Goal: Task Accomplishment & Management: Manage account settings

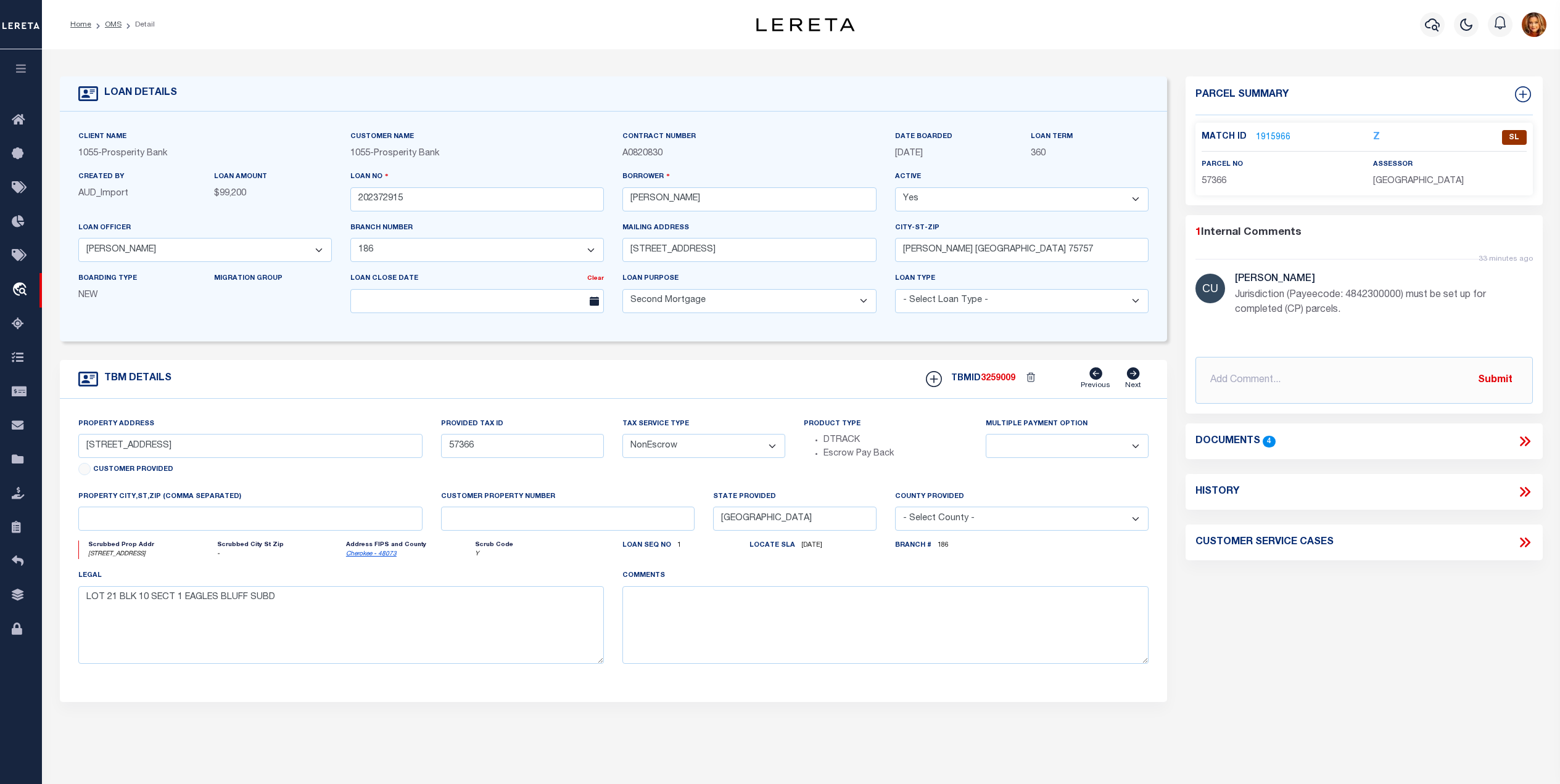
select select "10695"
select select "3904"
select select "100"
select select "NonEscrow"
click at [116, 23] on link "OMS" at bounding box center [113, 24] width 17 height 7
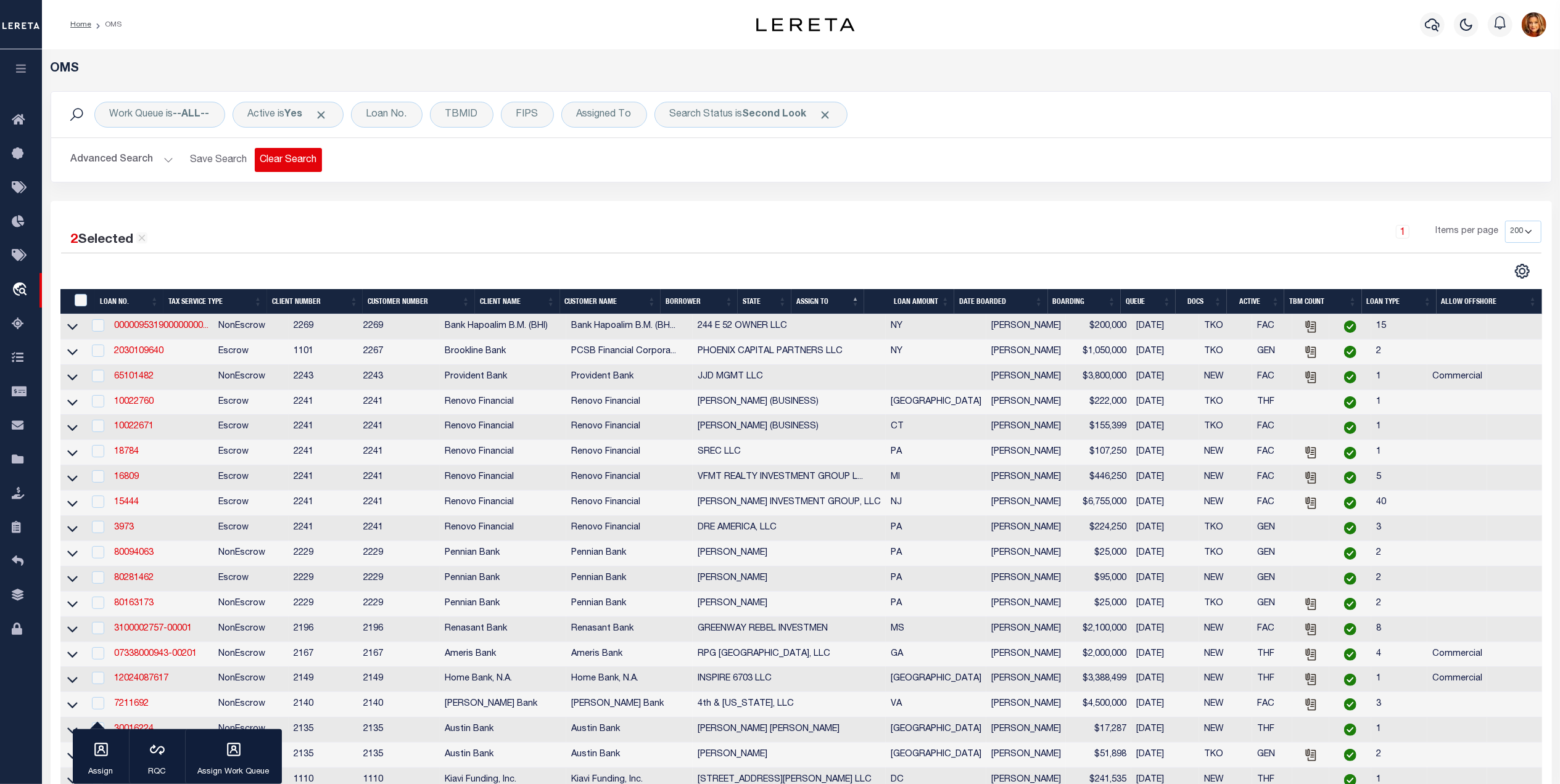
click at [287, 160] on button "Clear Search" at bounding box center [288, 159] width 67 height 24
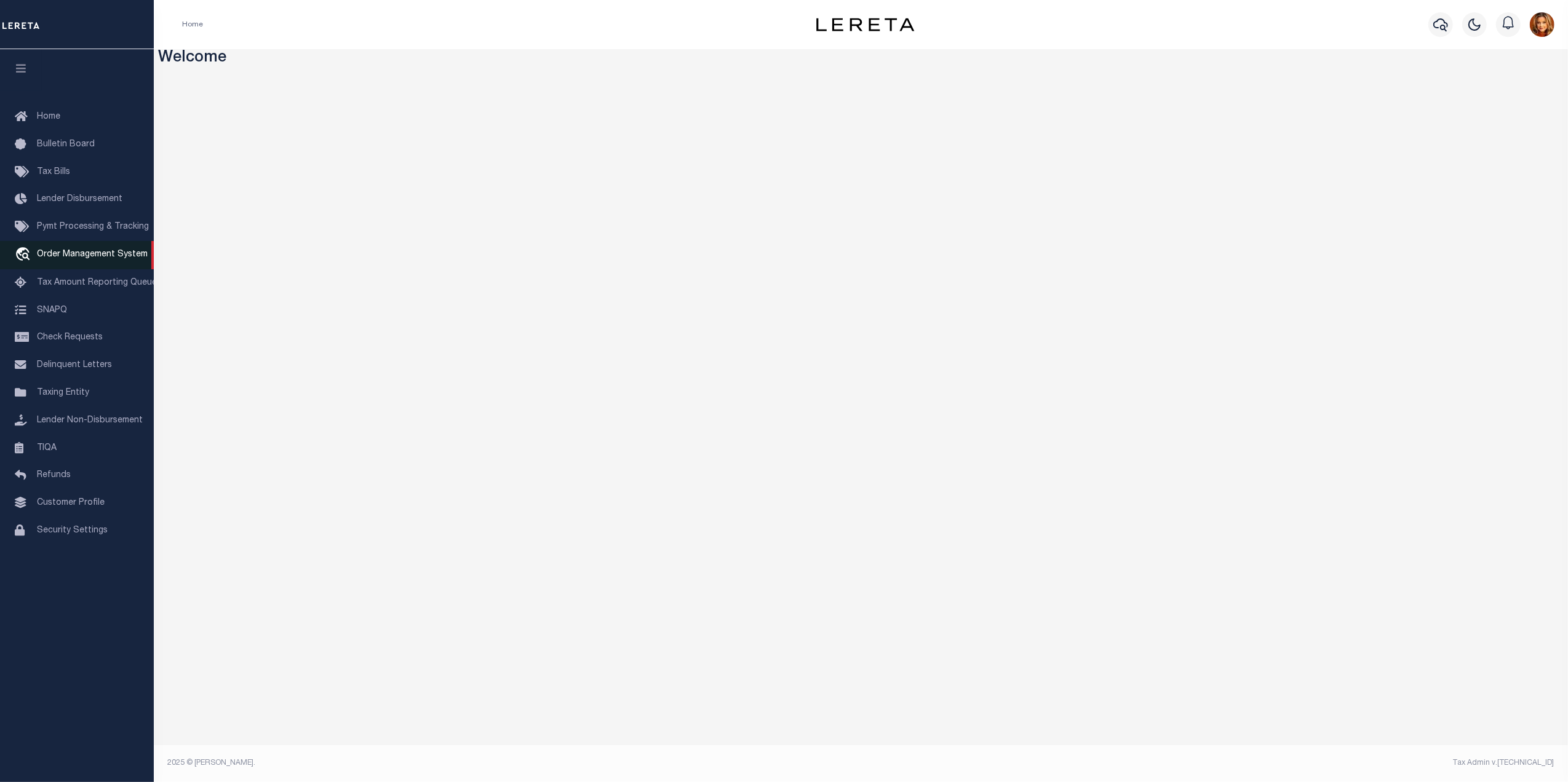
click at [64, 259] on span "Order Management System" at bounding box center [92, 255] width 111 height 9
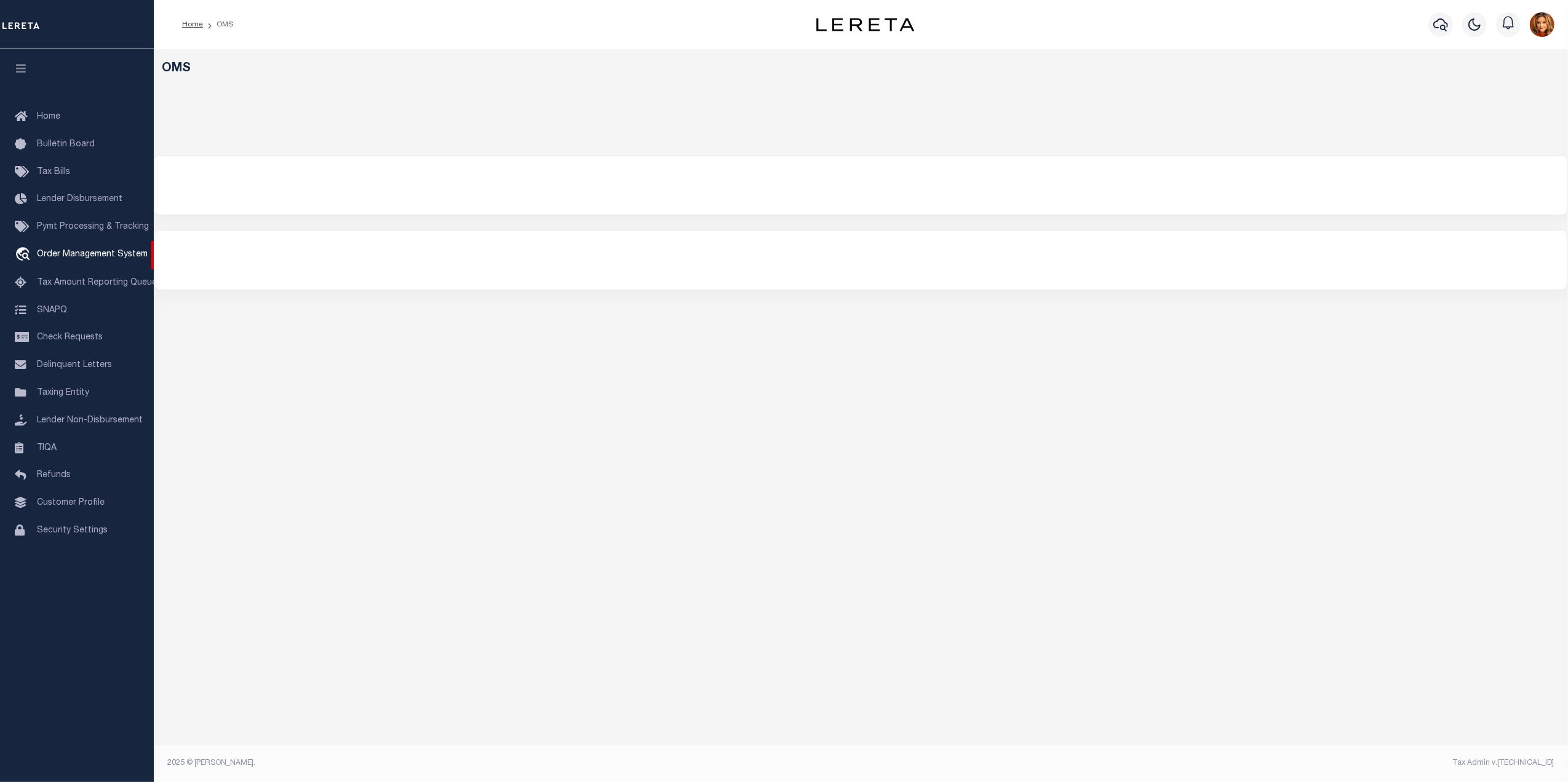
select select "200"
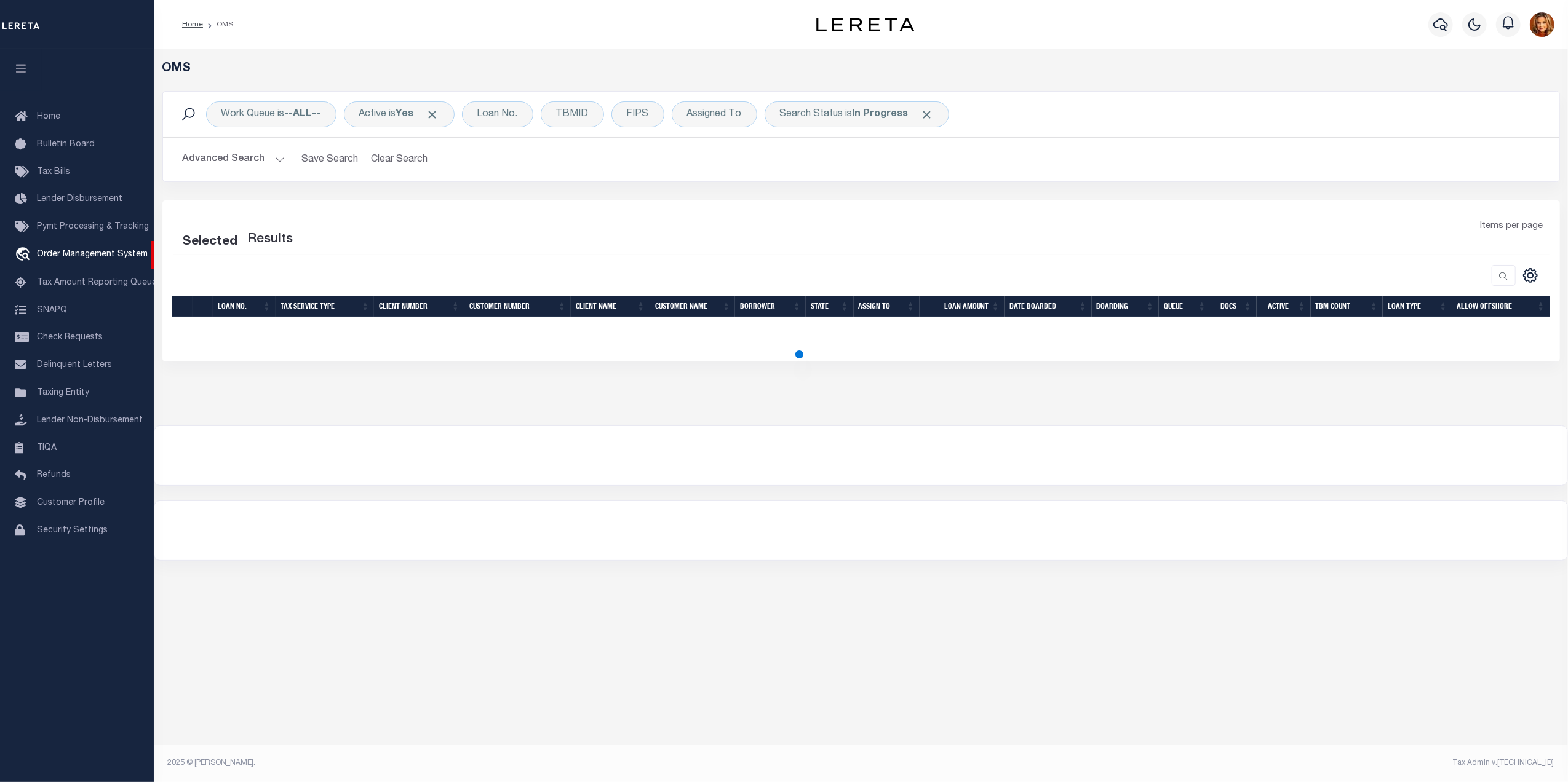
select select "200"
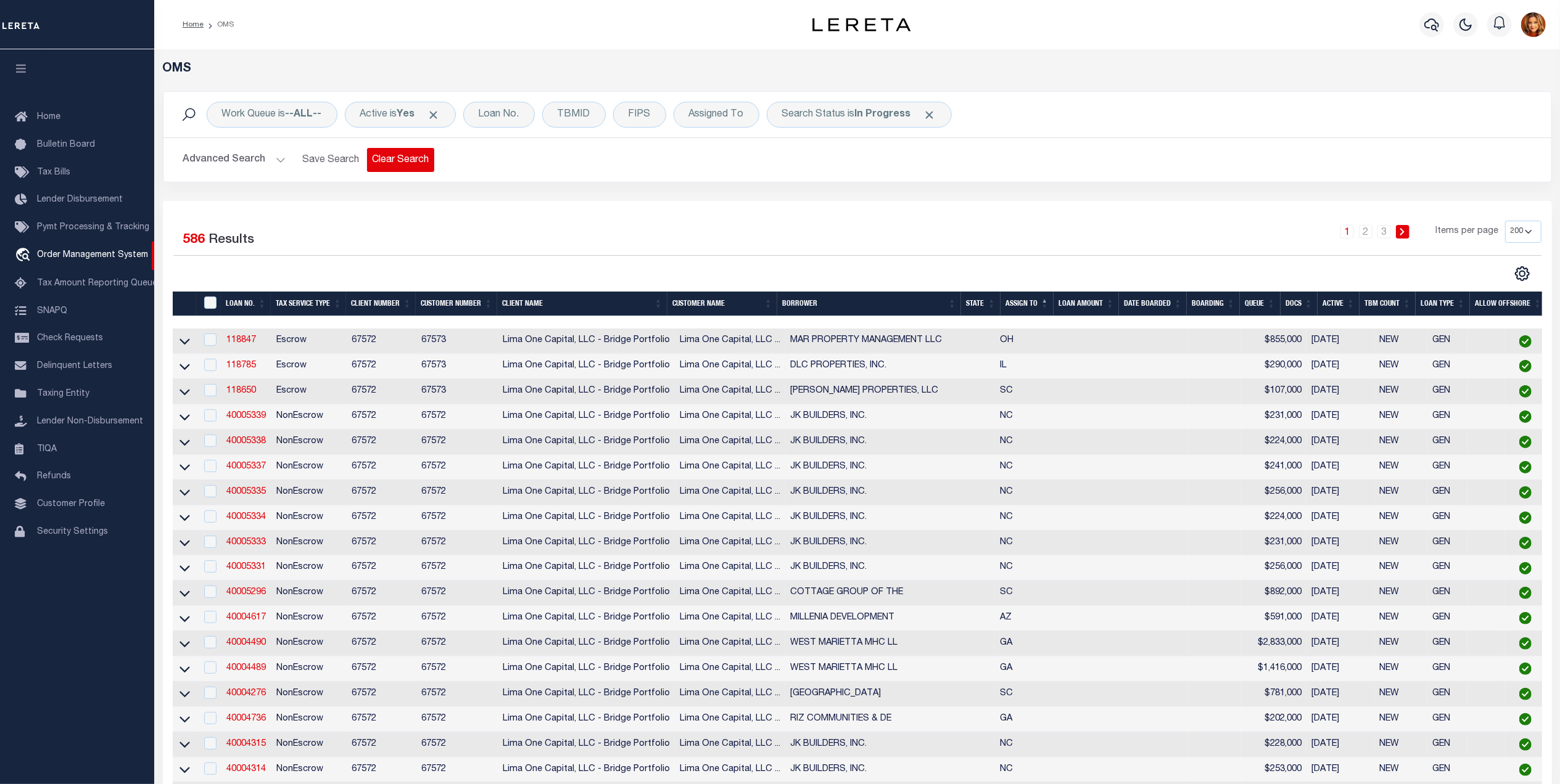
click at [403, 159] on button "Clear Search" at bounding box center [400, 159] width 67 height 24
click at [295, 118] on b "--ALL--" at bounding box center [304, 114] width 37 height 10
click at [248, 177] on select "--ALL-- factRSystems General ThoughtFocus" at bounding box center [313, 175] width 181 height 24
select select "GEN"
click at [222, 164] on select "--ALL-- factRSystems General ThoughtFocus" at bounding box center [313, 175] width 181 height 24
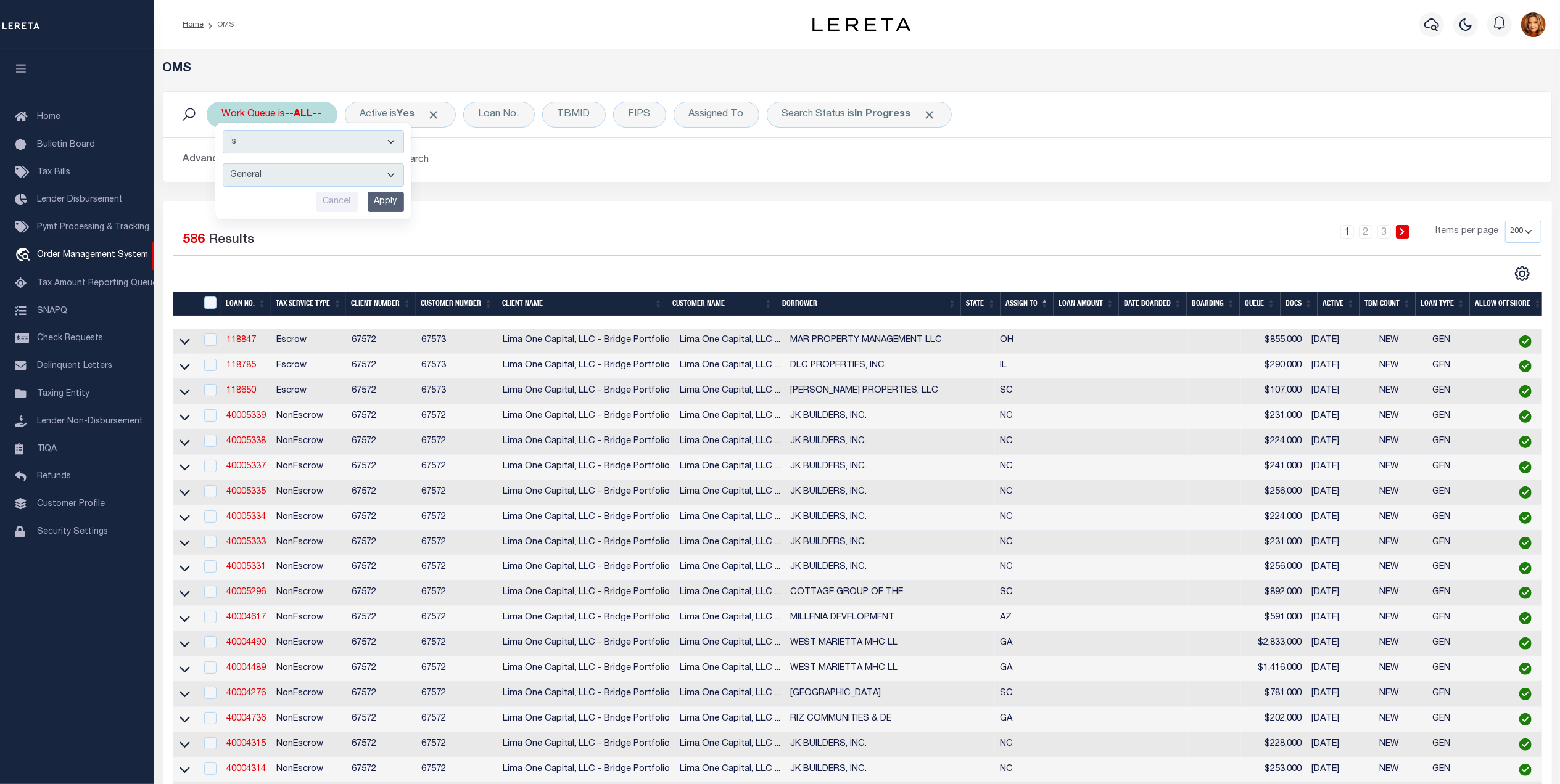
click at [383, 203] on input "Apply" at bounding box center [386, 201] width 37 height 20
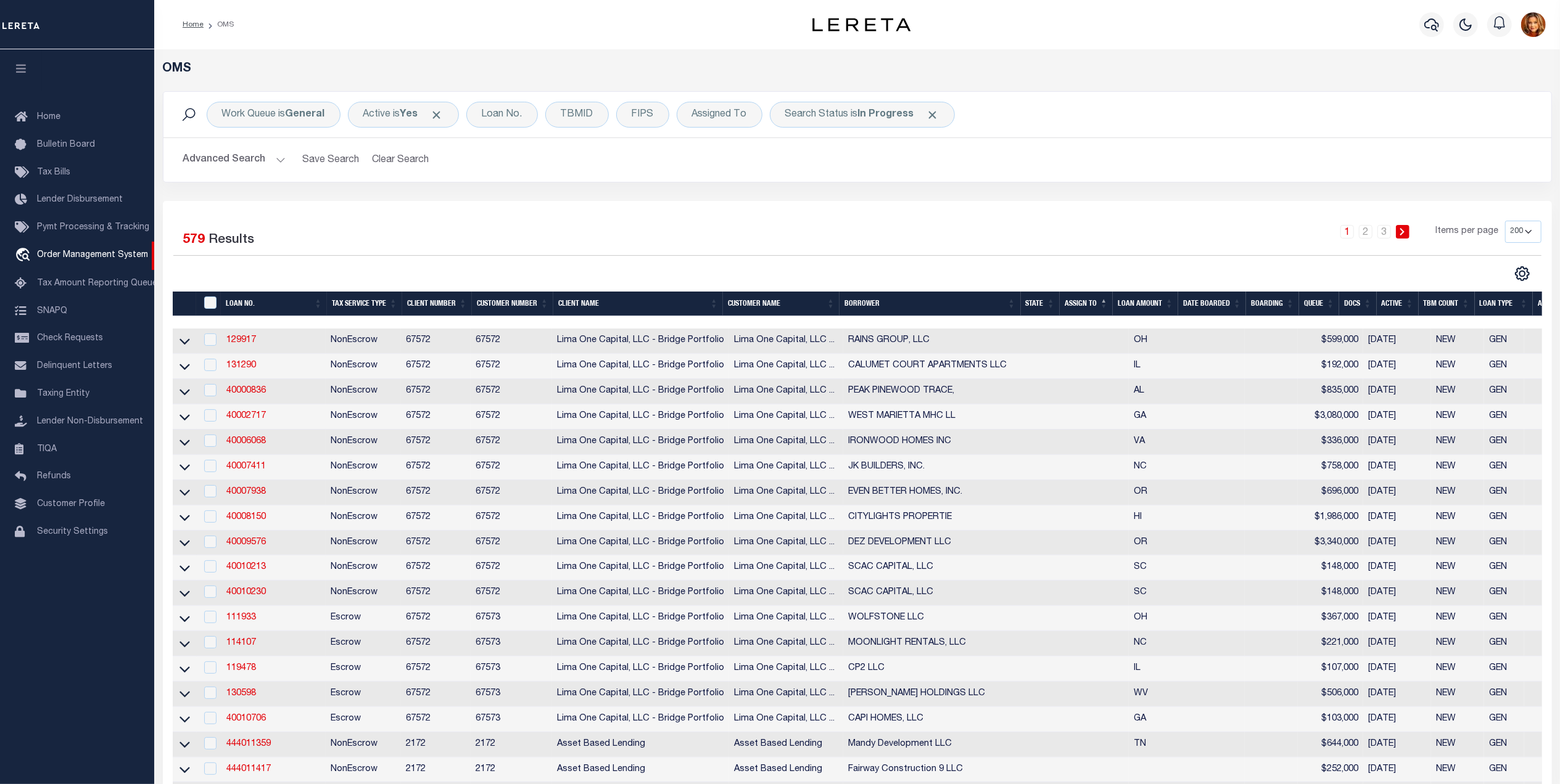
click at [1037, 304] on th "State" at bounding box center [1040, 304] width 39 height 25
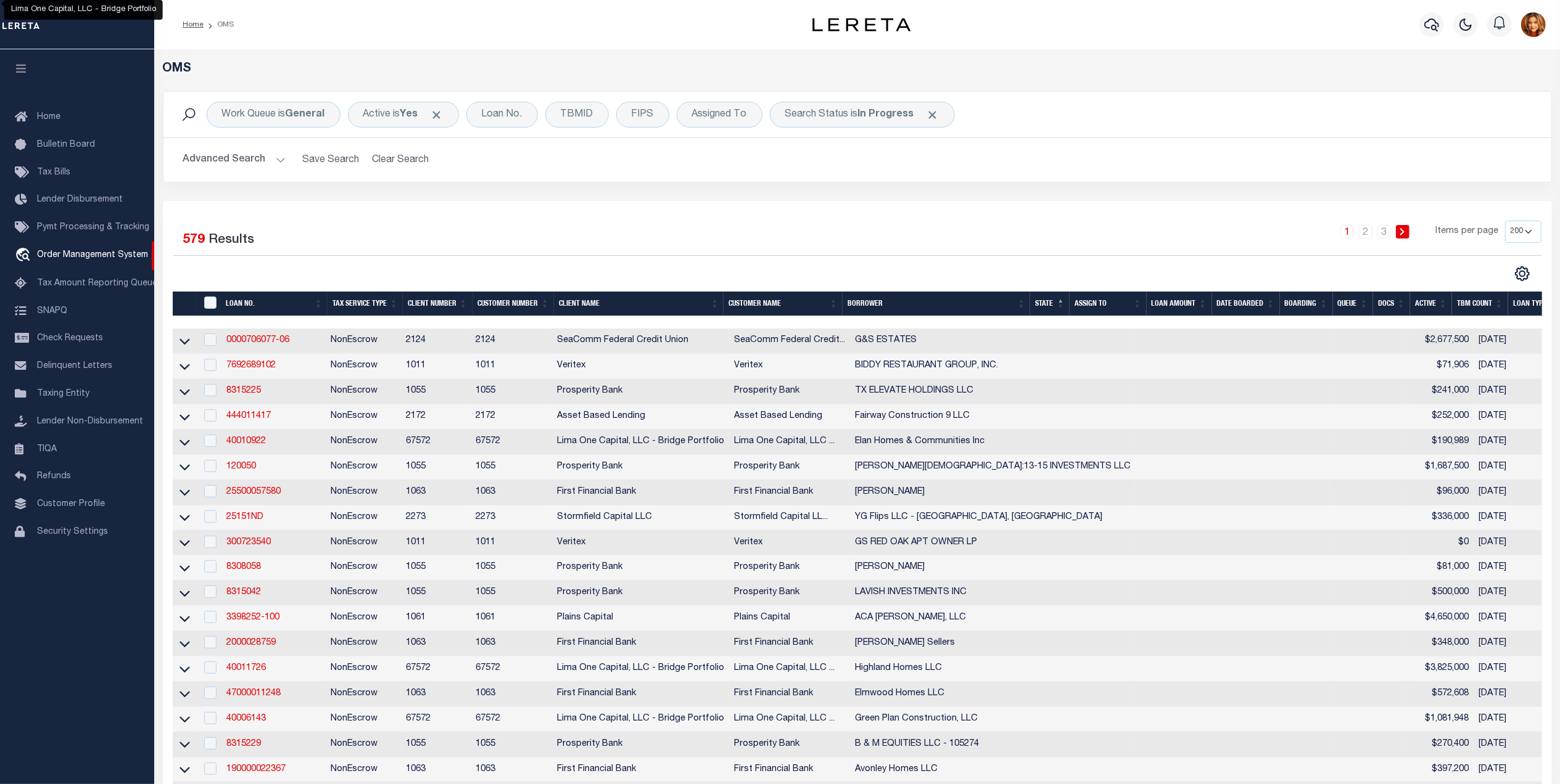
click at [221, 299] on div "" at bounding box center [211, 304] width 20 height 14
click at [213, 304] on input "" at bounding box center [210, 303] width 12 height 12
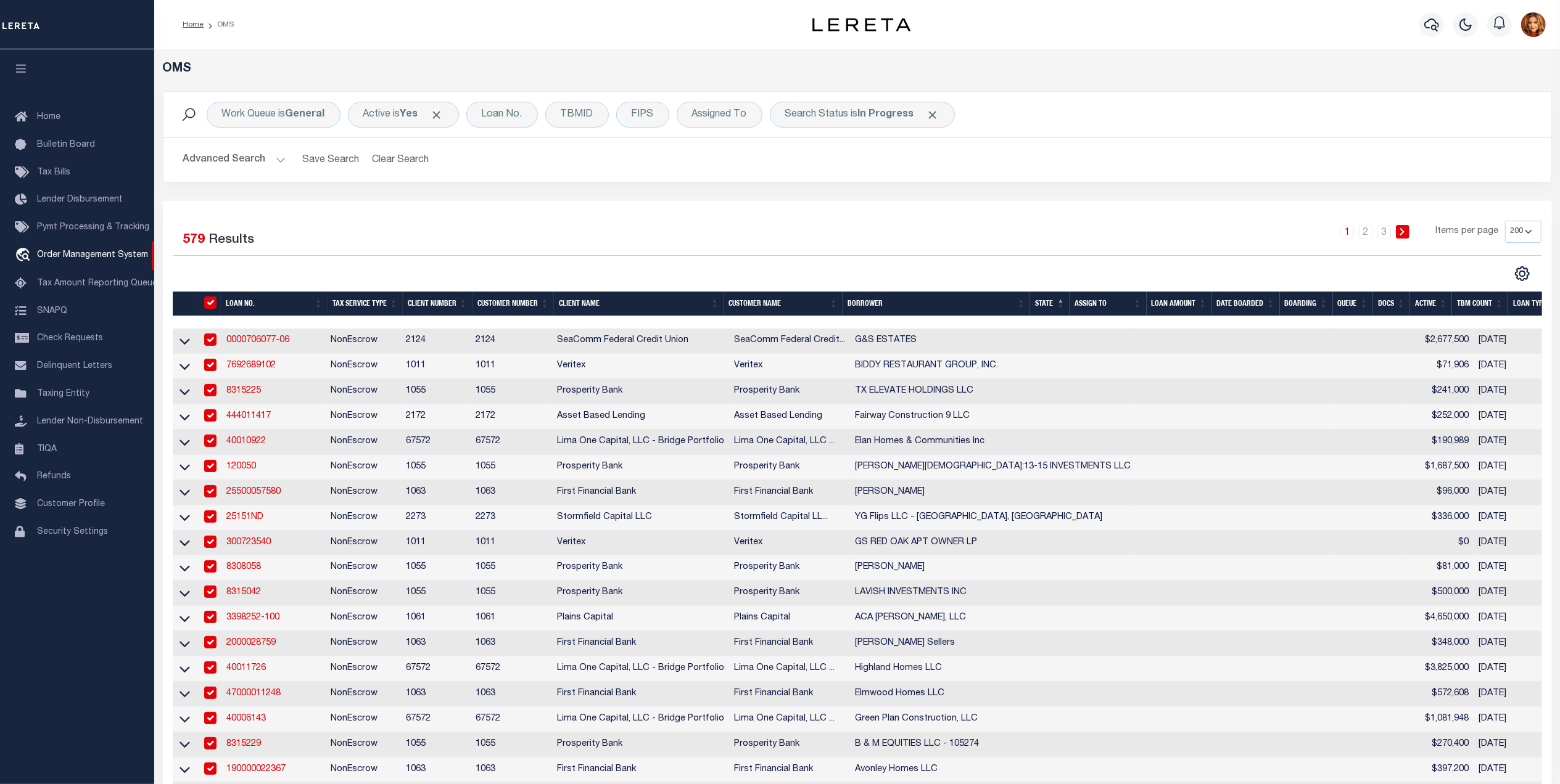
checkbox input "true"
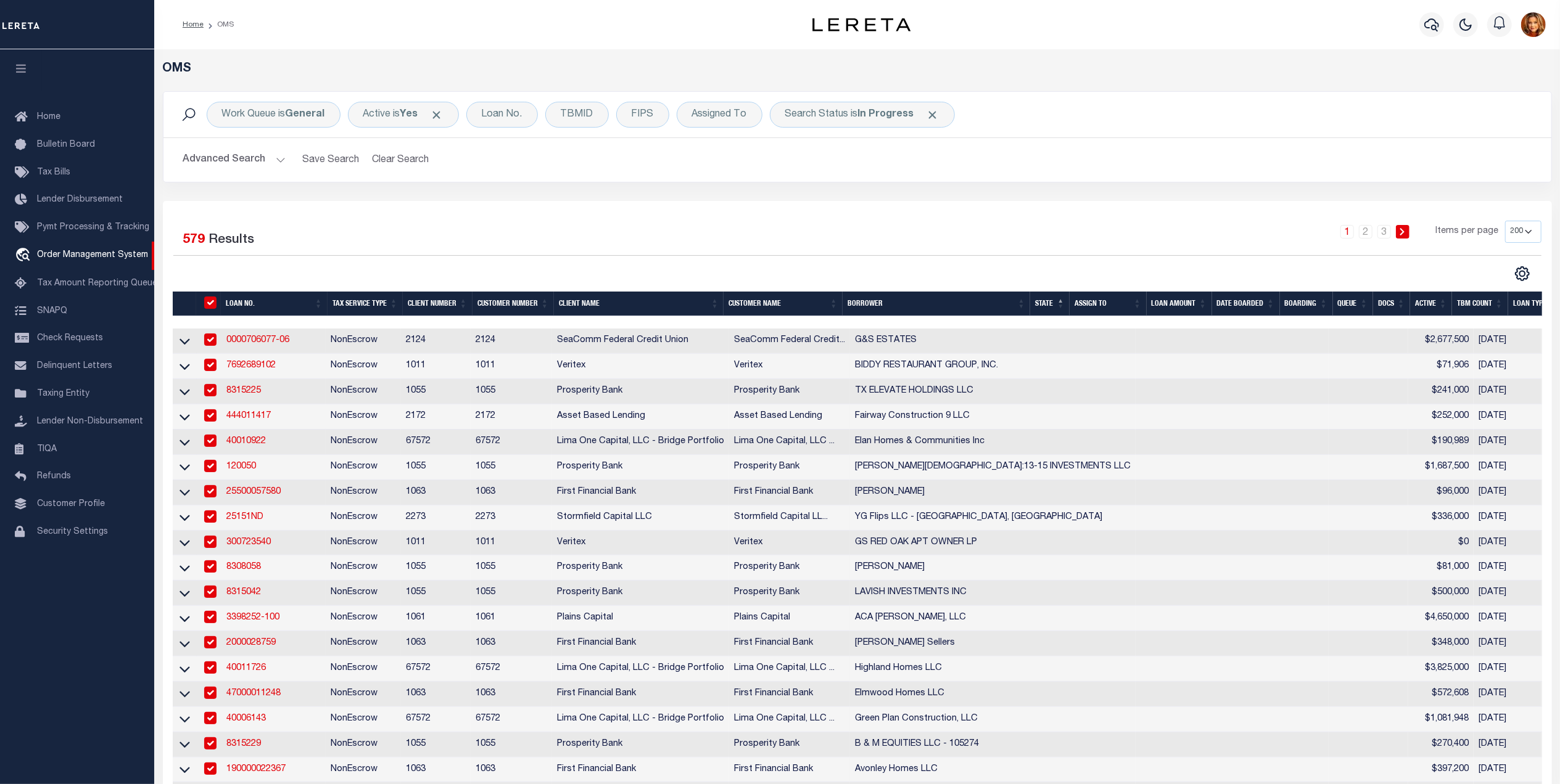
checkbox input "true"
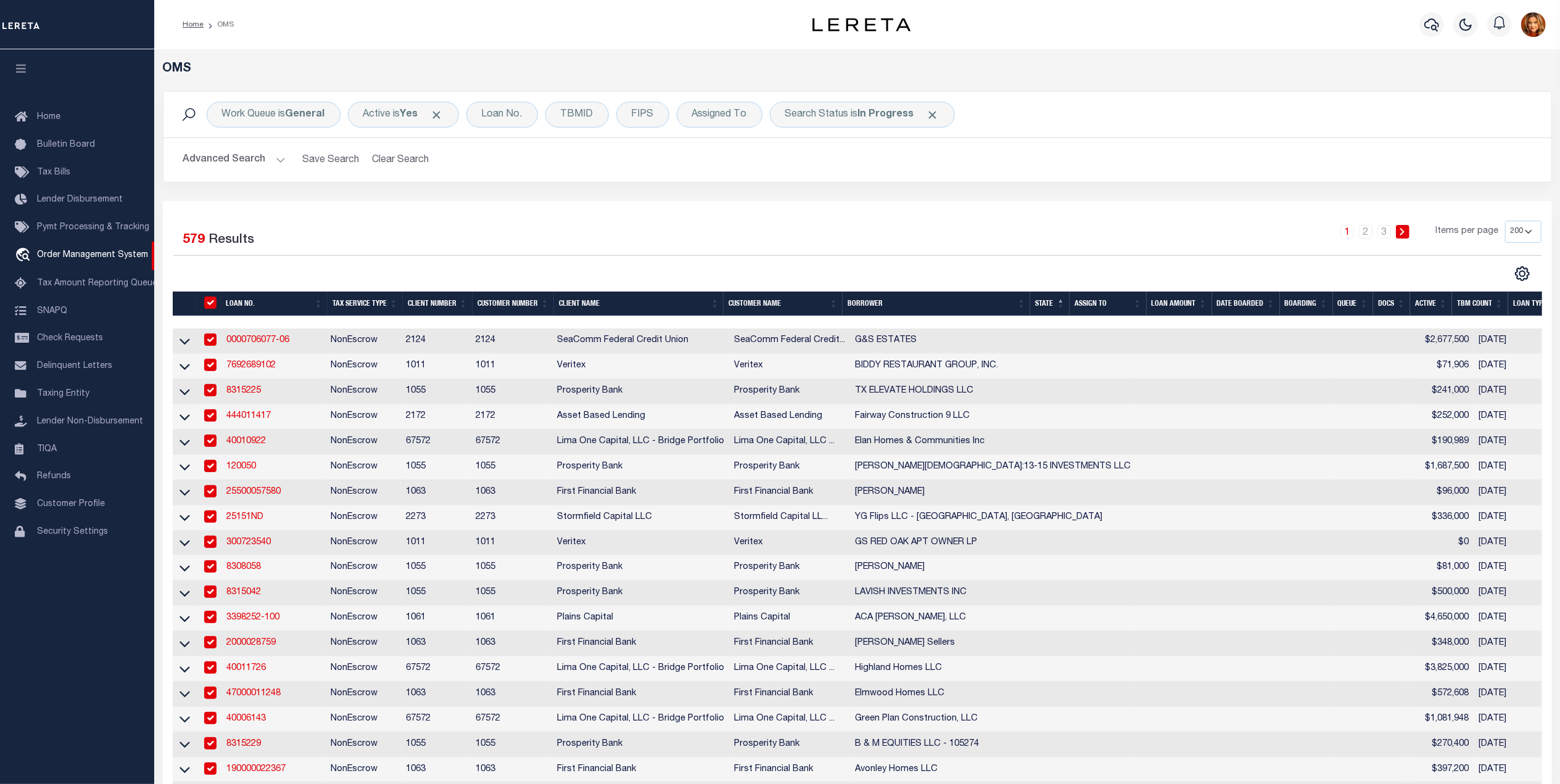
checkbox input "true"
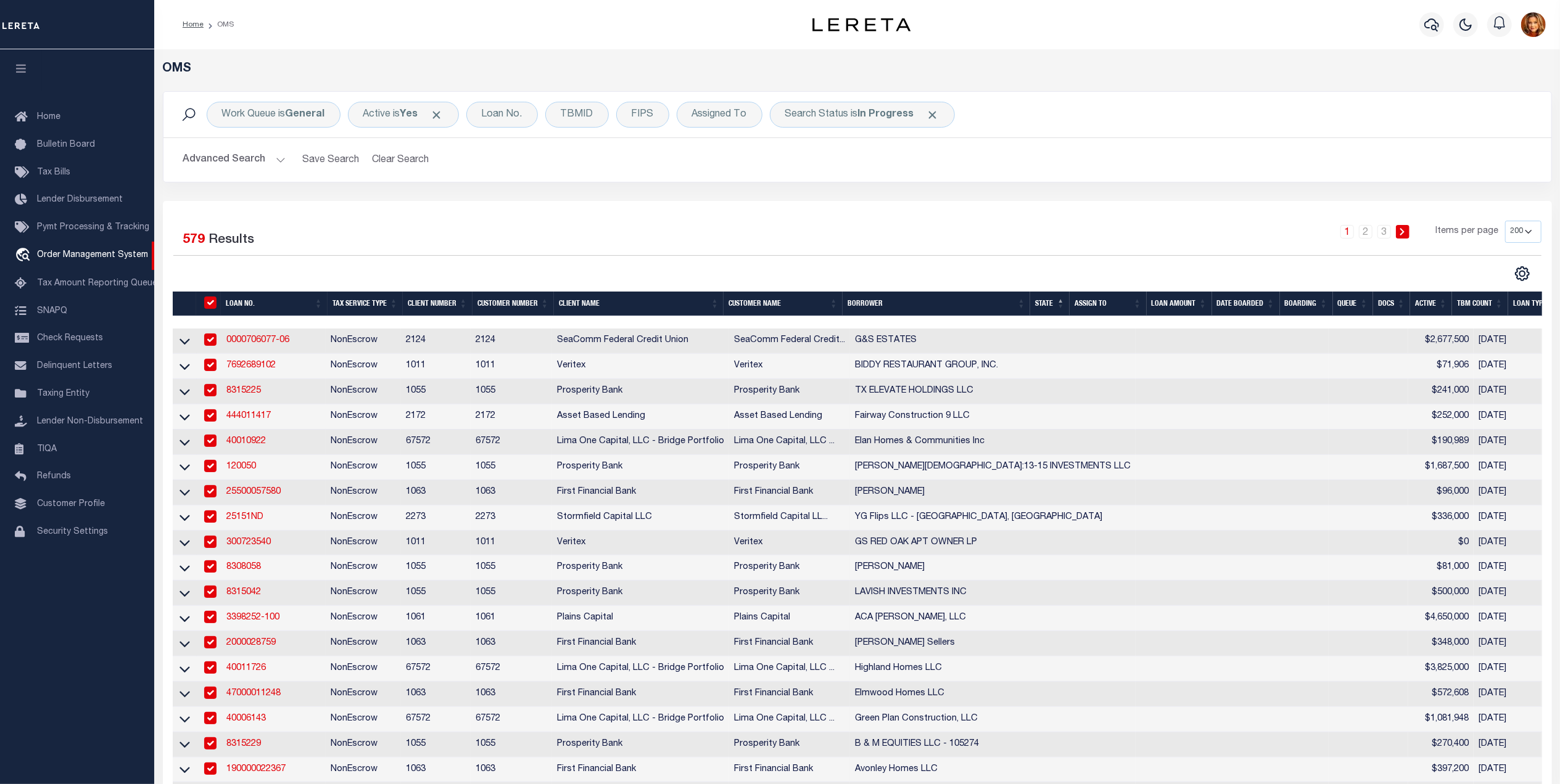
checkbox input "true"
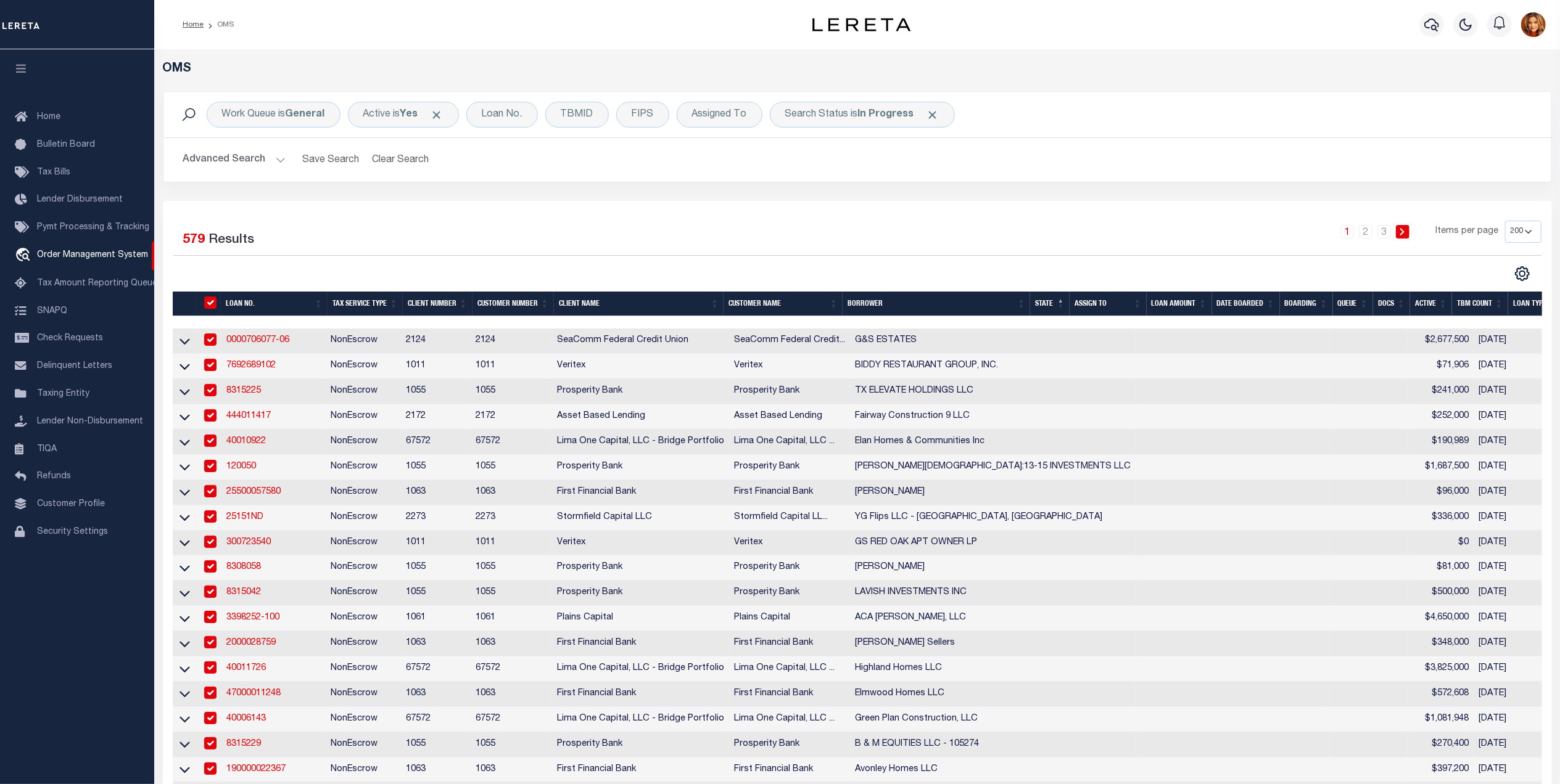
checkbox input "true"
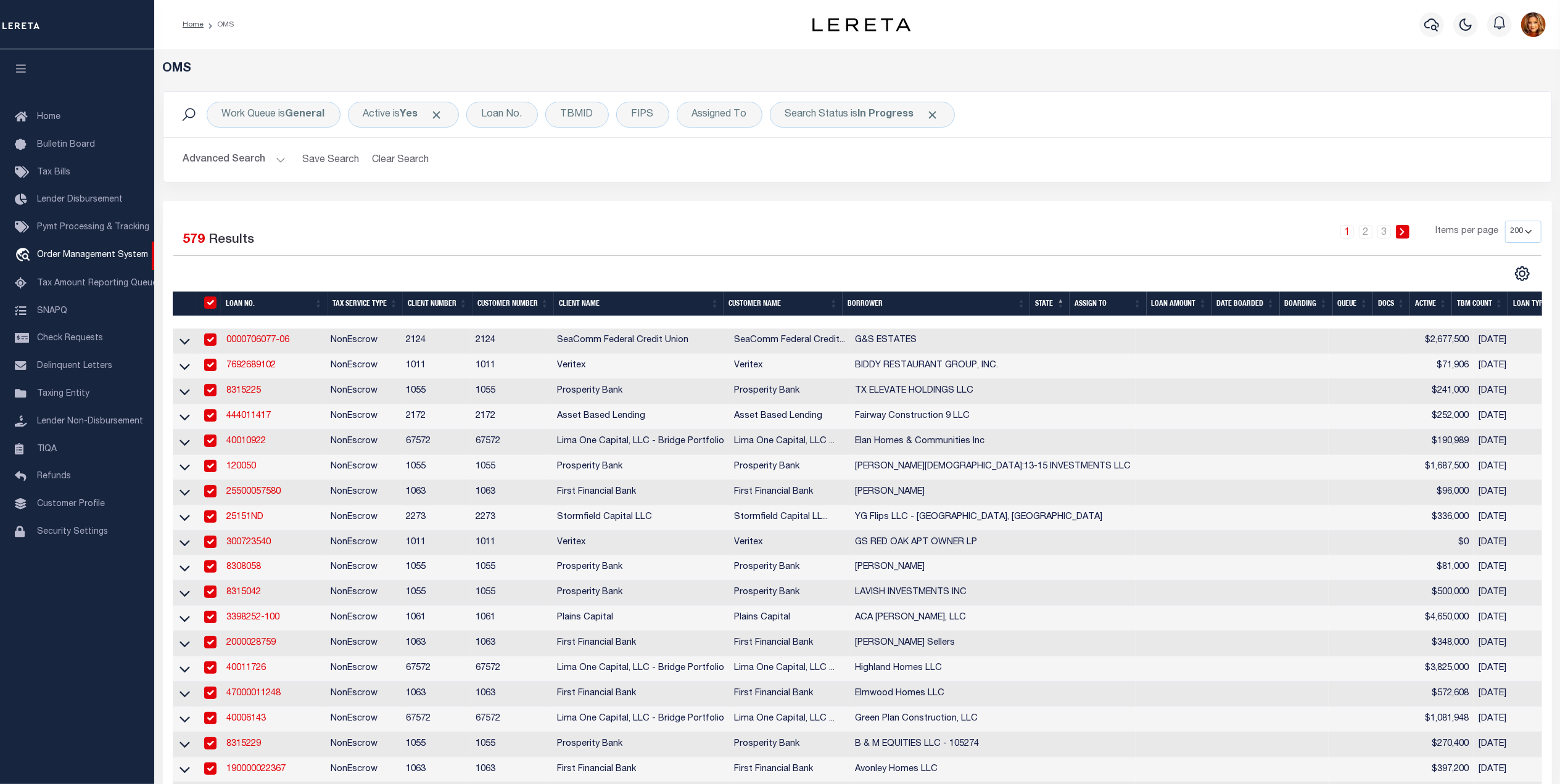
checkbox input "true"
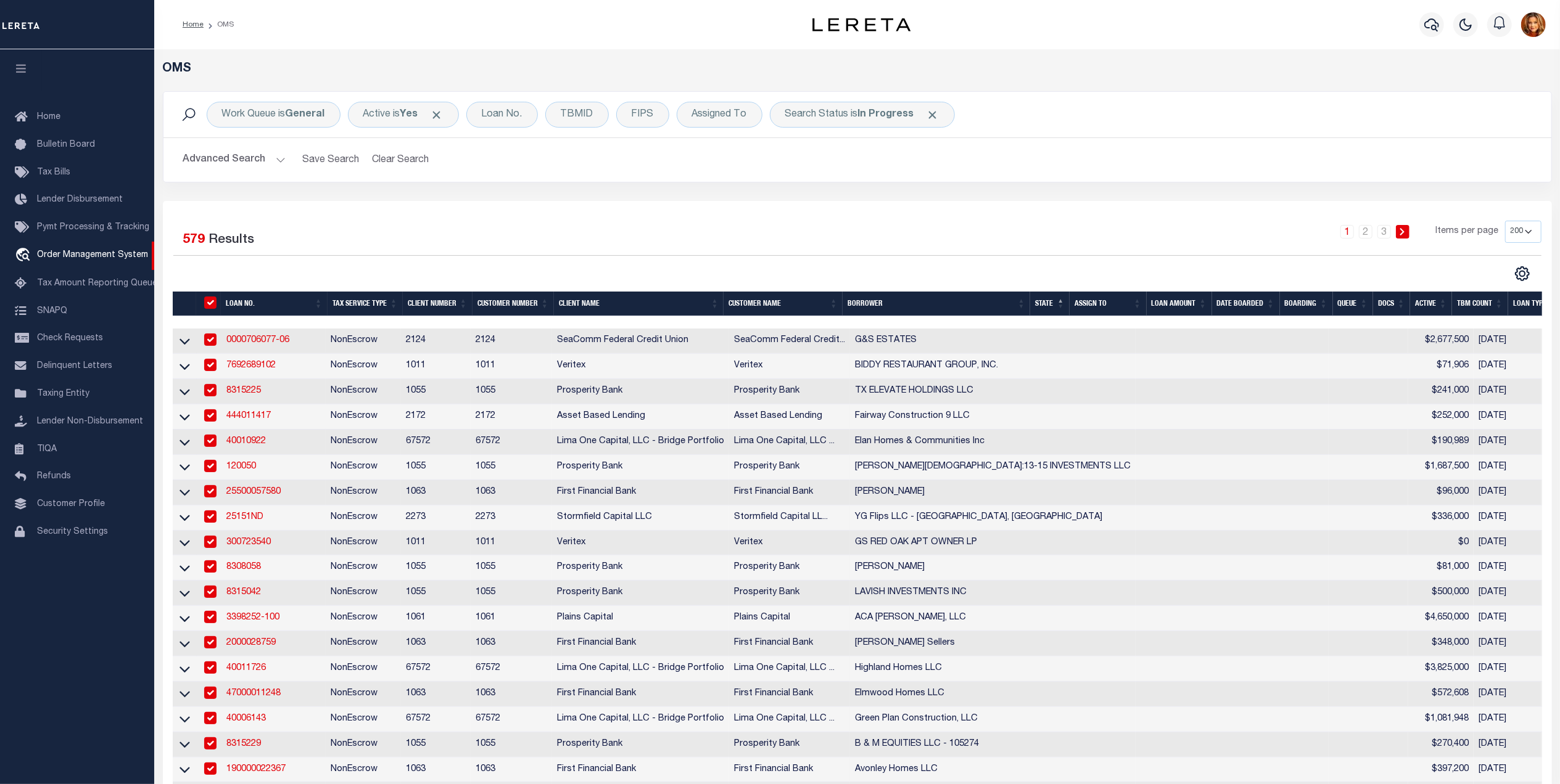
checkbox input "true"
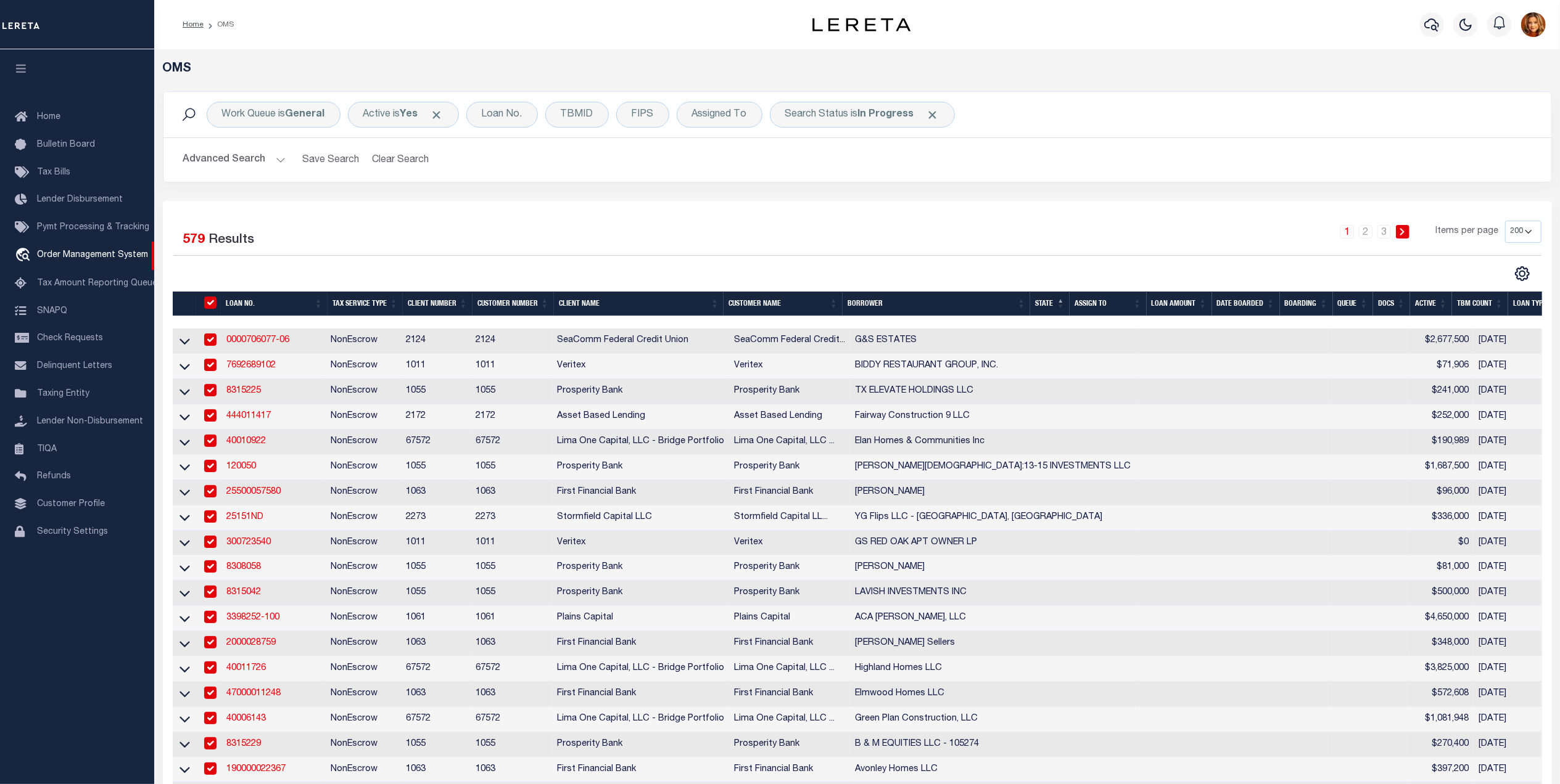
checkbox input "true"
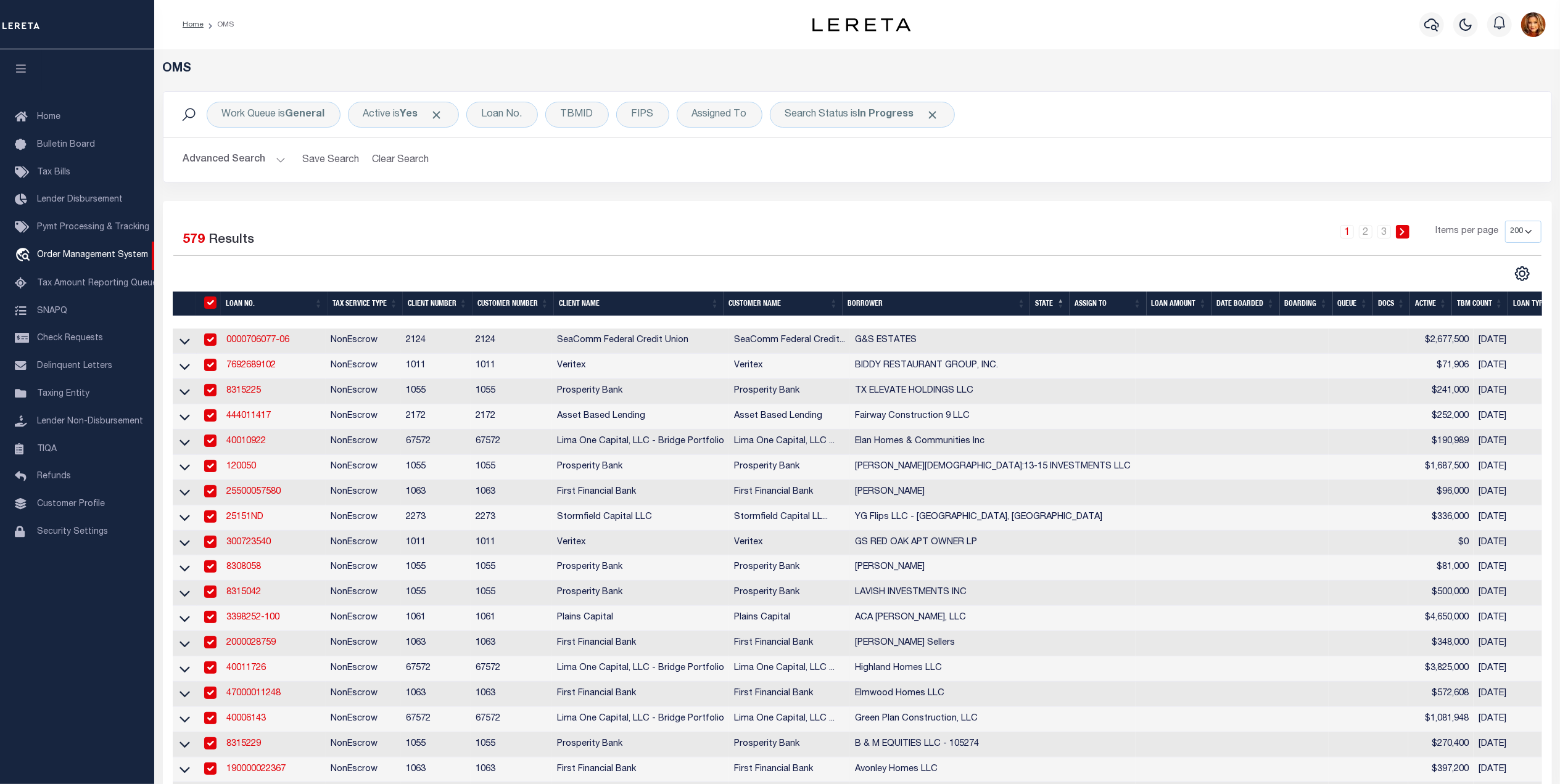
checkbox input "true"
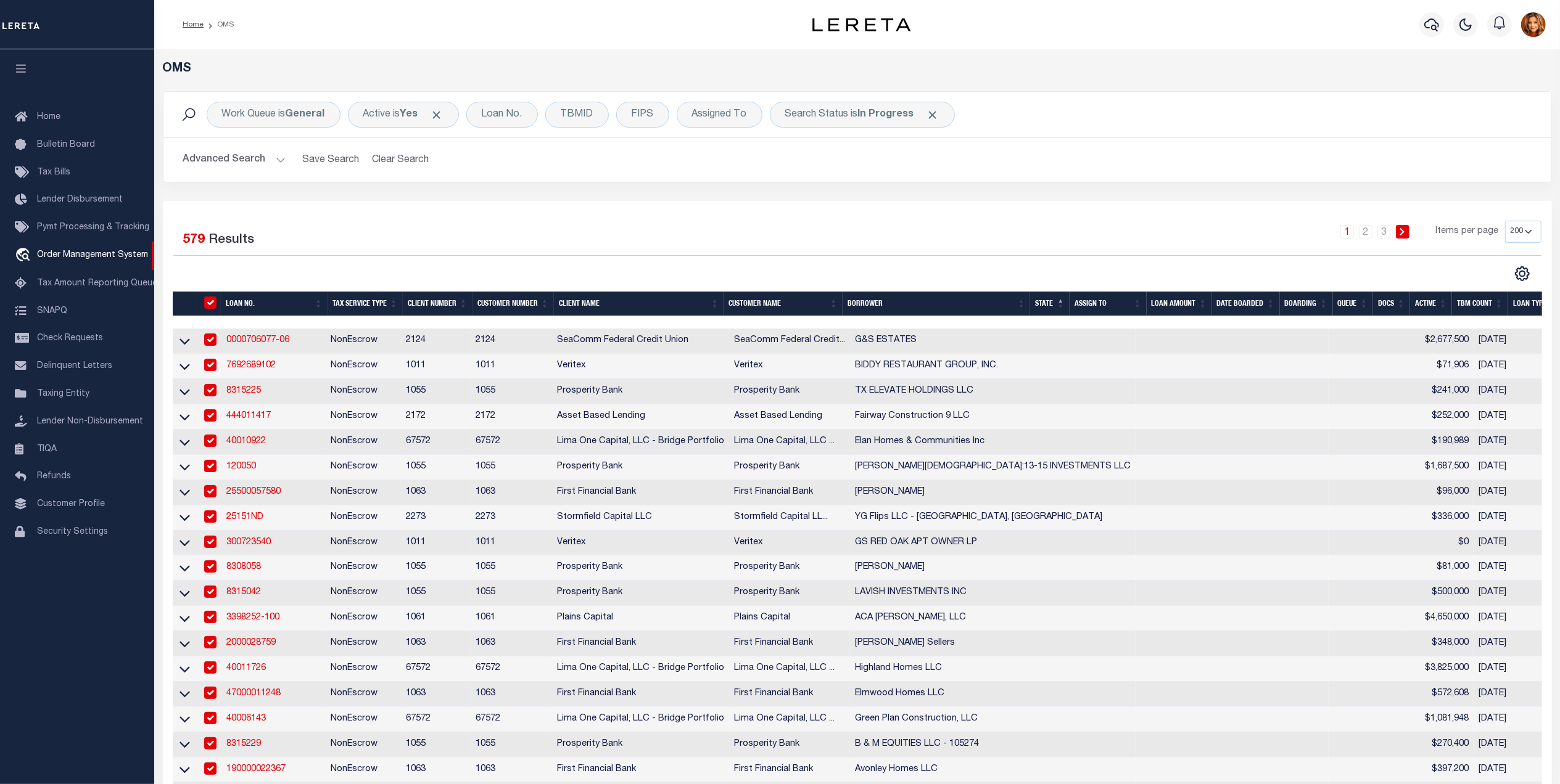
checkbox input "true"
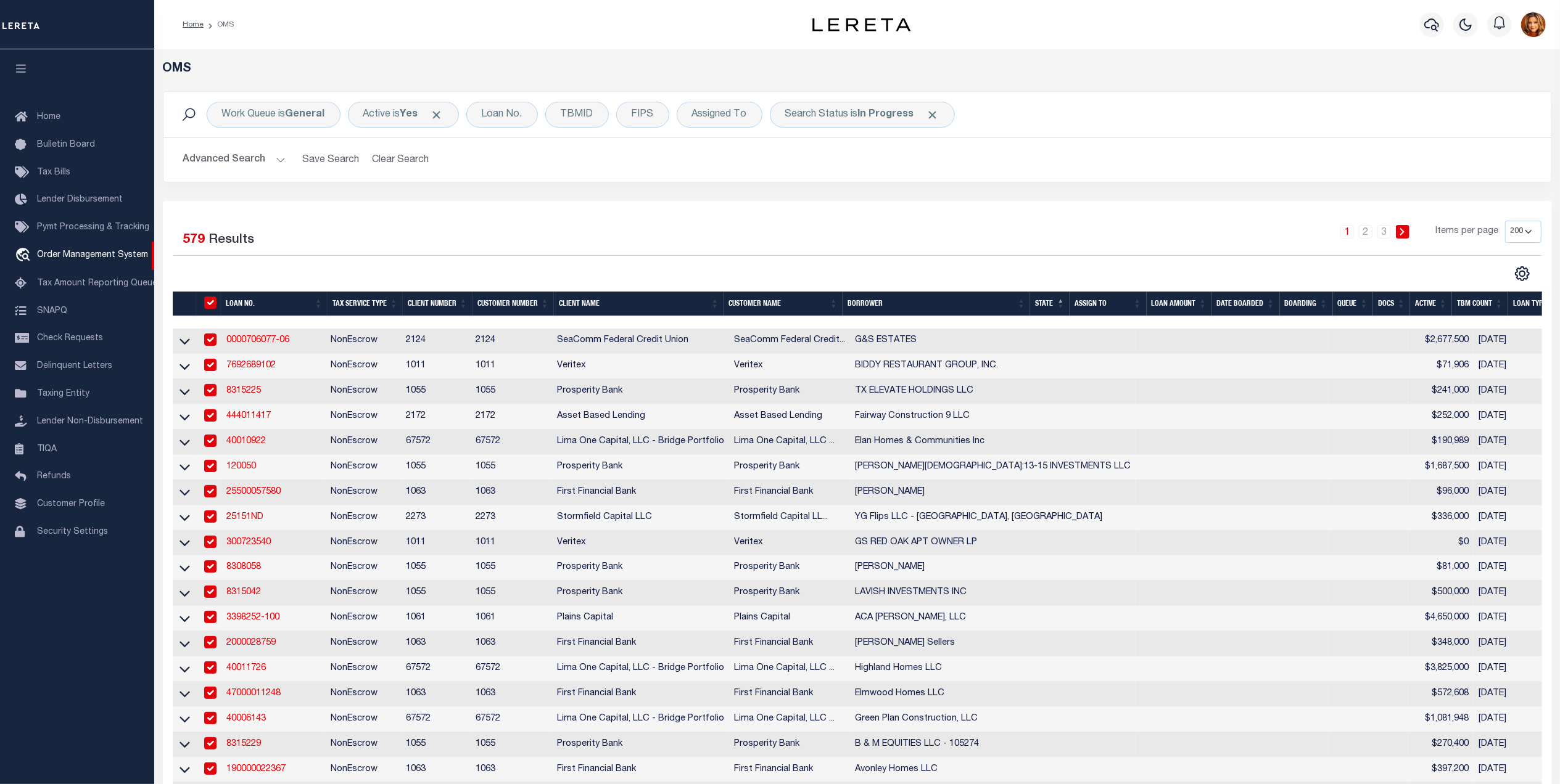
checkbox input "true"
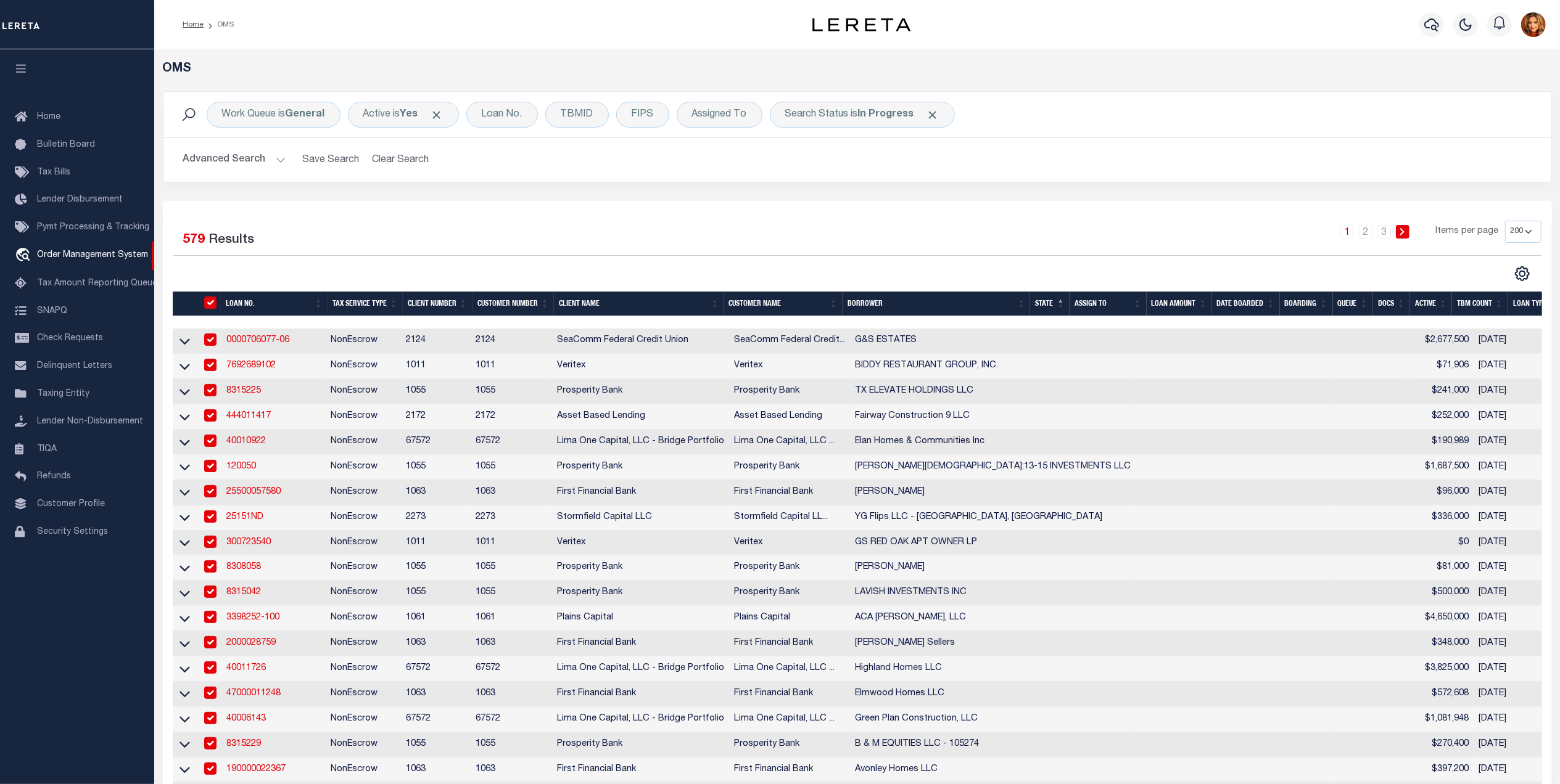
checkbox input "true"
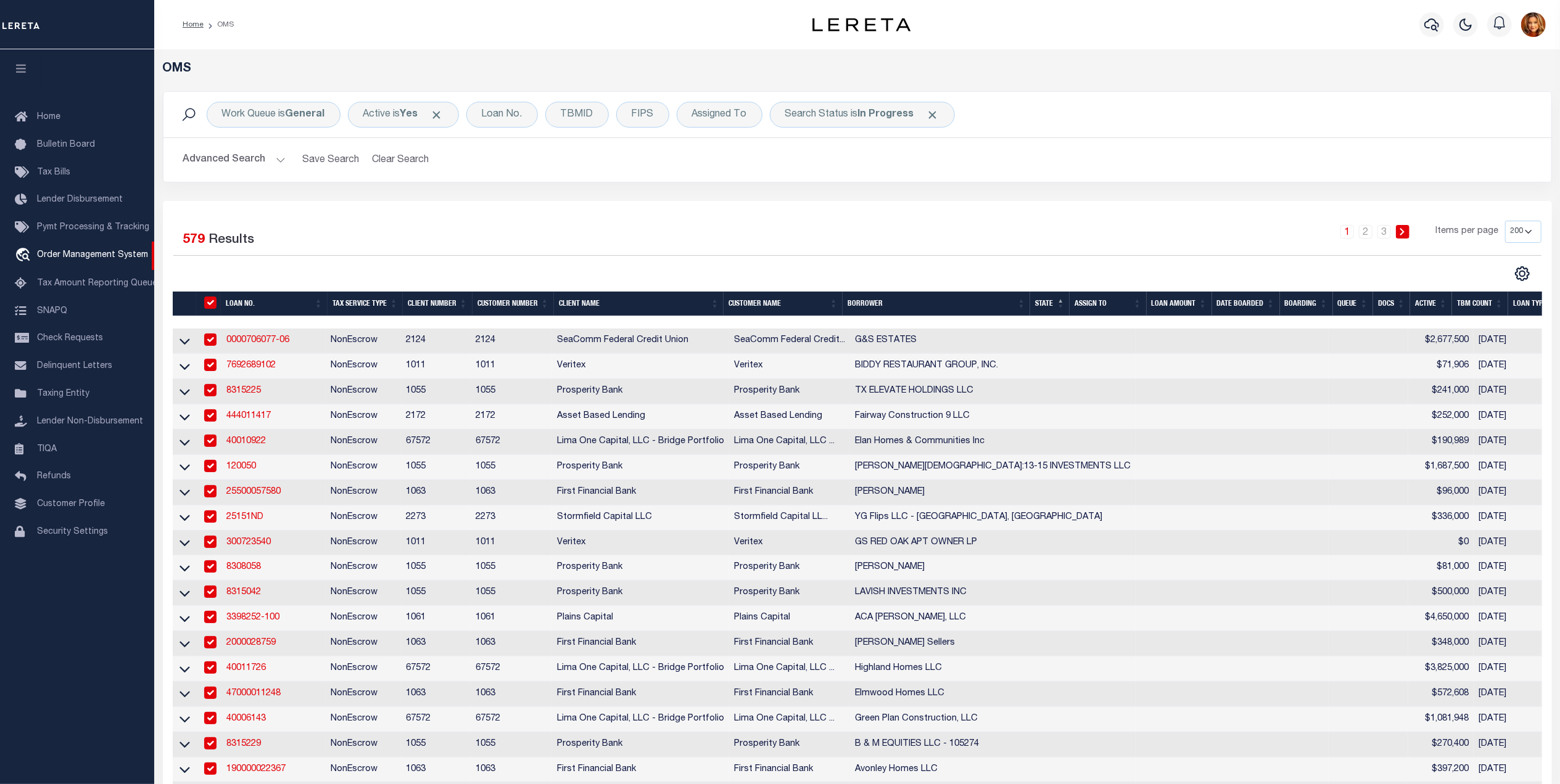
checkbox input "true"
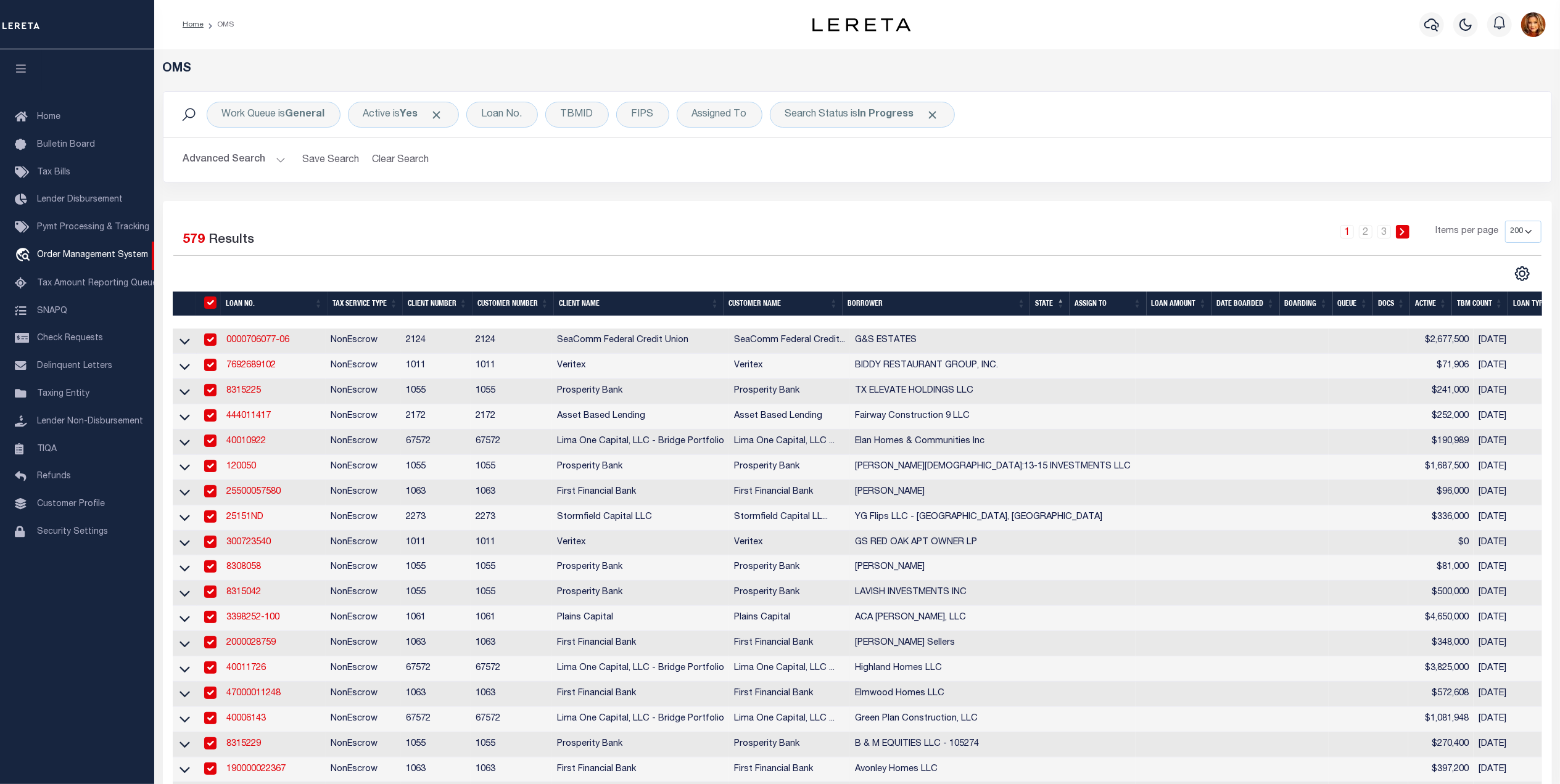
checkbox input "true"
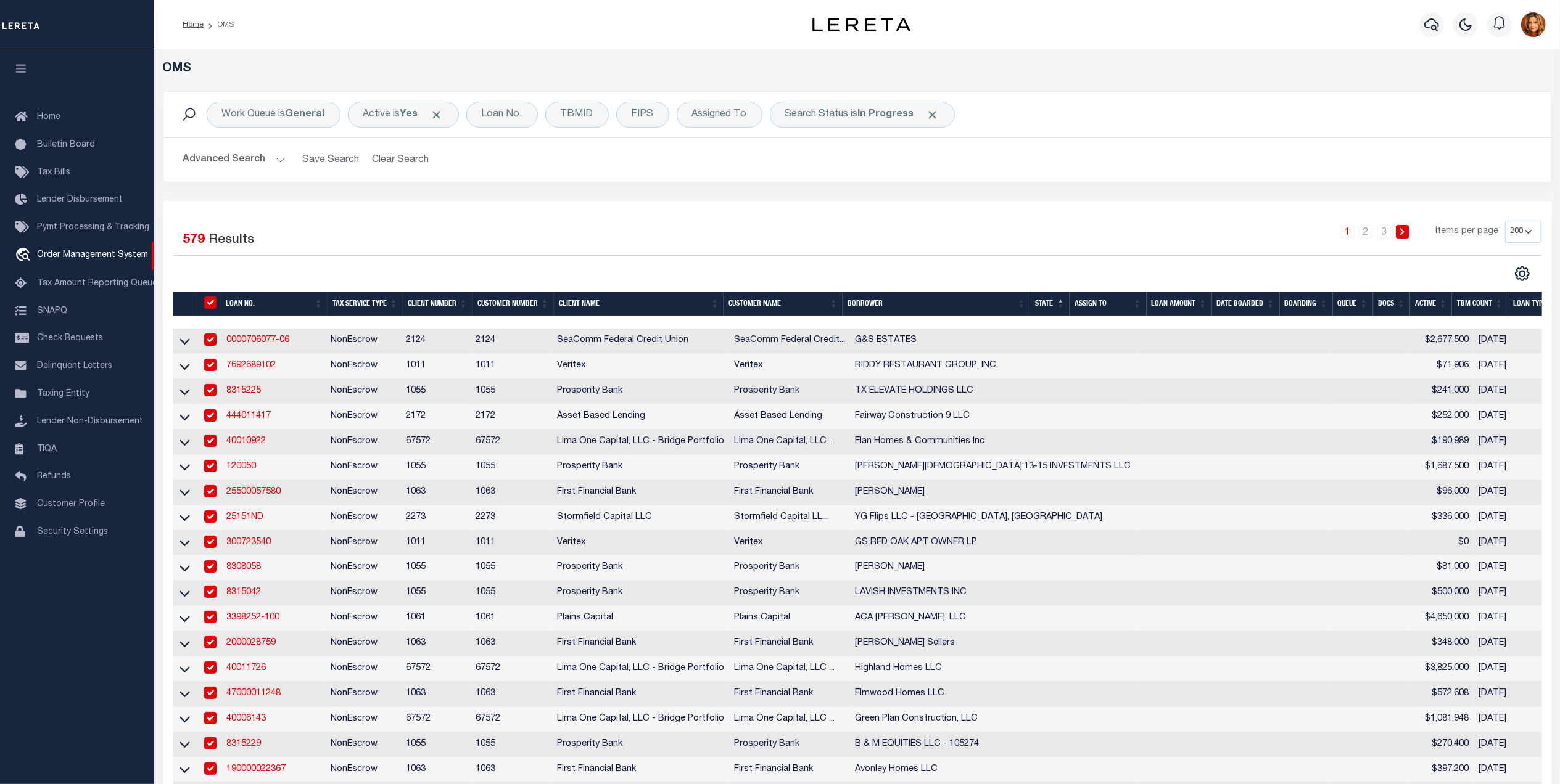
checkbox input "true"
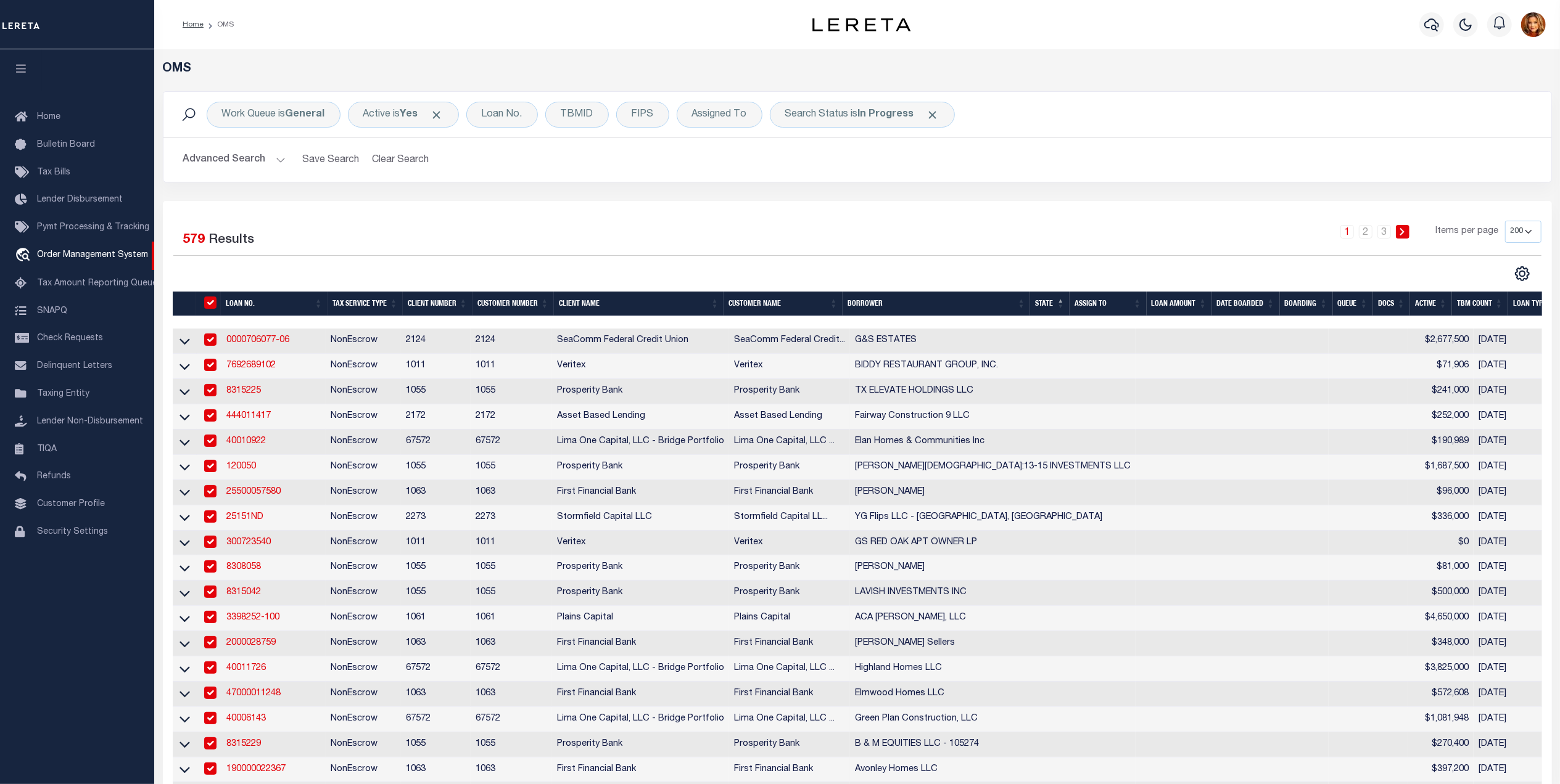
checkbox input "true"
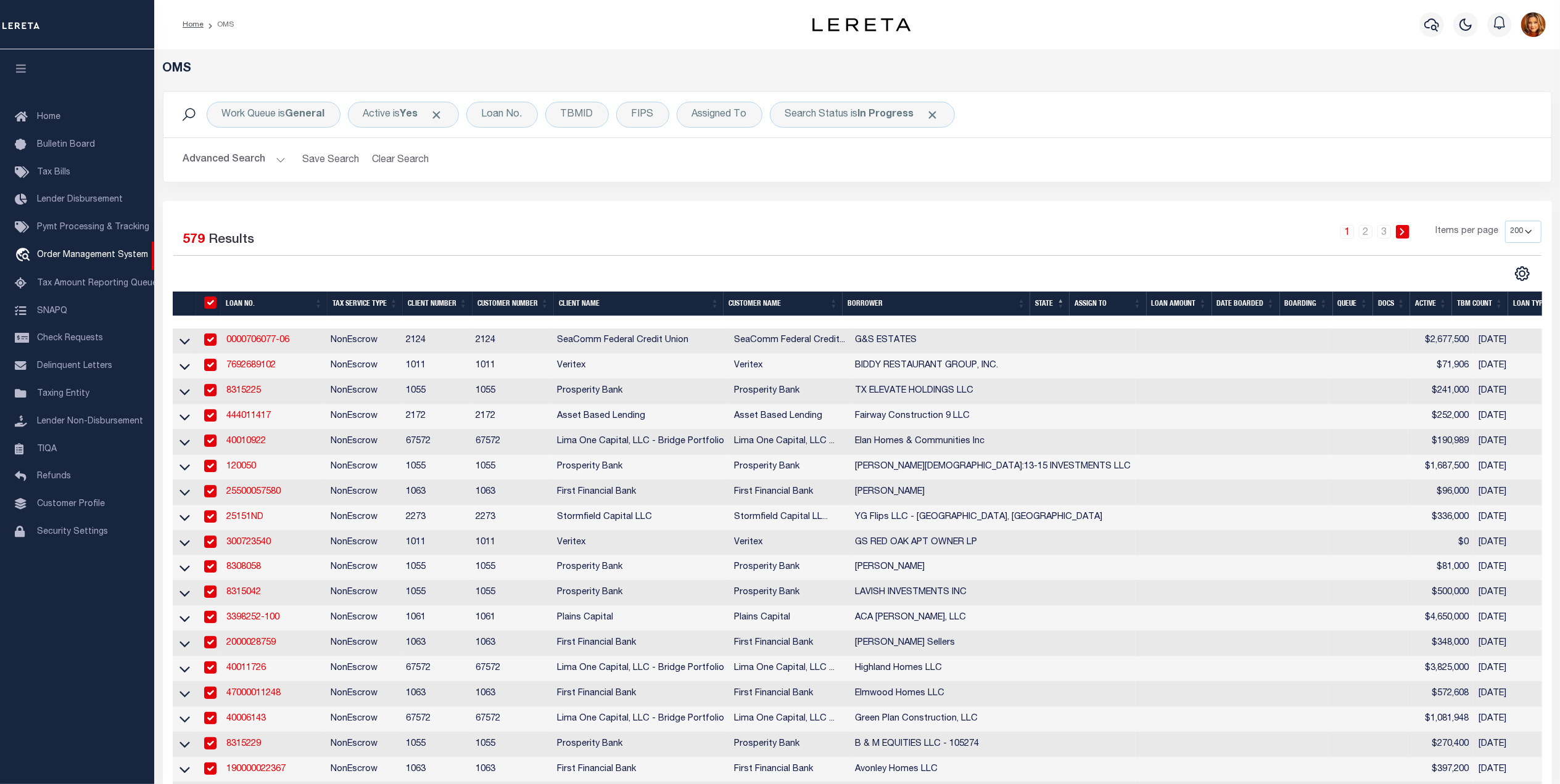
checkbox input "true"
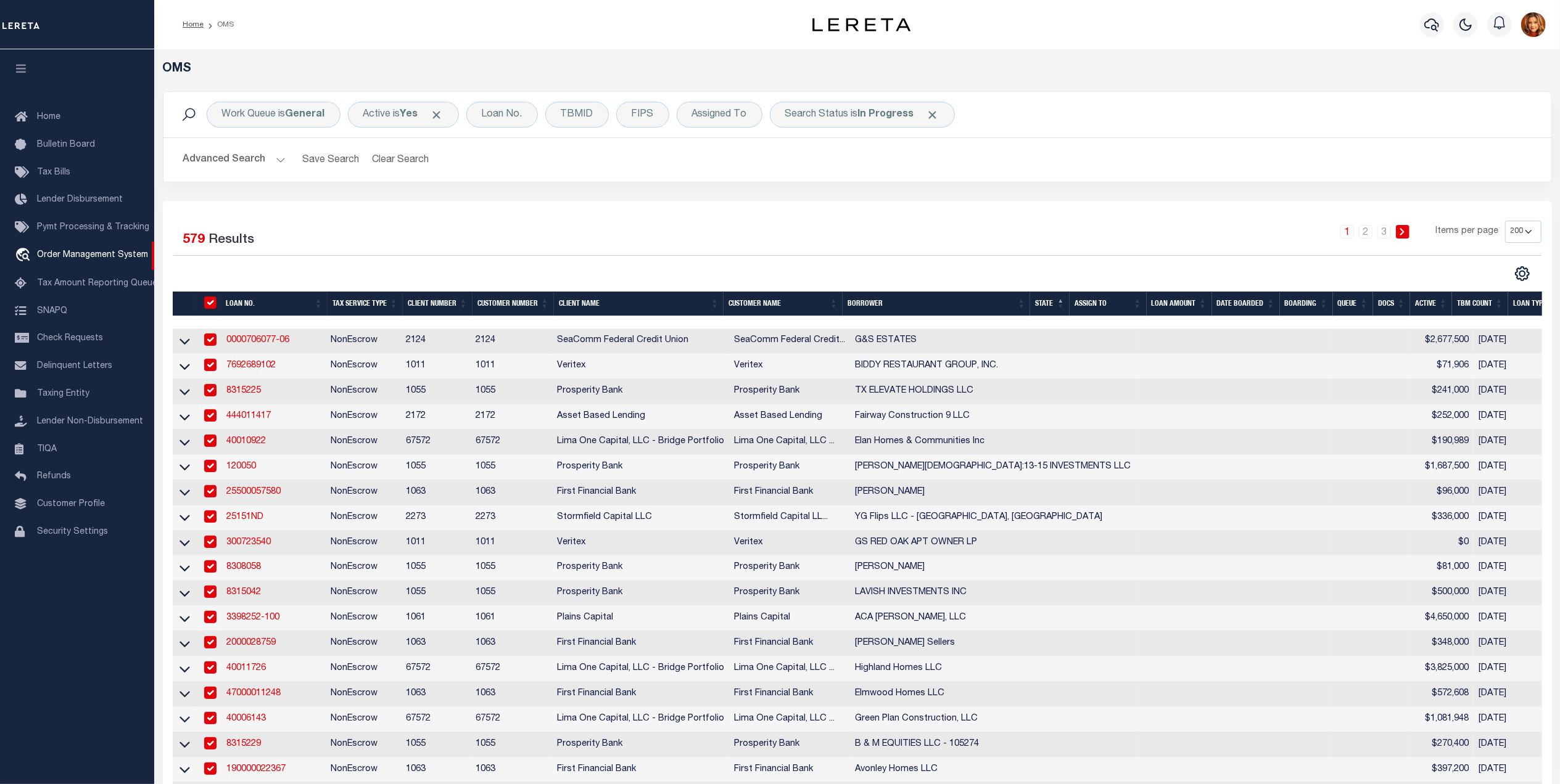
checkbox input "true"
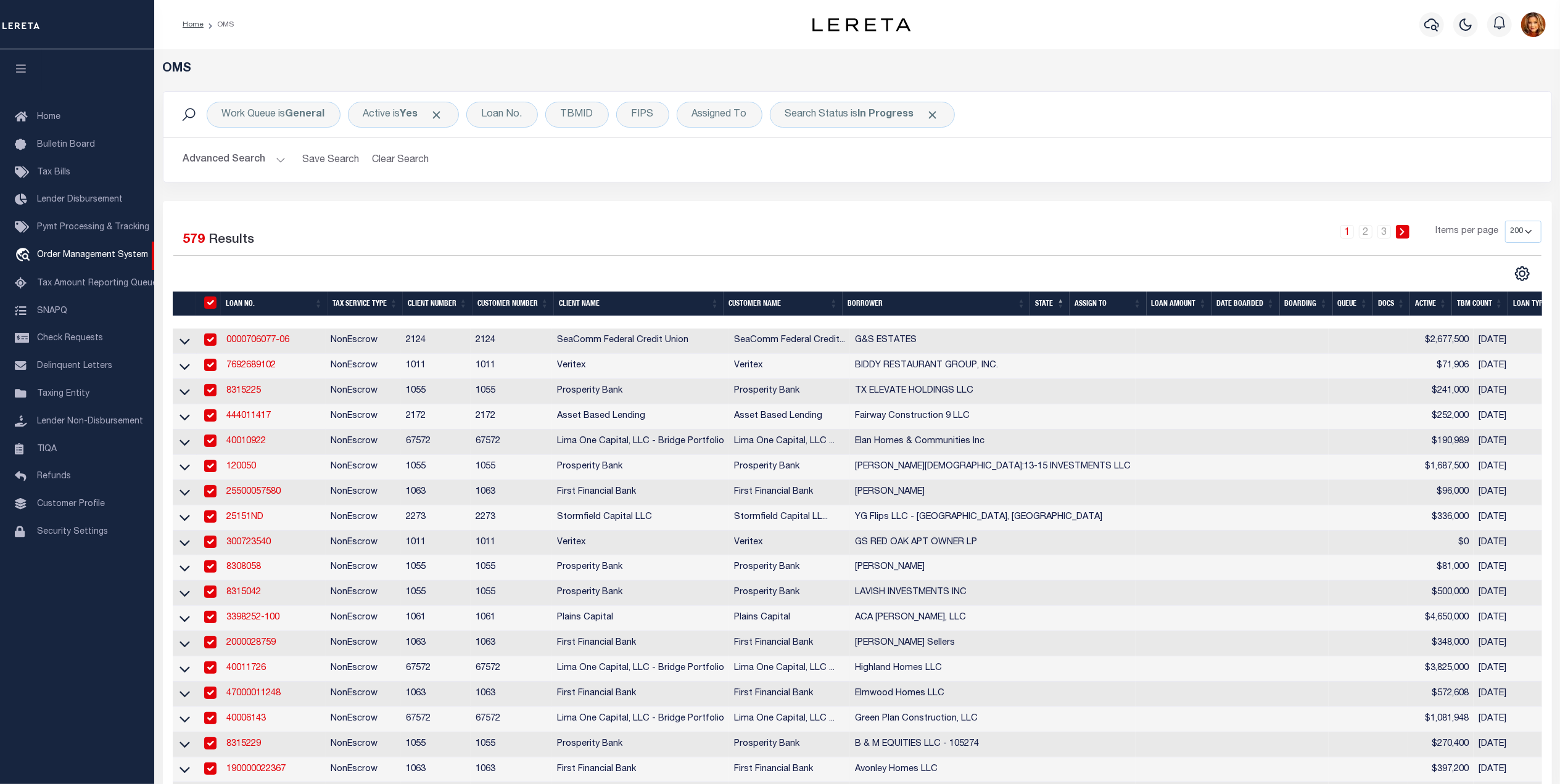
checkbox input "true"
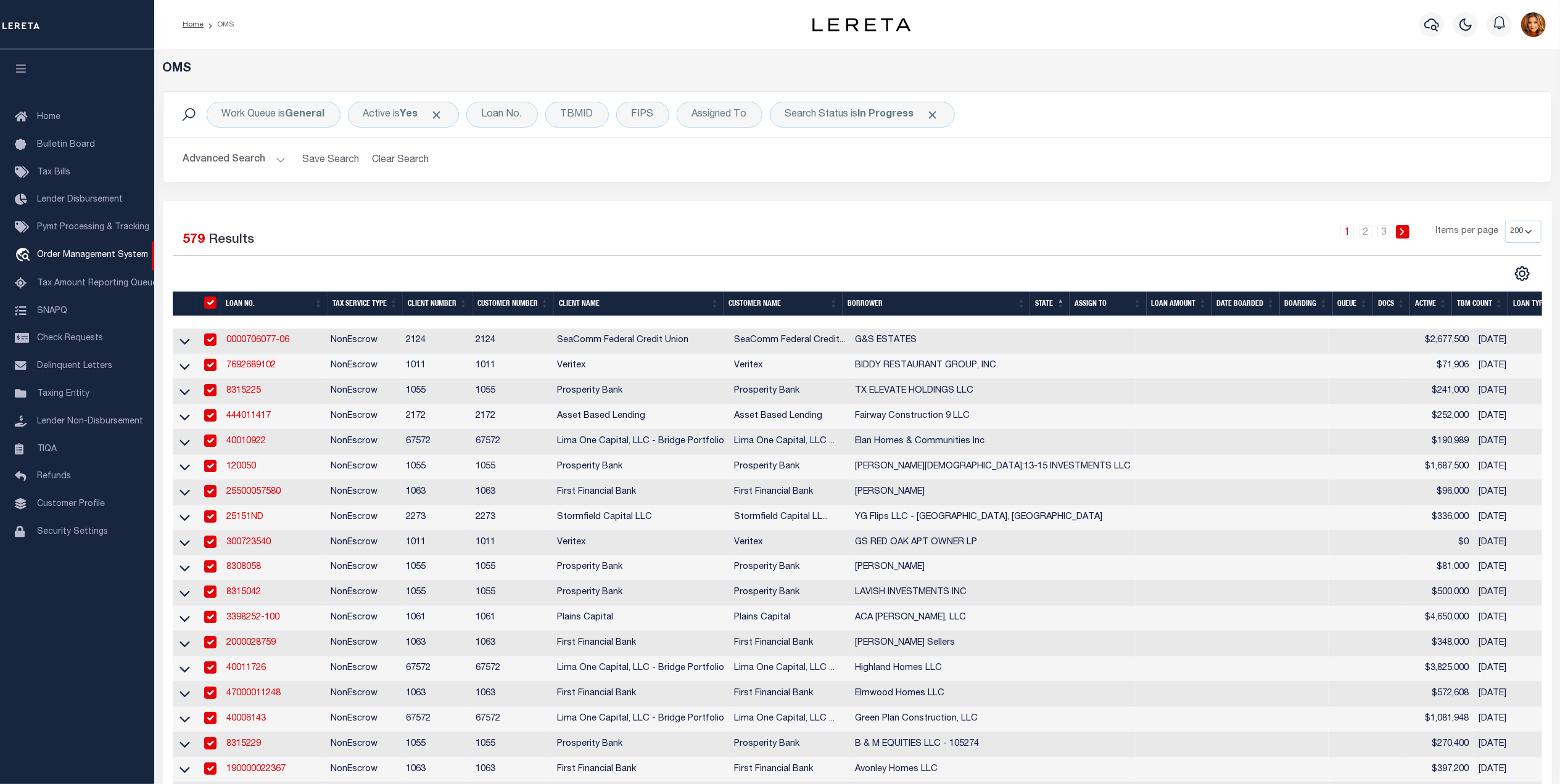
checkbox input "true"
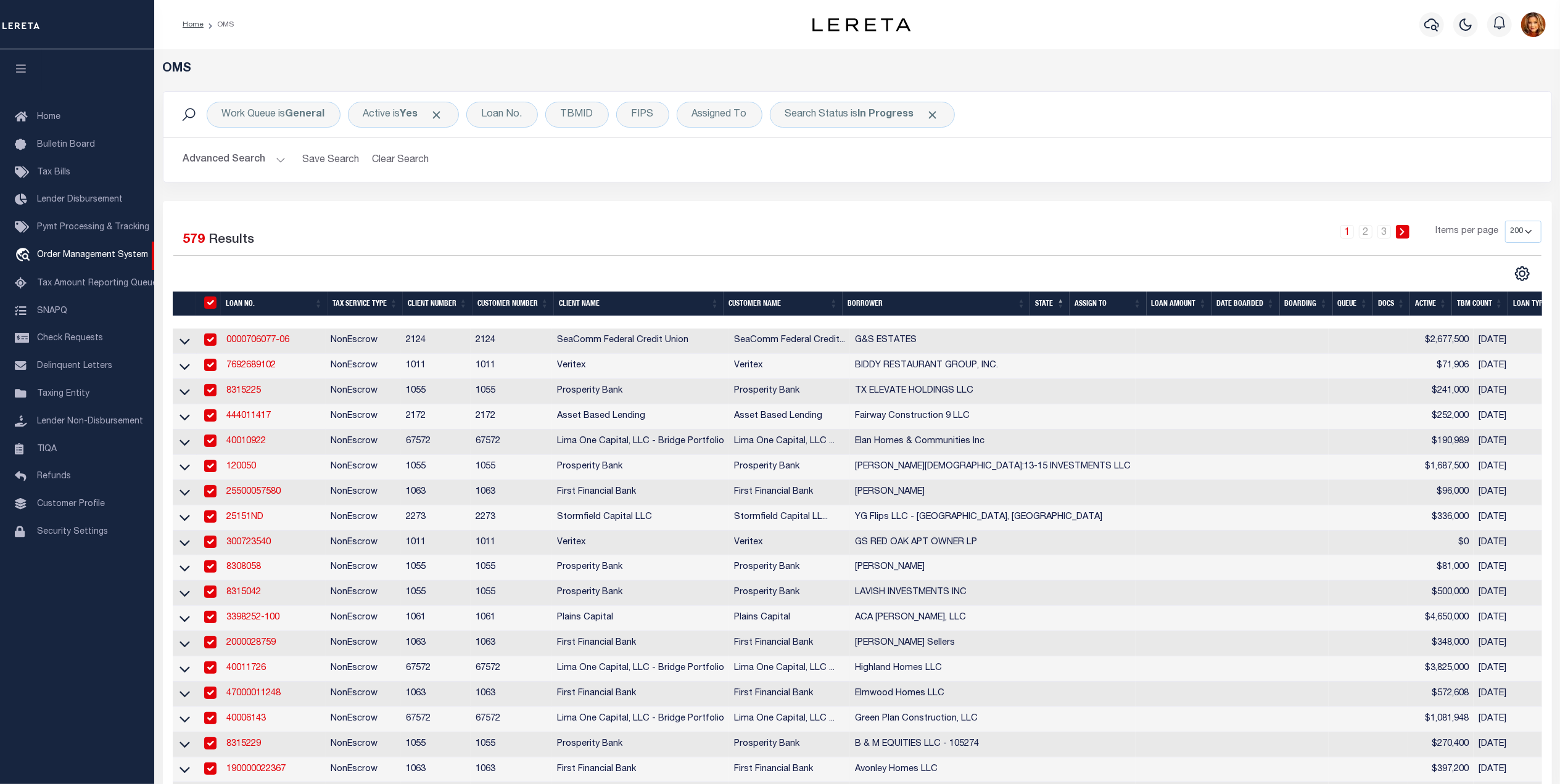
checkbox input "true"
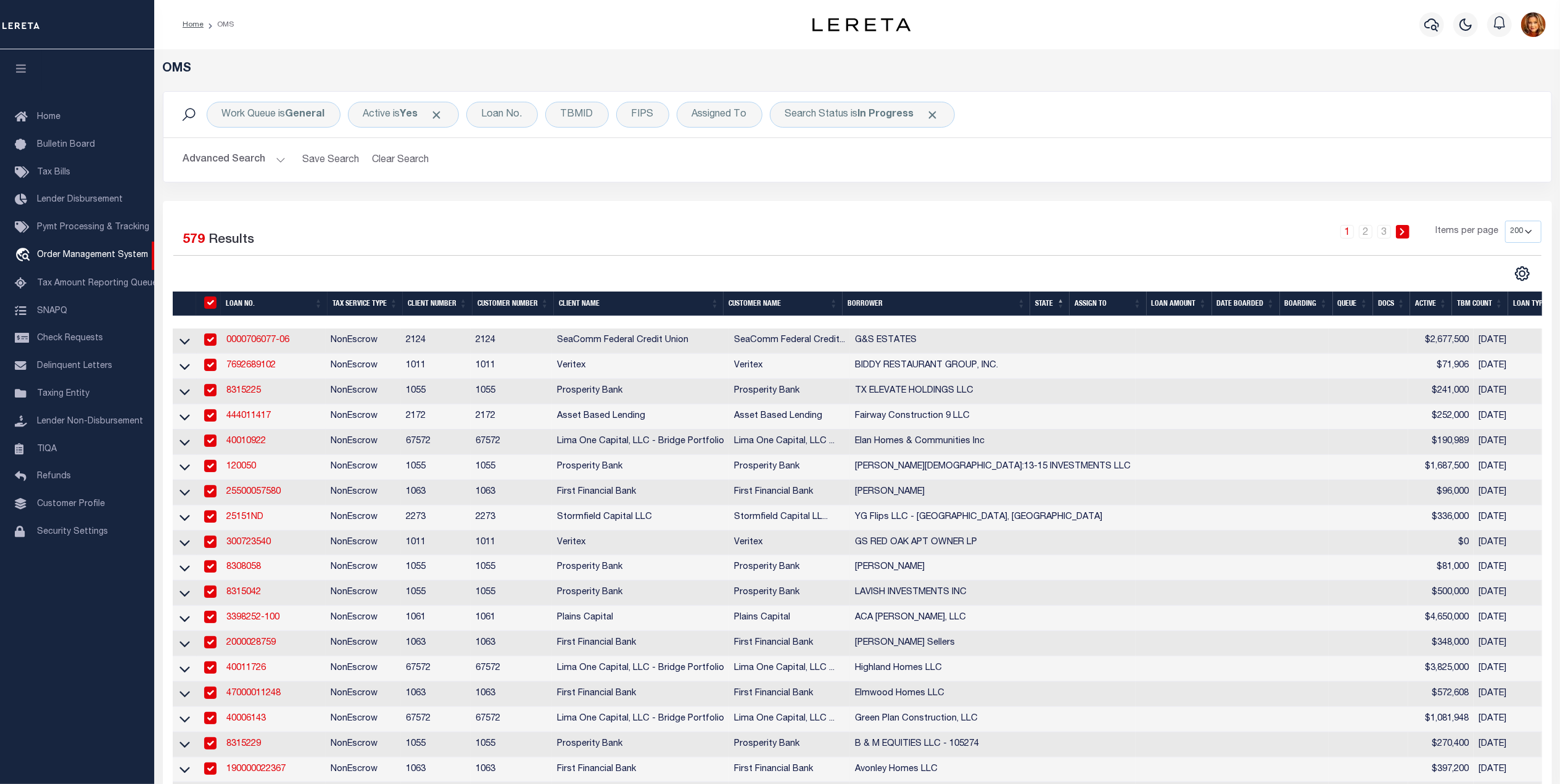
checkbox input "true"
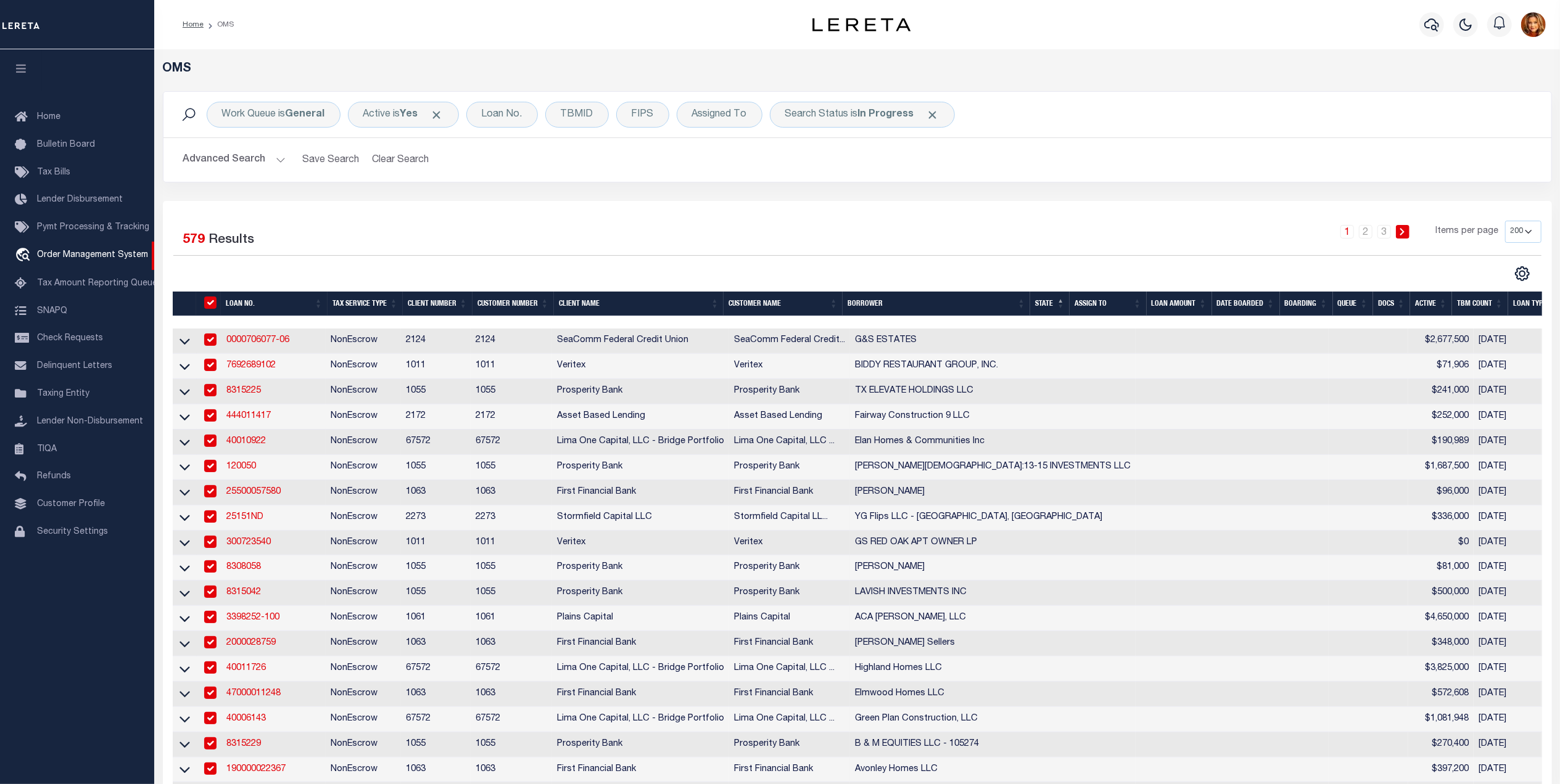
checkbox input "true"
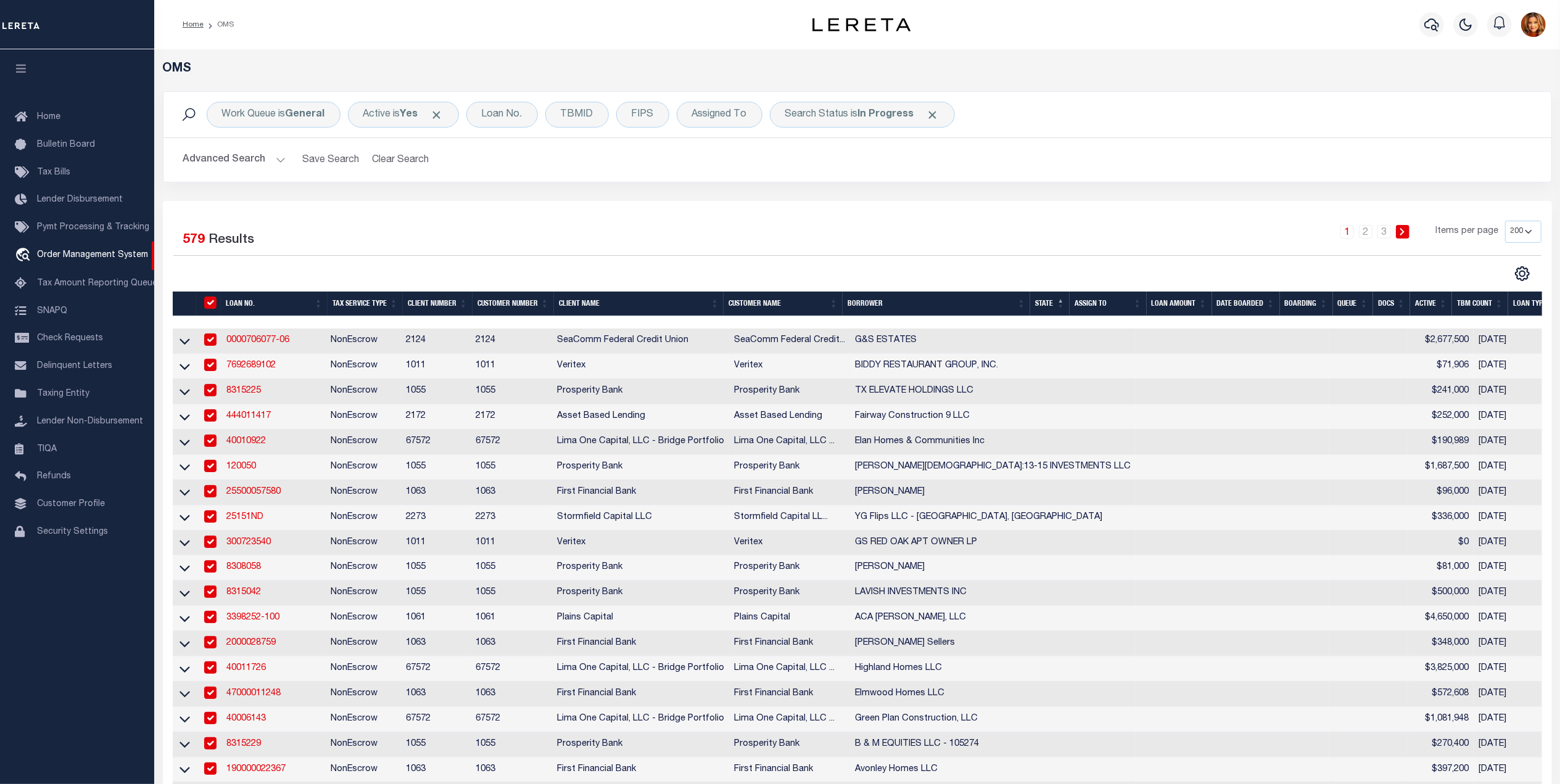
checkbox input "true"
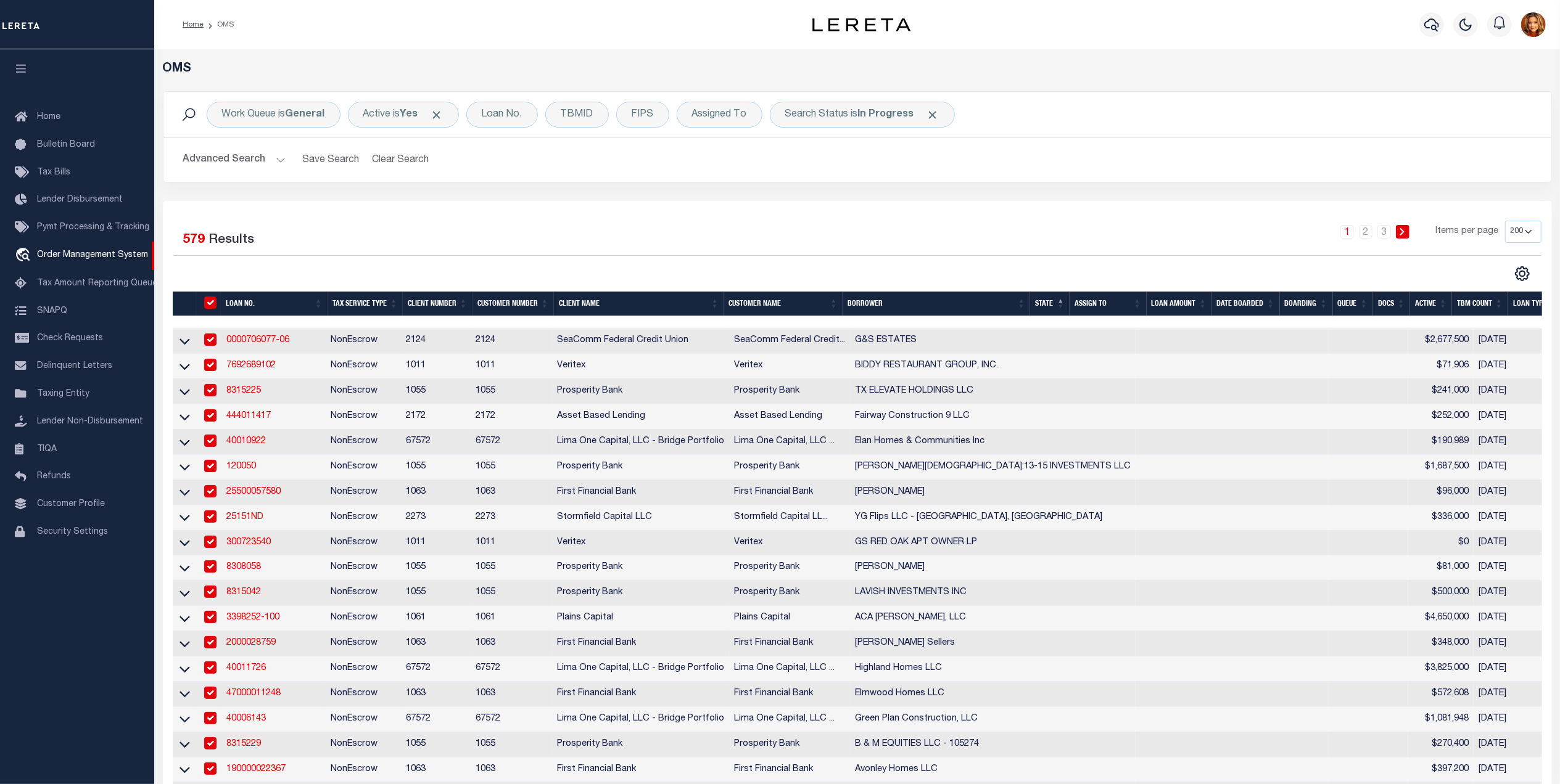
checkbox input "true"
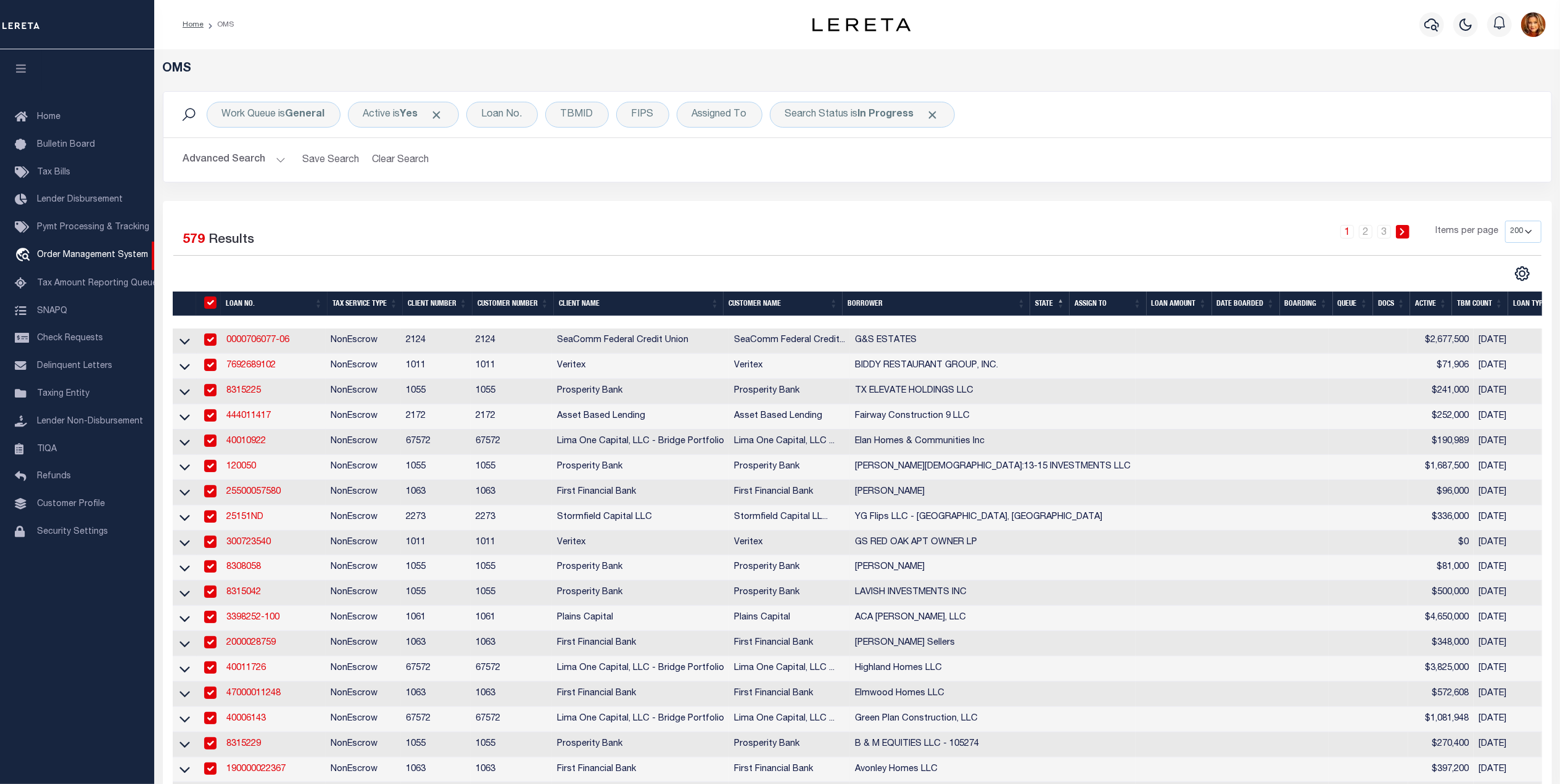
checkbox input "true"
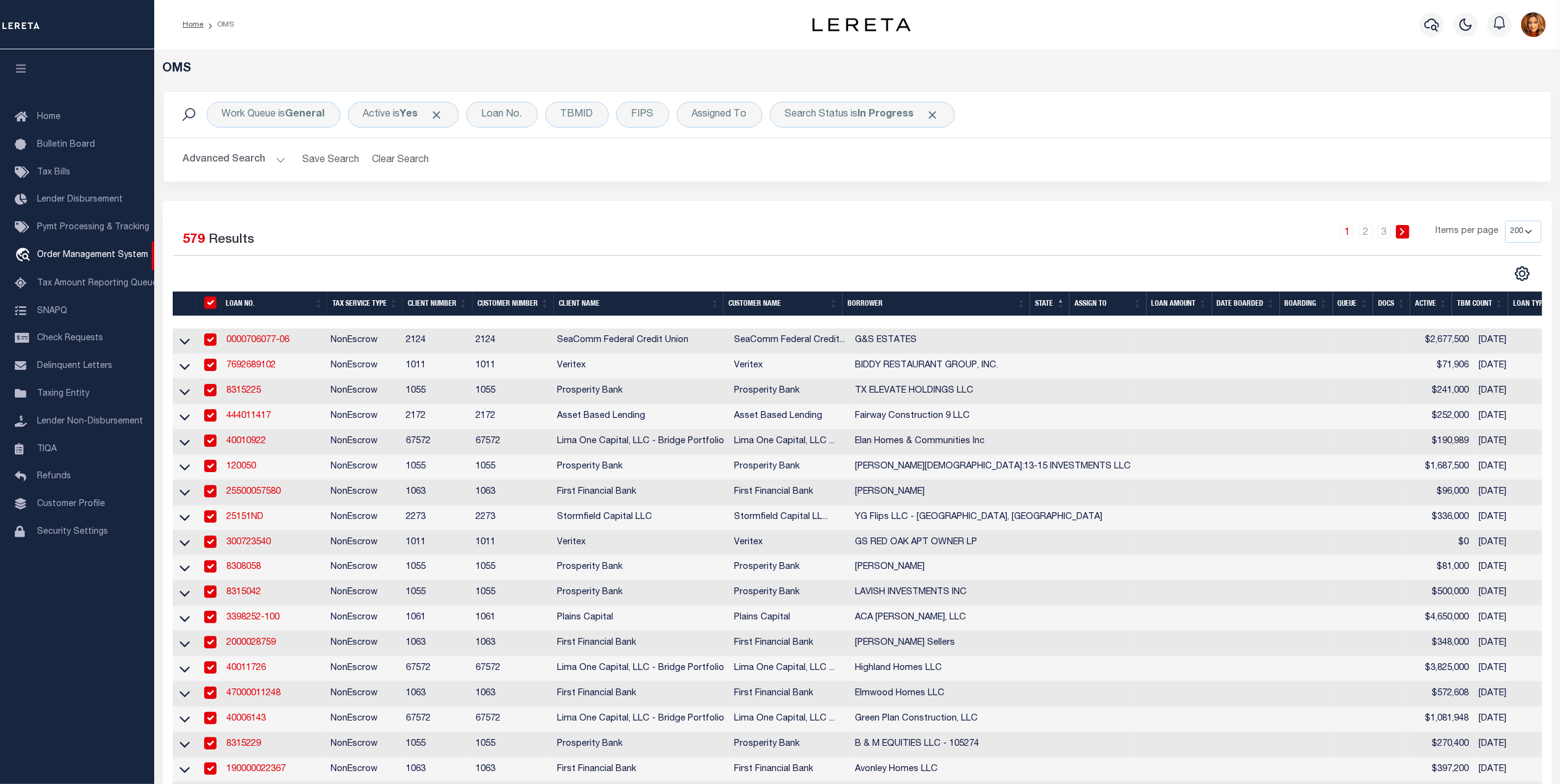
checkbox input "true"
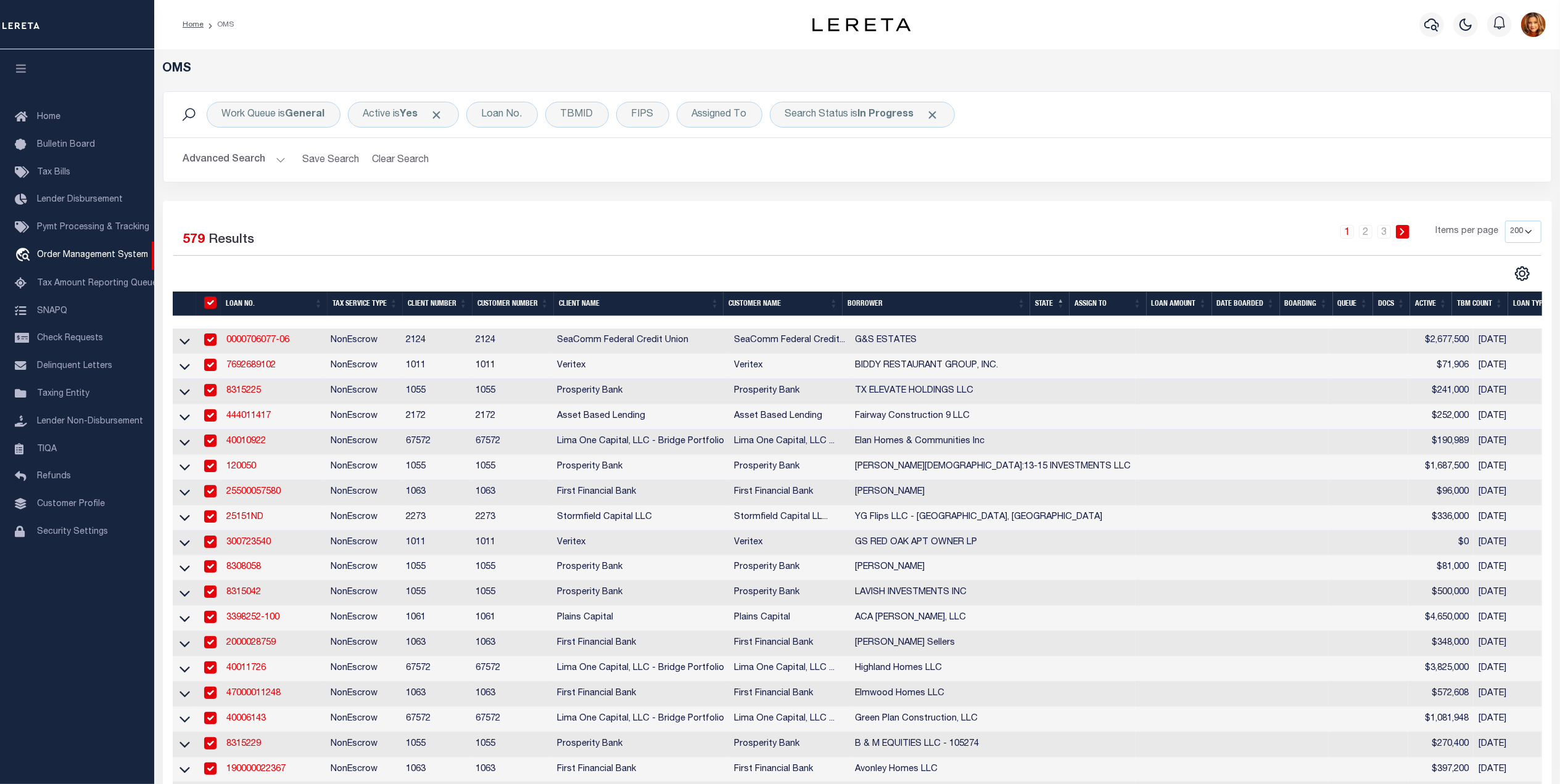
checkbox input "true"
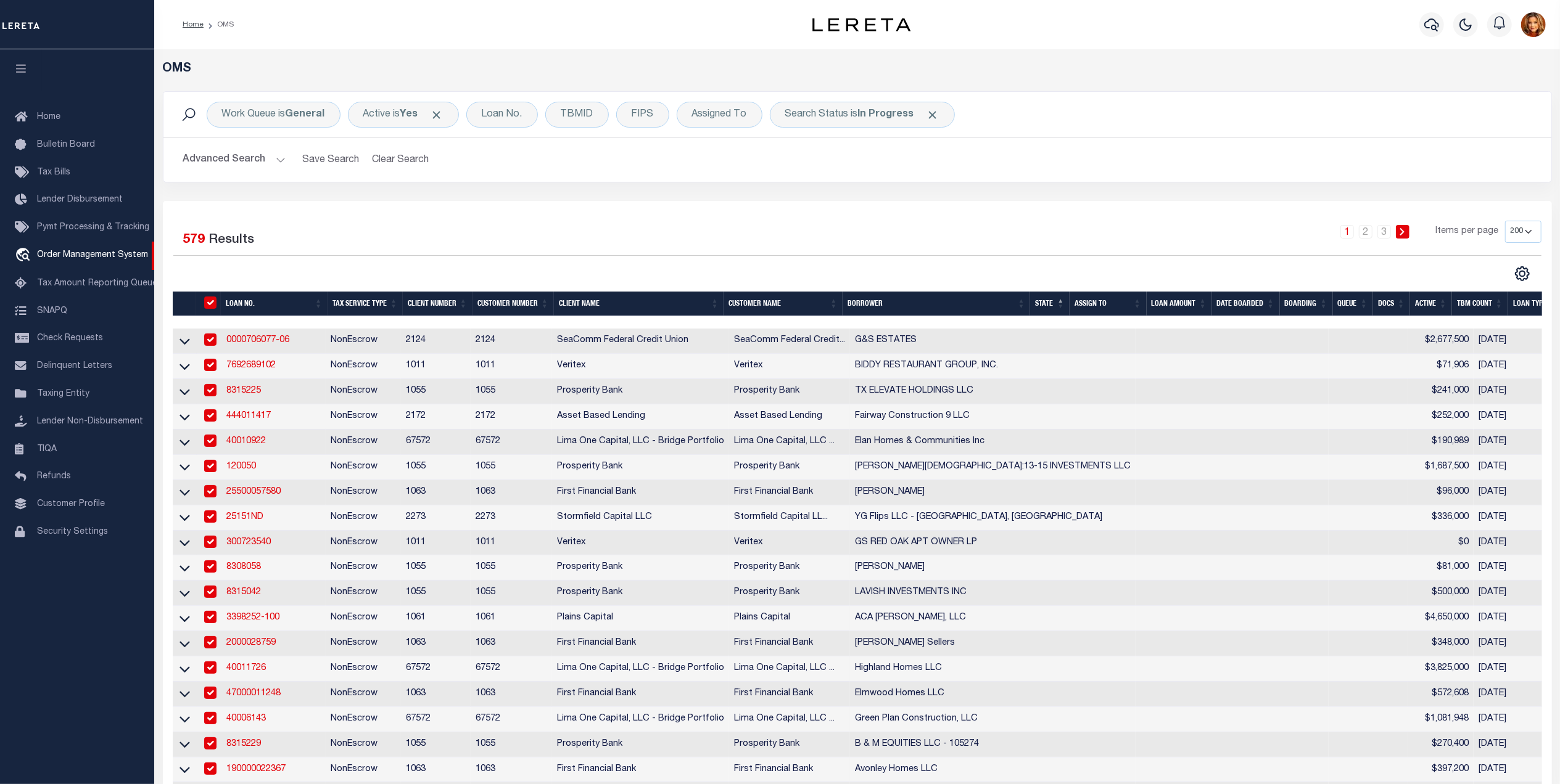
checkbox input "true"
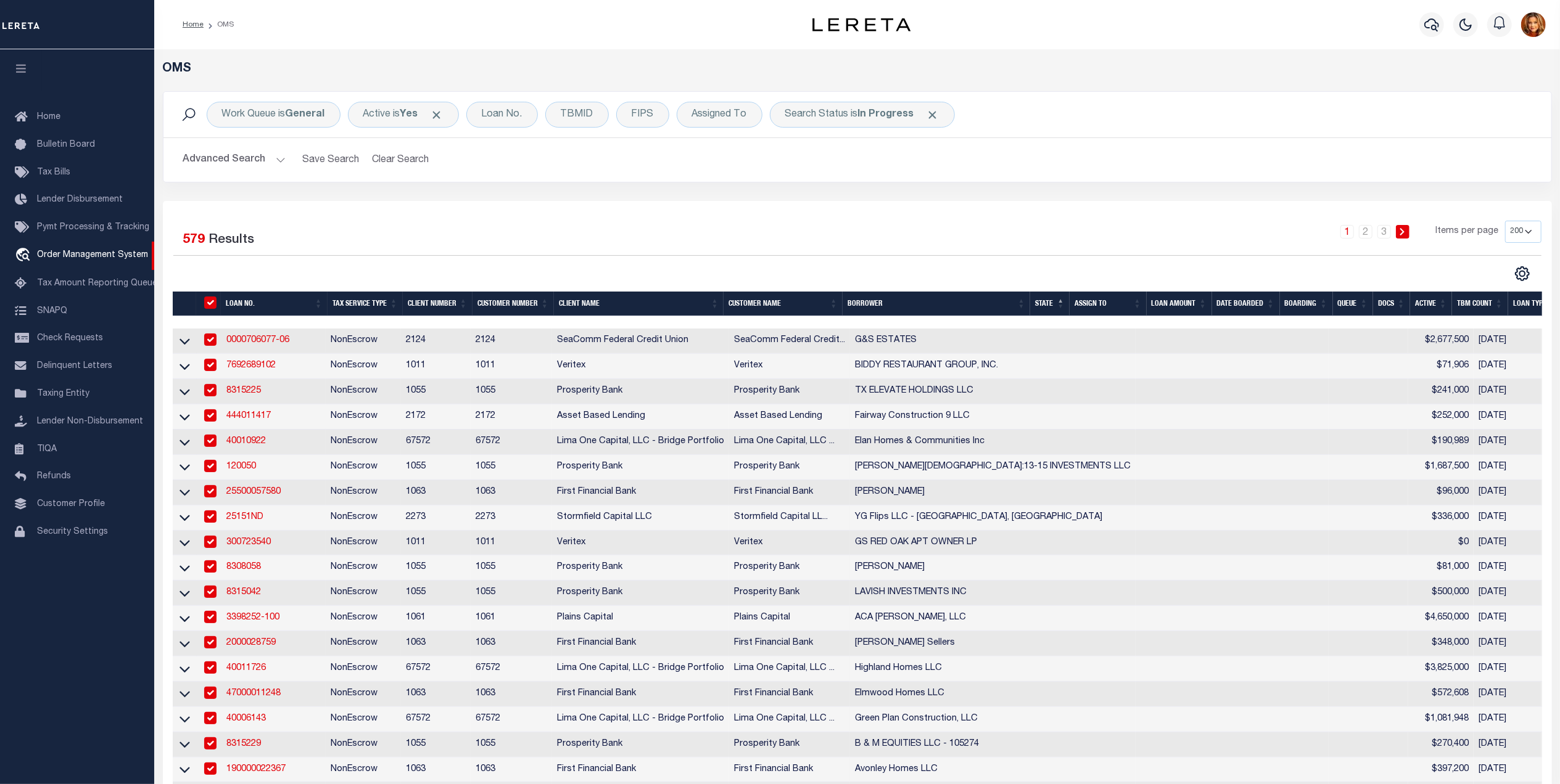
checkbox input "true"
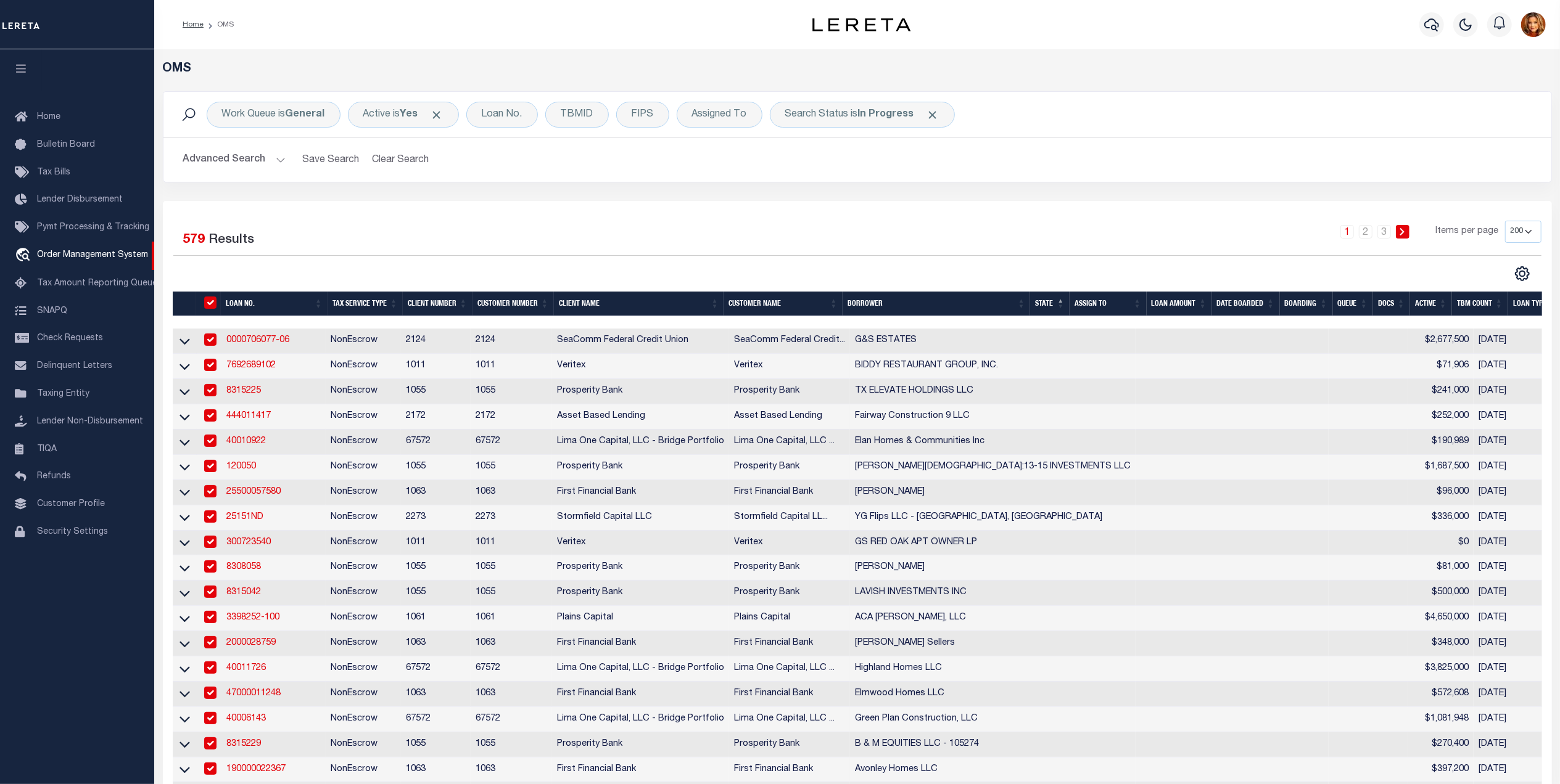
checkbox input "true"
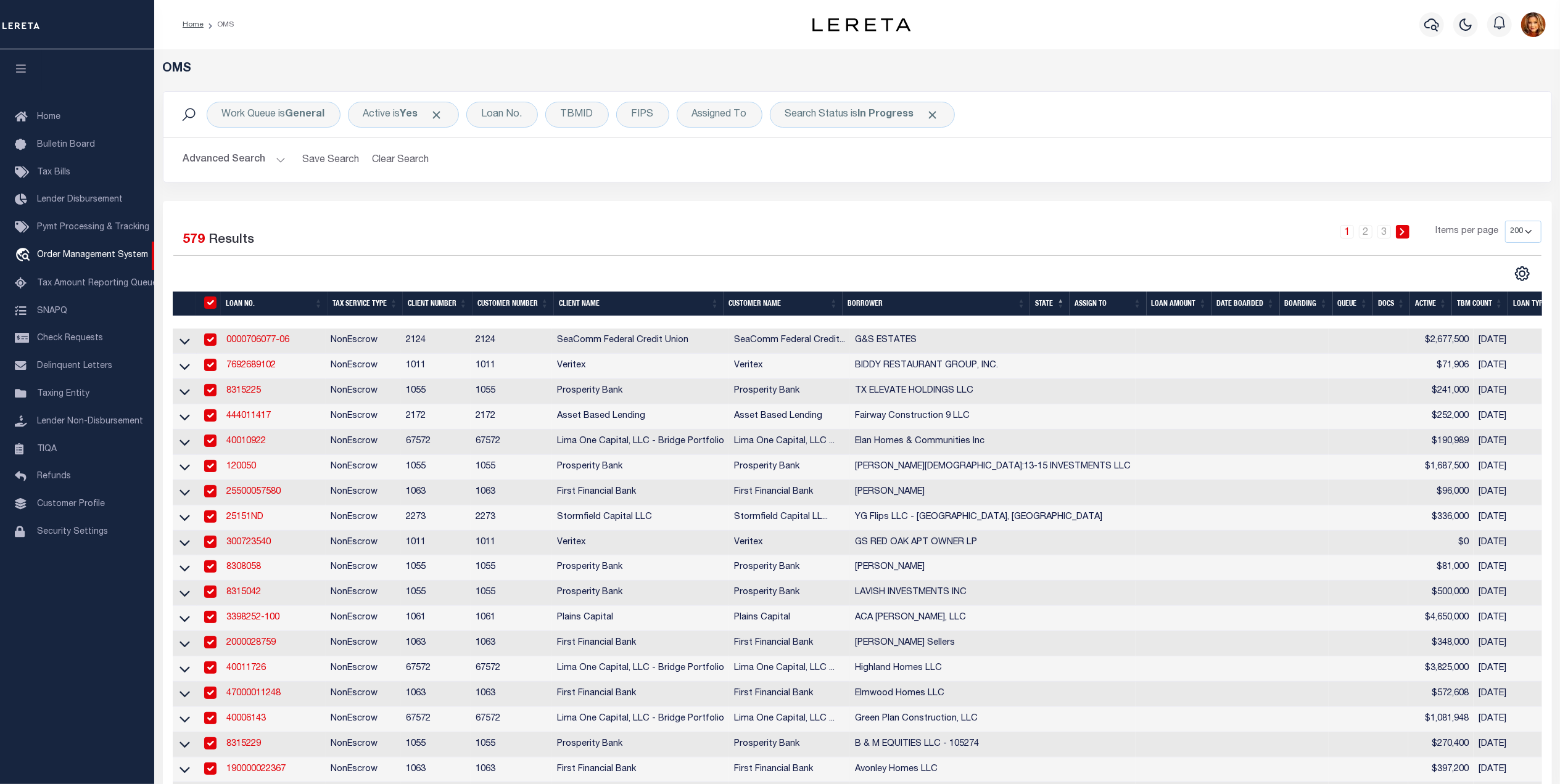
checkbox input "true"
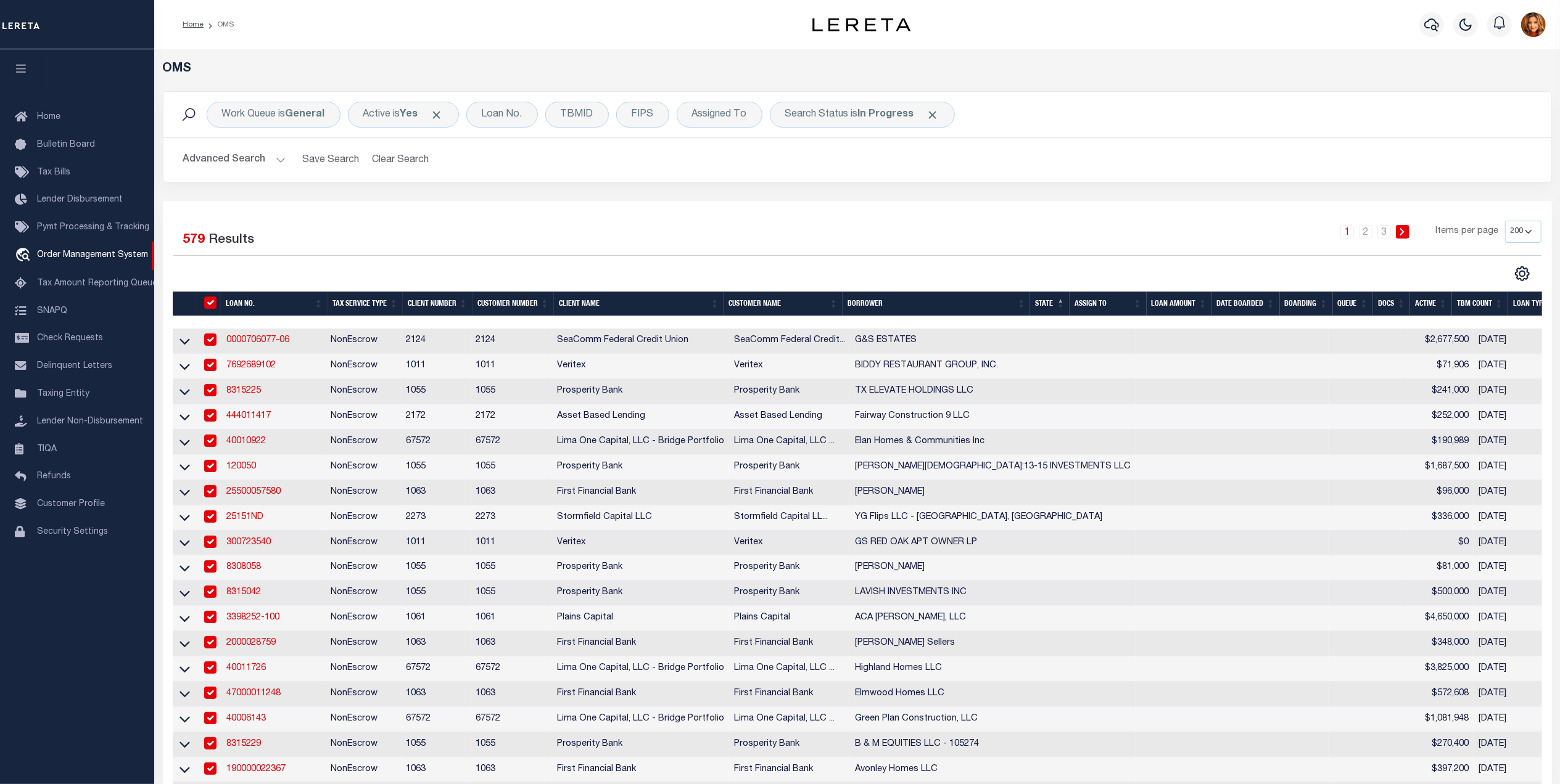
checkbox input "true"
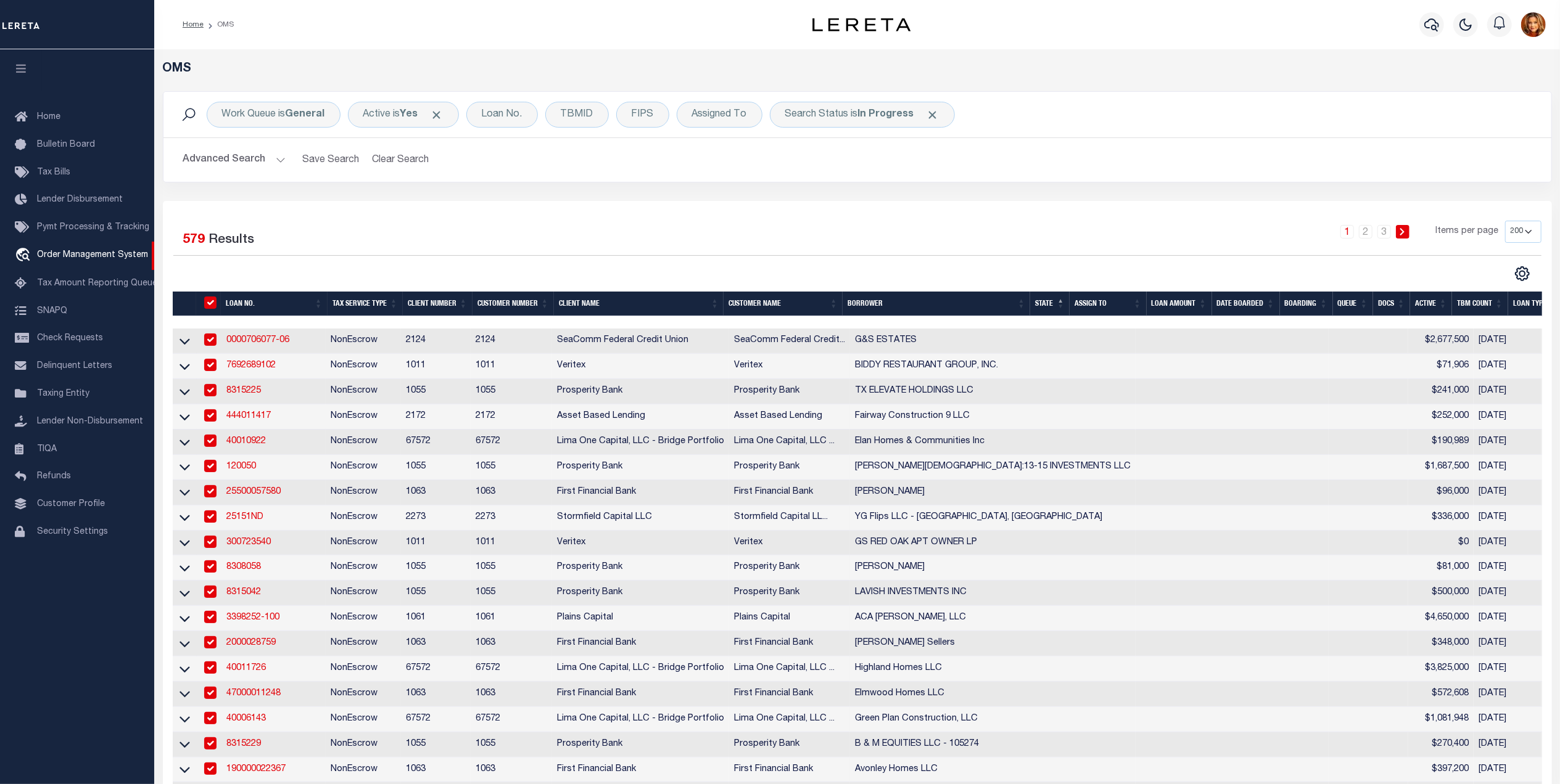
checkbox input "true"
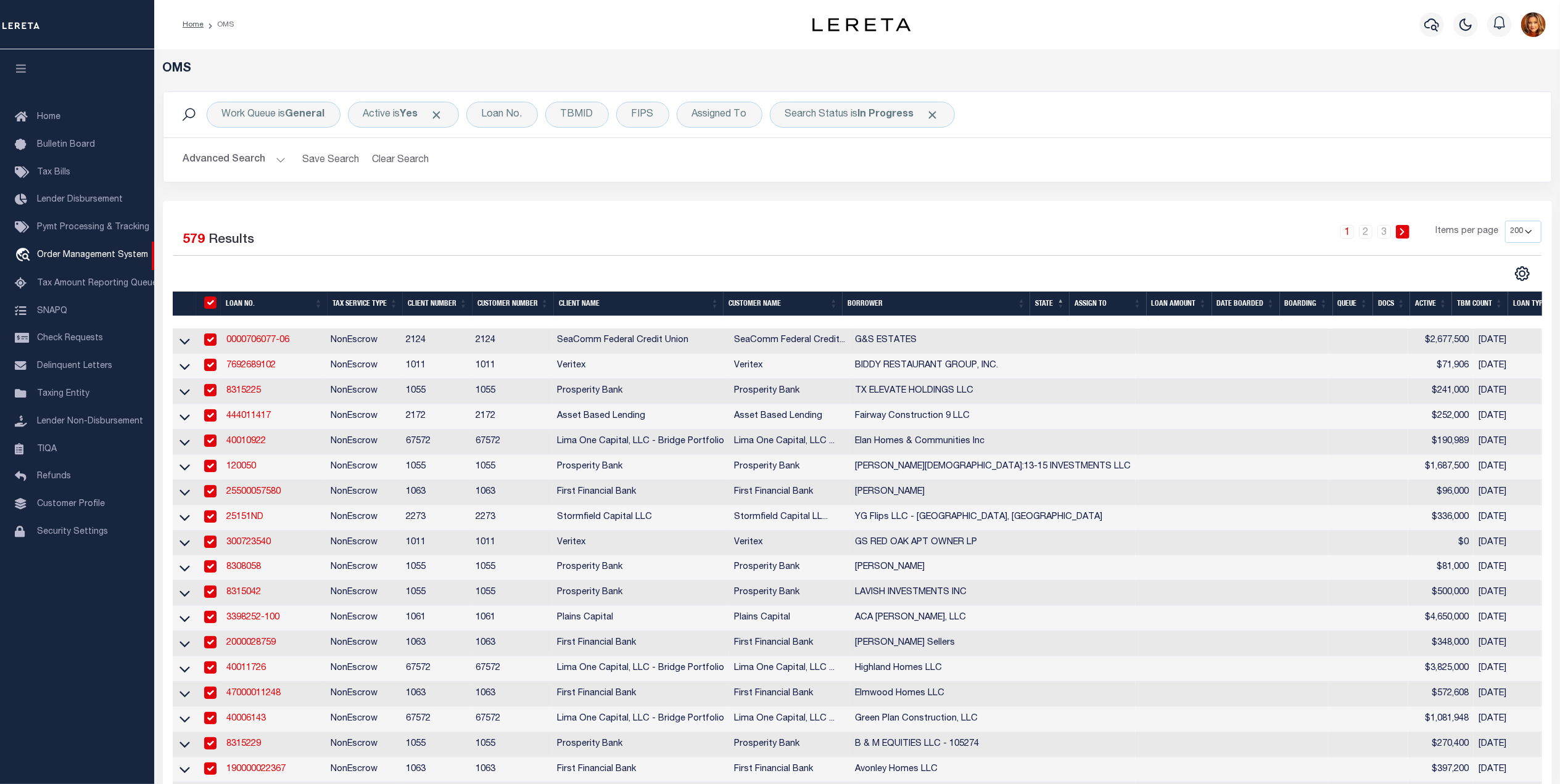
checkbox input "true"
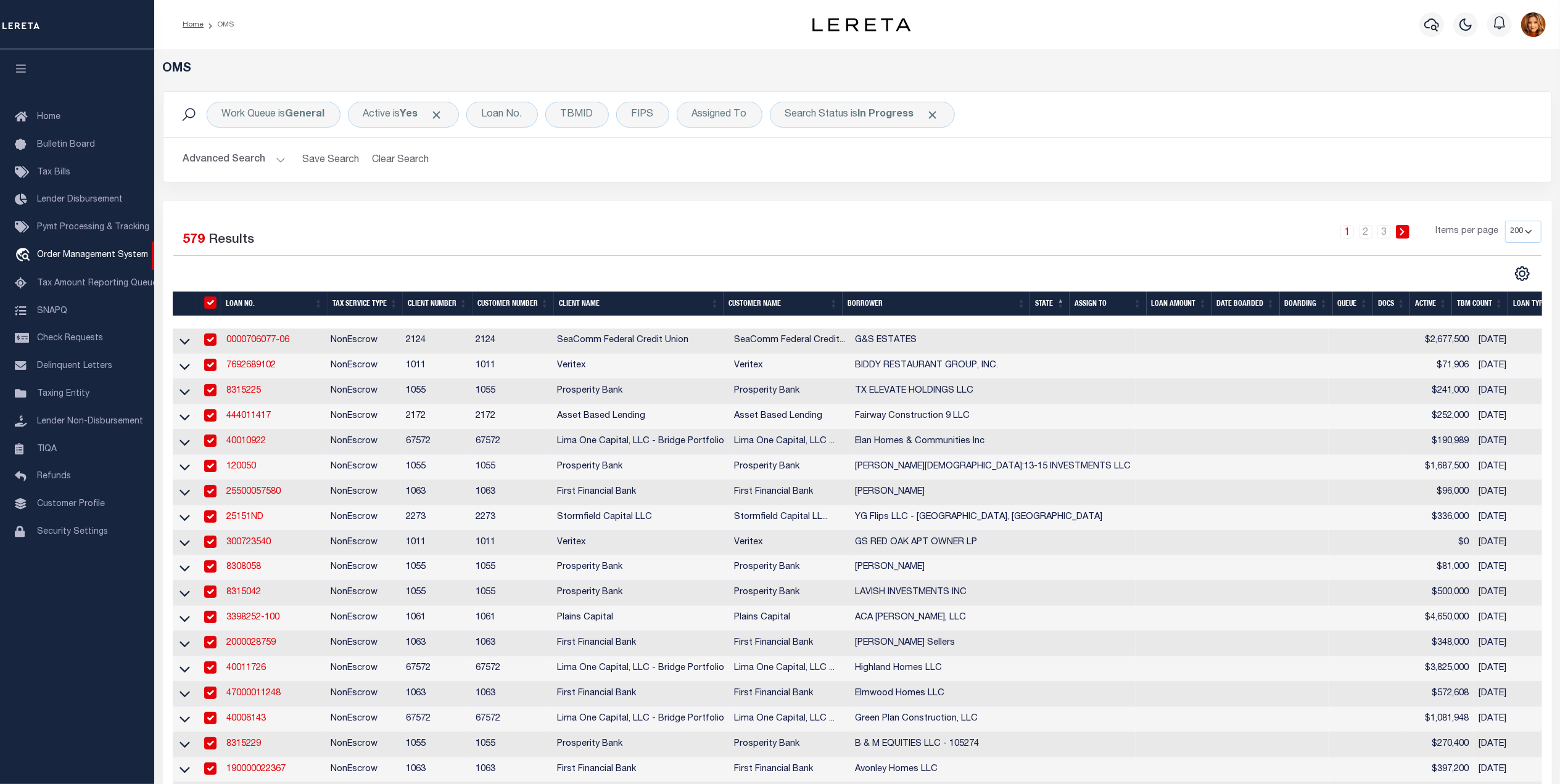
checkbox input "true"
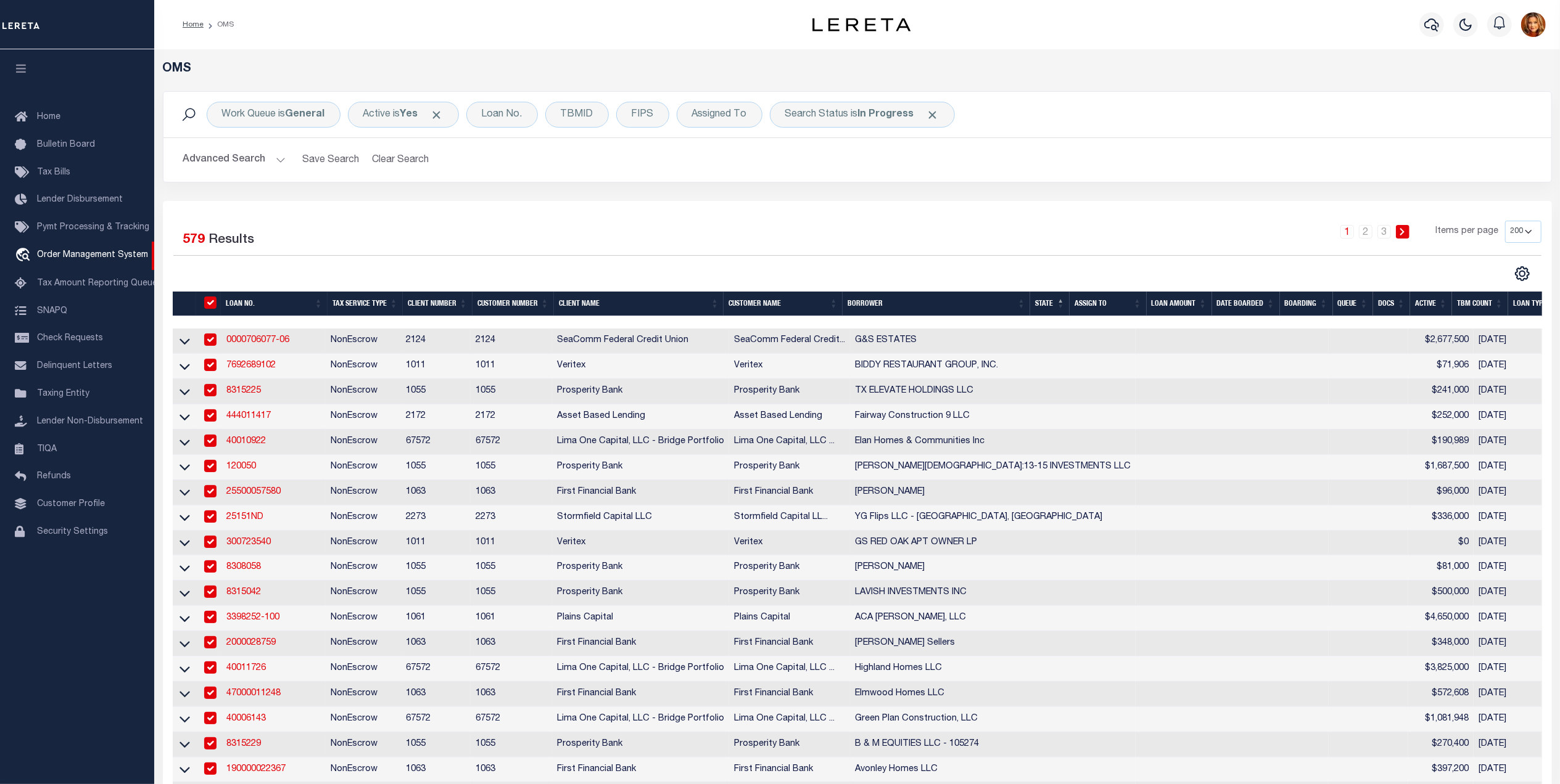
checkbox input "true"
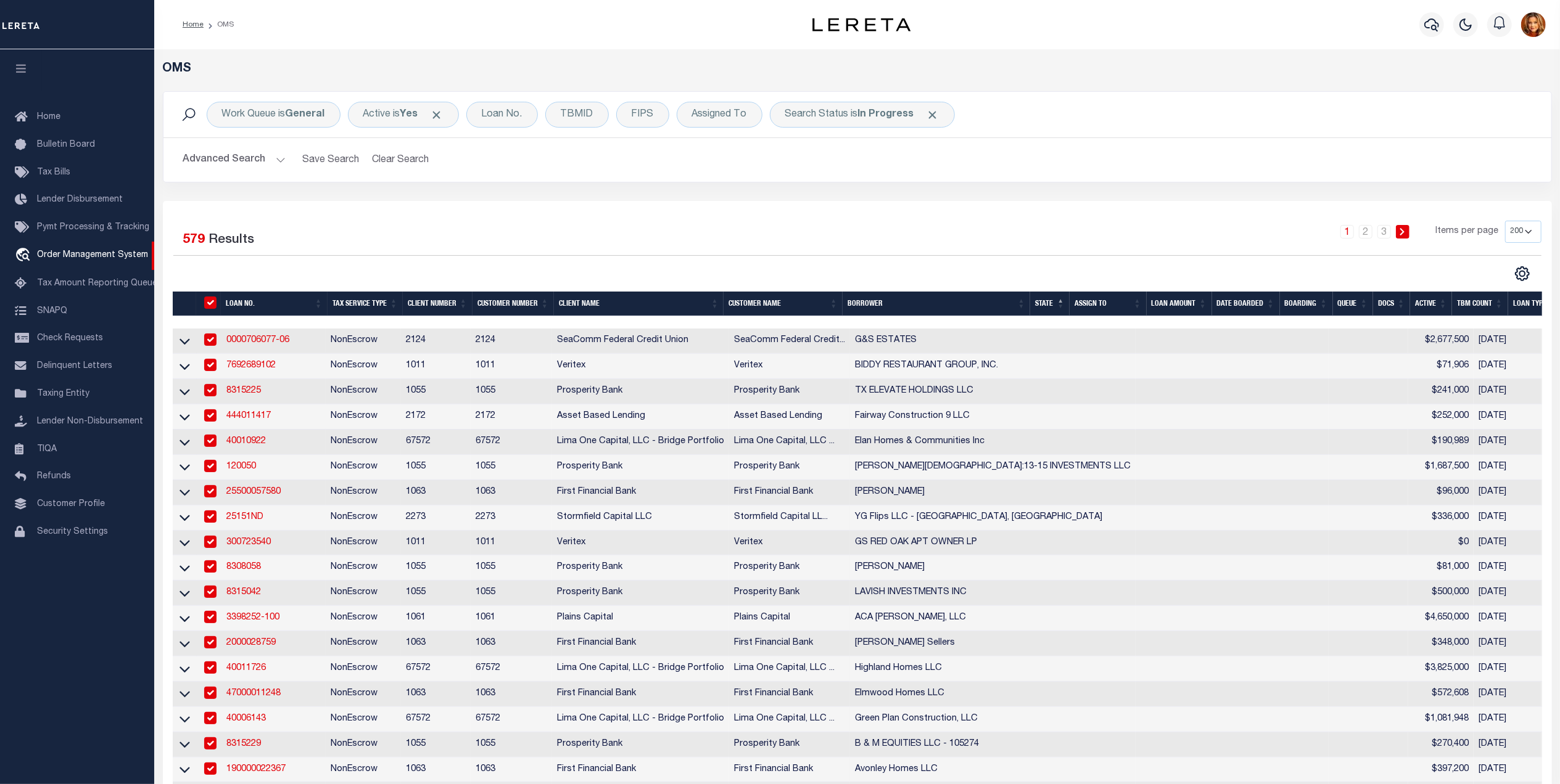
checkbox input "true"
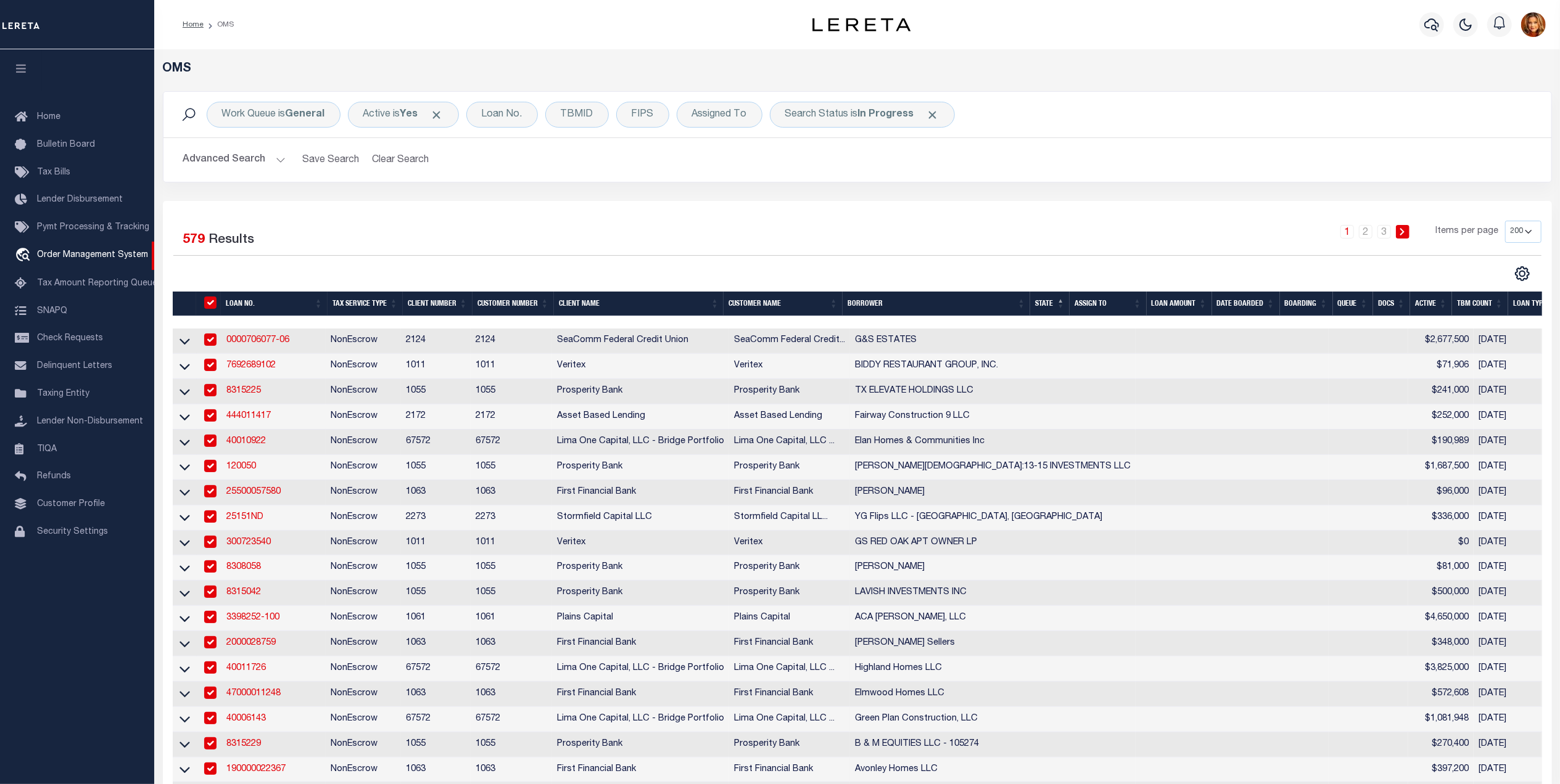
checkbox input "true"
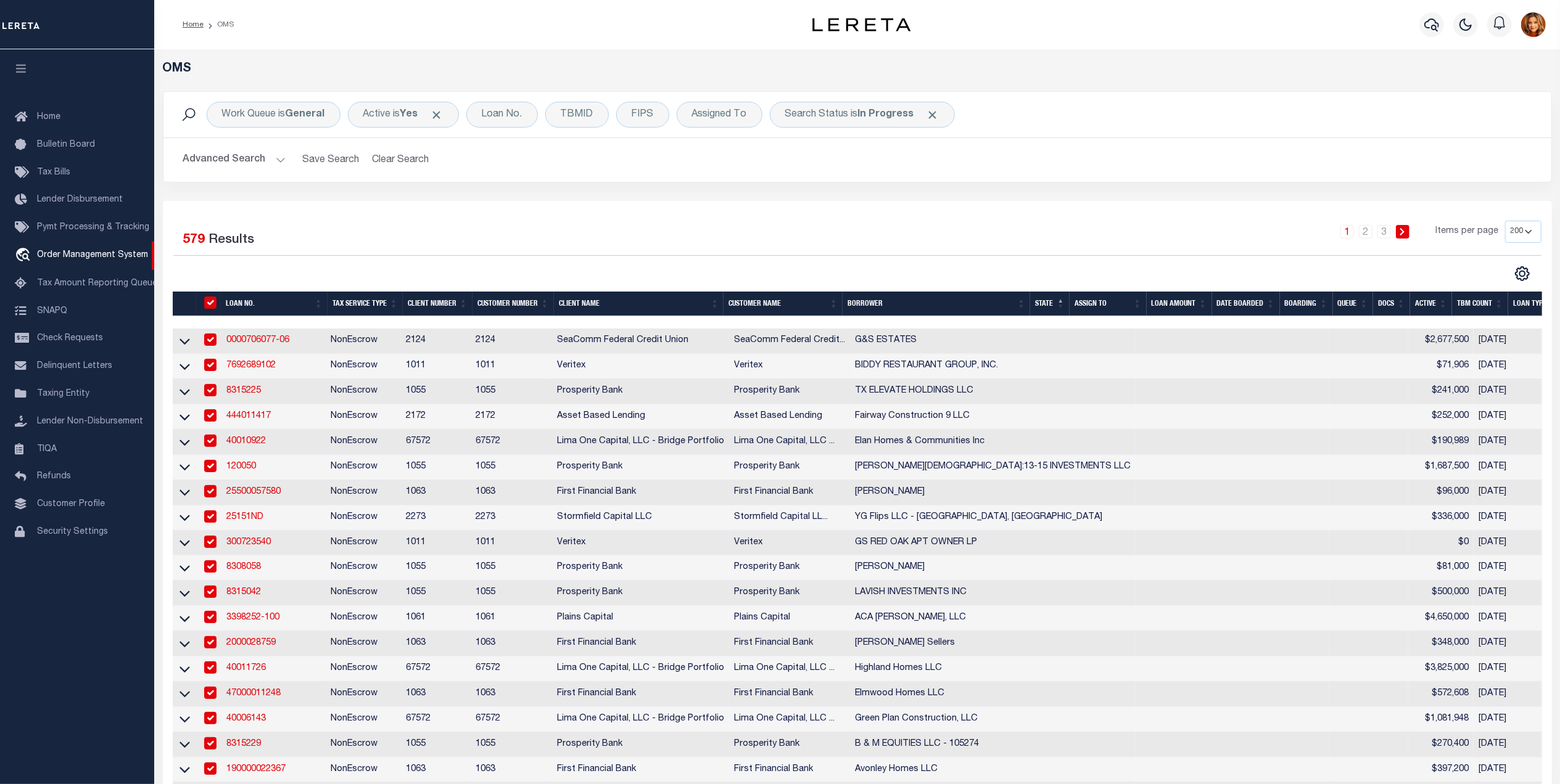
checkbox input "true"
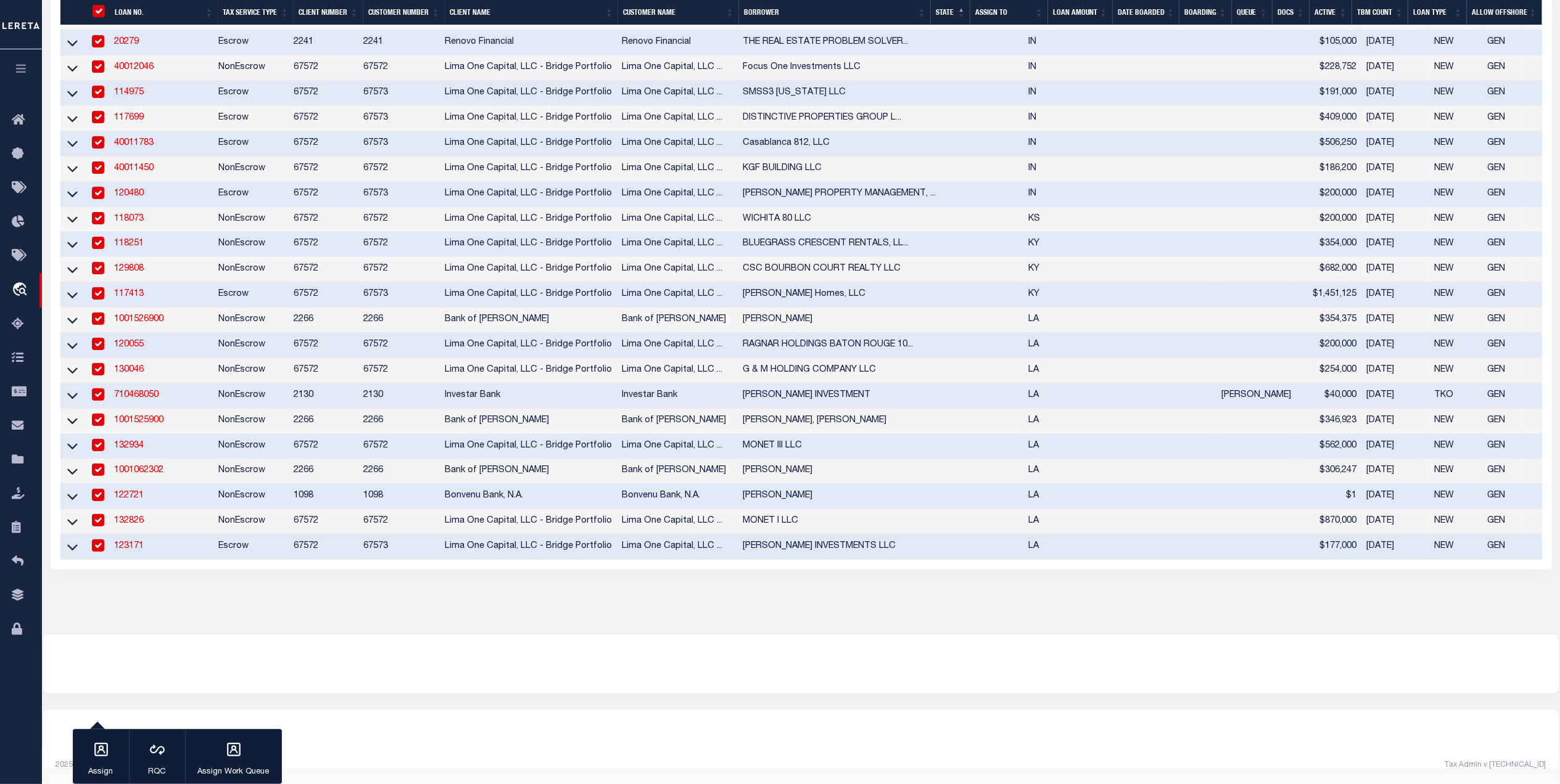
scroll to position [4952, 0]
click at [103, 756] on icon "button" at bounding box center [102, 750] width 14 height 14
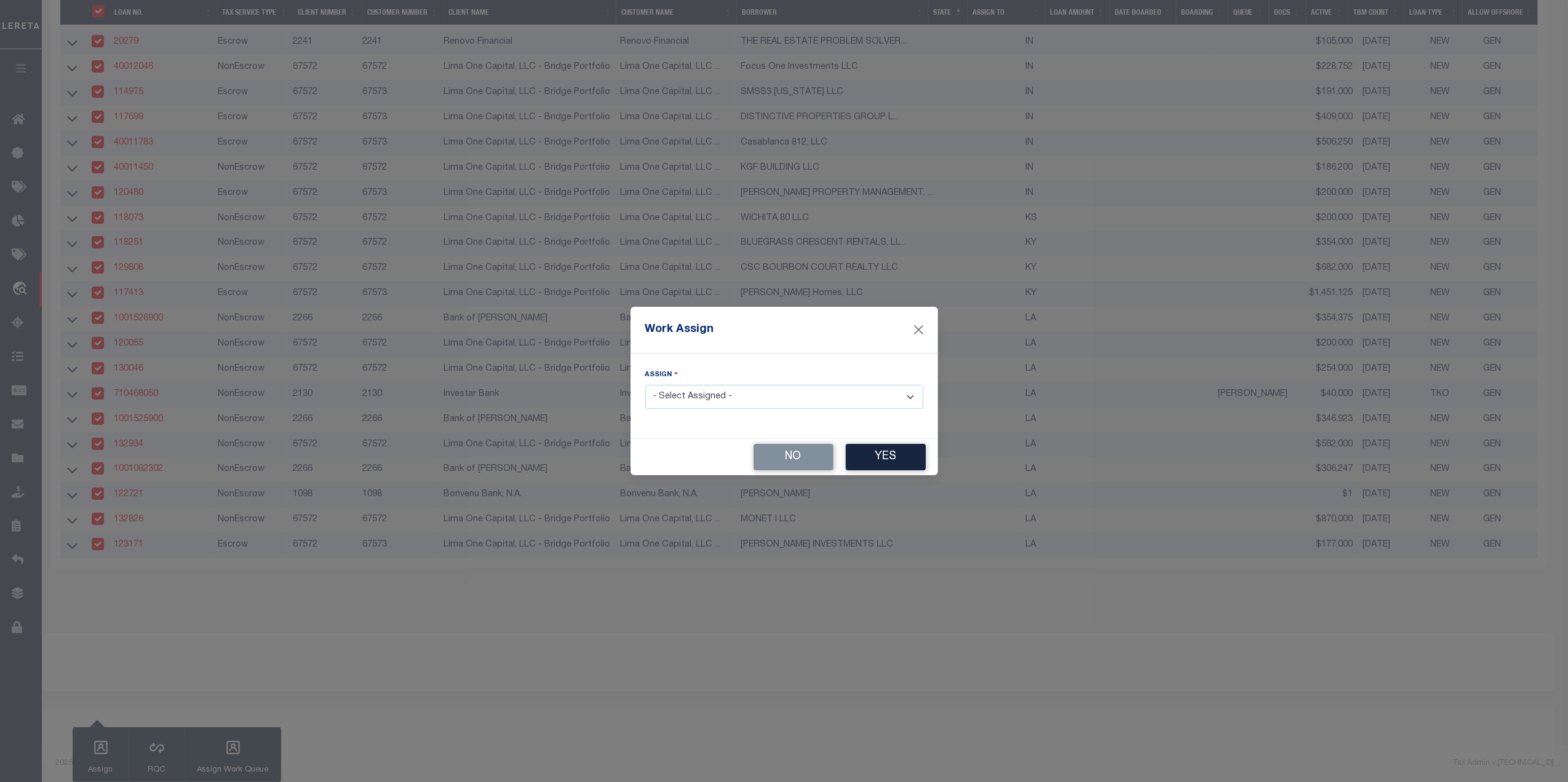
click at [732, 403] on select "- Select Assigned - --Unassigned-- Abdul Muzain Agustin Fernandez Ahmad Darwish…" at bounding box center [784, 396] width 278 height 24
click at [645, 386] on select "- Select Assigned - --Unassigned-- Abdul Muzain Agustin Fernandez Ahmad Darwish…" at bounding box center [784, 396] width 278 height 24
click at [874, 454] on button "Yes" at bounding box center [886, 457] width 80 height 26
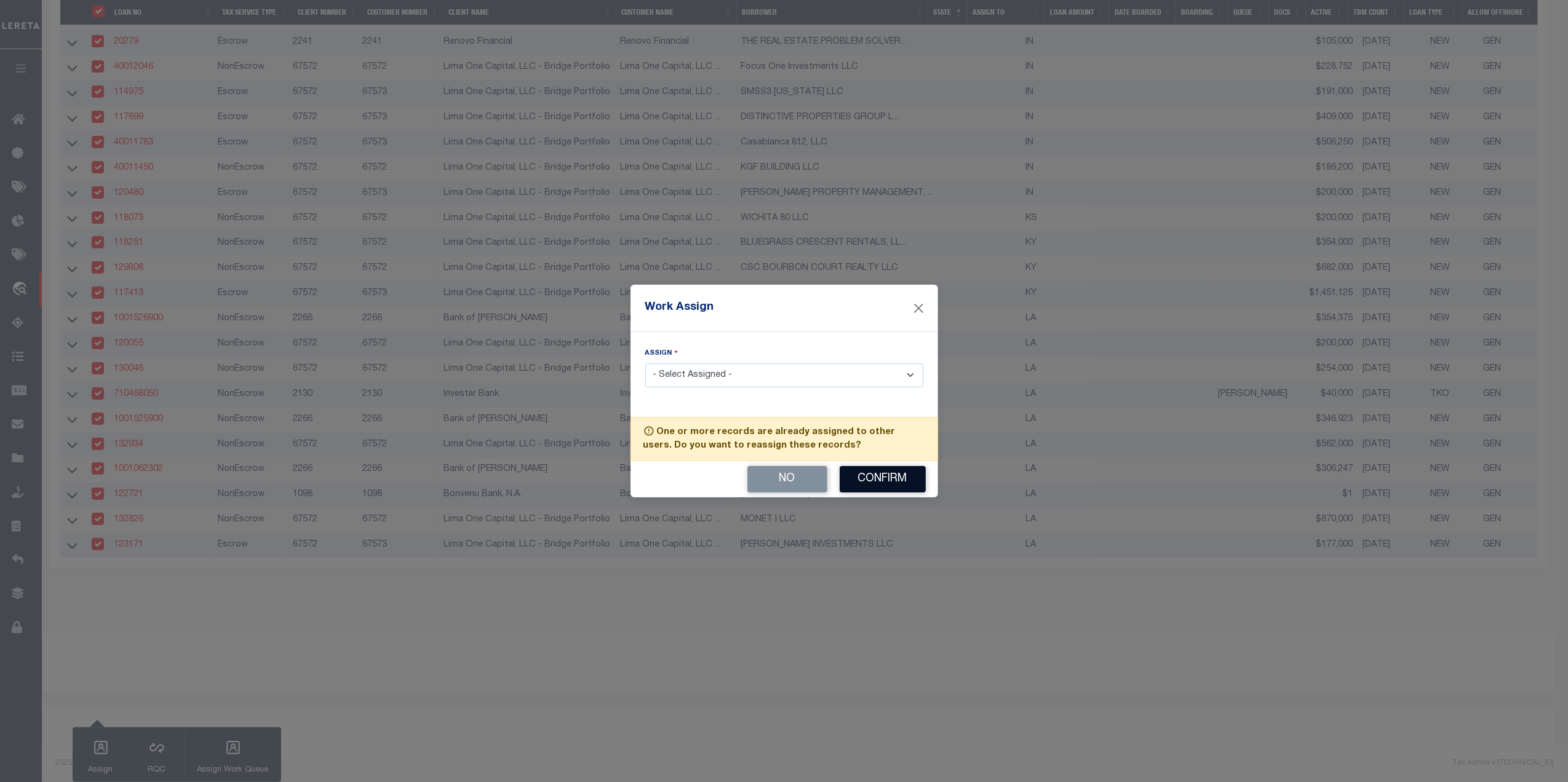
click at [878, 477] on button "Confirm" at bounding box center [883, 479] width 86 height 26
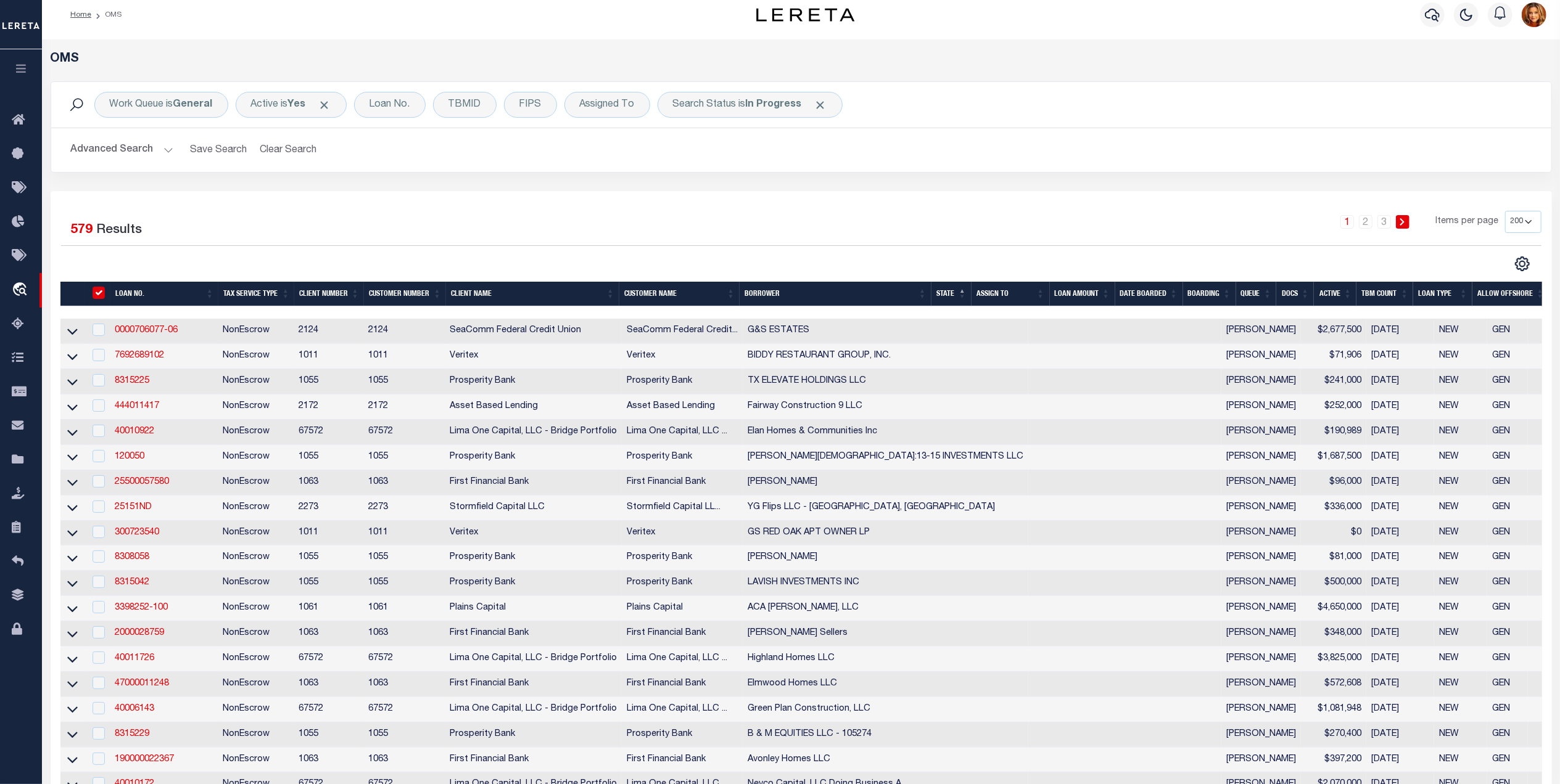
scroll to position [0, 0]
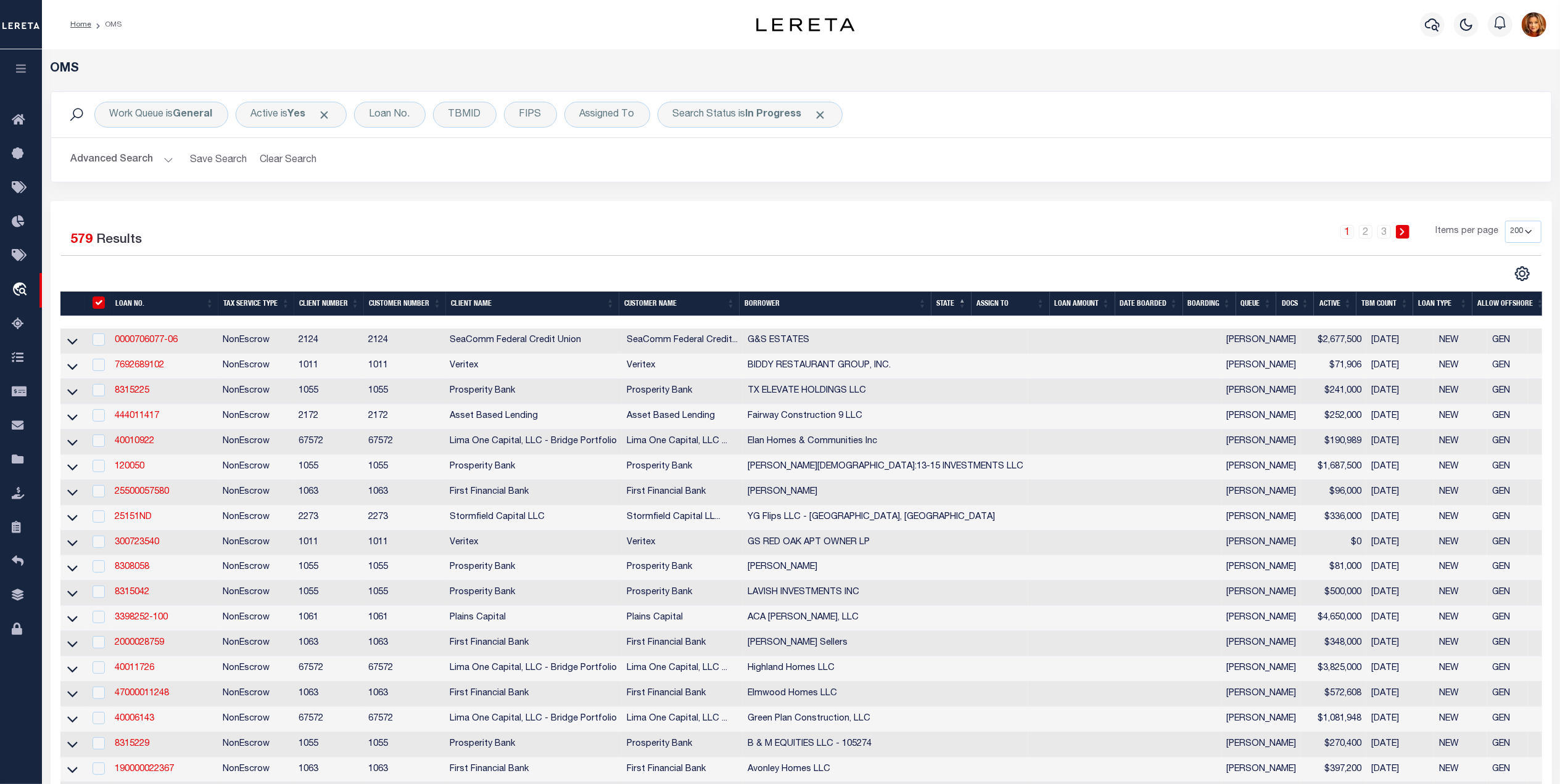
drag, startPoint x: 107, startPoint y: 304, endPoint x: 100, endPoint y: 304, distance: 7.0
click at [106, 304] on div "" at bounding box center [100, 304] width 21 height 14
click at [102, 305] on input "" at bounding box center [99, 303] width 12 height 12
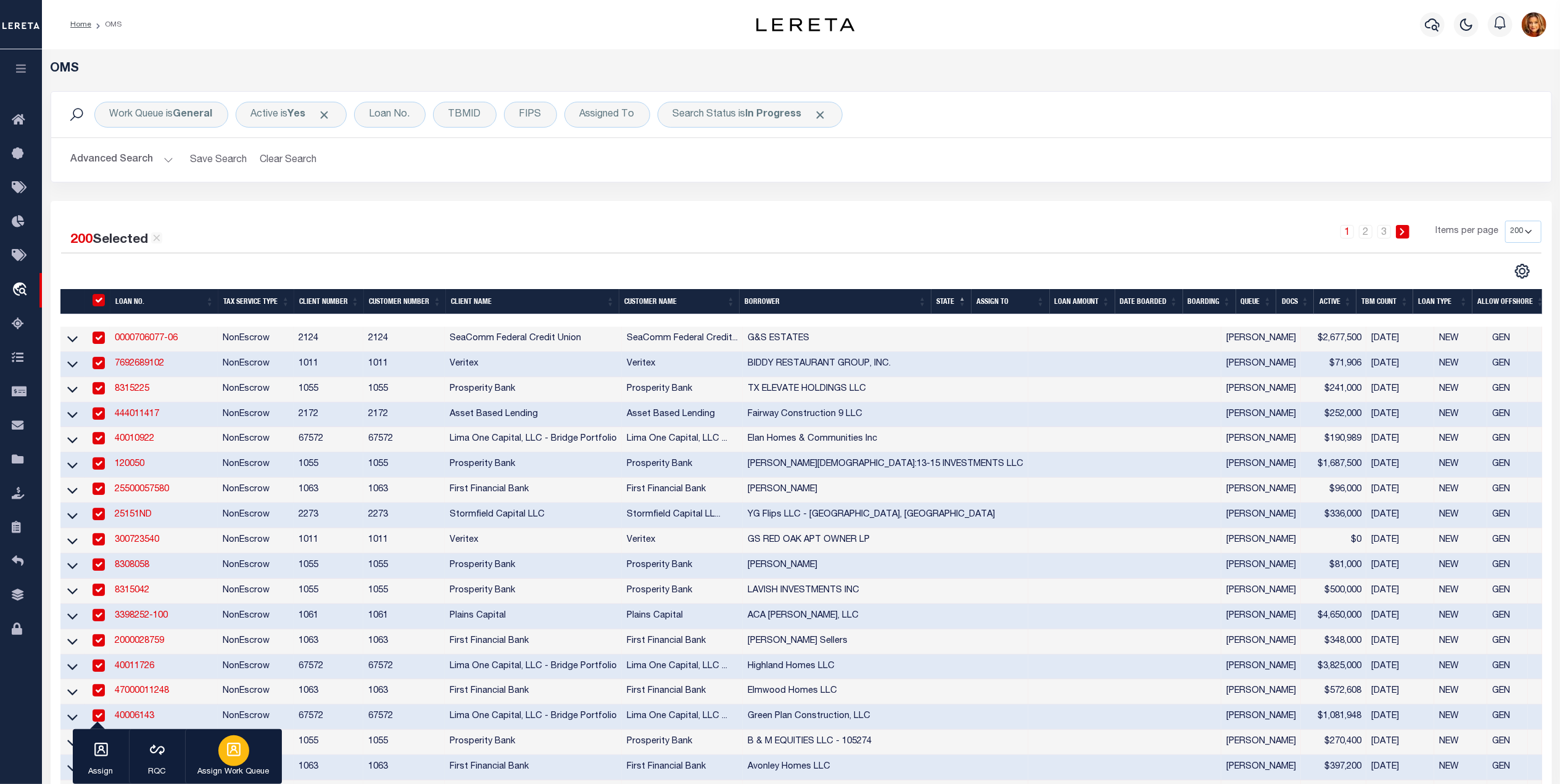
click at [231, 772] on p "Assign Work Queue" at bounding box center [234, 773] width 72 height 12
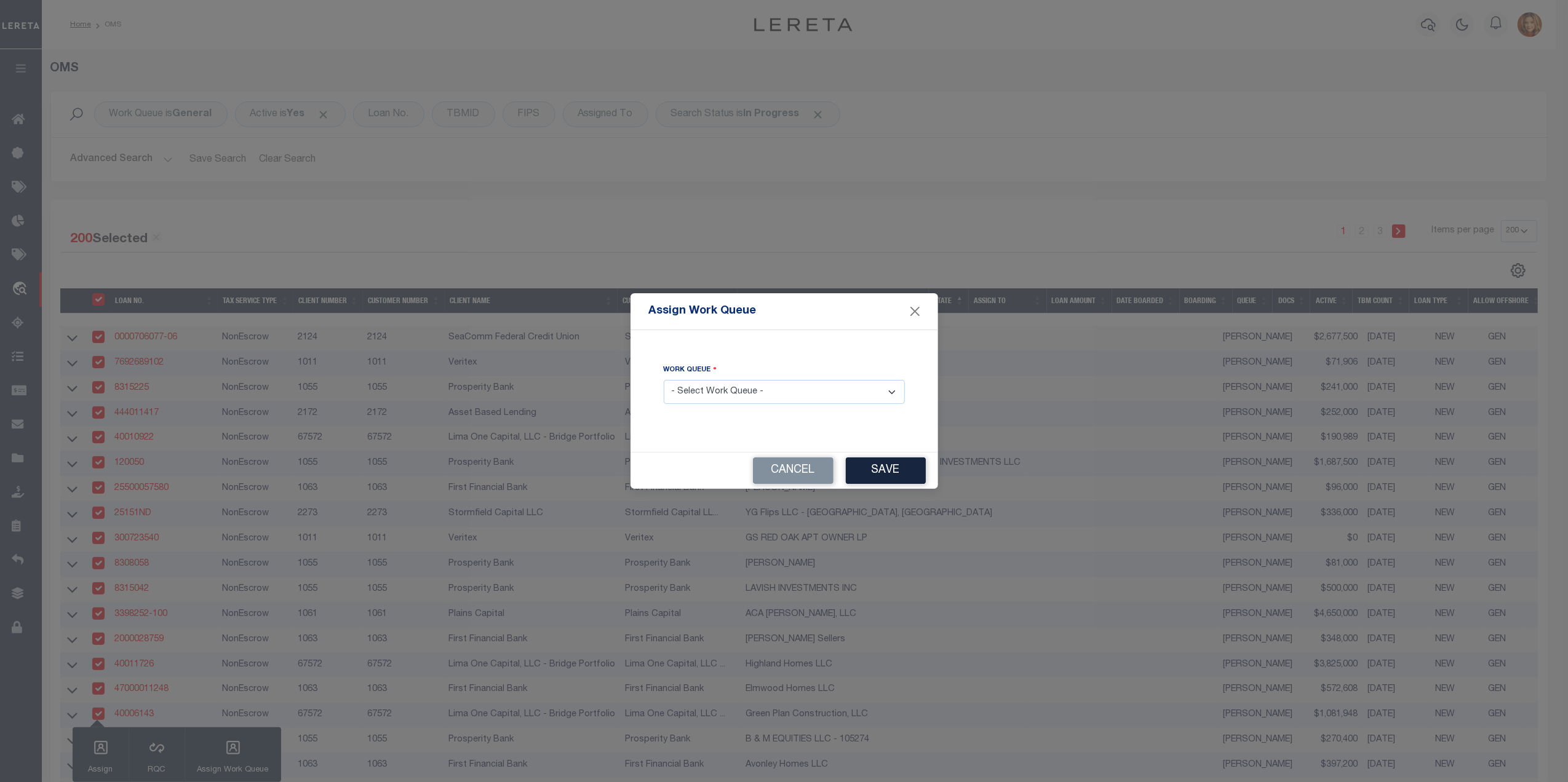
click at [778, 389] on select "- Select Work Queue - factRSystems General ThoughtFocus" at bounding box center [784, 391] width 241 height 24
click at [664, 381] on select "- Select Work Queue - factRSystems General ThoughtFocus" at bounding box center [784, 391] width 241 height 24
click at [894, 472] on button "Save" at bounding box center [886, 470] width 80 height 26
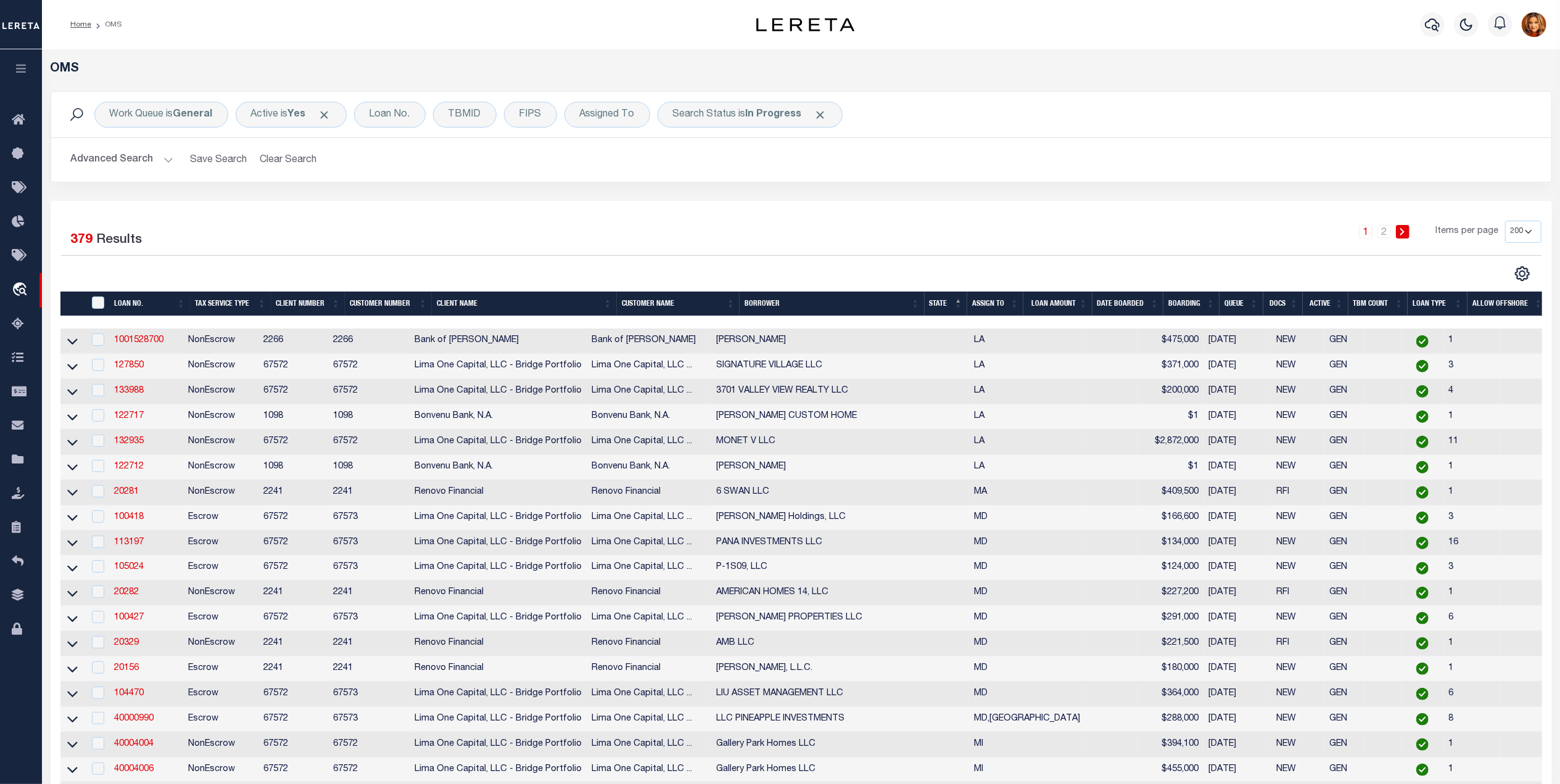
click at [127, 151] on button "Advanced Search" at bounding box center [122, 159] width 102 height 24
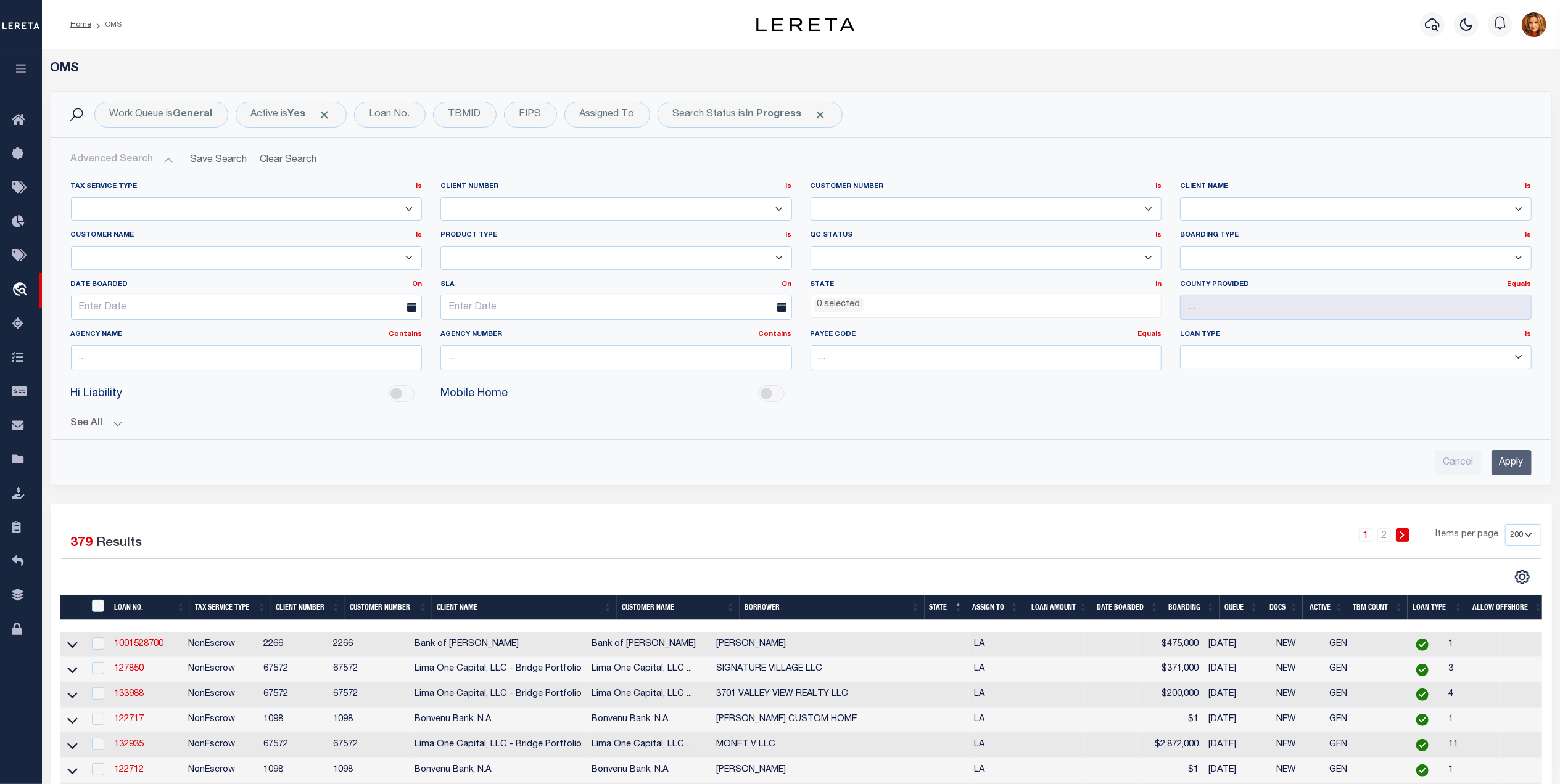
click at [865, 310] on ul "0 selected" at bounding box center [987, 304] width 350 height 17
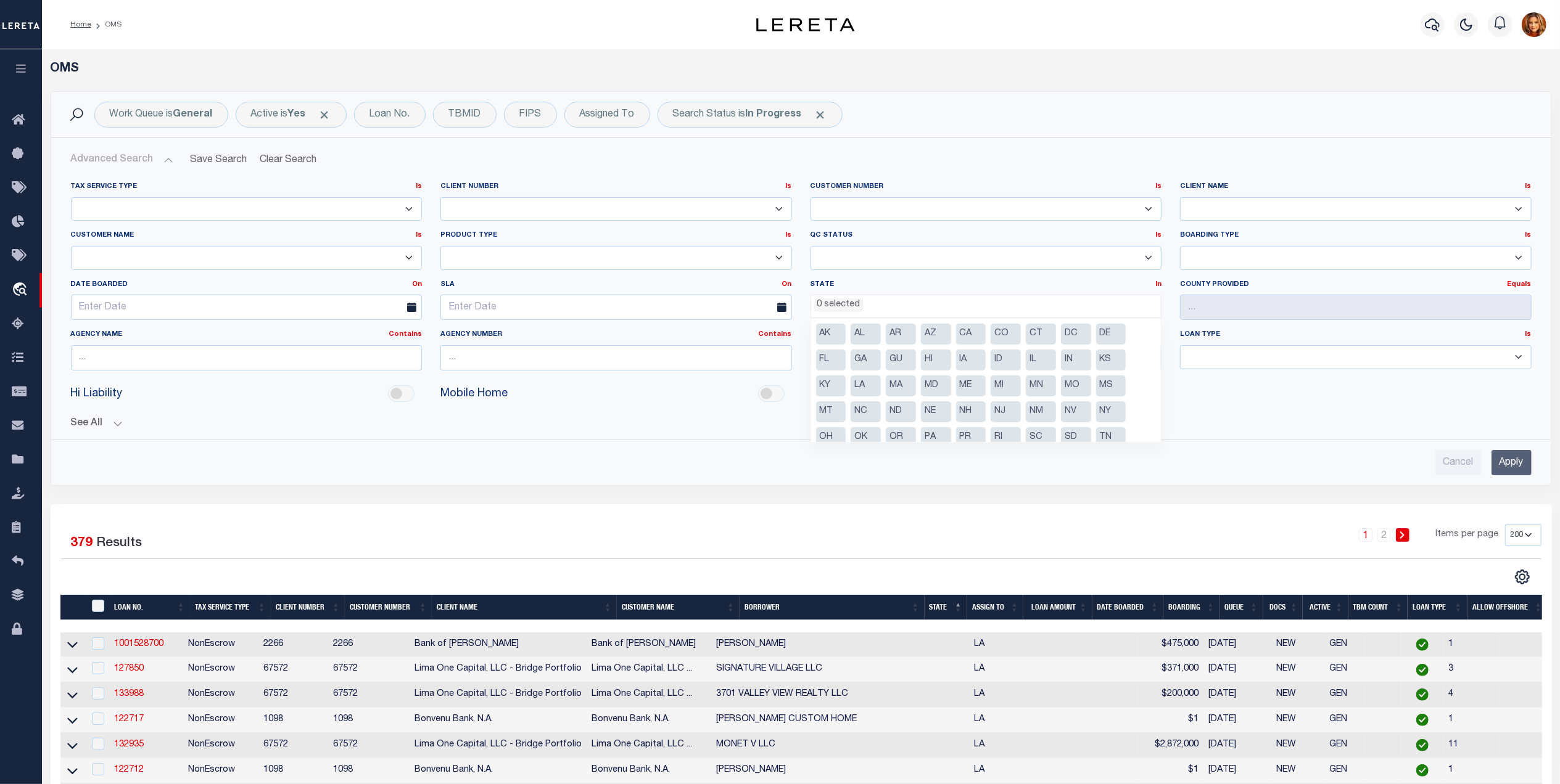
click at [893, 385] on li "MA" at bounding box center [901, 386] width 31 height 21
click at [936, 388] on li "MD" at bounding box center [936, 386] width 31 height 21
click at [977, 386] on li "ME" at bounding box center [971, 386] width 31 height 21
click at [1000, 388] on li "MI" at bounding box center [1006, 386] width 31 height 21
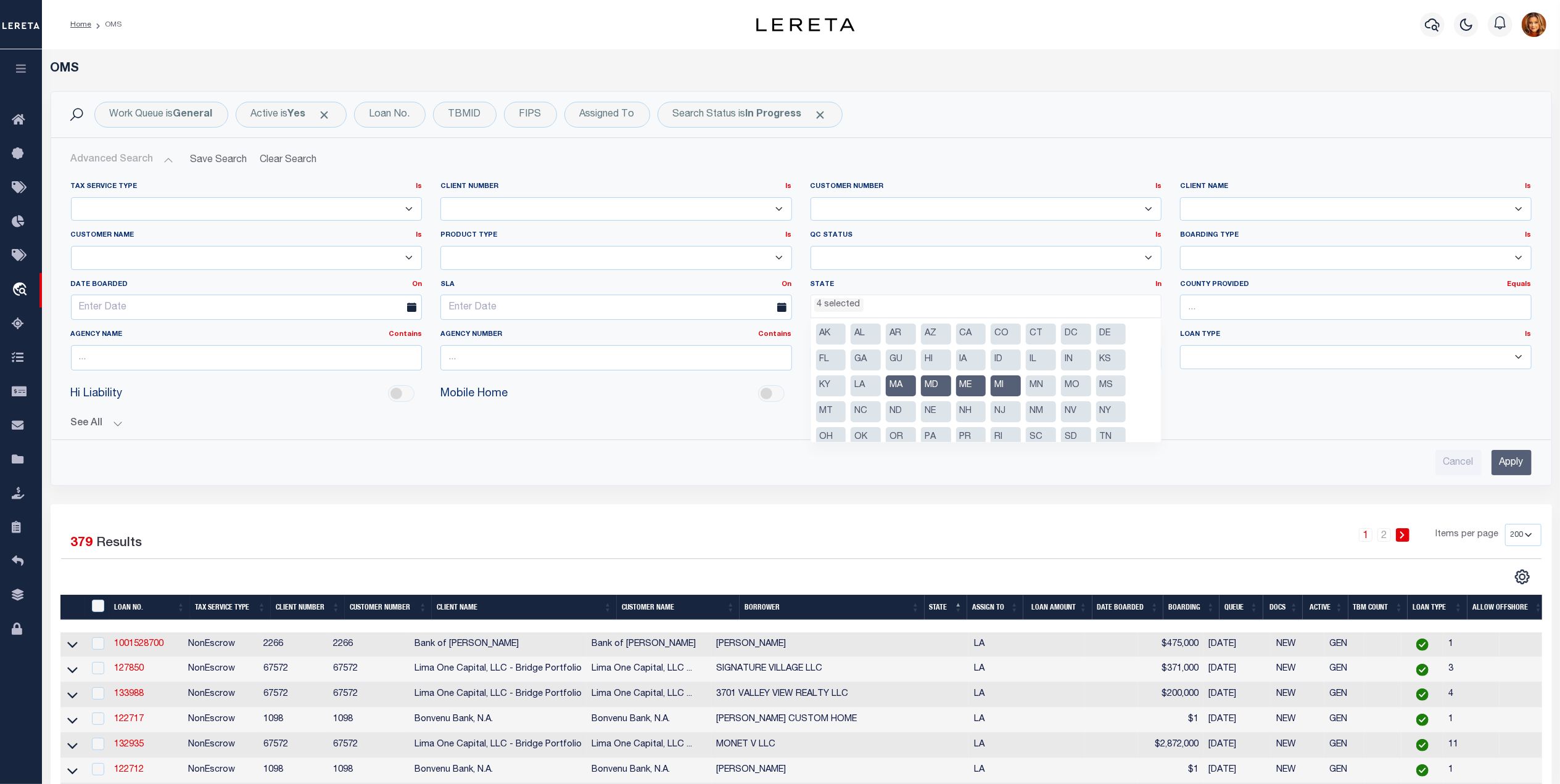
click at [864, 412] on li "NC" at bounding box center [866, 412] width 31 height 21
click at [1113, 412] on li "NY" at bounding box center [1111, 412] width 31 height 21
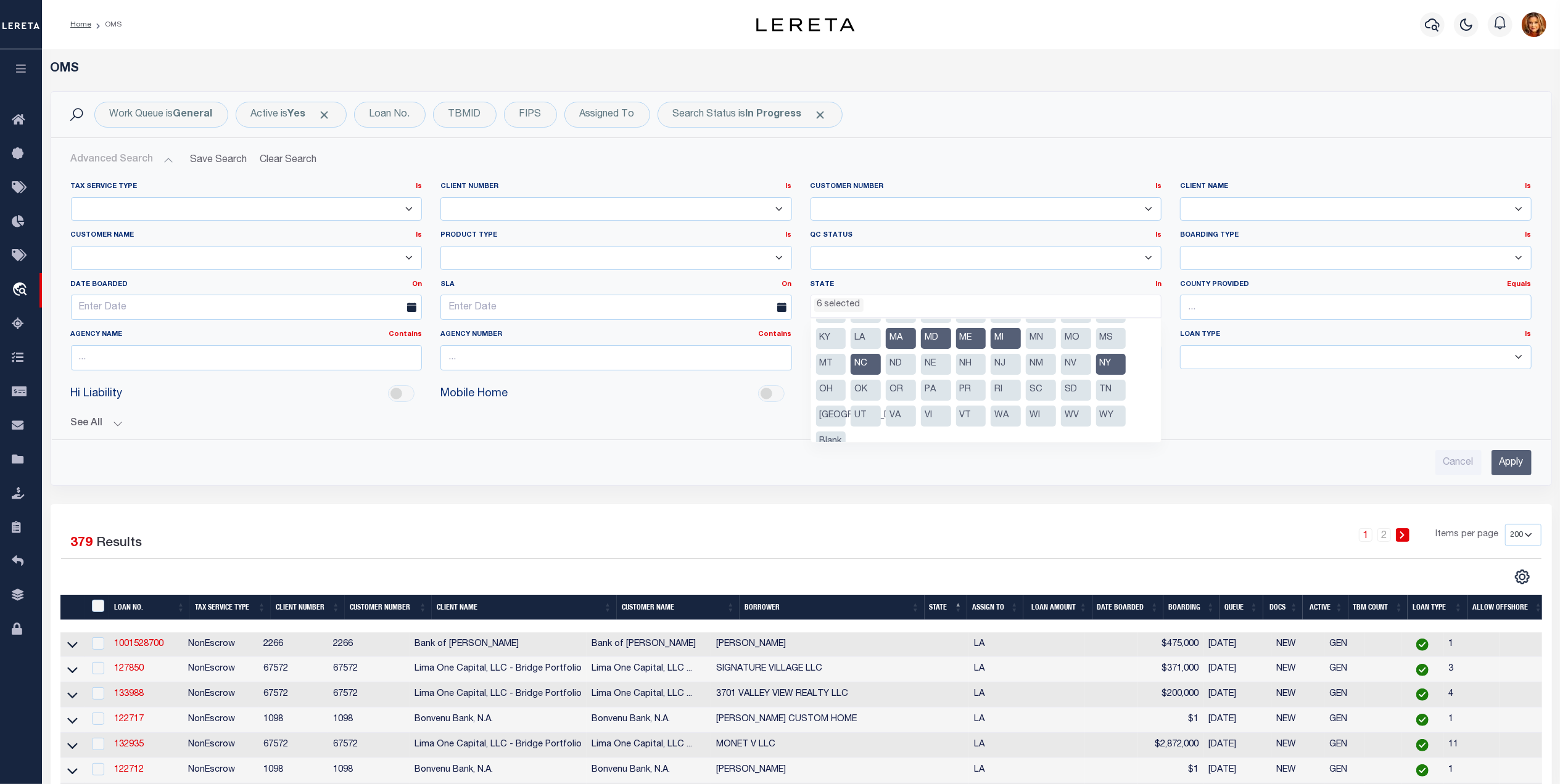
scroll to position [62, 0]
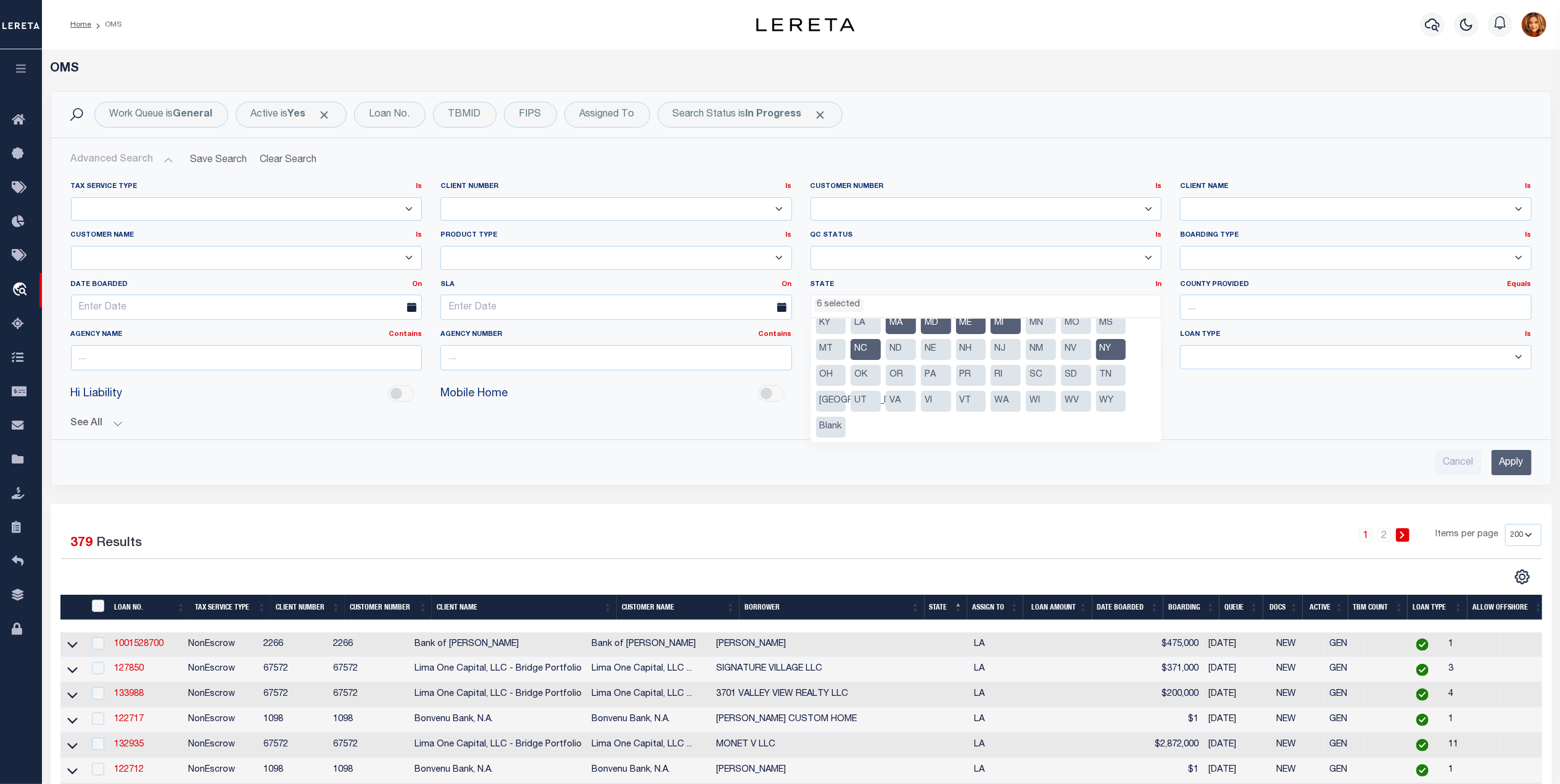
click at [863, 373] on li "OK" at bounding box center [866, 375] width 31 height 21
click at [1036, 375] on li "SC" at bounding box center [1041, 375] width 31 height 21
click at [938, 370] on li "PA" at bounding box center [936, 375] width 31 height 21
click at [1106, 373] on li "TN" at bounding box center [1111, 375] width 31 height 21
click at [896, 403] on li "VA" at bounding box center [901, 402] width 31 height 21
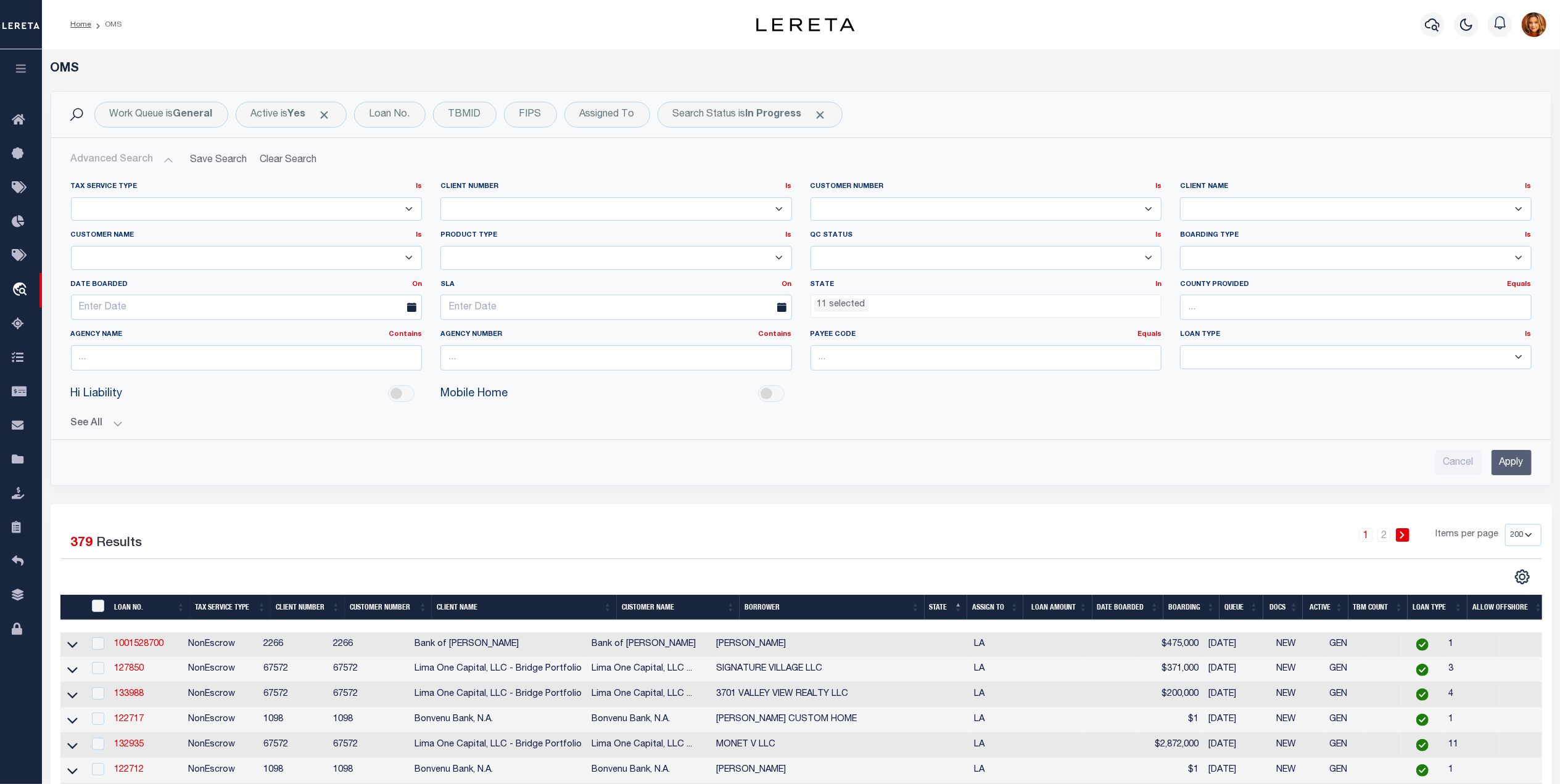
click at [1507, 462] on input "Apply" at bounding box center [1512, 462] width 40 height 25
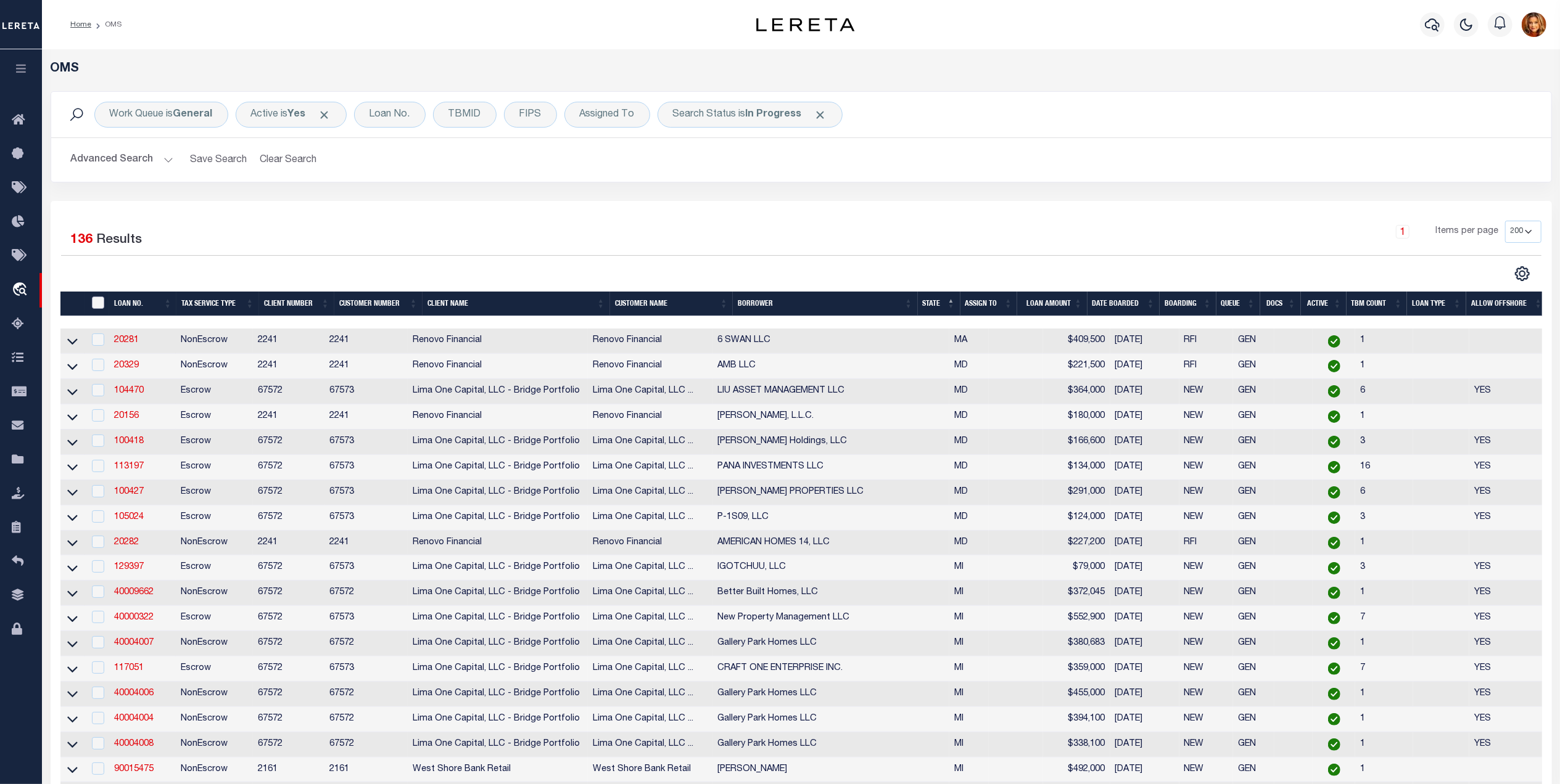
click at [100, 299] on input "" at bounding box center [98, 303] width 12 height 12
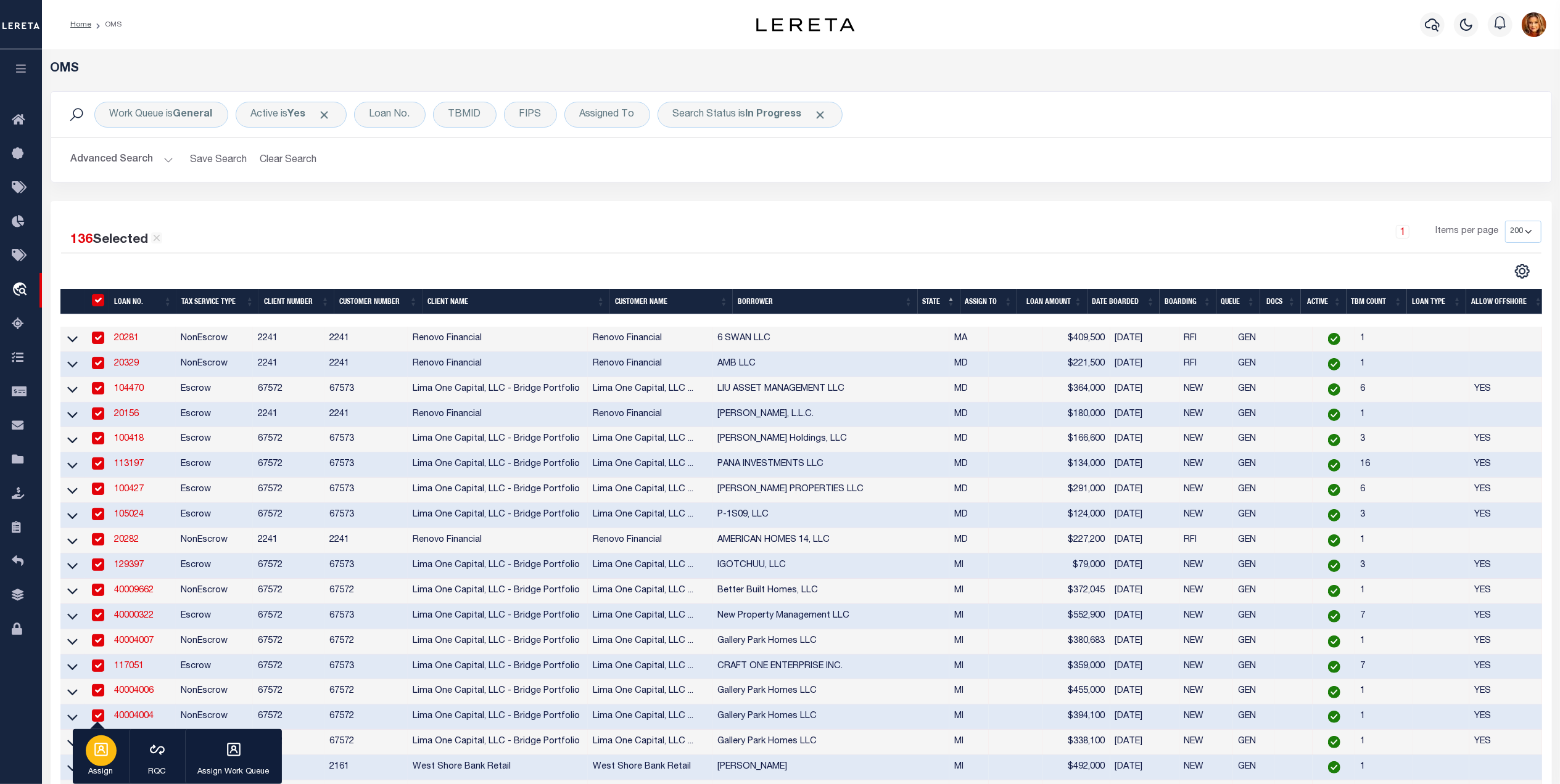
click at [102, 759] on div "button" at bounding box center [101, 751] width 31 height 31
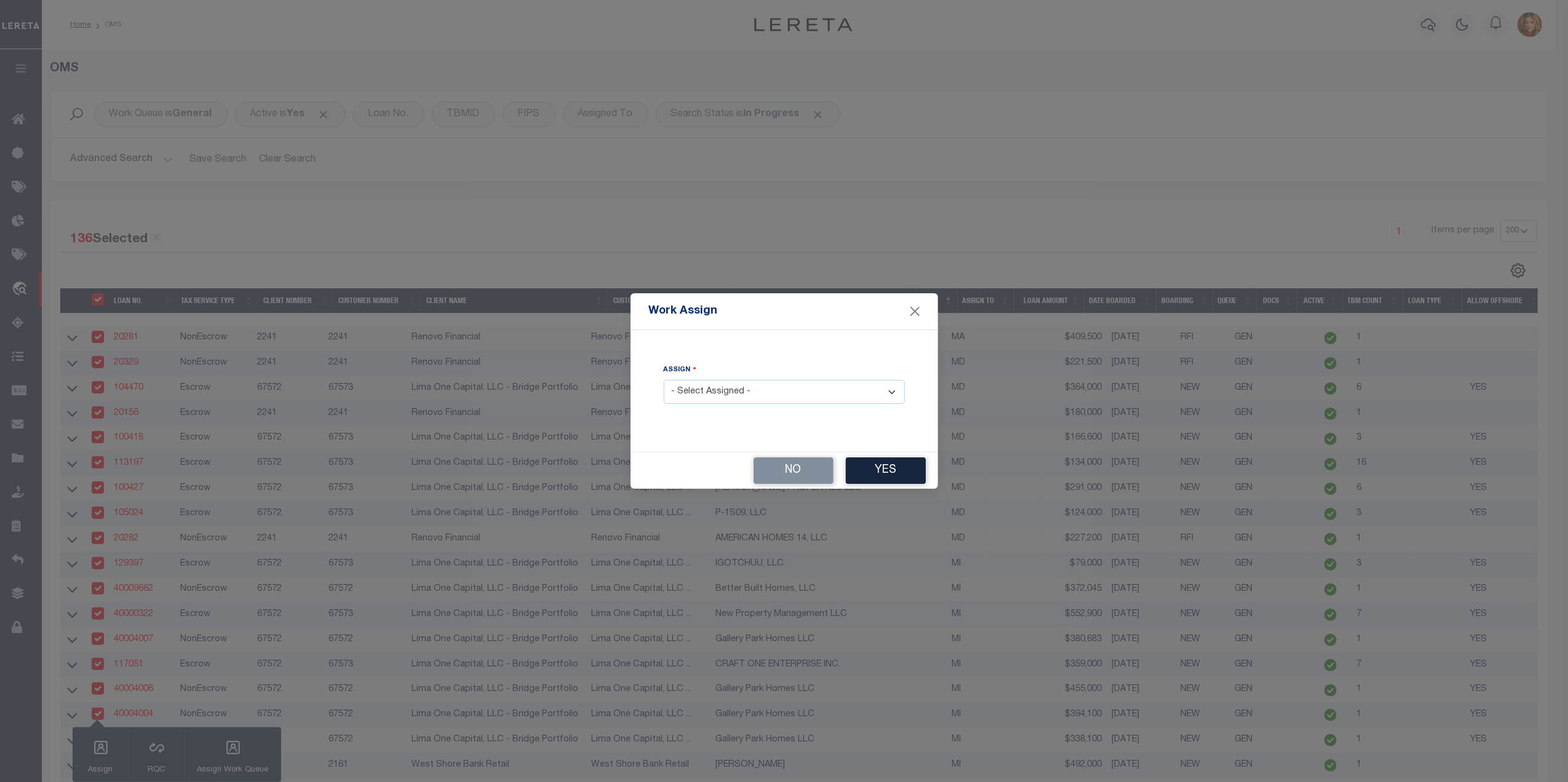
click at [766, 392] on select "- Select Assigned - --Unassigned-- Abdul Muzain Agustin Fernandez Ahmad Darwish…" at bounding box center [784, 391] width 241 height 24
click at [664, 381] on select "- Select Assigned - --Unassigned-- Abdul Muzain Agustin Fernandez Ahmad Darwish…" at bounding box center [784, 391] width 241 height 24
click at [886, 472] on button "Yes" at bounding box center [886, 470] width 80 height 26
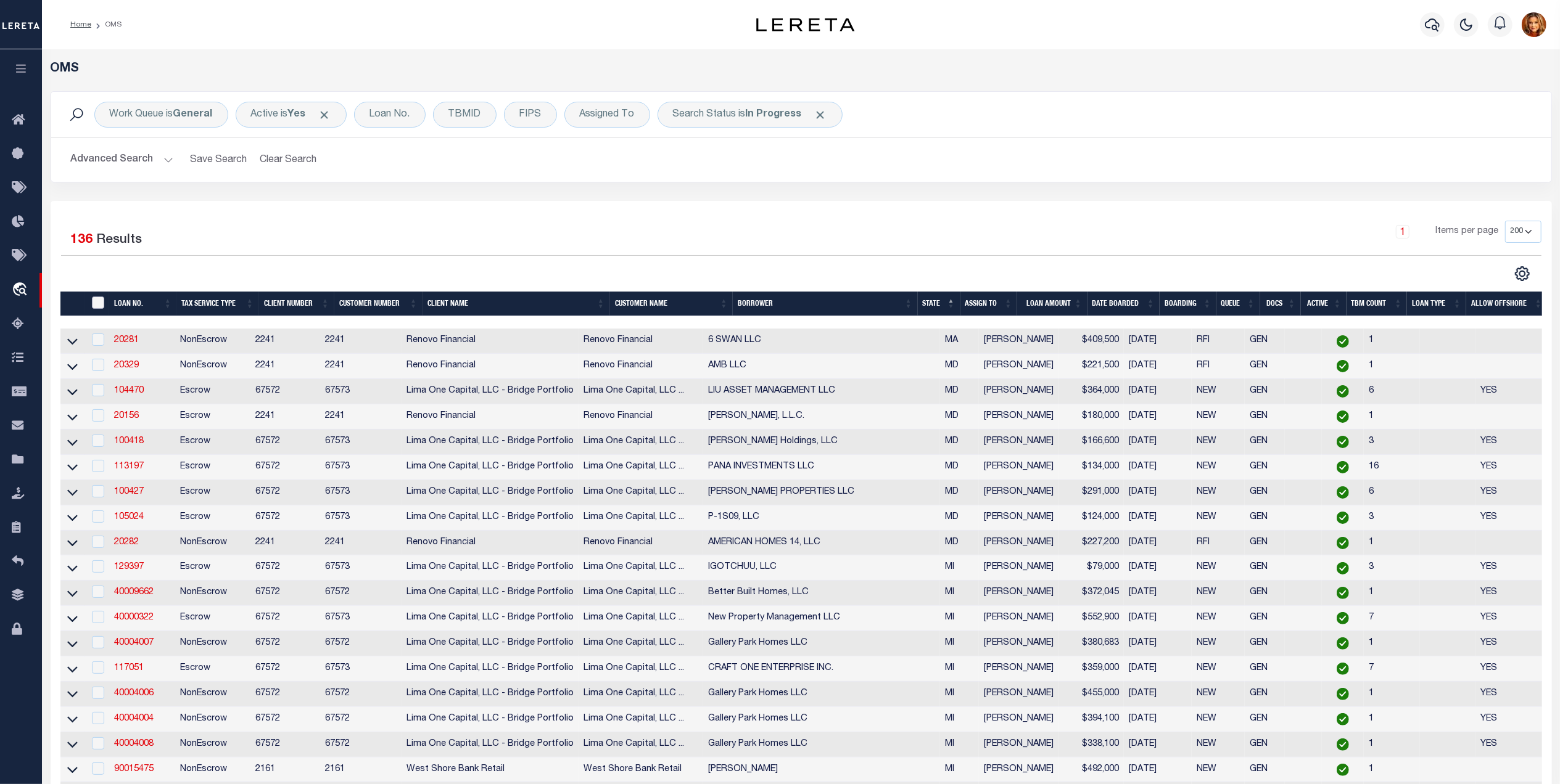
click at [97, 304] on input "" at bounding box center [98, 303] width 12 height 12
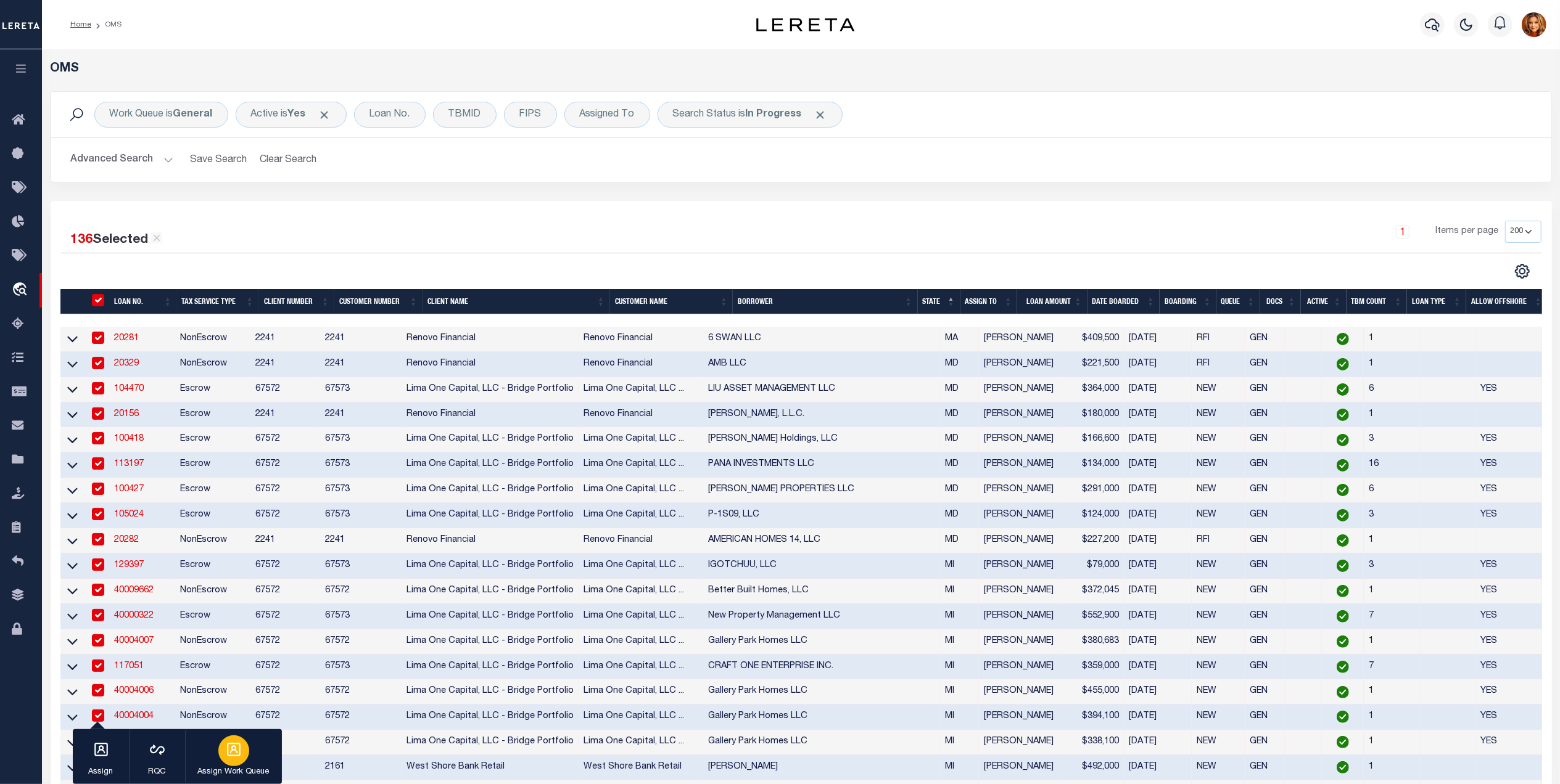
click at [245, 746] on div "button" at bounding box center [233, 751] width 31 height 31
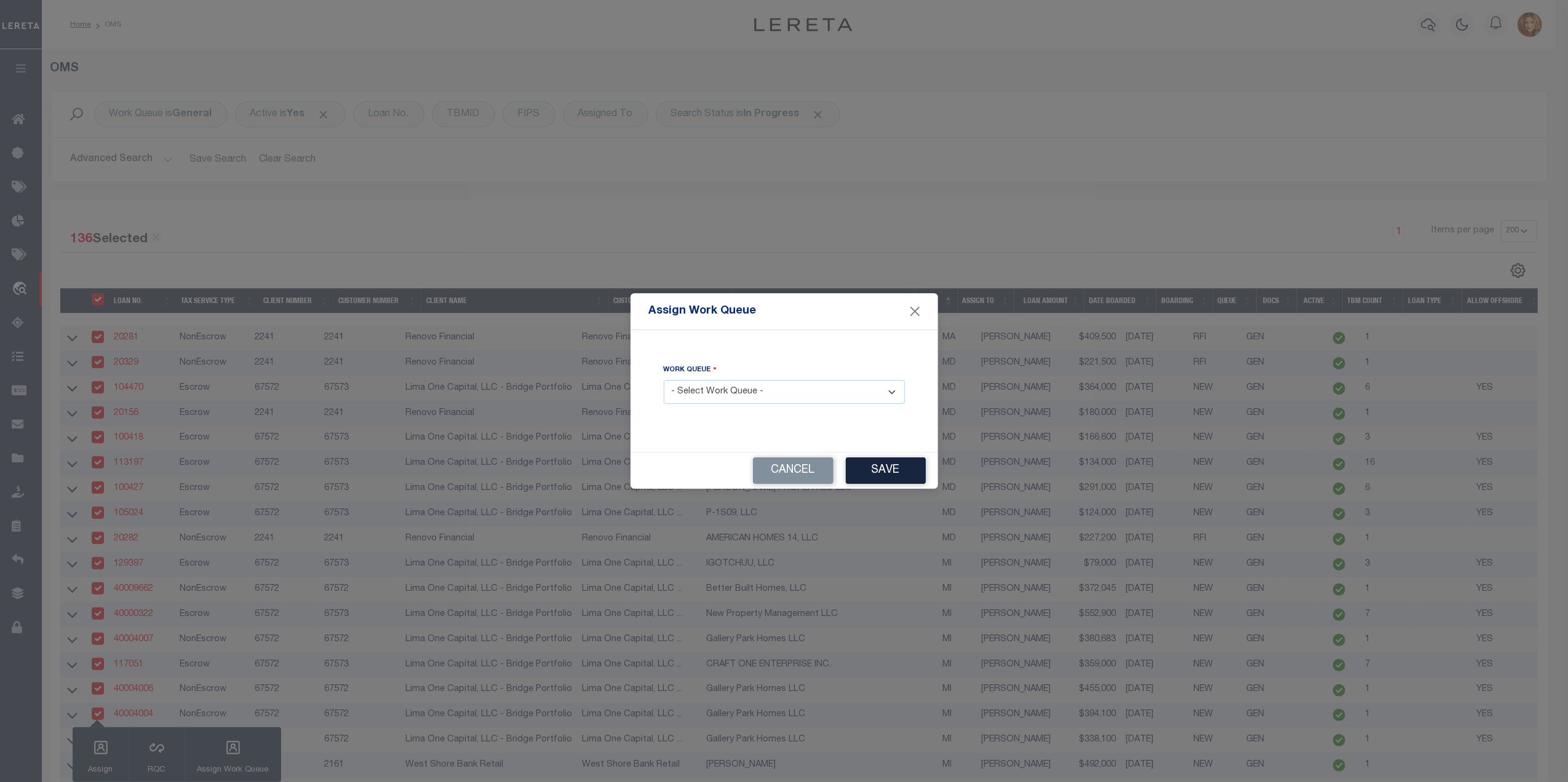
click at [767, 384] on select "- Select Work Queue - factRSystems General ThoughtFocus" at bounding box center [784, 391] width 241 height 24
click at [664, 381] on select "- Select Work Queue - factRSystems General ThoughtFocus" at bounding box center [784, 391] width 241 height 24
click at [876, 477] on button "Save" at bounding box center [886, 470] width 80 height 26
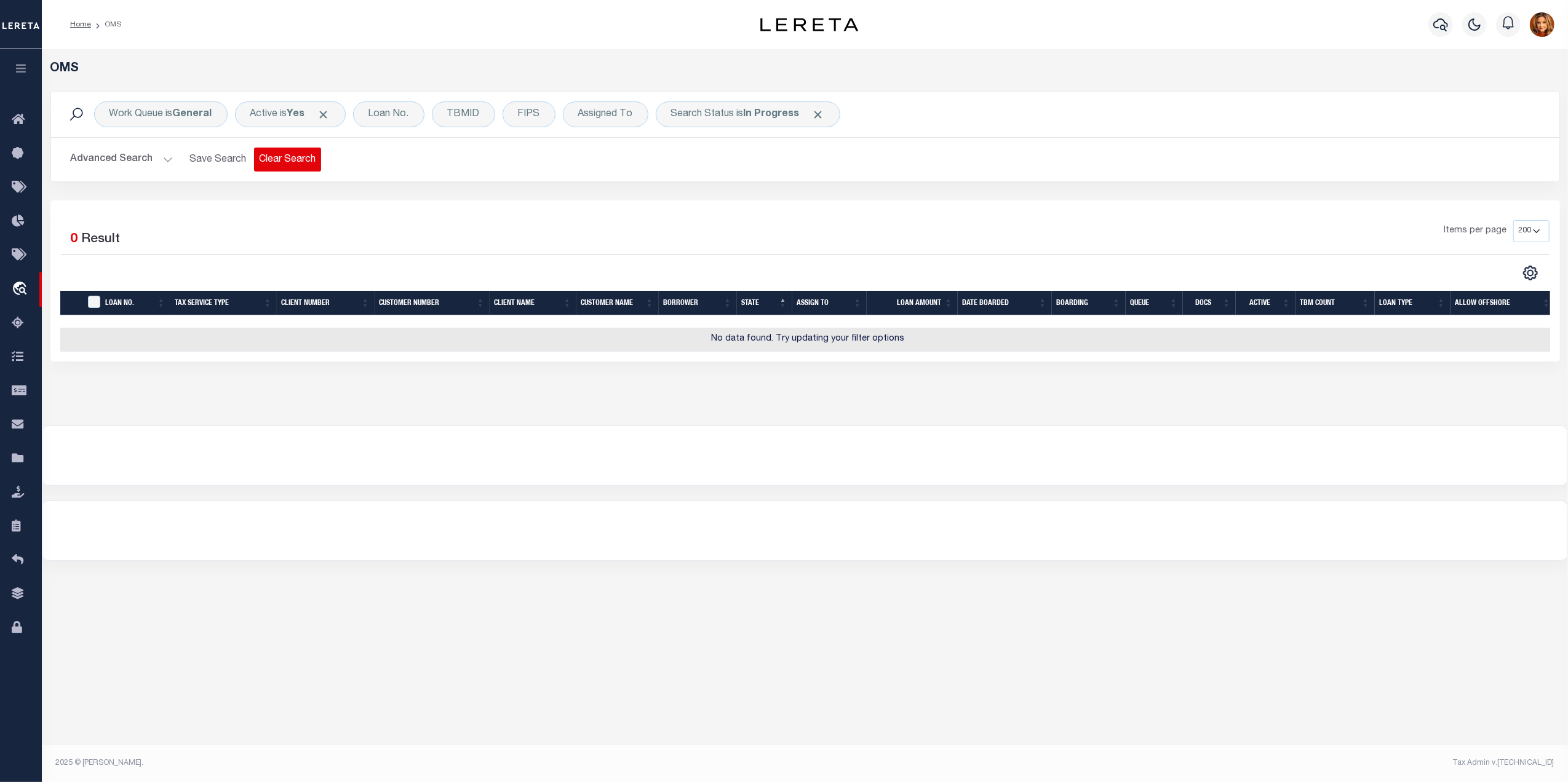
click at [281, 160] on button "Clear Search" at bounding box center [287, 159] width 67 height 24
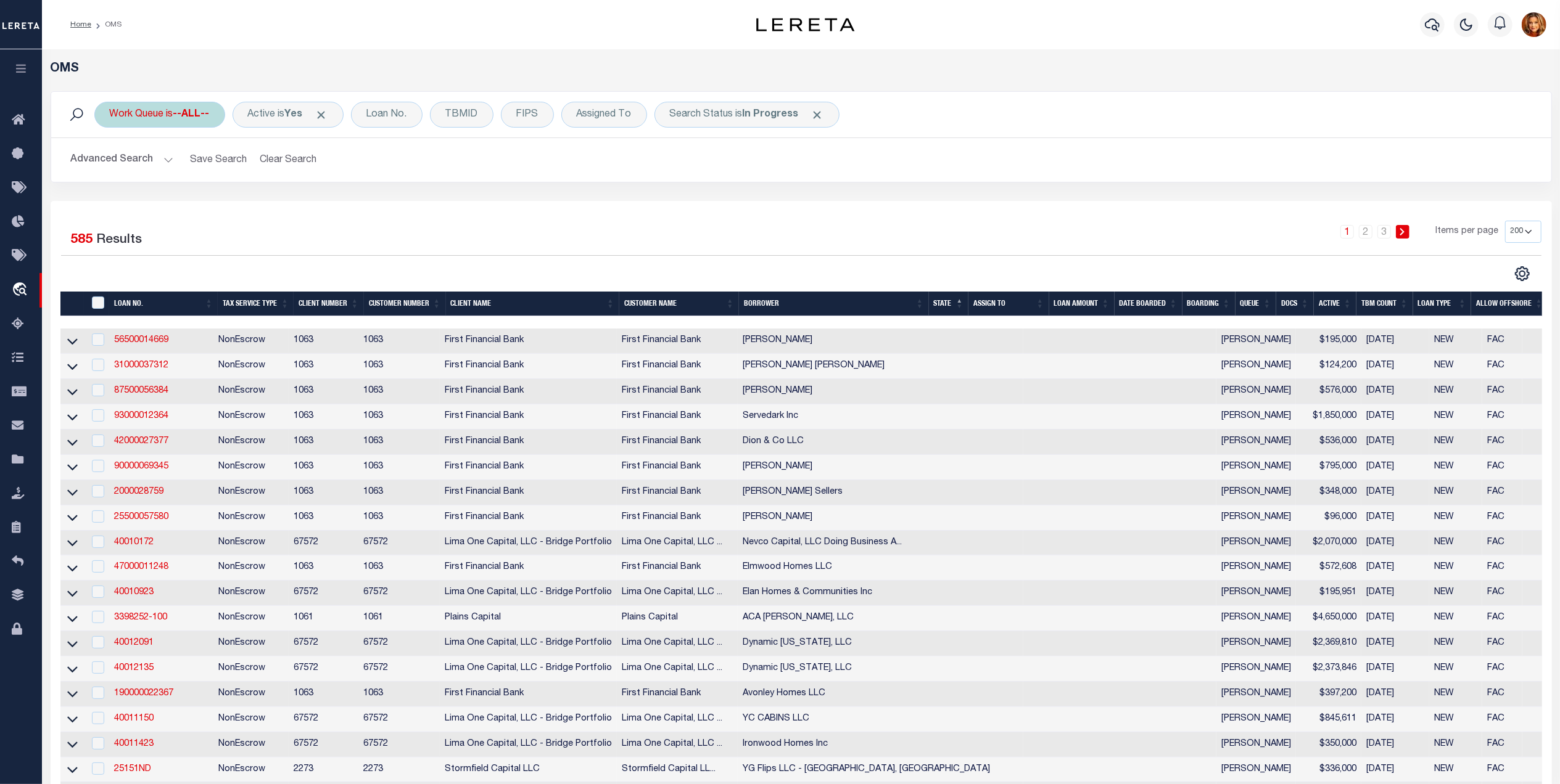
click at [186, 112] on b "--ALL--" at bounding box center [192, 114] width 37 height 10
click at [144, 173] on select "--ALL-- factRSystems General ThoughtFocus" at bounding box center [200, 175] width 181 height 24
click at [110, 164] on select "--ALL-- factRSystems General ThoughtFocus" at bounding box center [200, 175] width 181 height 24
click at [275, 210] on input "Apply" at bounding box center [274, 201] width 37 height 20
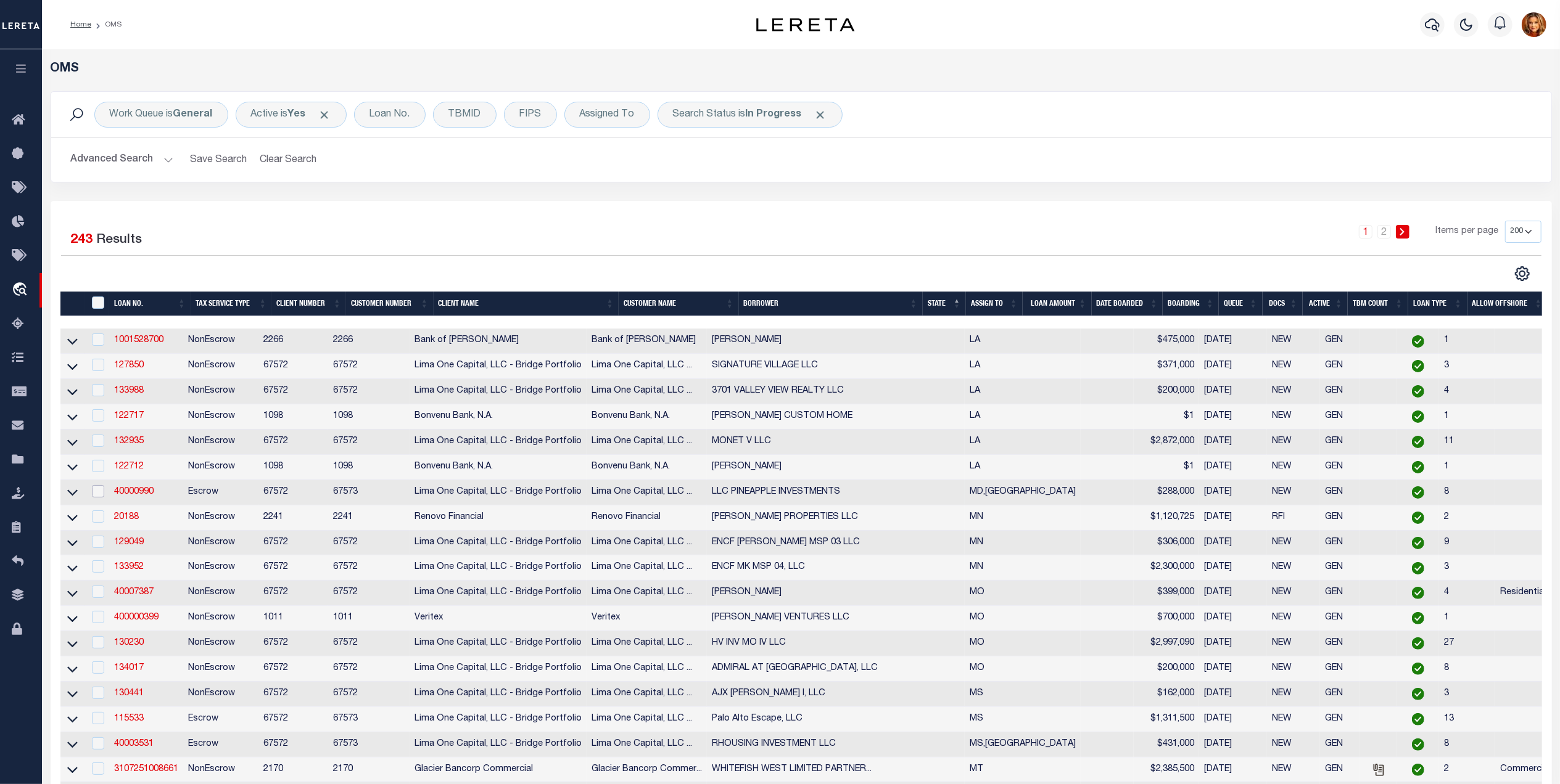
click at [95, 498] on input "checkbox" at bounding box center [98, 492] width 12 height 12
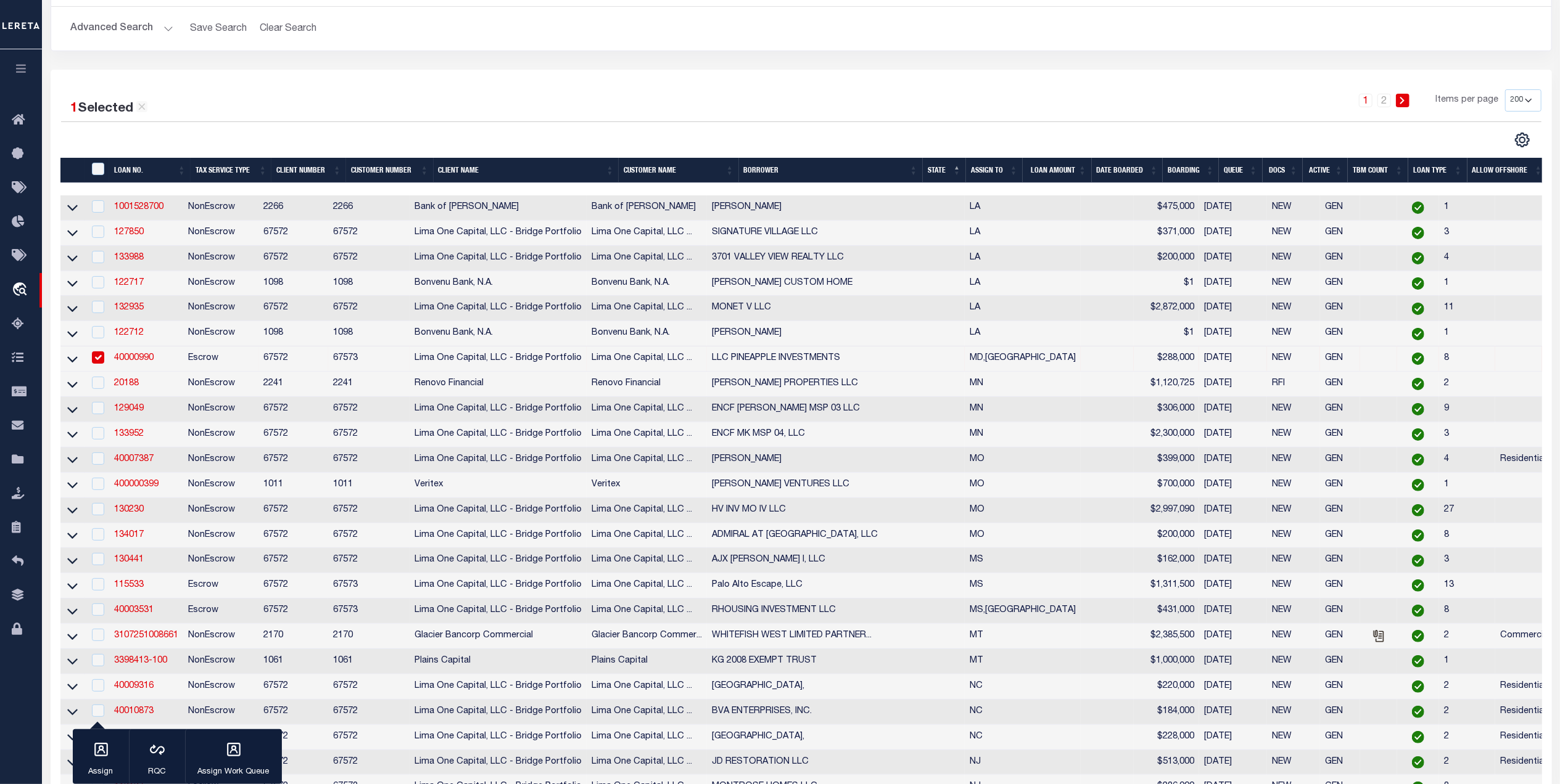
scroll to position [164, 0]
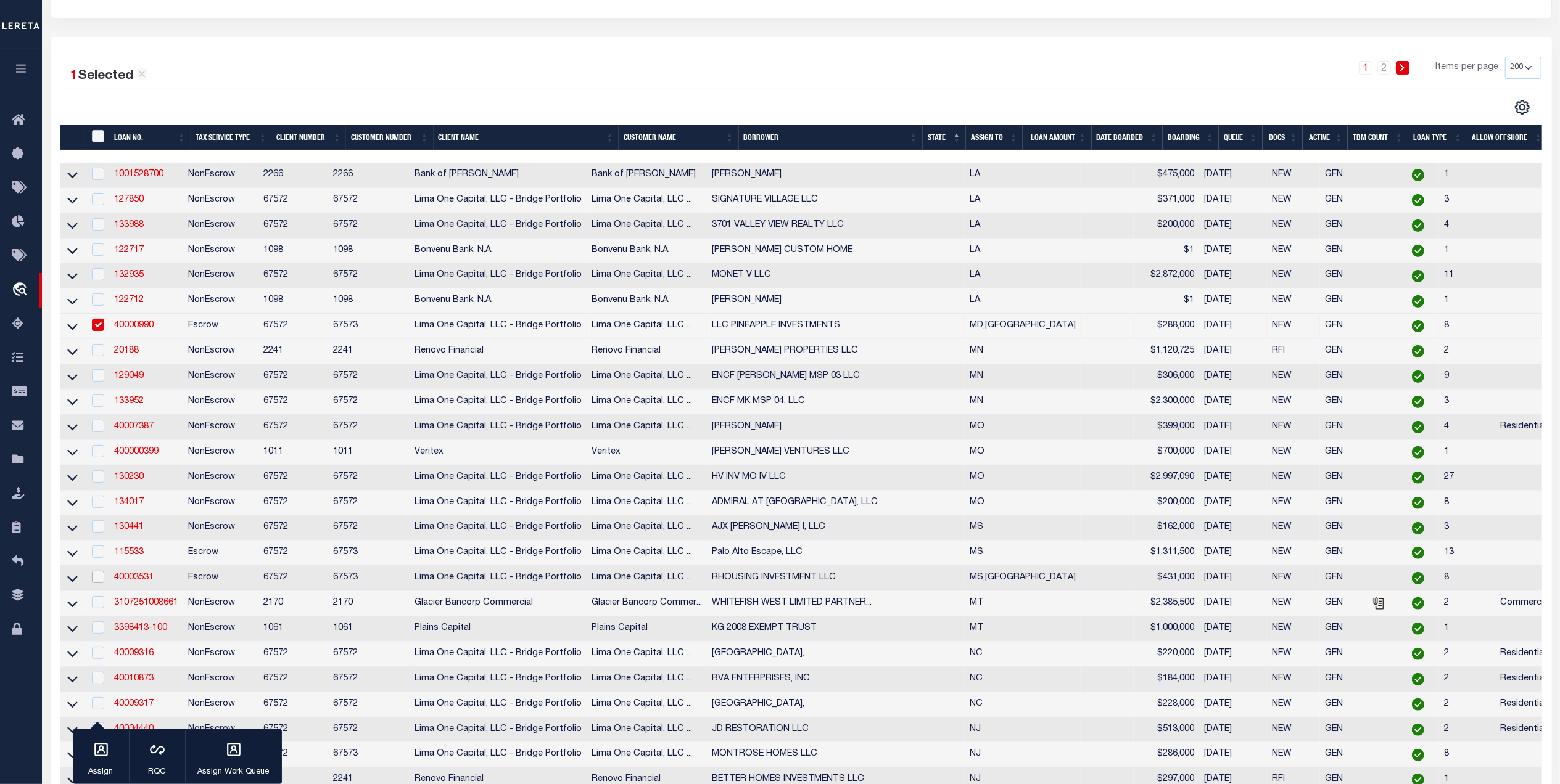
click at [95, 584] on input "checkbox" at bounding box center [98, 577] width 12 height 12
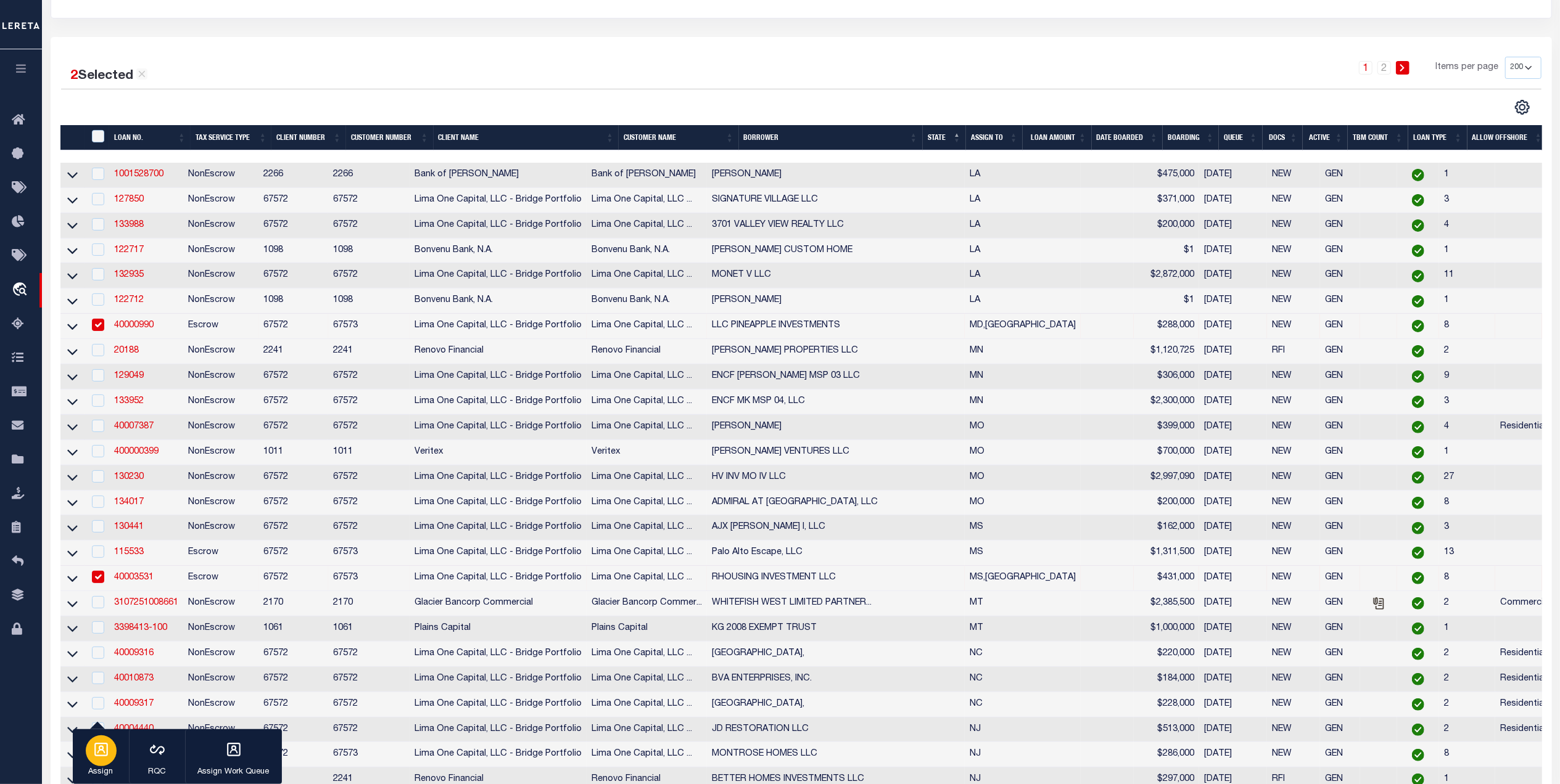
click at [99, 755] on icon "button" at bounding box center [101, 750] width 16 height 16
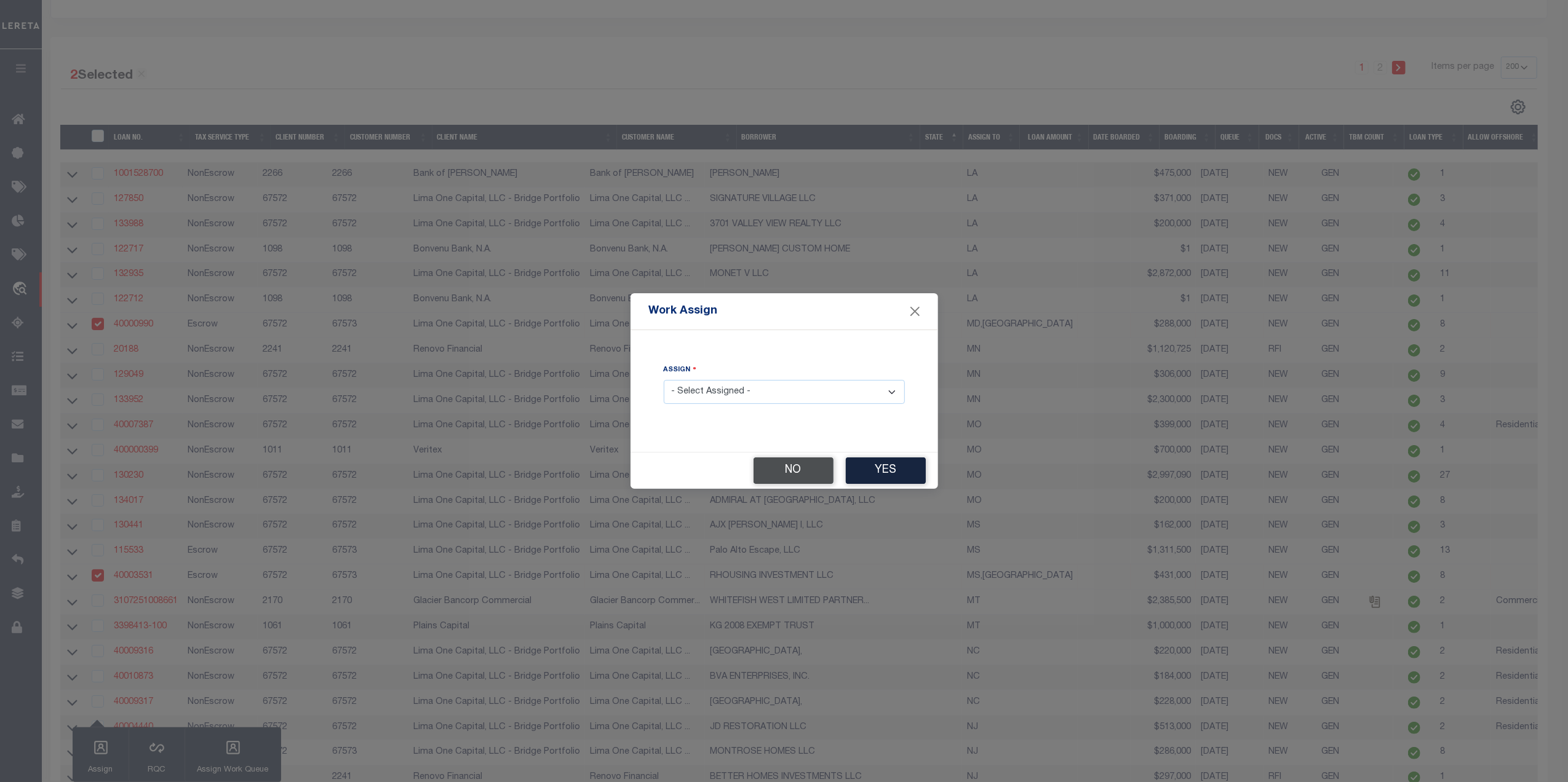
click at [788, 469] on button "No" at bounding box center [794, 470] width 80 height 26
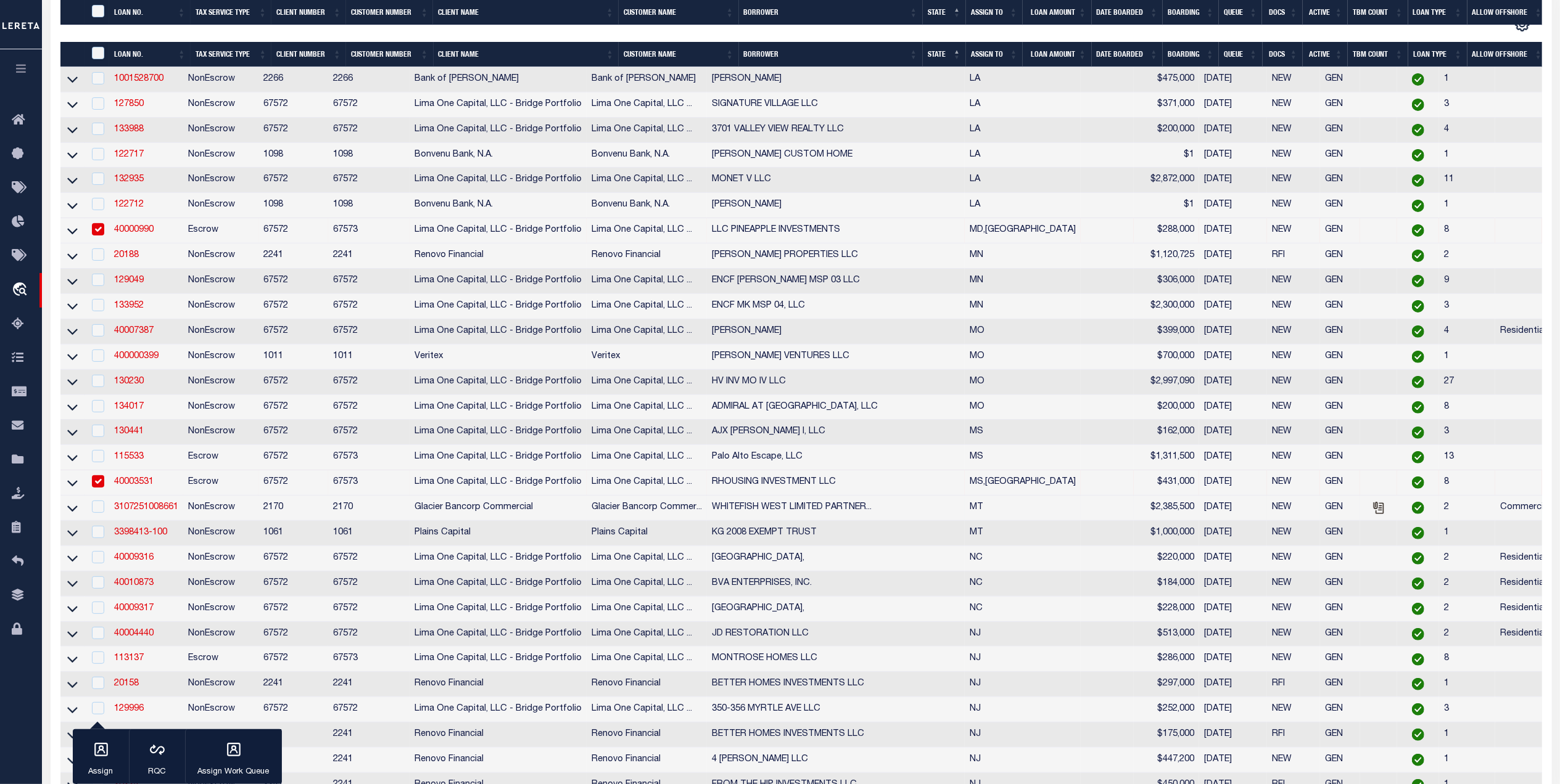
scroll to position [410, 0]
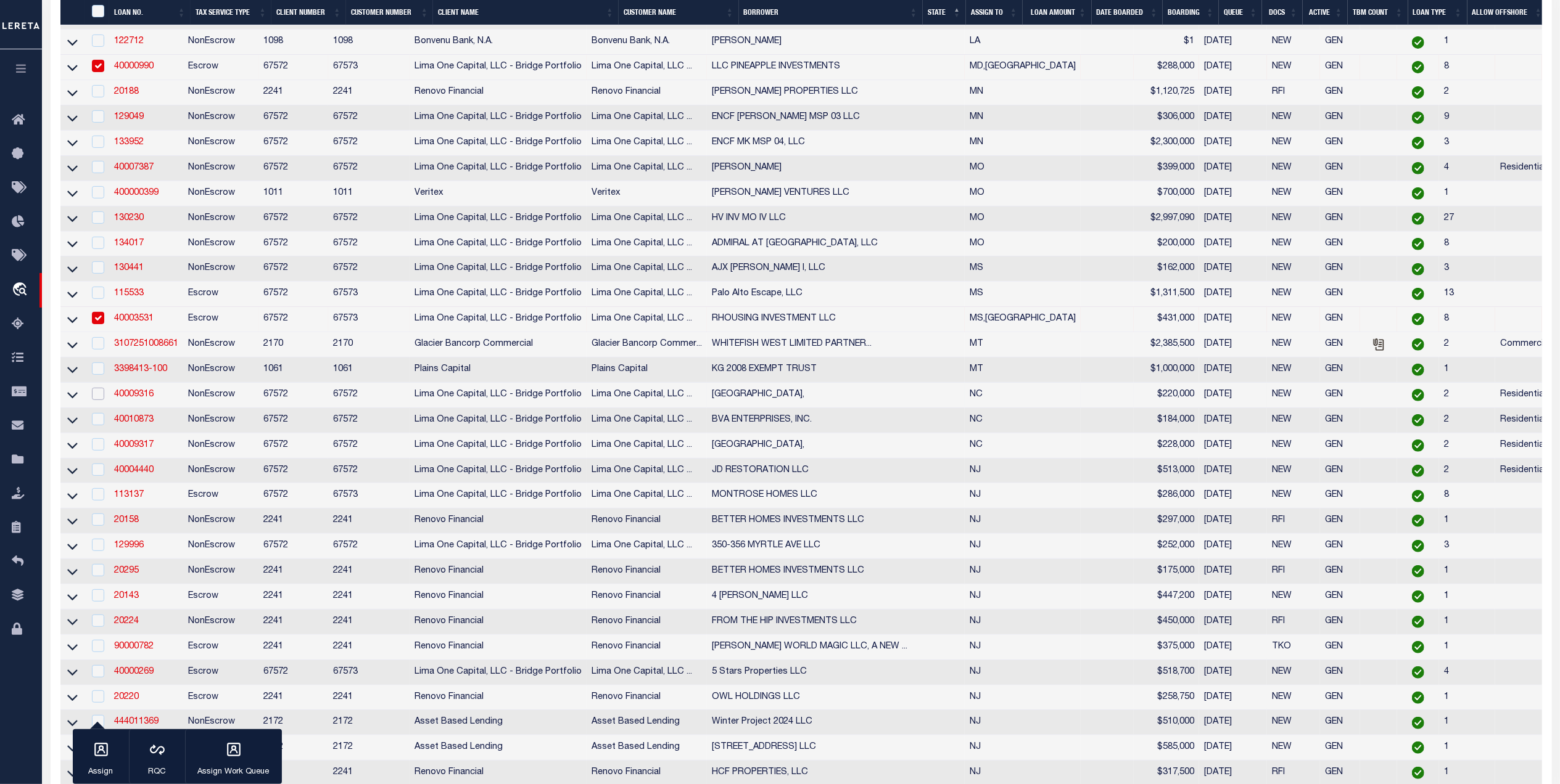
drag, startPoint x: 94, startPoint y: 410, endPoint x: 95, endPoint y: 421, distance: 11.0
click at [94, 400] on input "checkbox" at bounding box center [98, 394] width 12 height 12
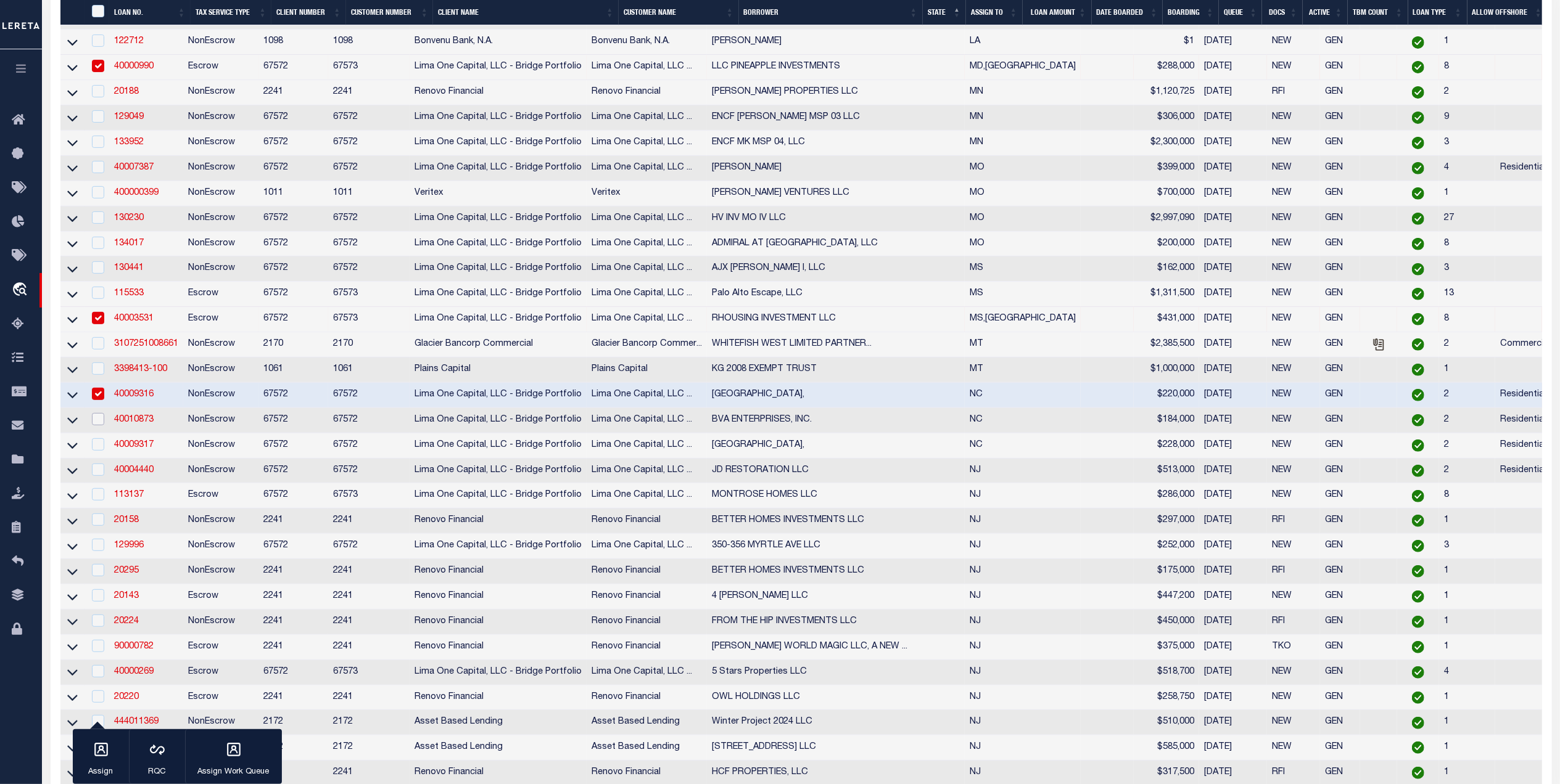
click at [99, 425] on input "checkbox" at bounding box center [98, 419] width 12 height 12
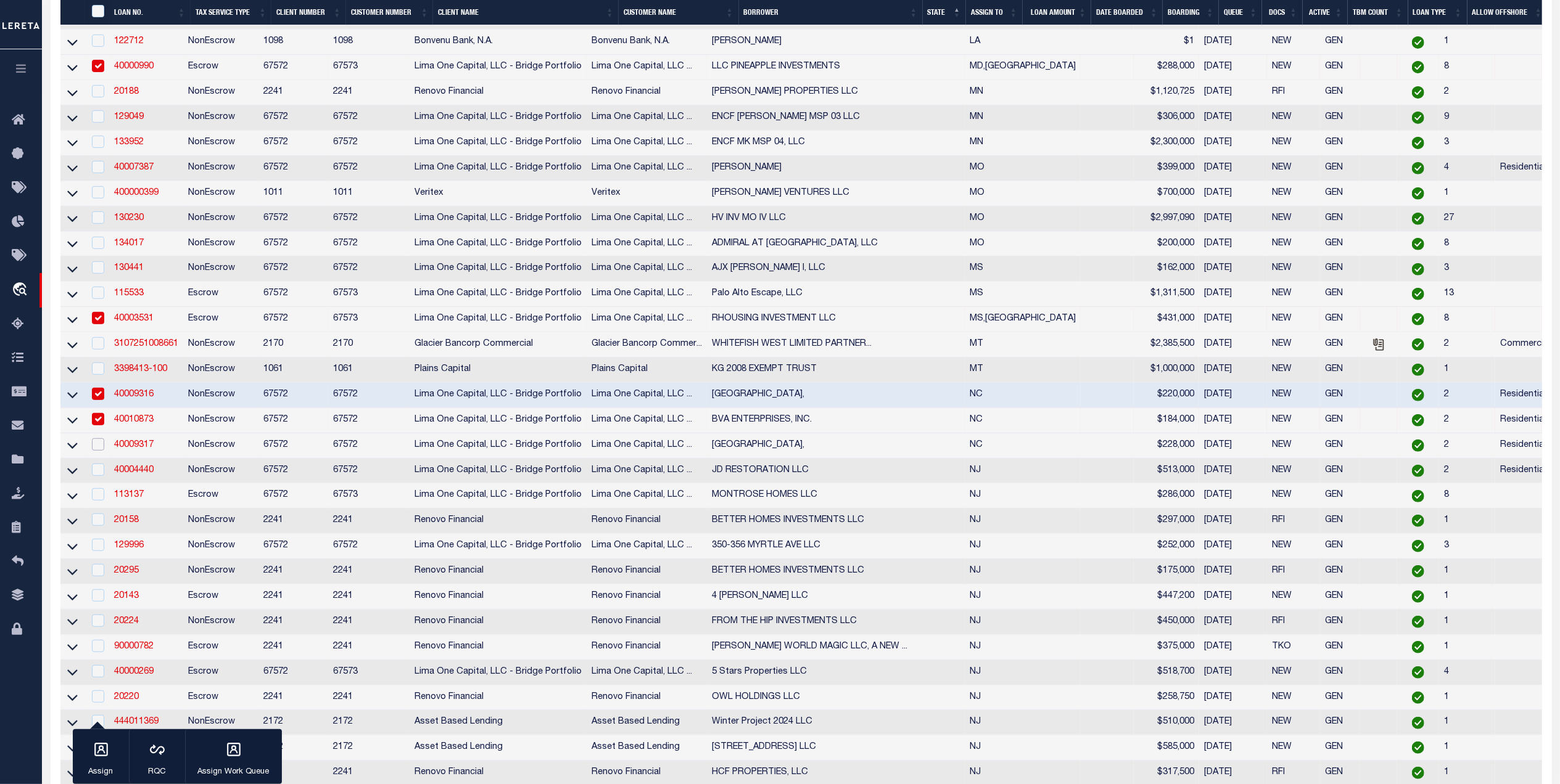
click at [102, 451] on input "checkbox" at bounding box center [98, 444] width 12 height 12
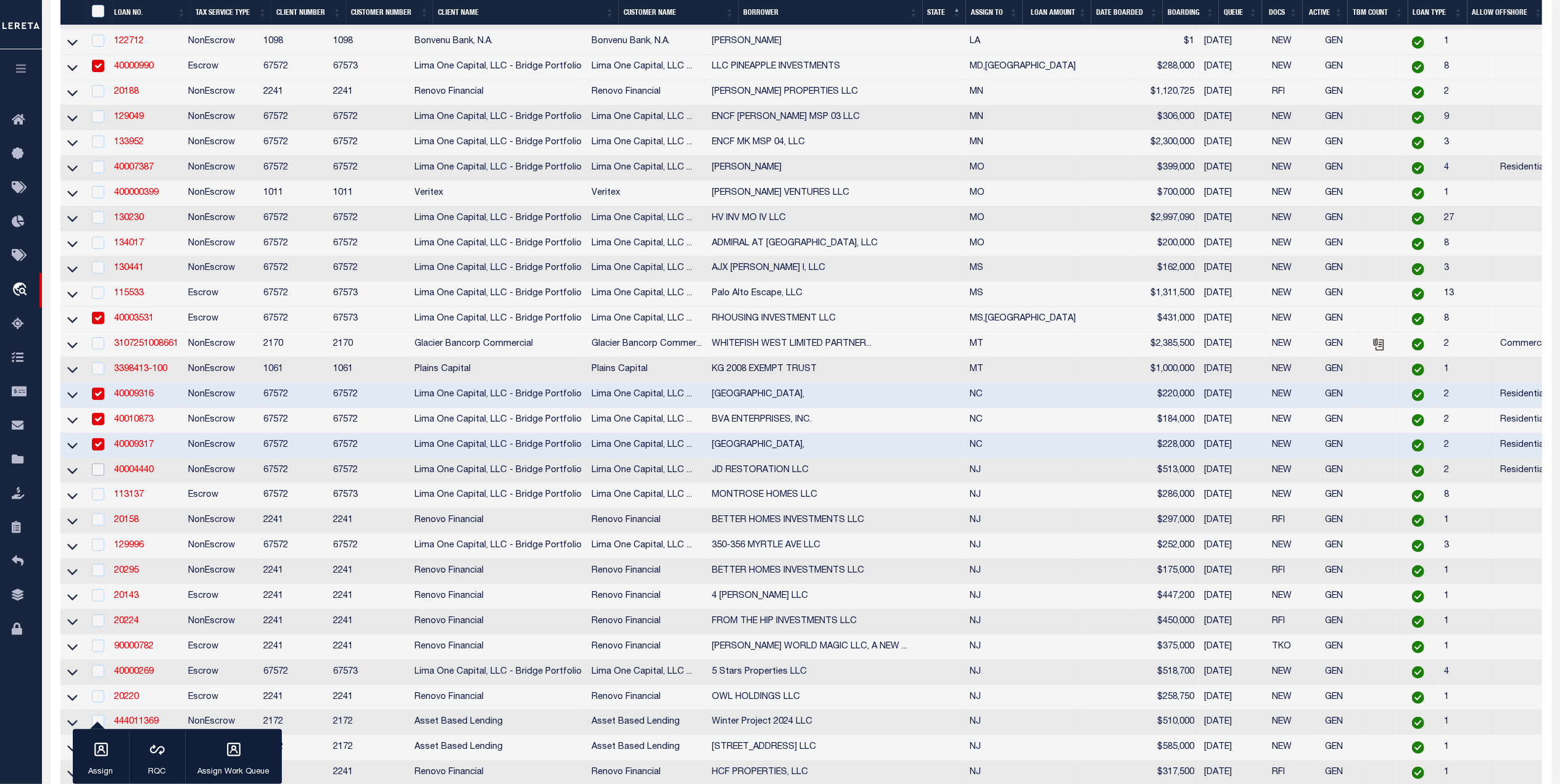
click at [102, 476] on input "checkbox" at bounding box center [98, 470] width 12 height 12
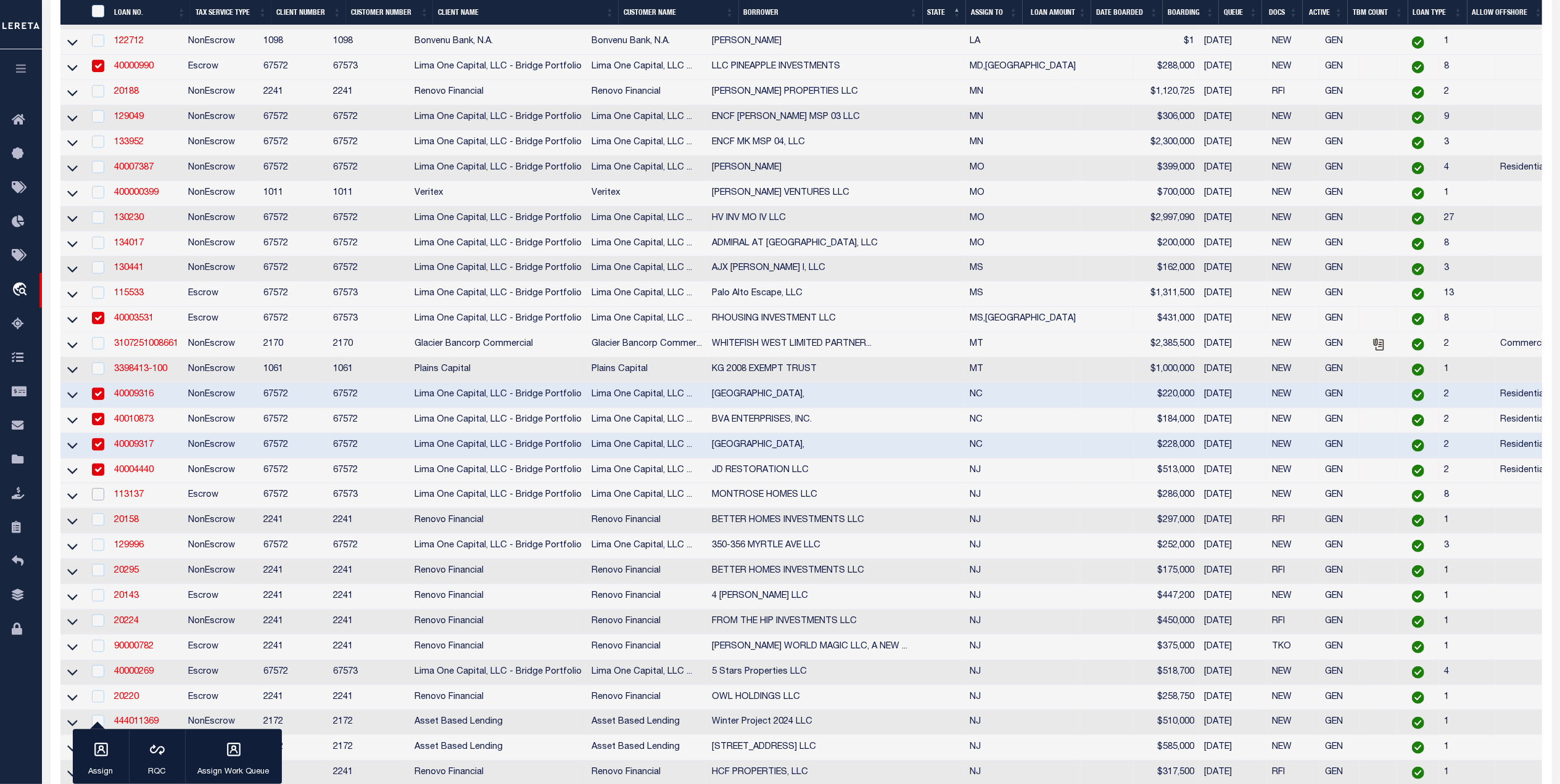
click at [102, 500] on input "checkbox" at bounding box center [98, 494] width 12 height 12
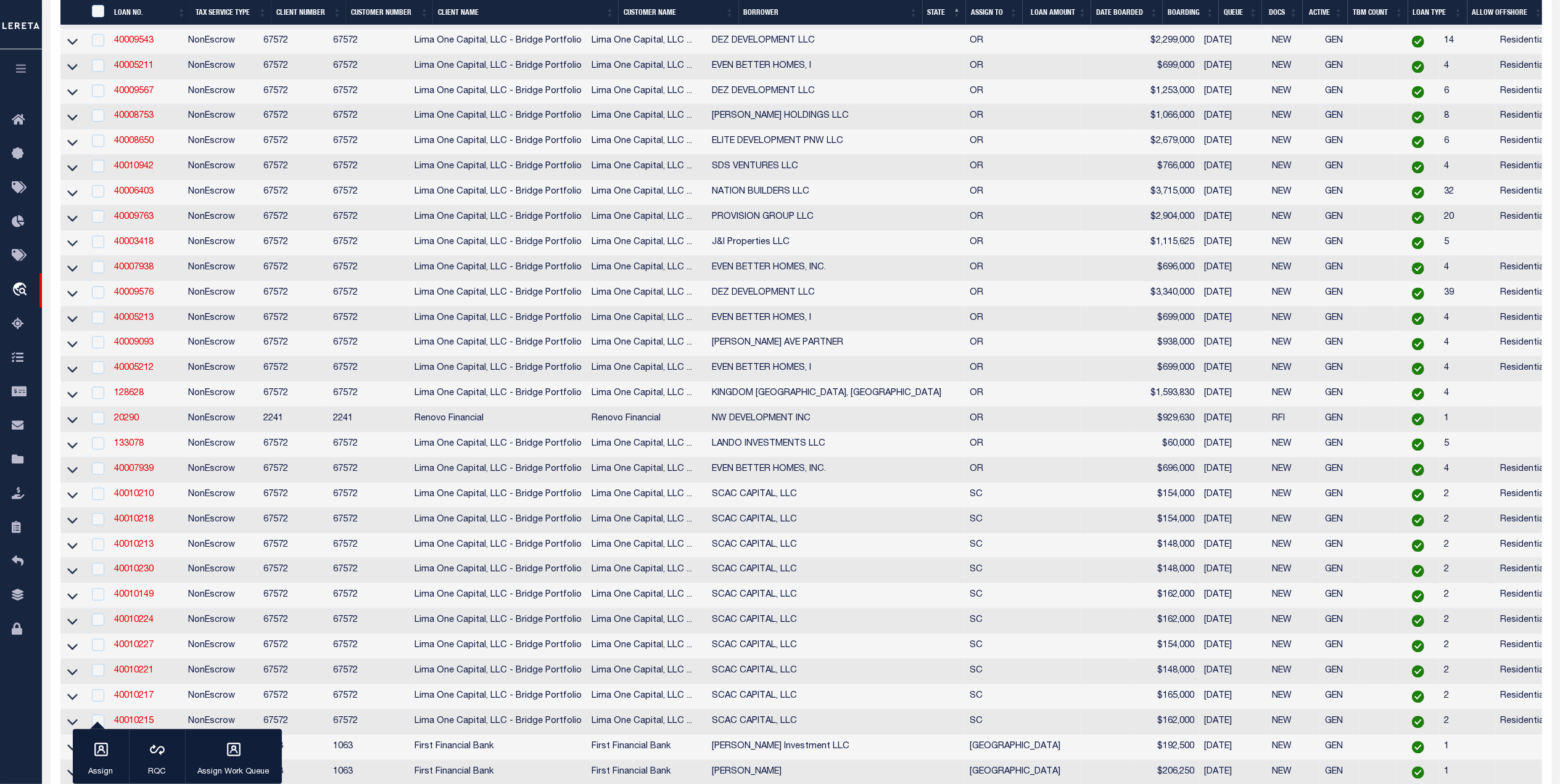
scroll to position [3042, 0]
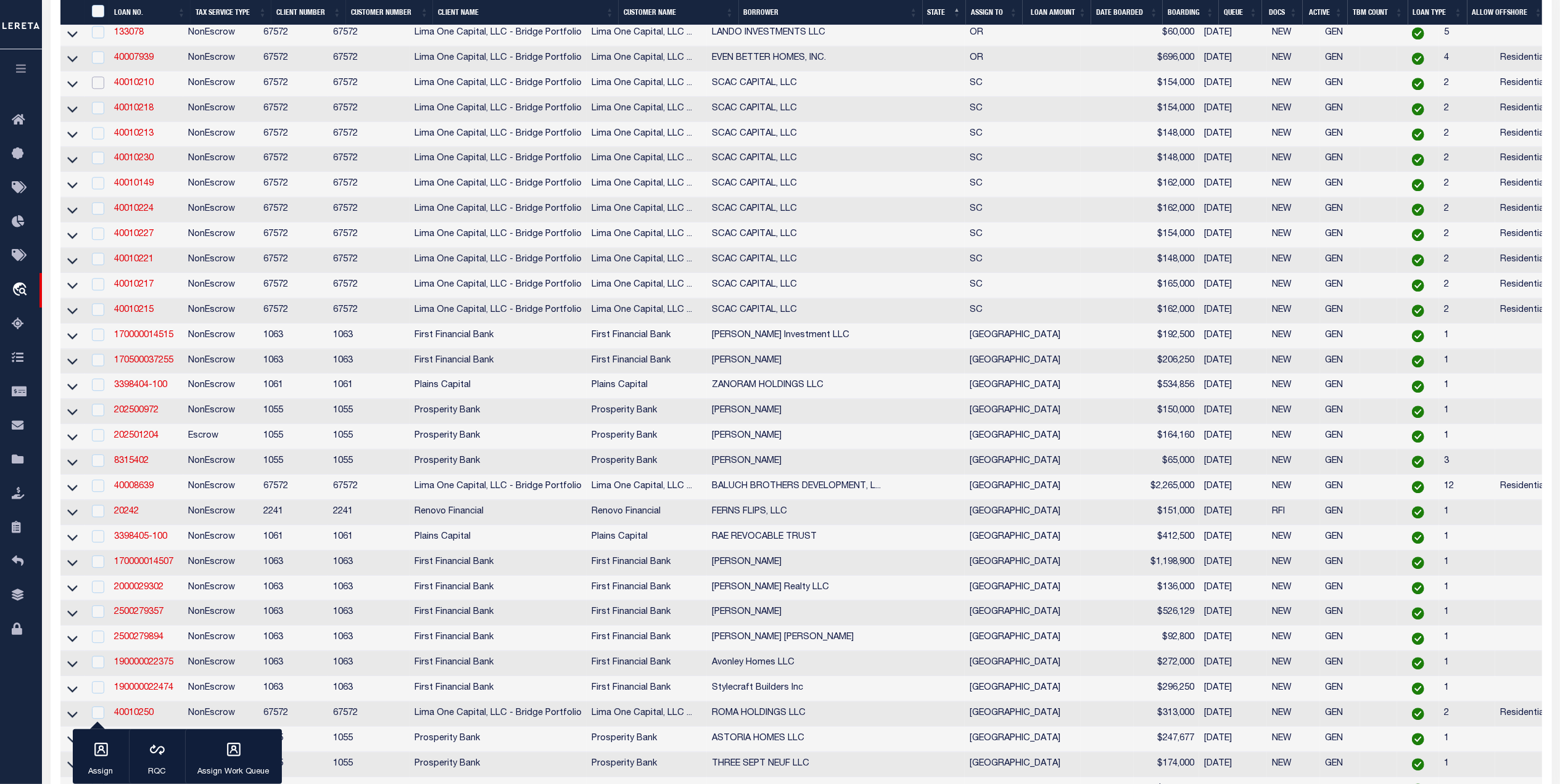
drag, startPoint x: 95, startPoint y: 173, endPoint x: 96, endPoint y: 193, distance: 20.0
click at [96, 88] on input "checkbox" at bounding box center [98, 82] width 12 height 12
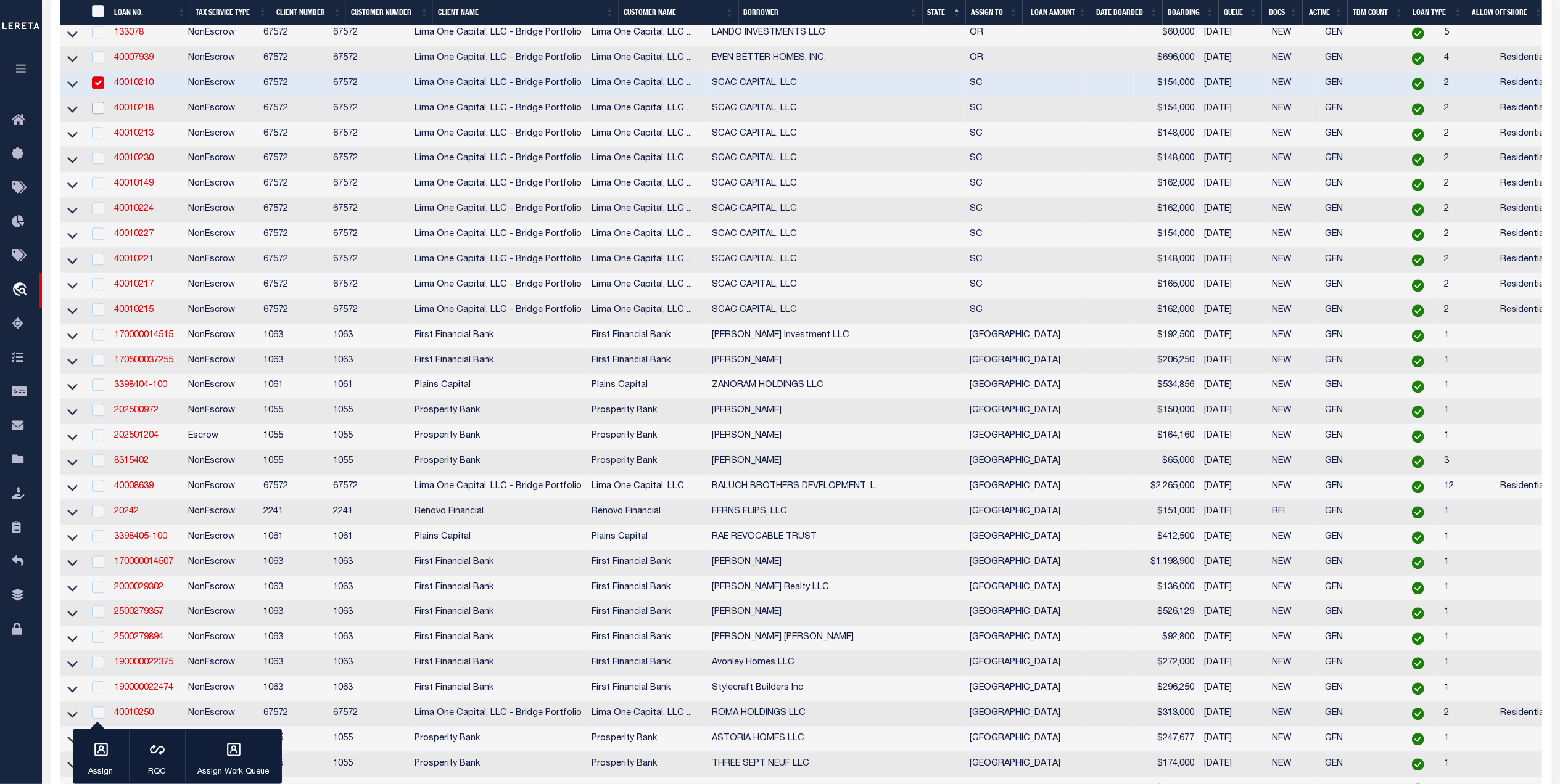
click at [102, 114] on input "checkbox" at bounding box center [98, 108] width 12 height 12
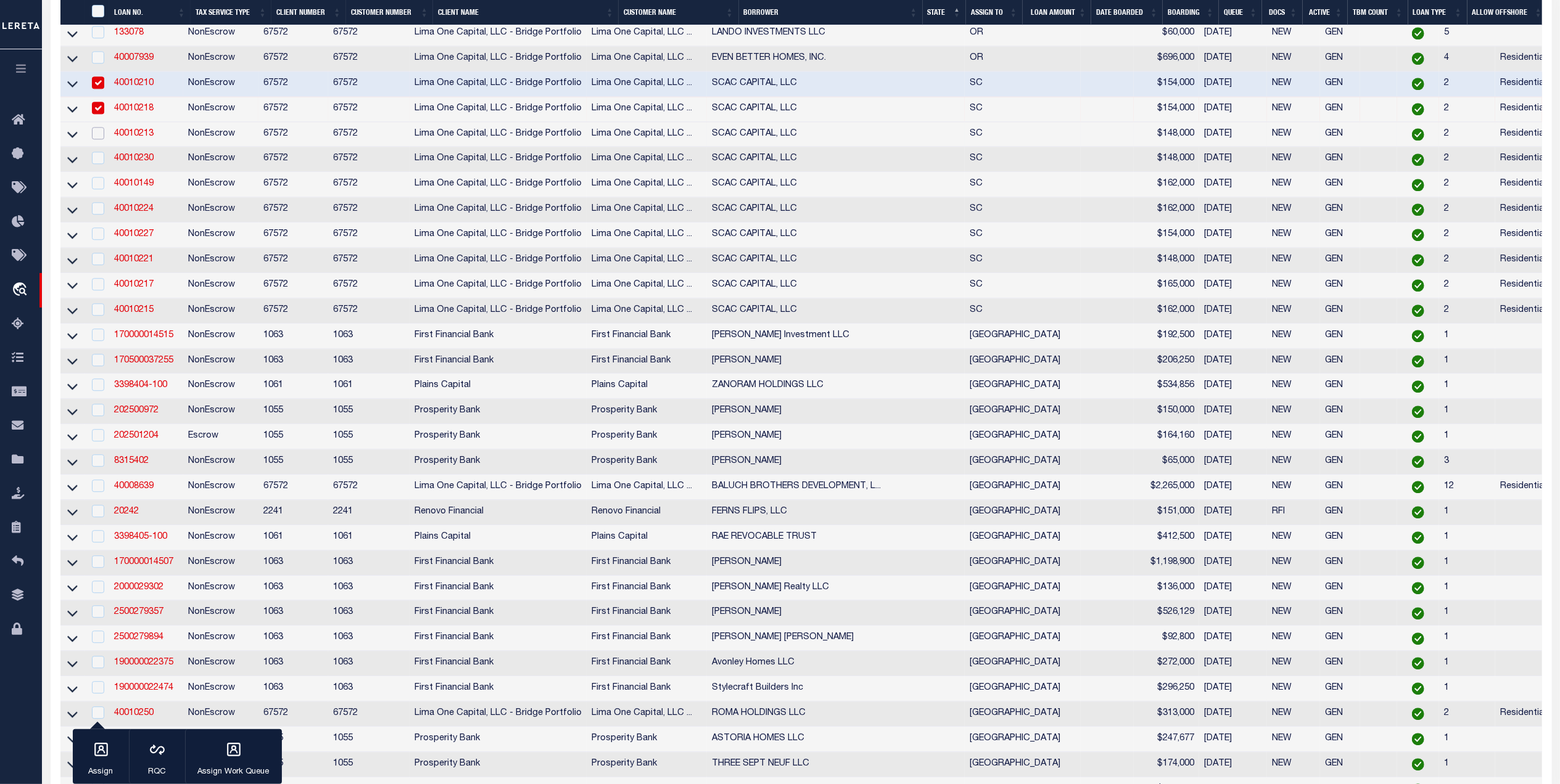
click at [100, 139] on input "checkbox" at bounding box center [98, 133] width 12 height 12
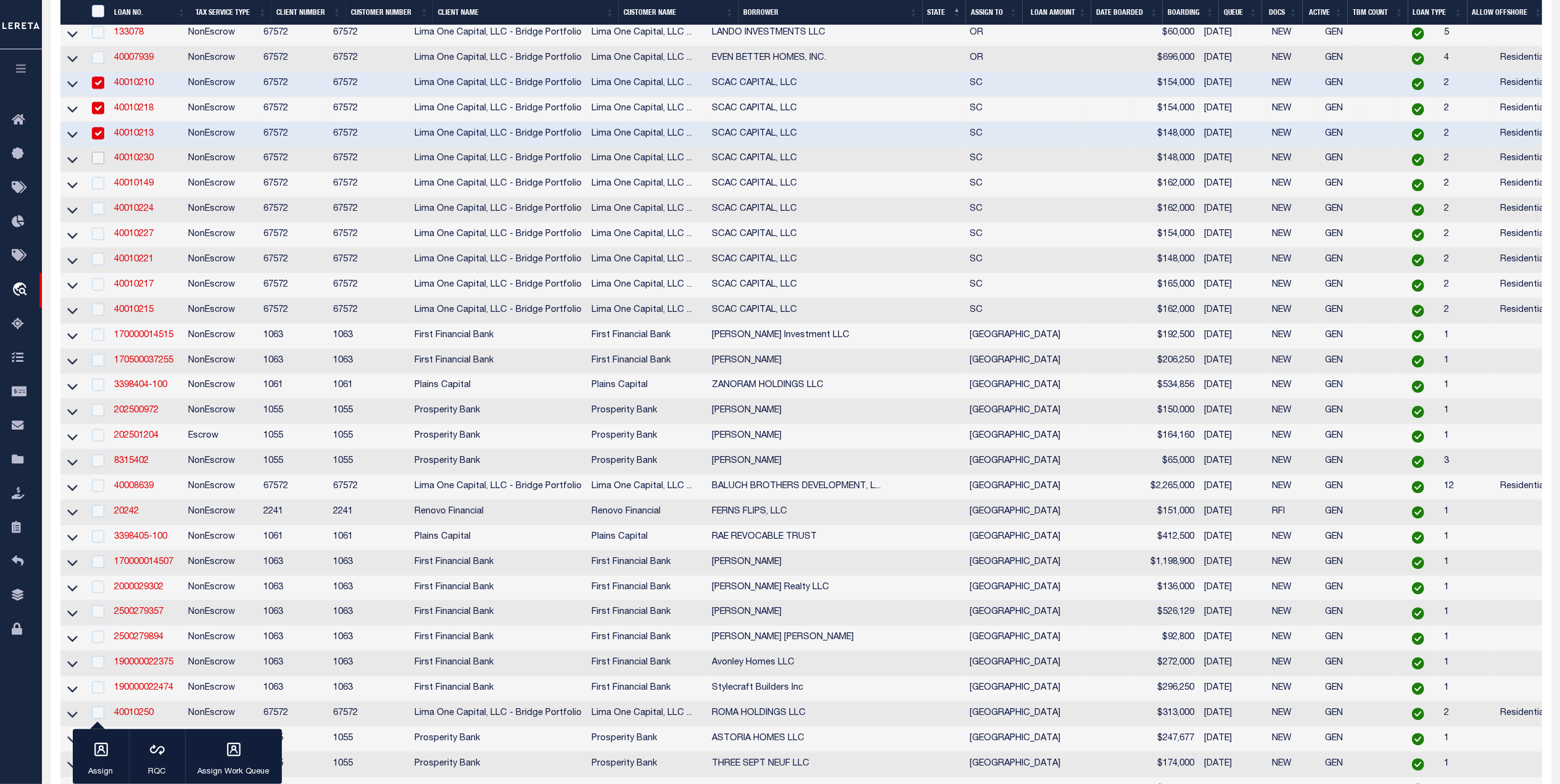
click at [97, 164] on input "checkbox" at bounding box center [98, 158] width 12 height 12
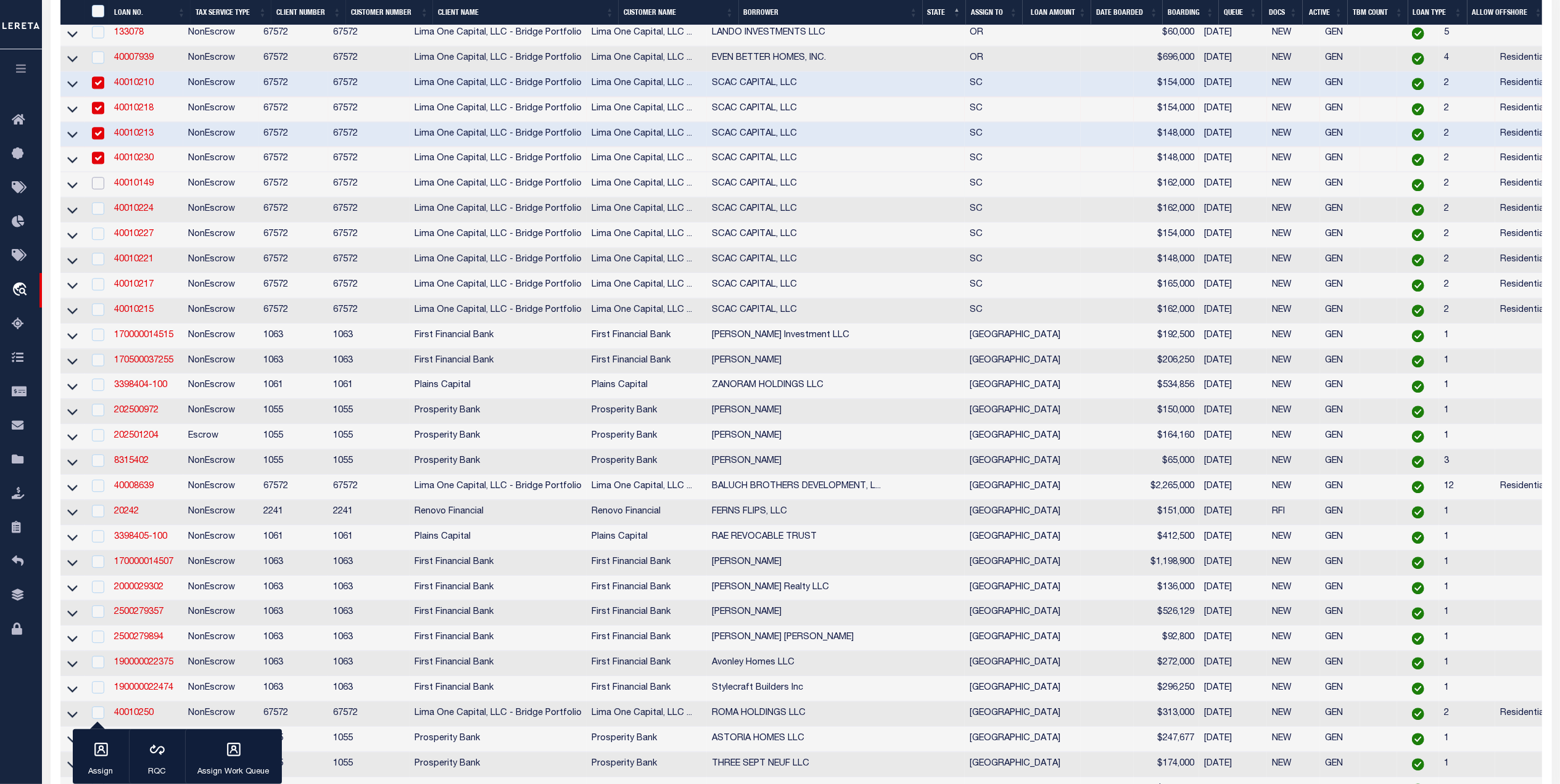
click at [100, 189] on input "checkbox" at bounding box center [98, 183] width 12 height 12
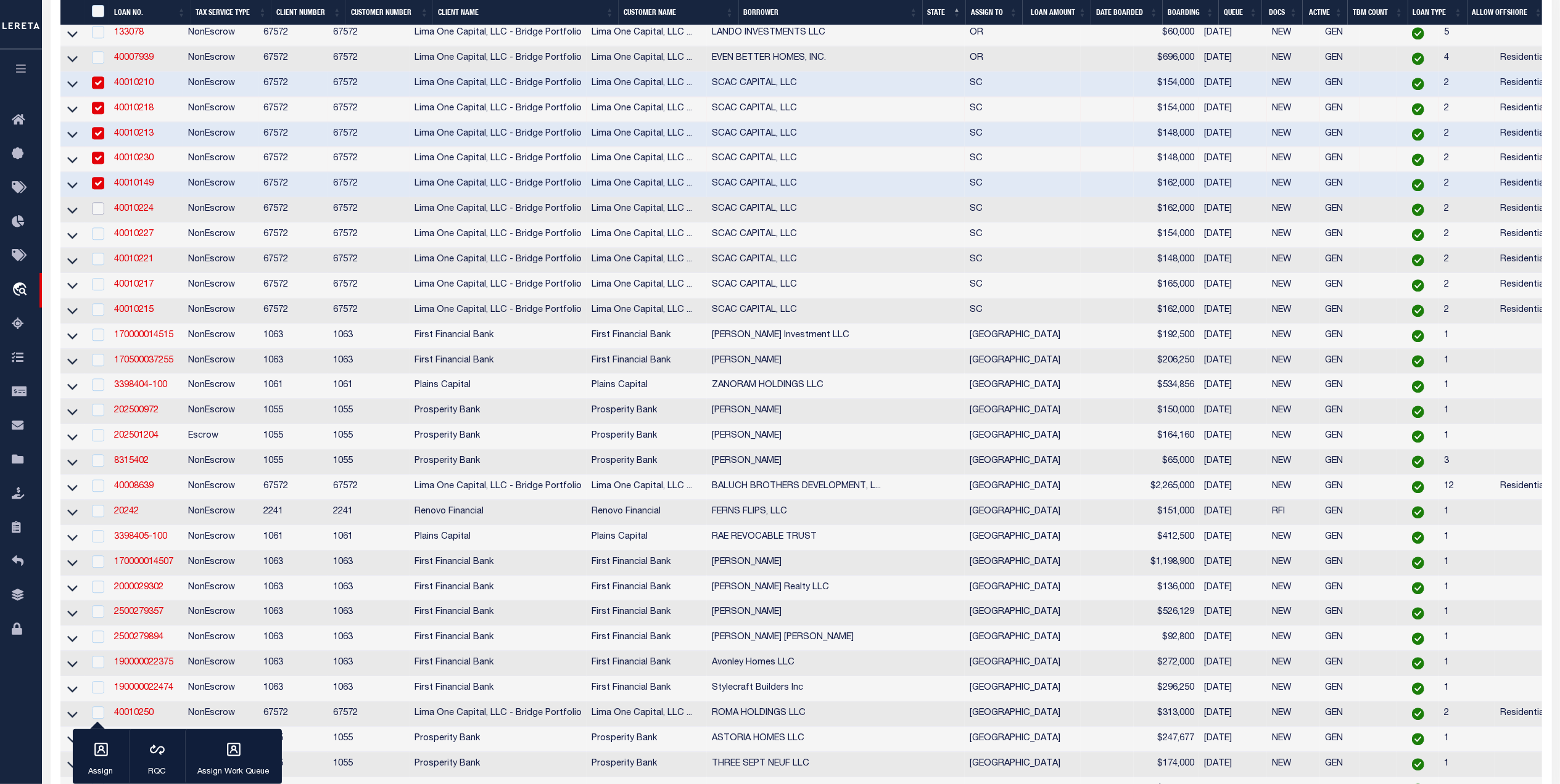
click at [94, 214] on input "checkbox" at bounding box center [98, 208] width 12 height 12
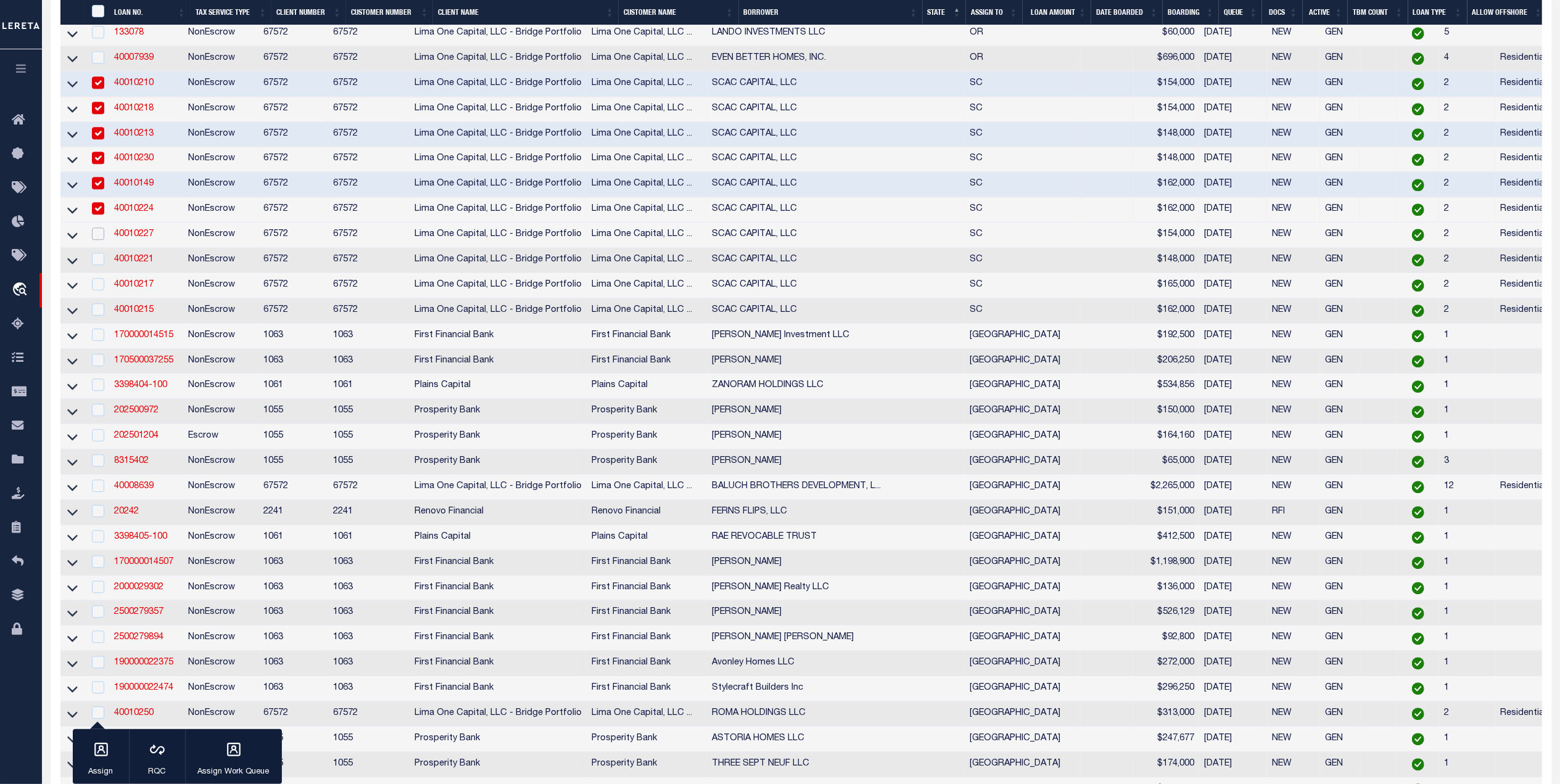
click at [97, 240] on input "checkbox" at bounding box center [98, 234] width 12 height 12
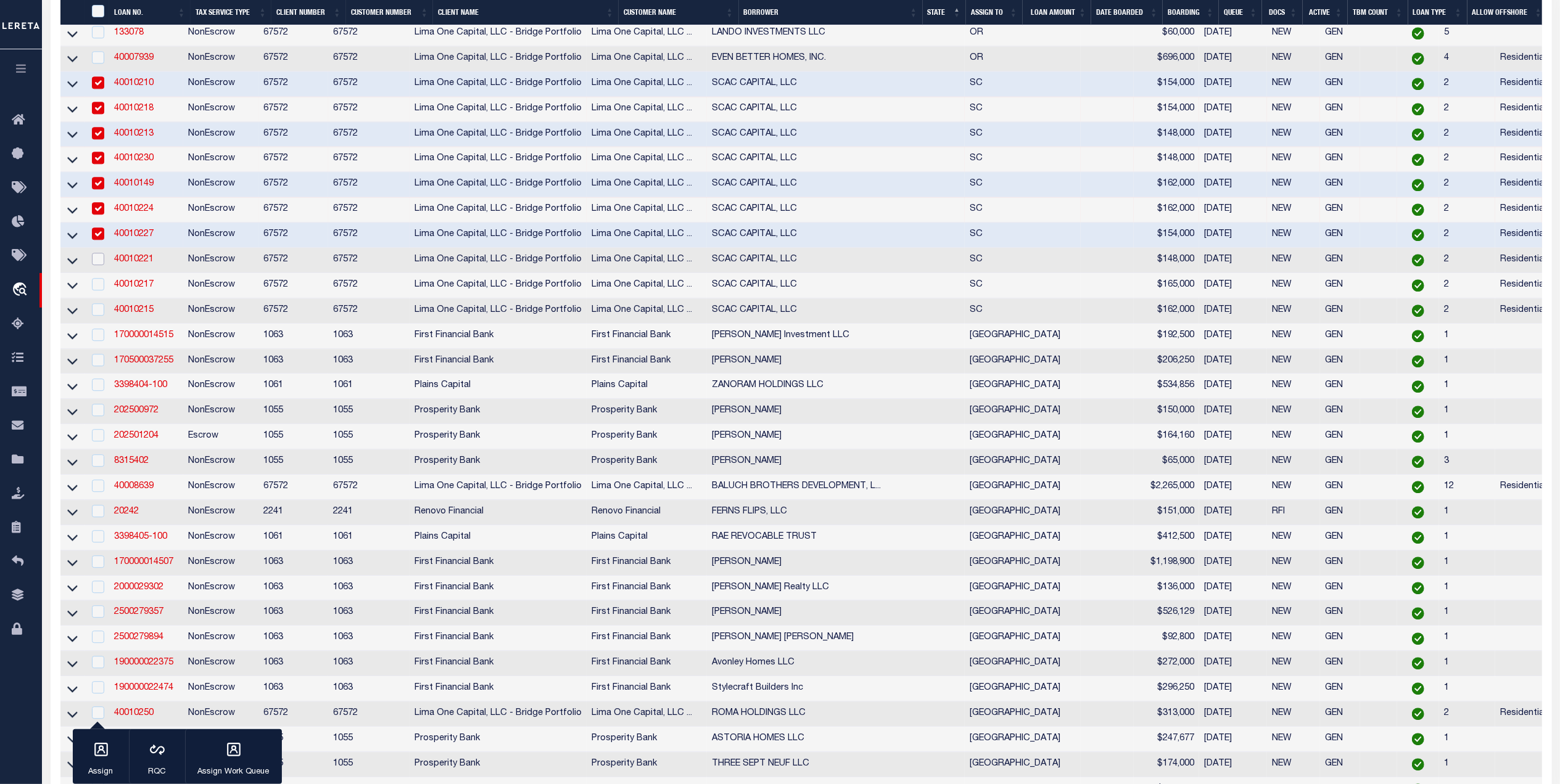
click at [100, 265] on input "checkbox" at bounding box center [98, 259] width 12 height 12
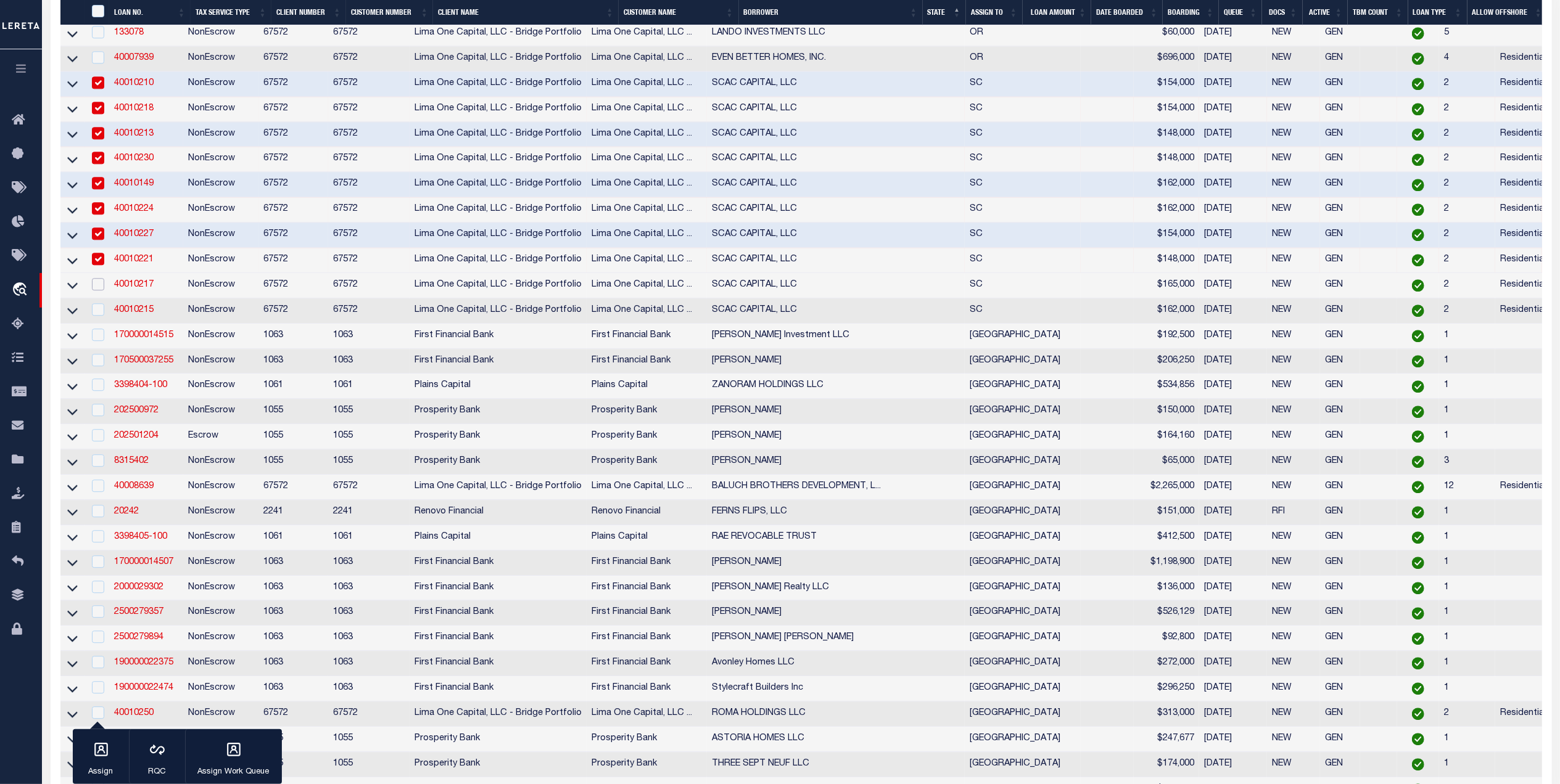
click at [99, 290] on input "checkbox" at bounding box center [98, 284] width 12 height 12
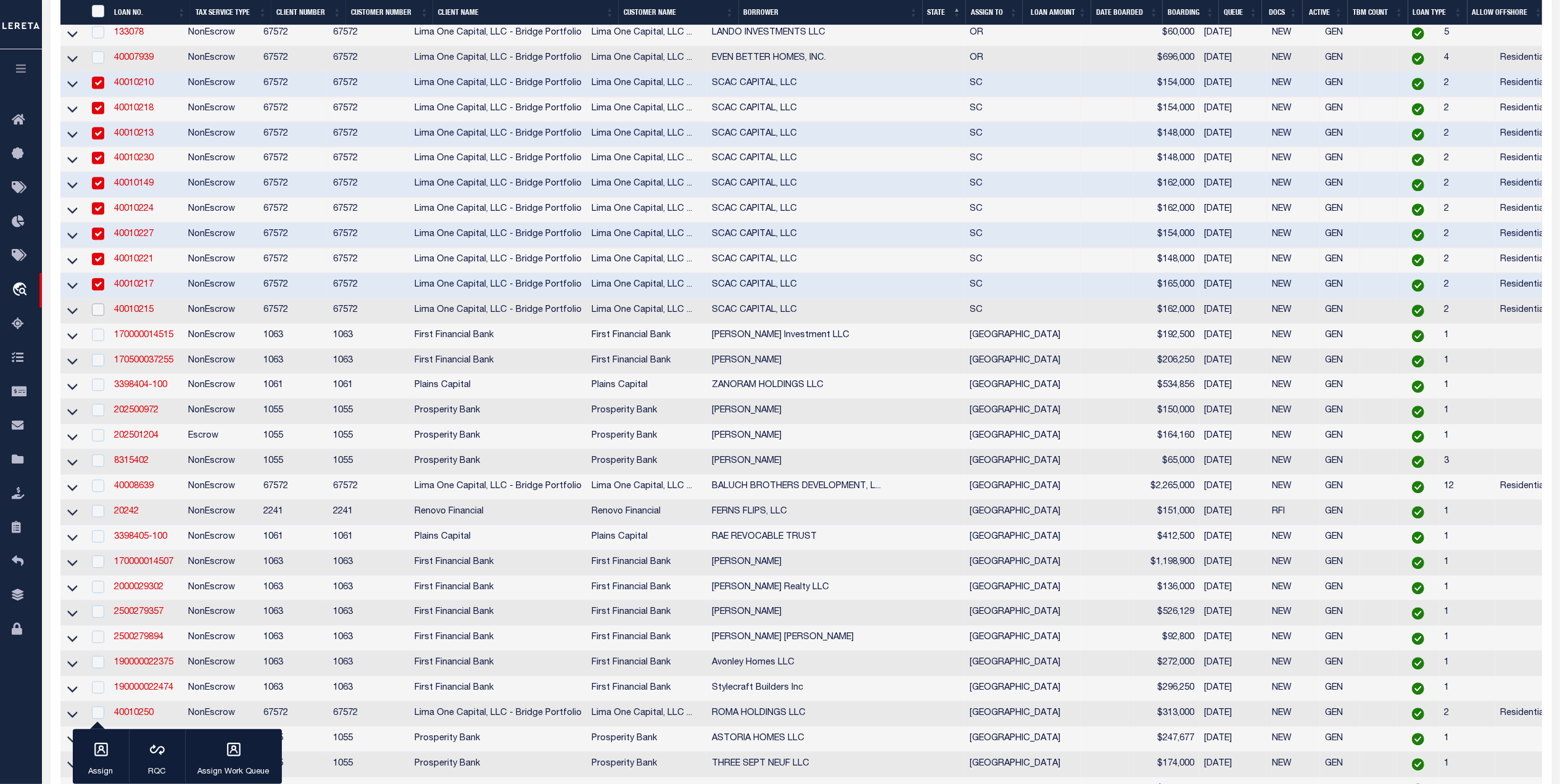
click at [99, 316] on input "checkbox" at bounding box center [98, 310] width 12 height 12
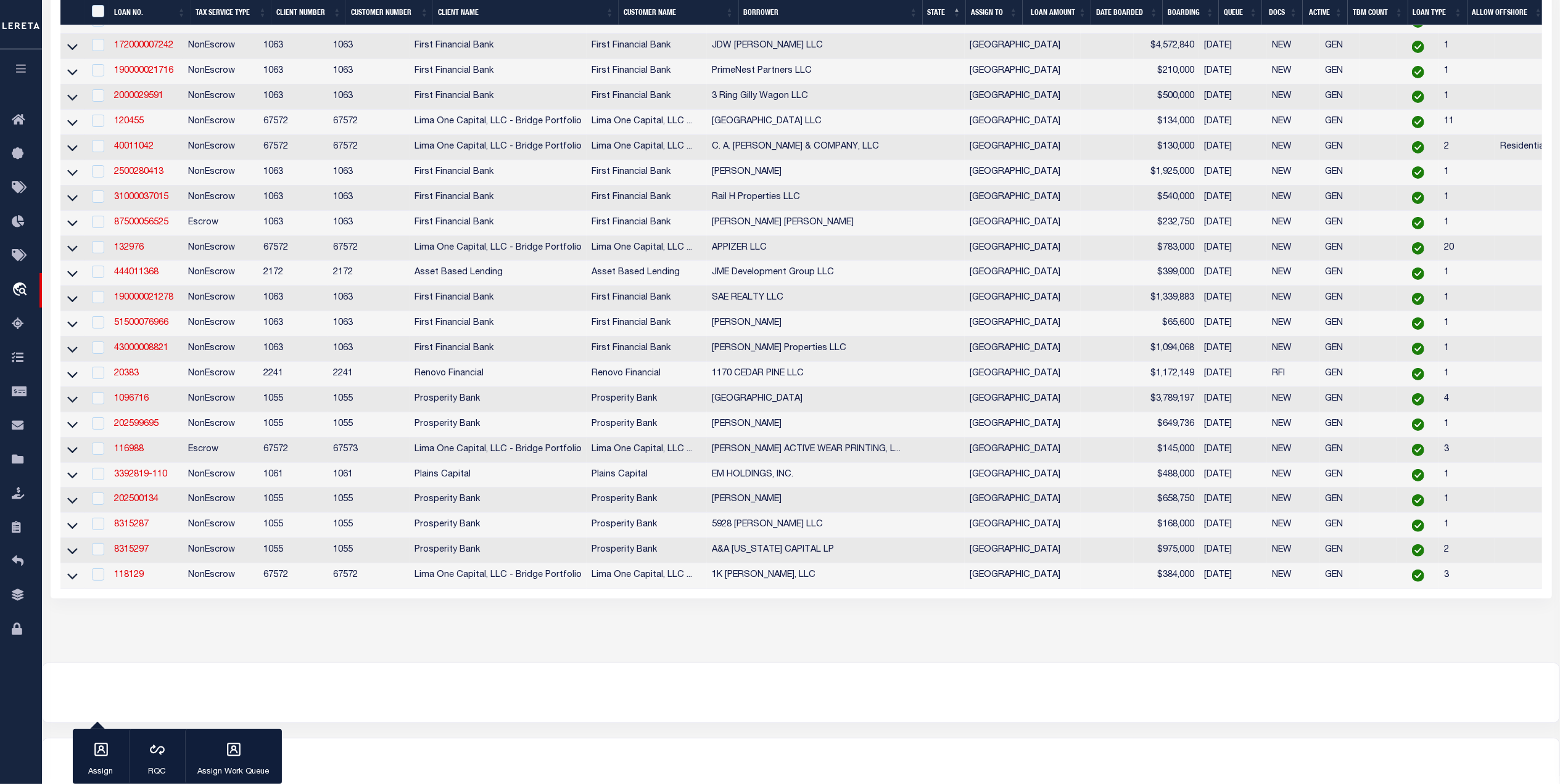
scroll to position [4960, 0]
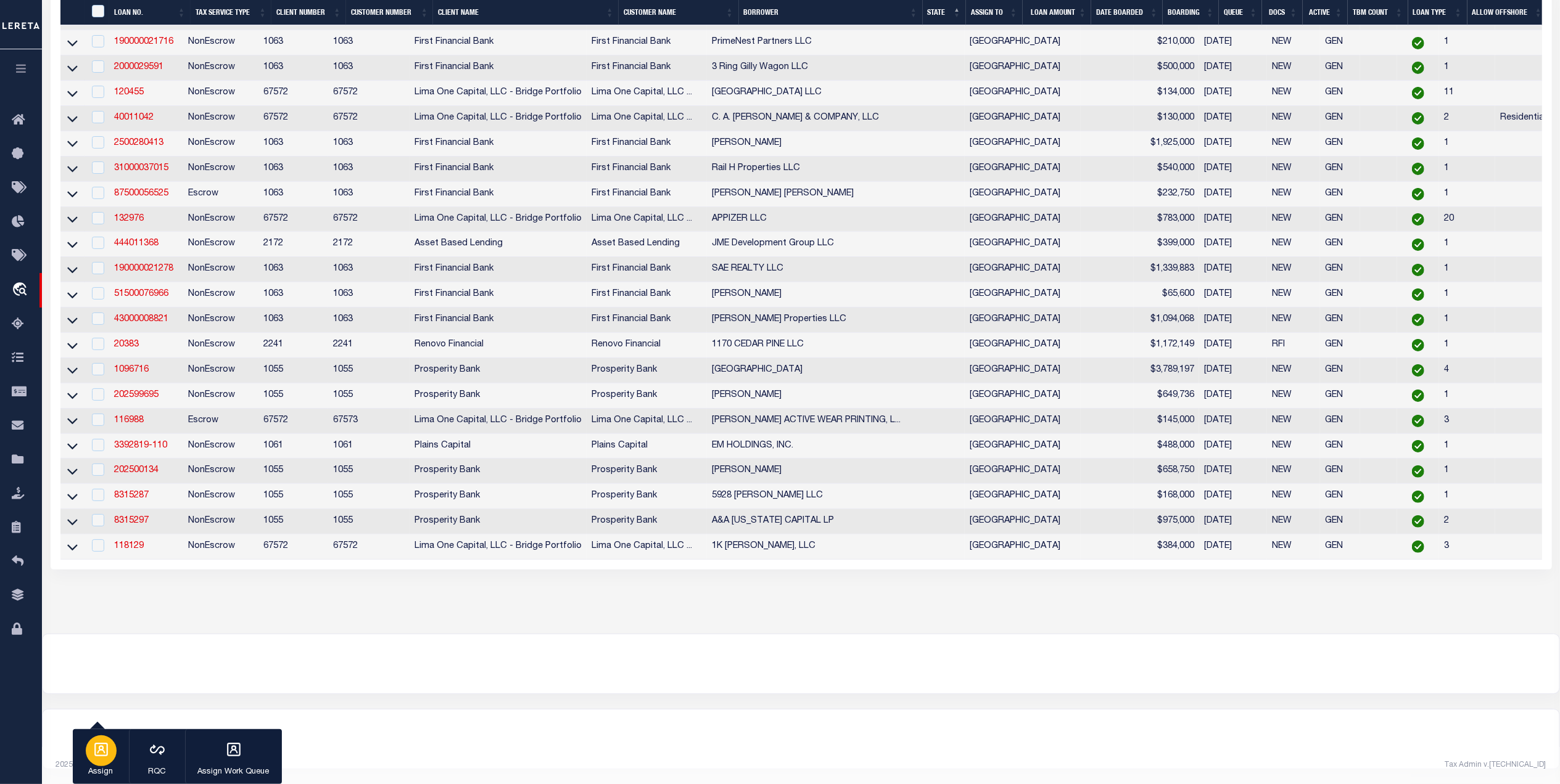
click at [107, 757] on icon "button" at bounding box center [101, 750] width 16 height 16
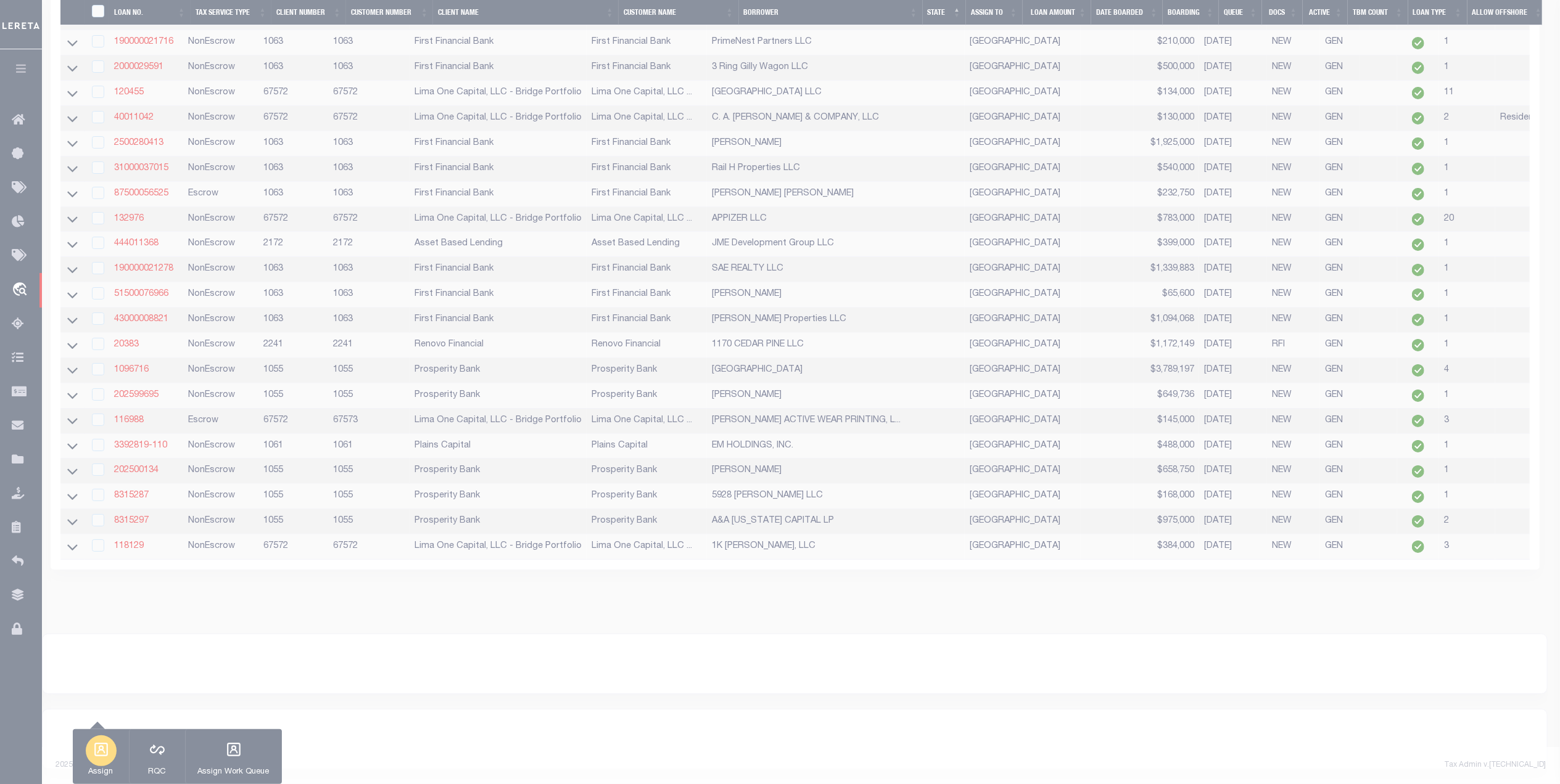
scroll to position [4952, 0]
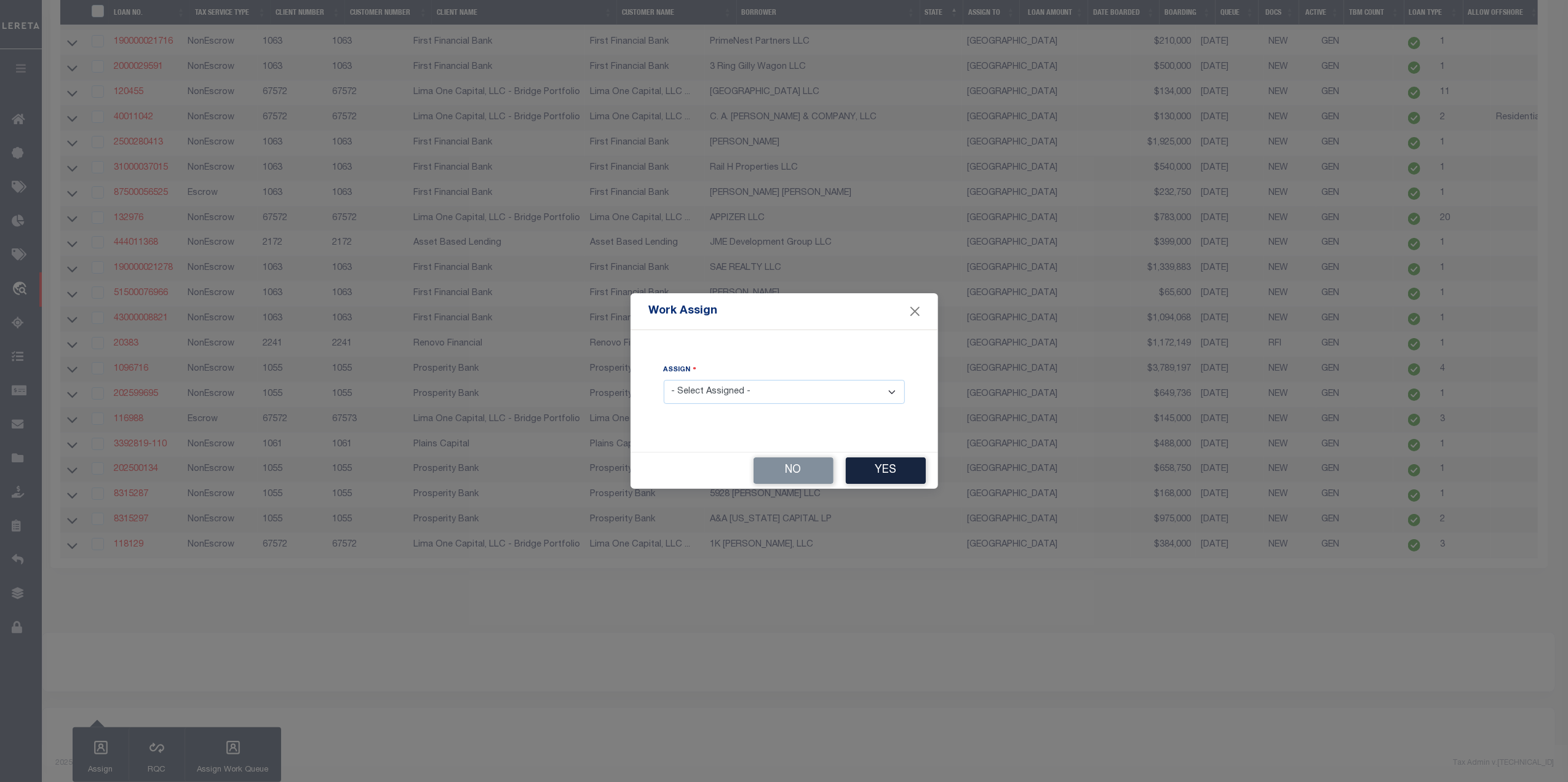
click at [756, 402] on select "- Select Assigned - --Unassigned-- Abdul Muzain Agustin Fernandez Ahmad Darwish…" at bounding box center [784, 391] width 241 height 24
click at [664, 381] on select "- Select Assigned - --Unassigned-- Abdul Muzain Agustin Fernandez Ahmad Darwish…" at bounding box center [784, 391] width 241 height 24
click at [884, 474] on button "Yes" at bounding box center [886, 470] width 80 height 26
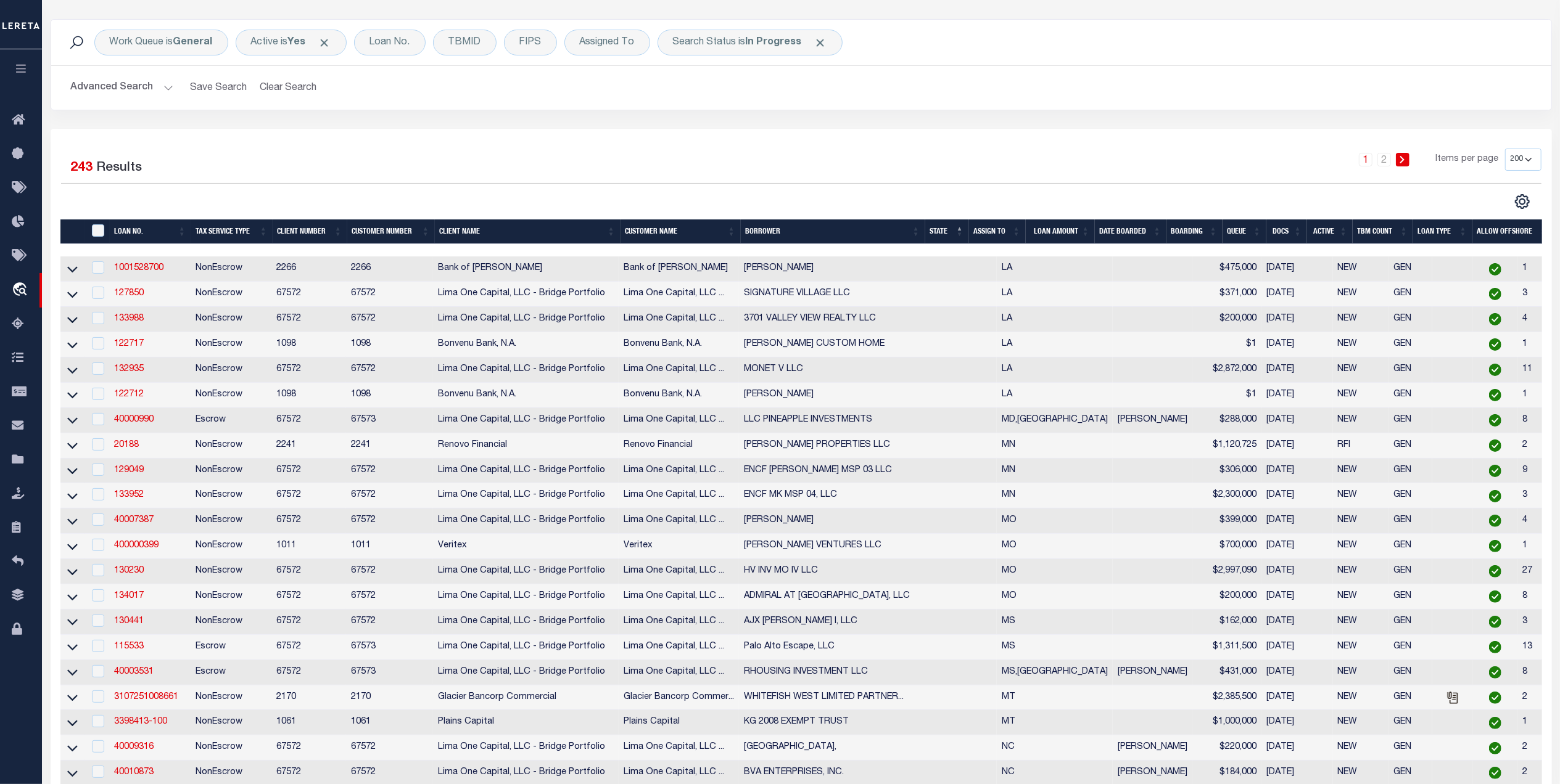
scroll to position [0, 0]
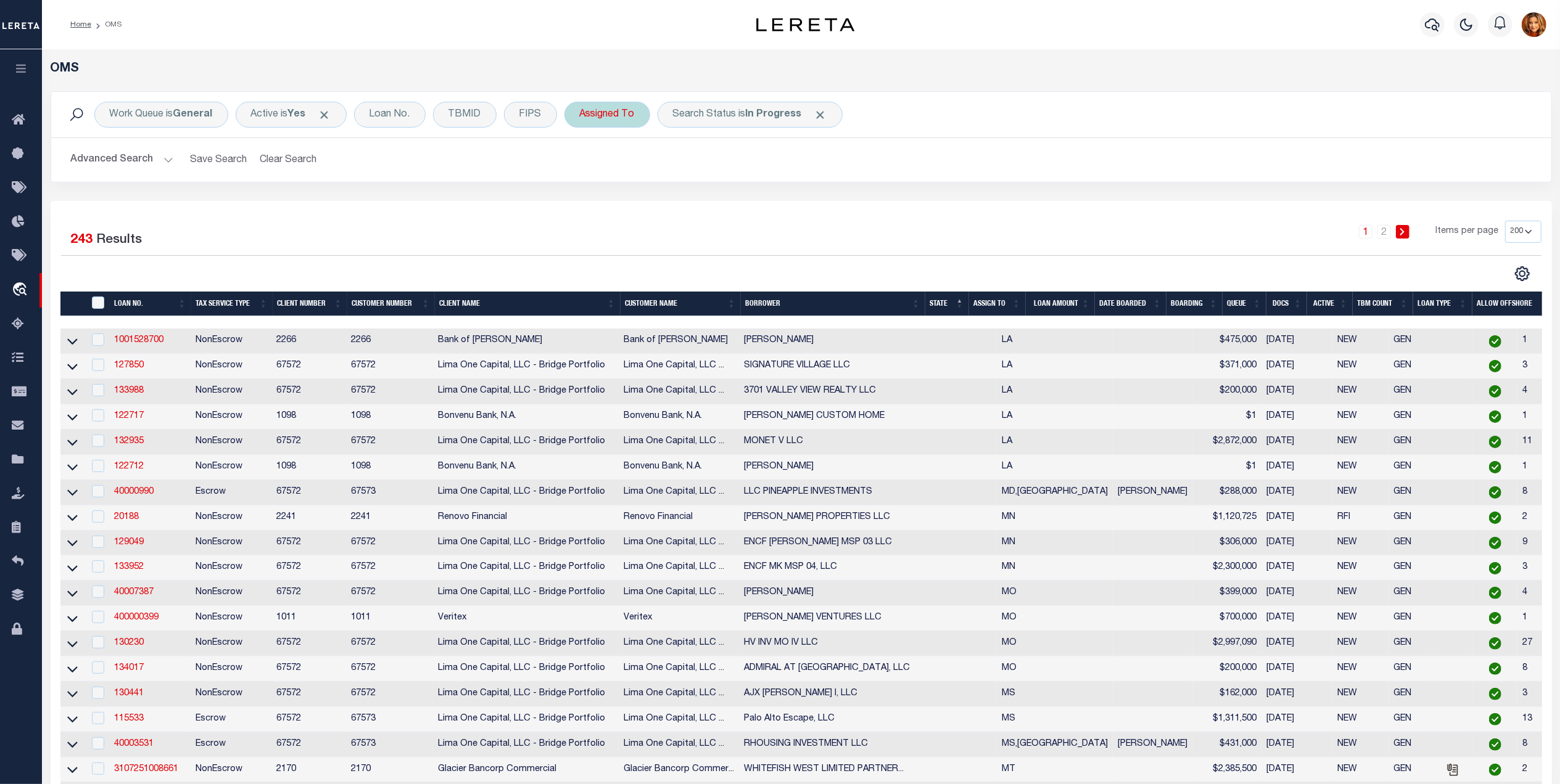
click at [608, 114] on div "Assigned To" at bounding box center [608, 115] width 86 height 26
click at [612, 176] on select "--Unassigned-- Abdul Muzain Agustin Fernandez Ahmad Darwish Alberto Estrada All…" at bounding box center [671, 175] width 181 height 24
click at [583, 164] on select "--Unassigned-- Abdul Muzain Agustin Fernandez Ahmad Darwish Alberto Estrada All…" at bounding box center [671, 175] width 181 height 24
click at [738, 196] on input "Apply" at bounding box center [744, 201] width 37 height 20
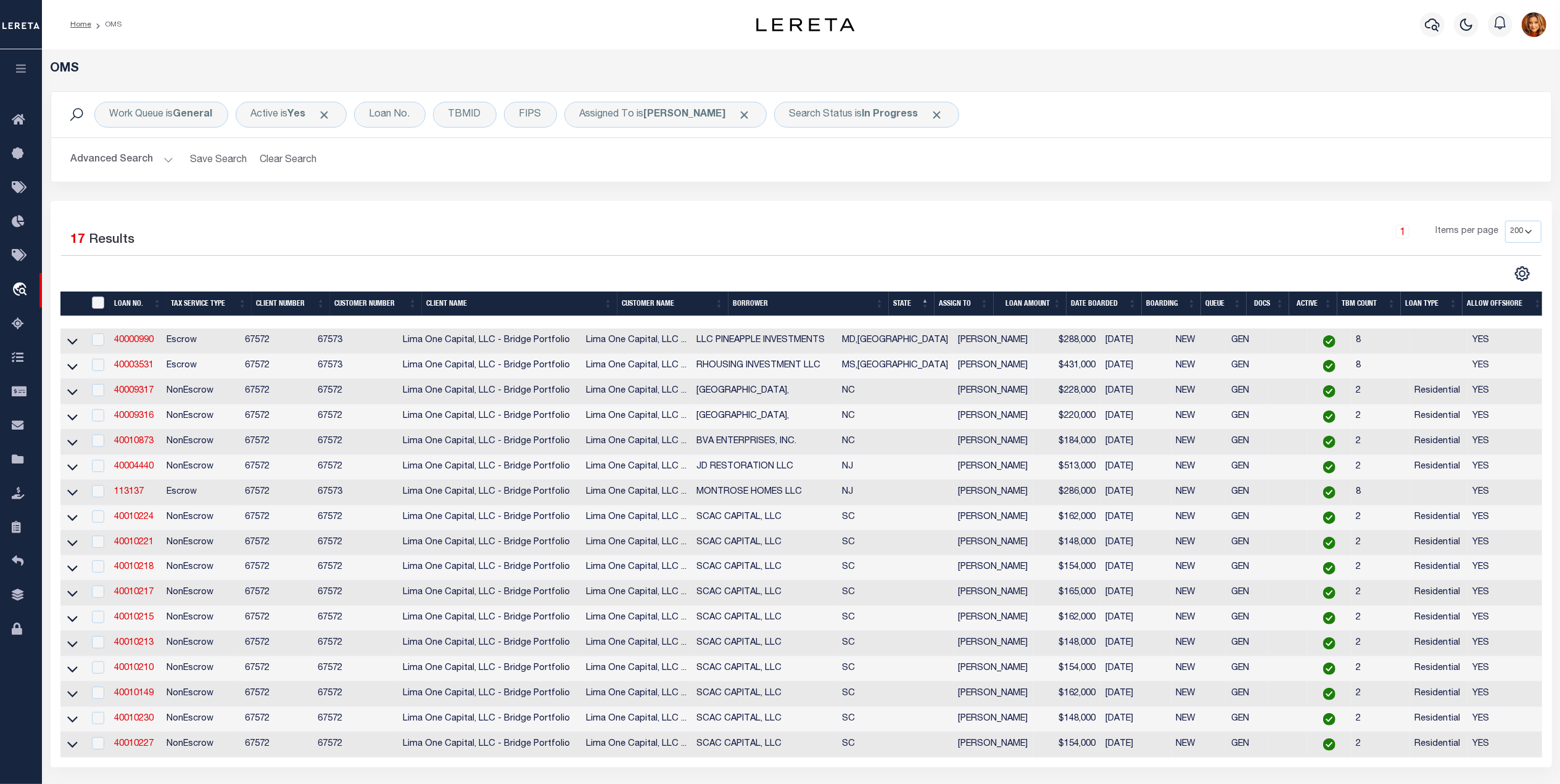
click at [95, 309] on input "" at bounding box center [98, 303] width 12 height 12
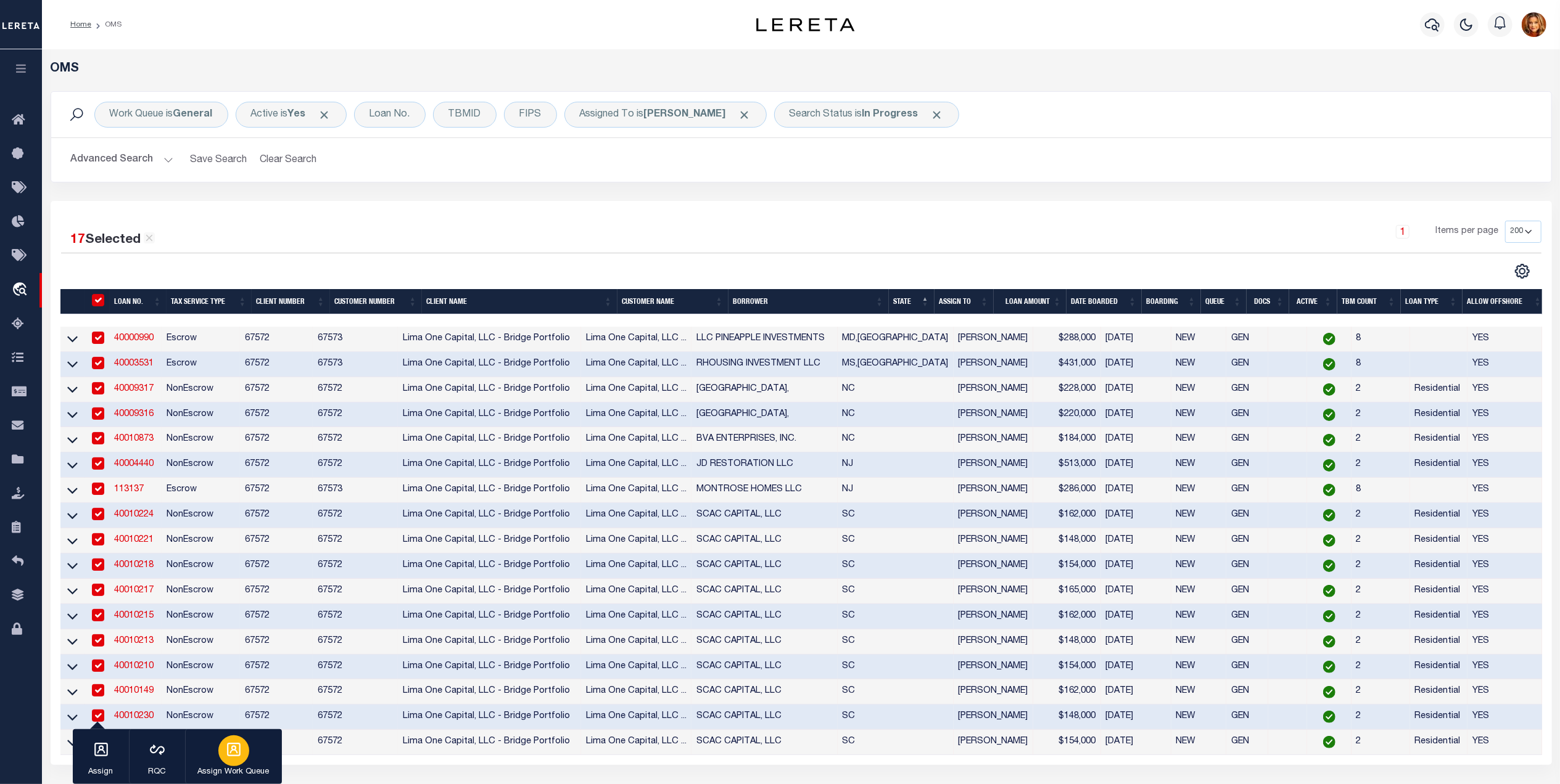
click at [228, 752] on icon "button" at bounding box center [234, 750] width 16 height 16
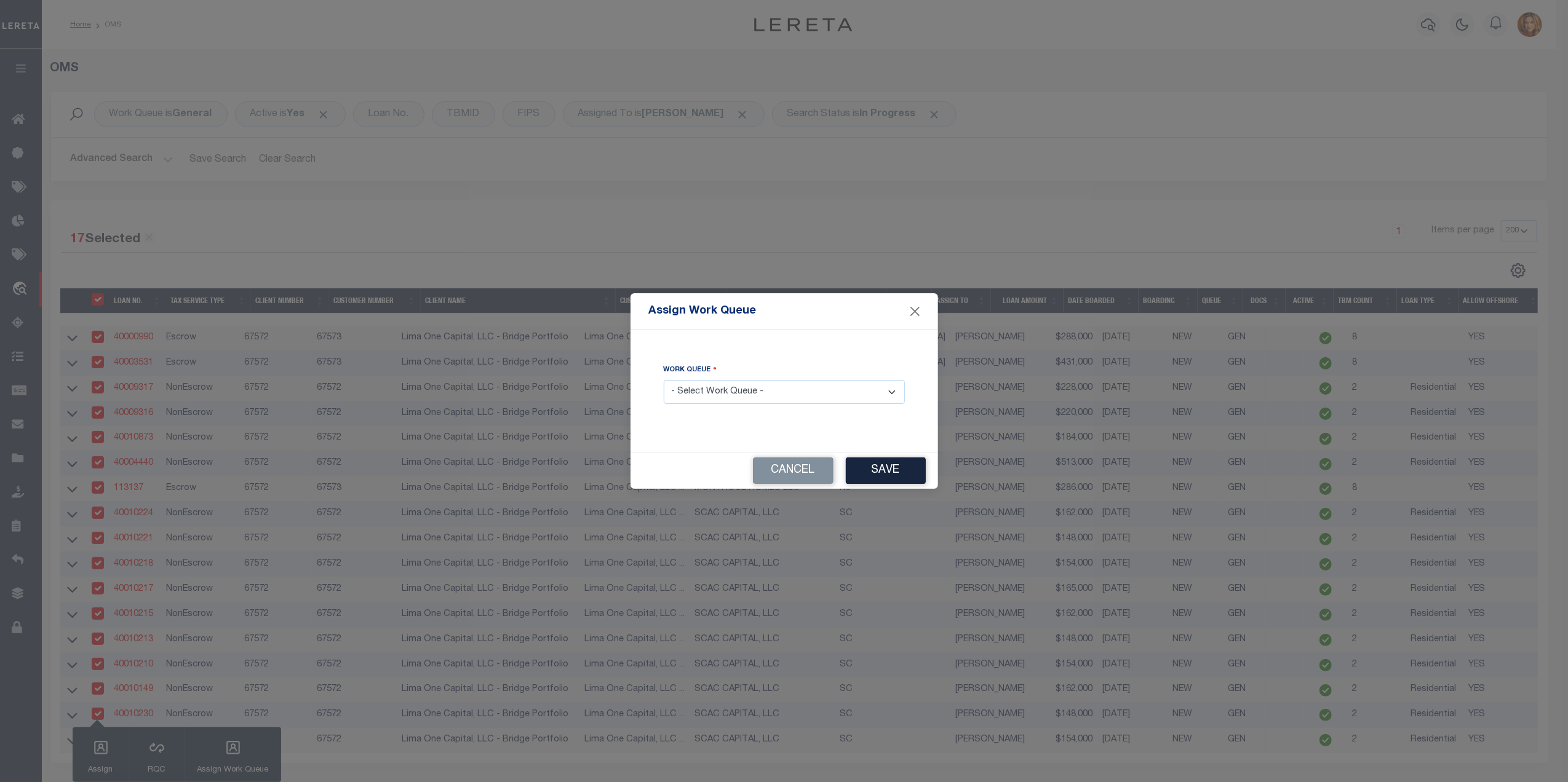
click at [758, 394] on select "- Select Work Queue - factRSystems General ThoughtFocus" at bounding box center [784, 391] width 241 height 24
click at [664, 381] on select "- Select Work Queue - factRSystems General ThoughtFocus" at bounding box center [784, 391] width 241 height 24
click at [888, 471] on button "Save" at bounding box center [886, 470] width 80 height 26
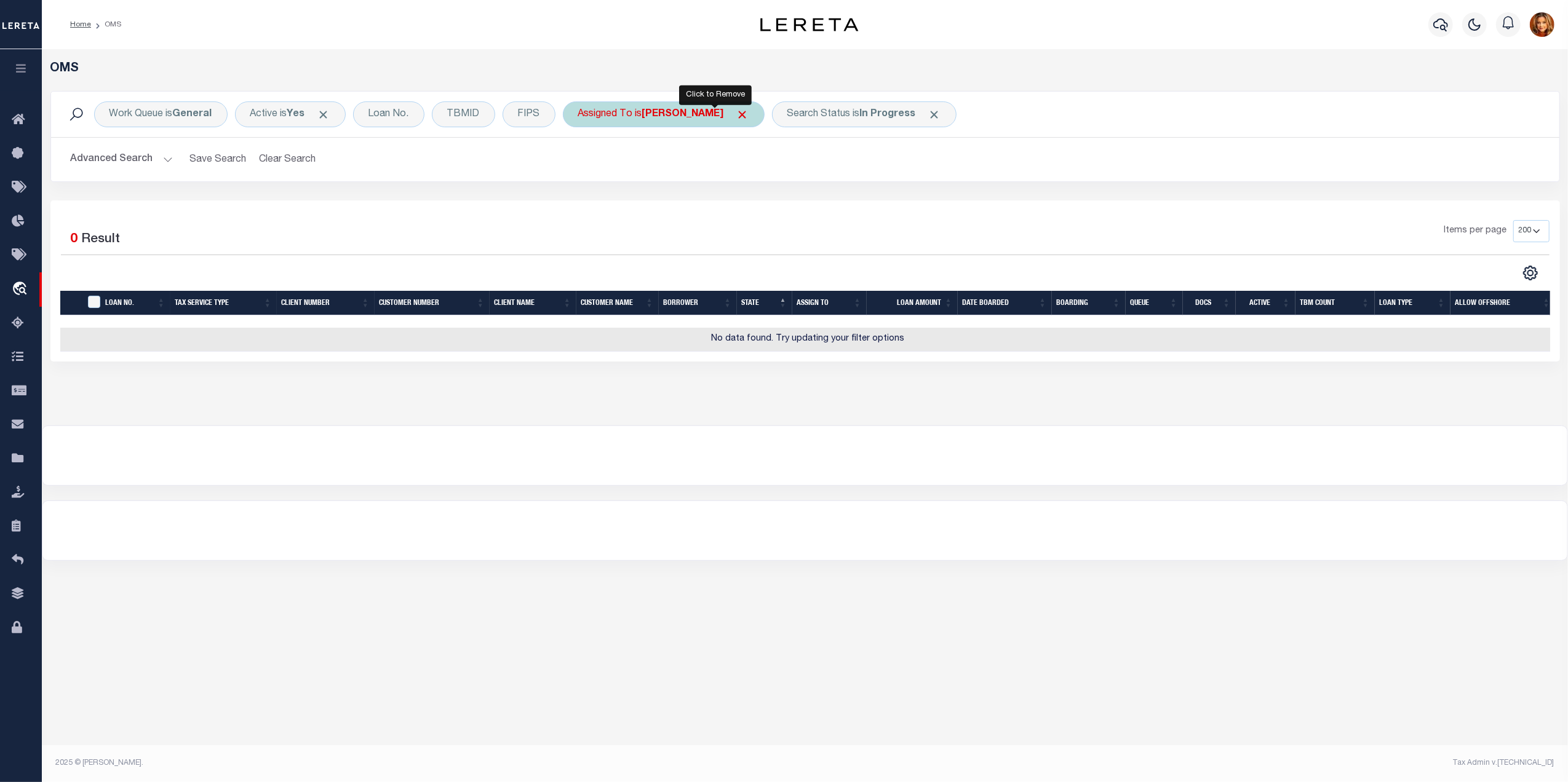
click at [736, 116] on span "Click to Remove" at bounding box center [742, 114] width 13 height 13
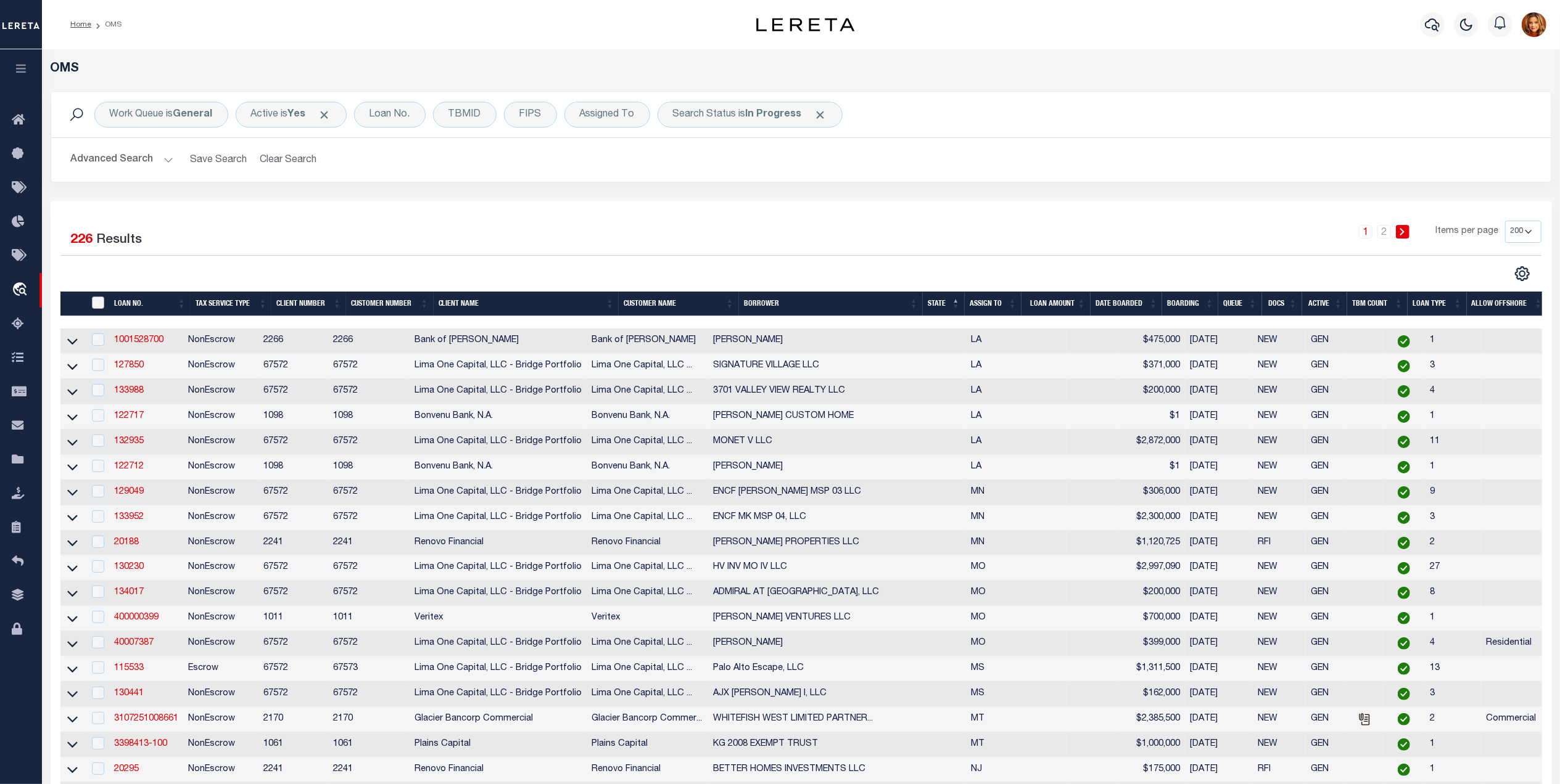
click at [95, 309] on input "" at bounding box center [98, 303] width 12 height 12
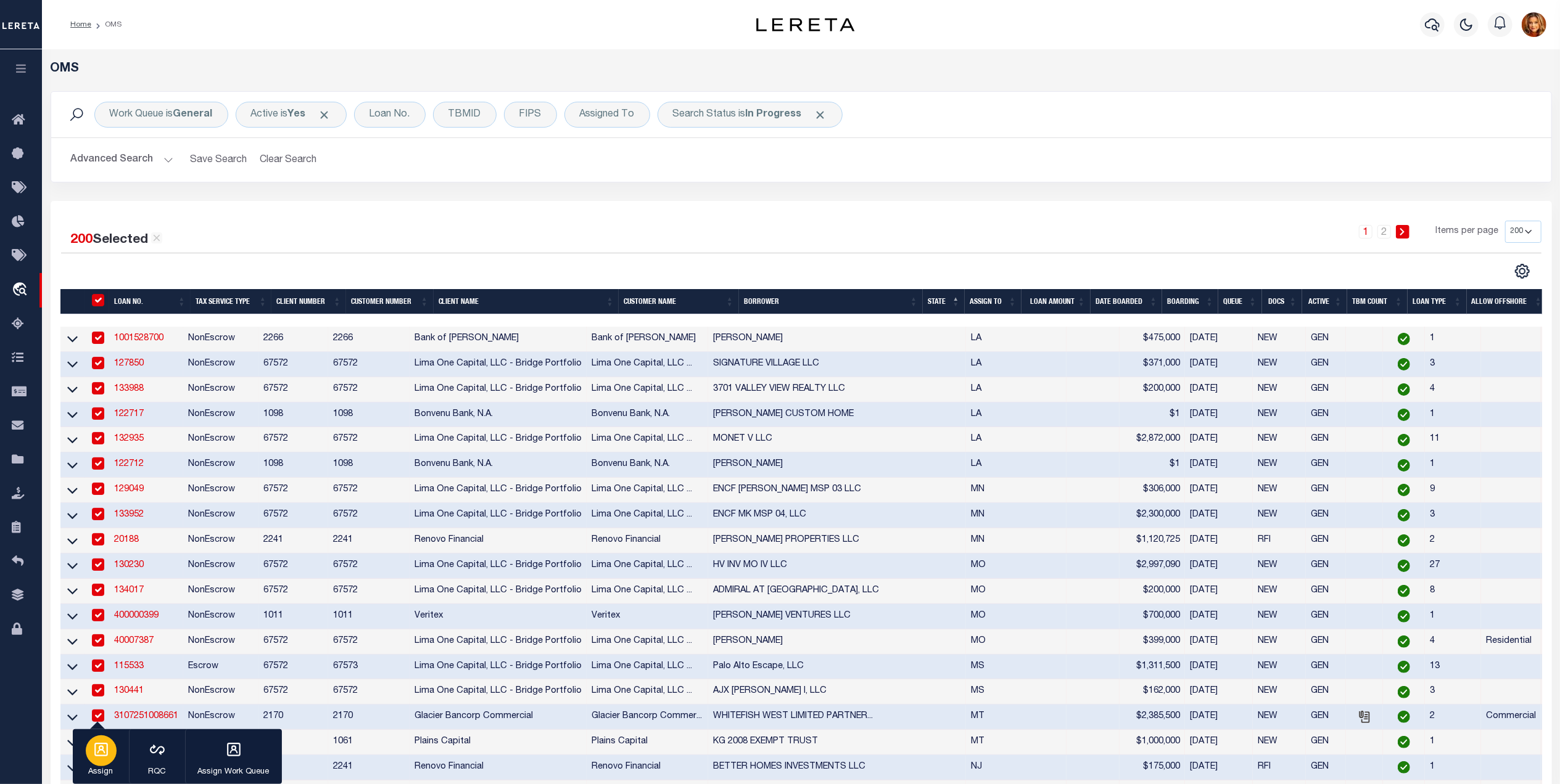
click at [97, 762] on div "button" at bounding box center [101, 751] width 31 height 31
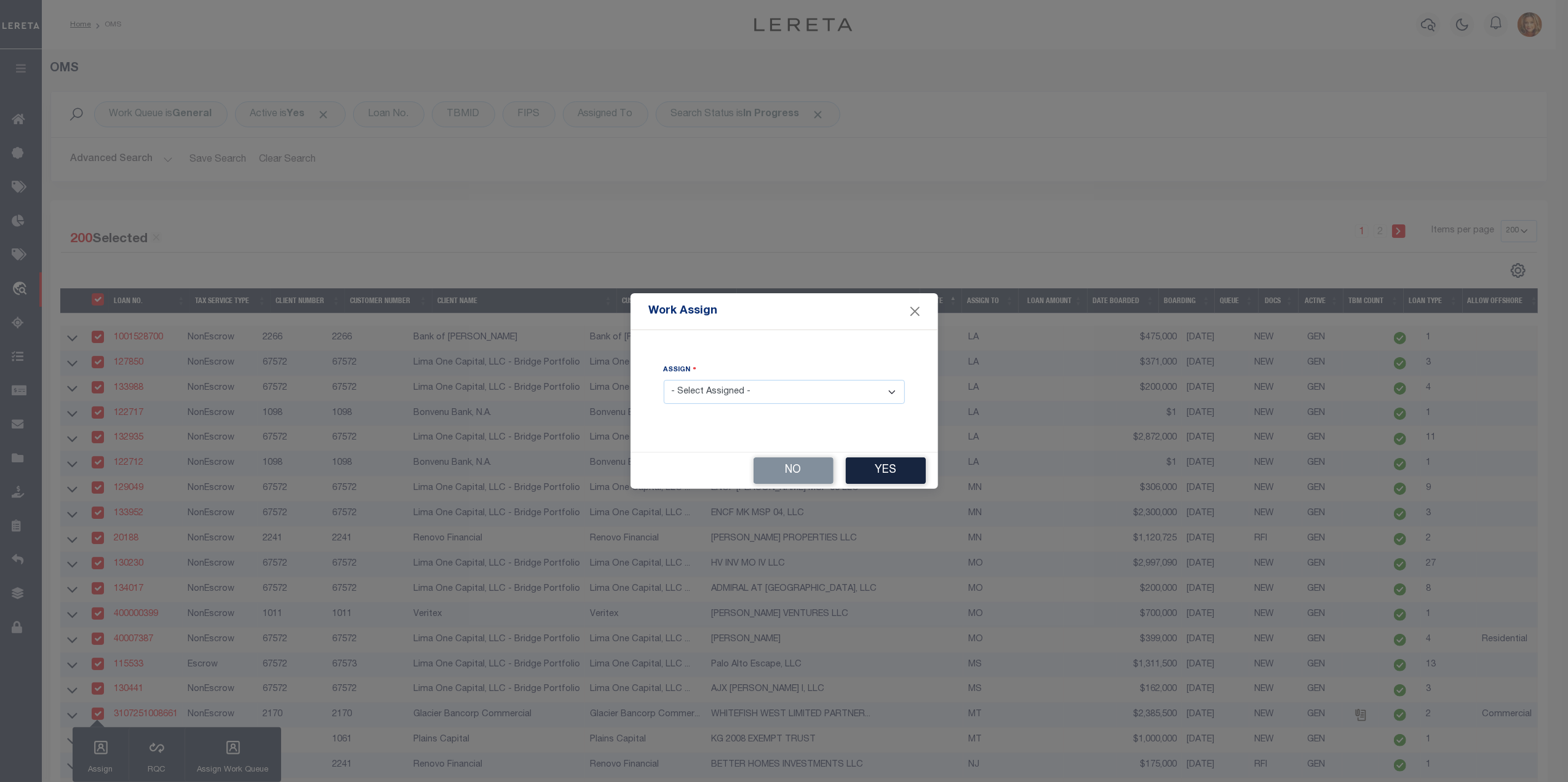
click at [776, 399] on select "- Select Assigned - --Unassigned-- Abdul Muzain Agustin Fernandez Ahmad Darwish…" at bounding box center [784, 391] width 241 height 24
click at [664, 381] on select "- Select Assigned - --Unassigned-- Abdul Muzain Agustin Fernandez Ahmad Darwish…" at bounding box center [784, 391] width 241 height 24
click at [884, 476] on button "Yes" at bounding box center [886, 470] width 80 height 26
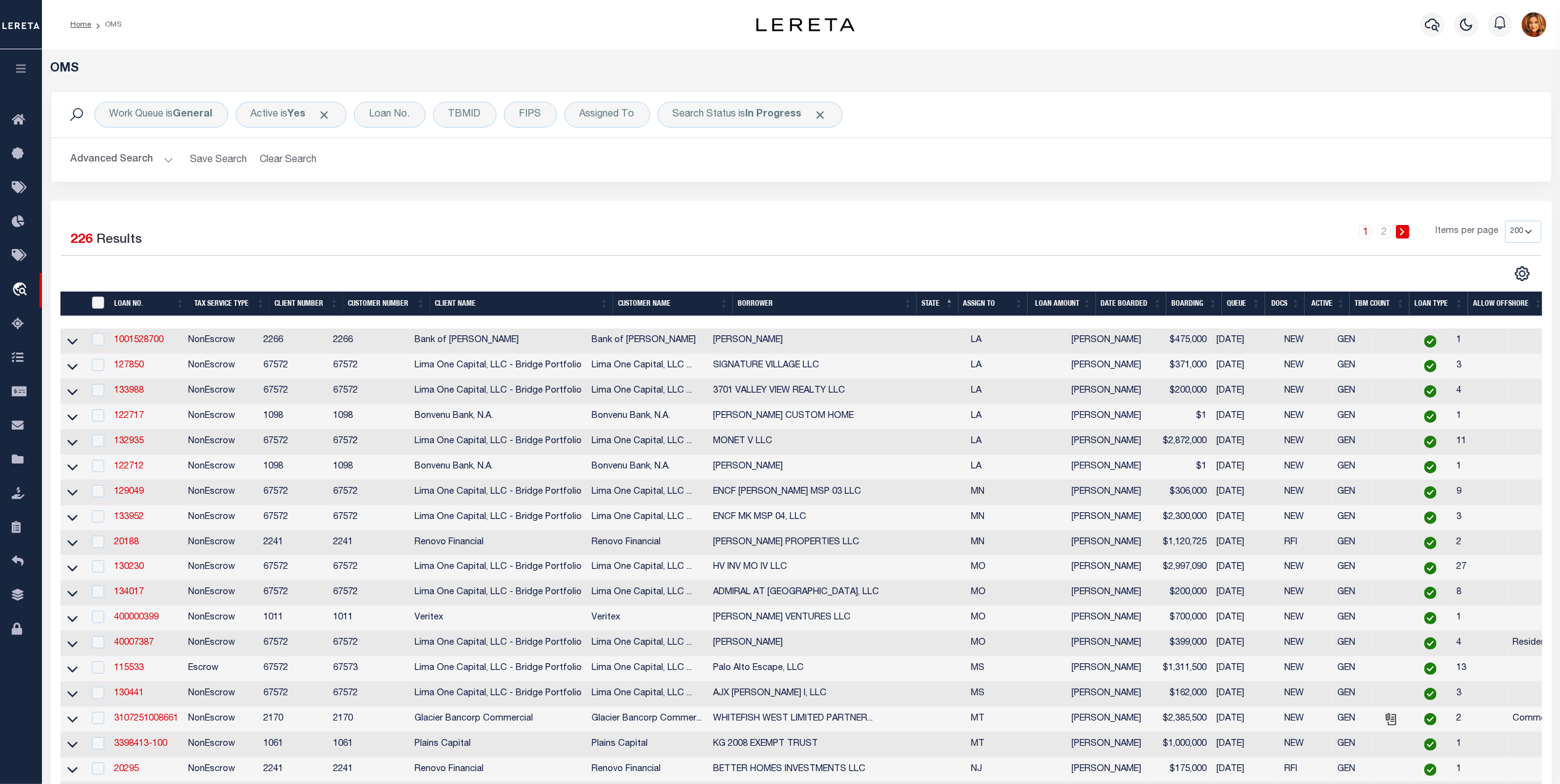
click at [102, 306] on input "" at bounding box center [98, 303] width 12 height 12
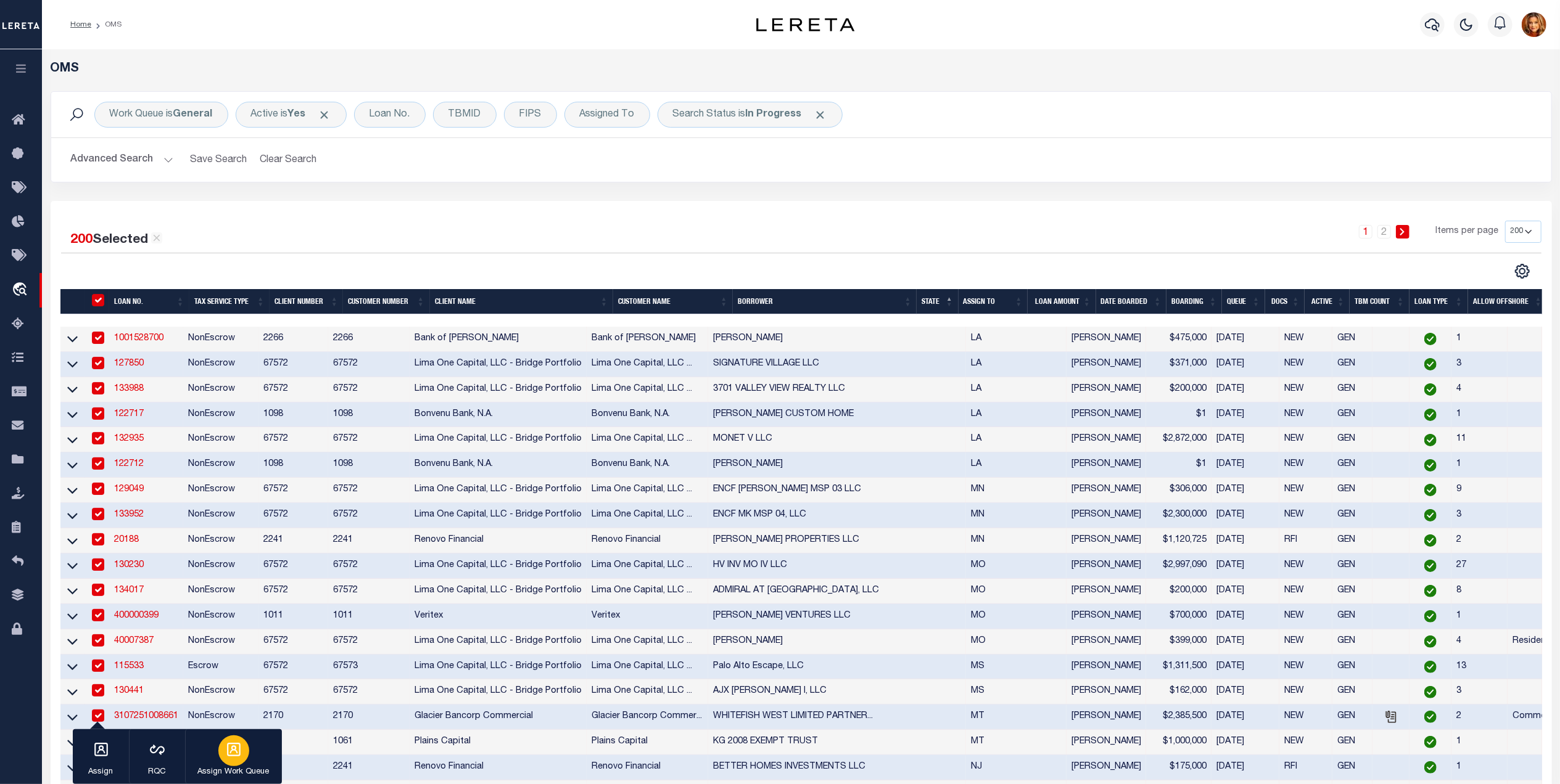
click at [227, 747] on icon "button" at bounding box center [234, 750] width 16 height 16
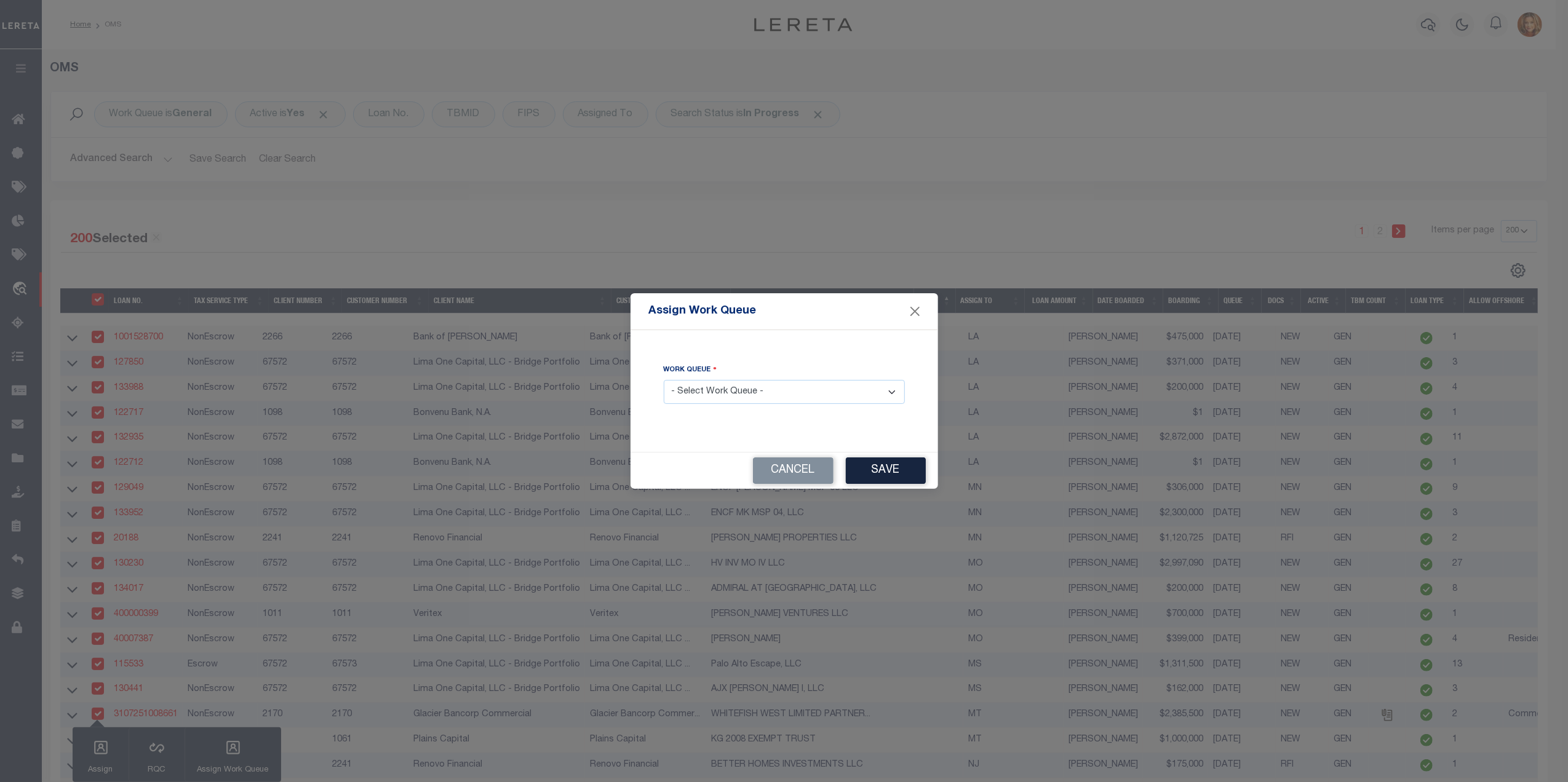
click at [774, 387] on select "- Select Work Queue - factRSystems General ThoughtFocus" at bounding box center [784, 391] width 241 height 24
click at [664, 381] on select "- Select Work Queue - factRSystems General ThoughtFocus" at bounding box center [784, 391] width 241 height 24
click at [872, 466] on button "Save" at bounding box center [886, 470] width 80 height 26
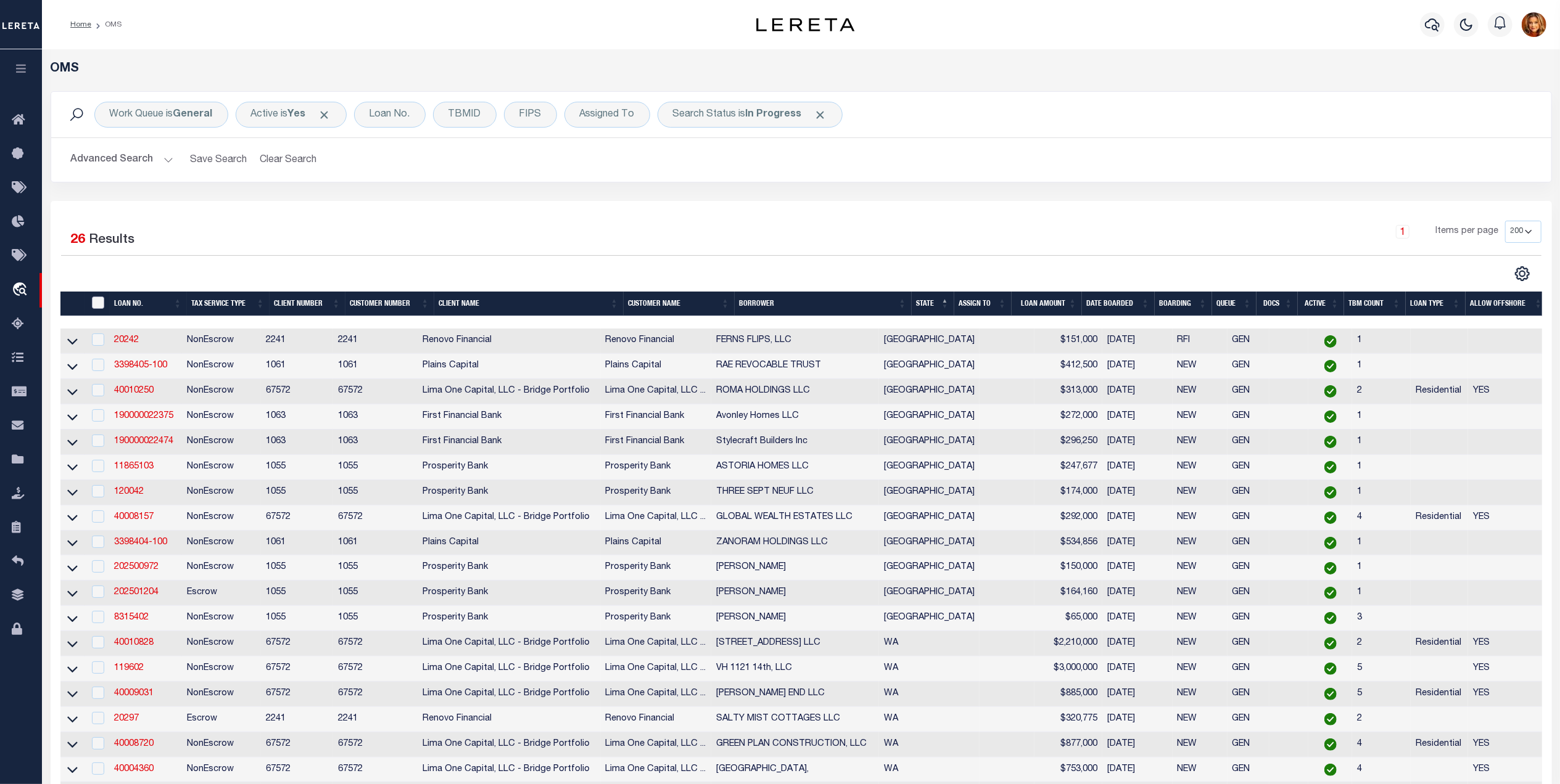
click at [95, 308] on input "" at bounding box center [98, 303] width 12 height 12
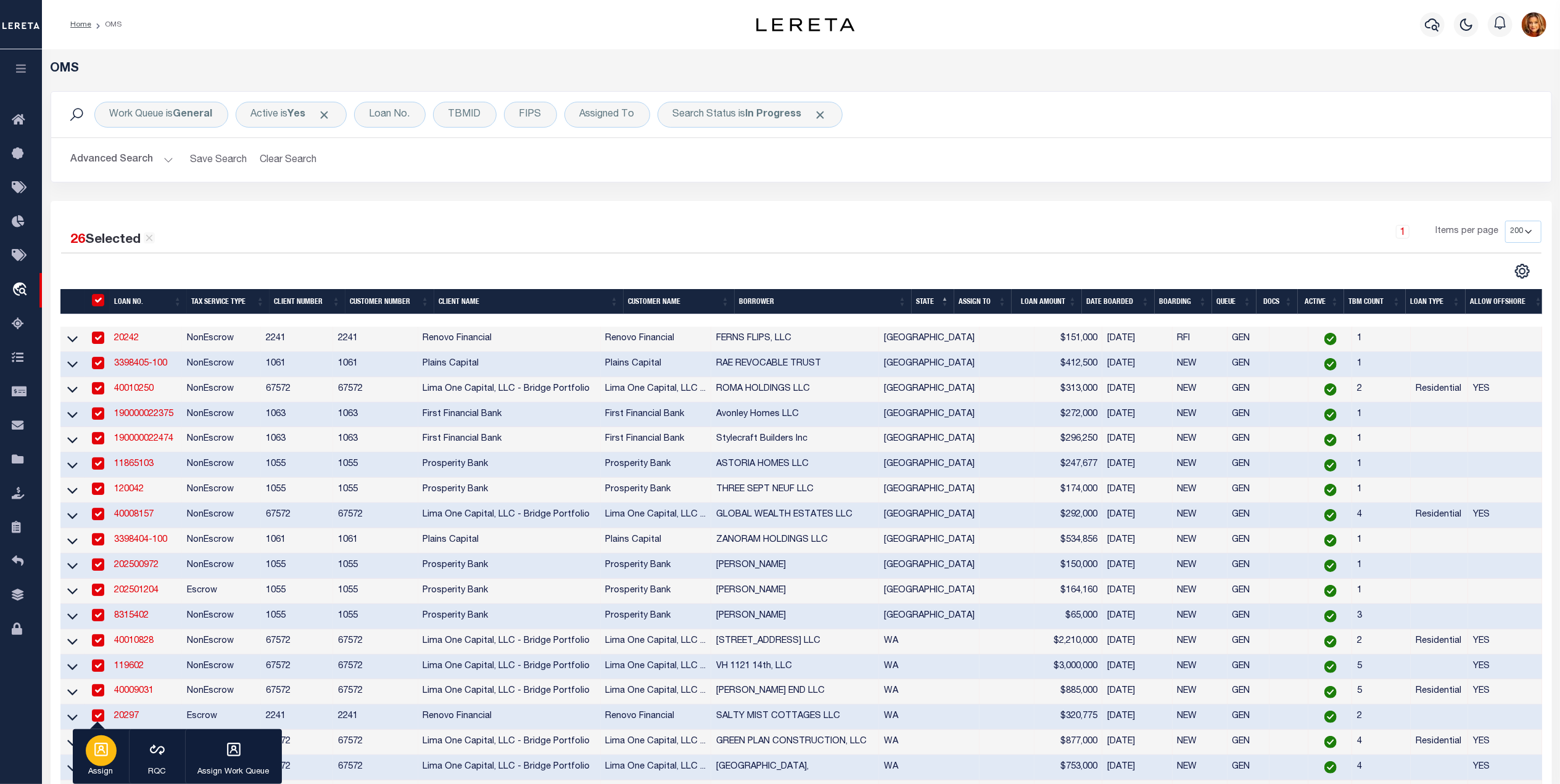
click at [114, 751] on div "button" at bounding box center [101, 751] width 31 height 31
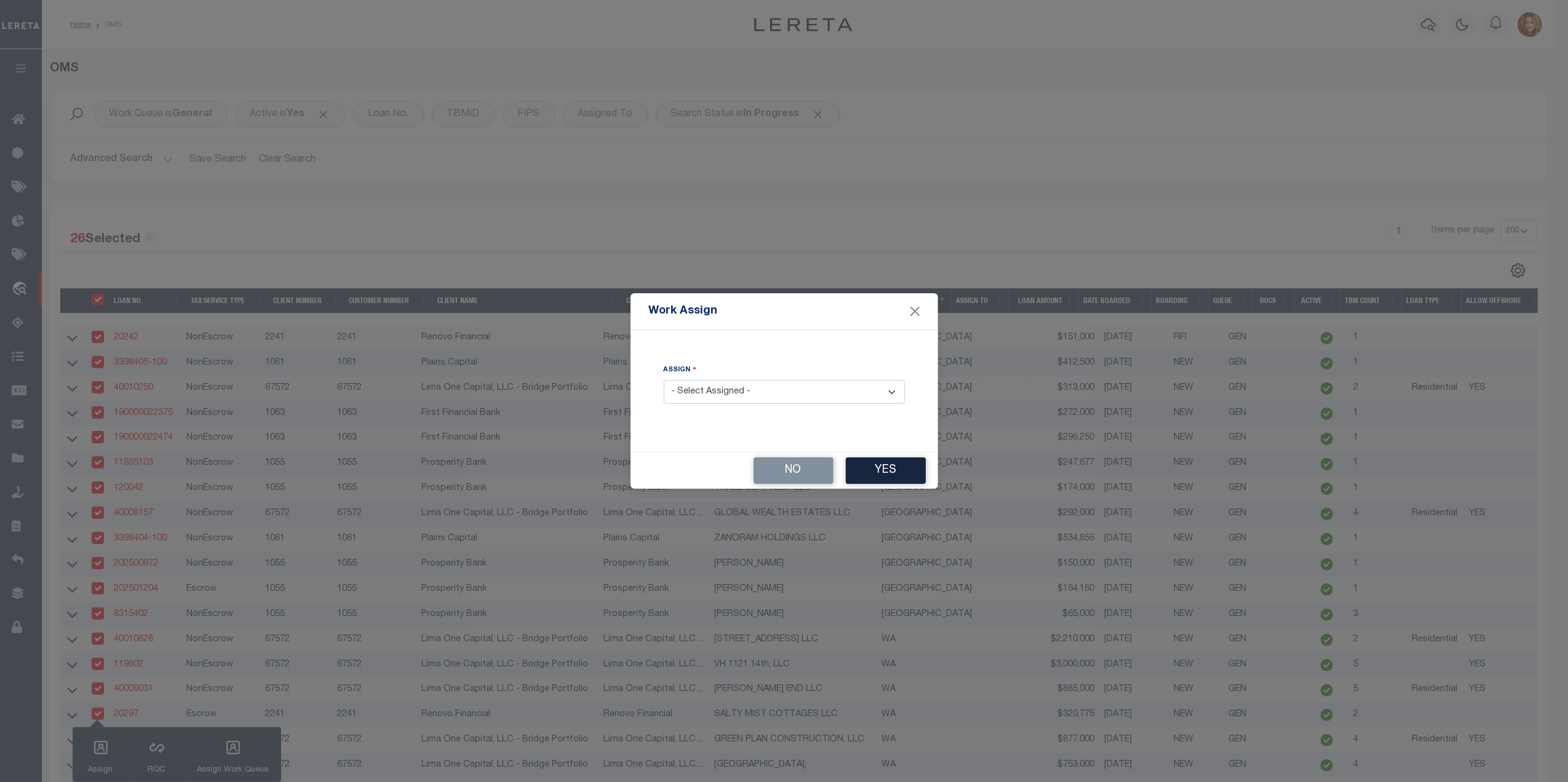
click at [745, 393] on select "- Select Assigned - --Unassigned-- Abdul Muzain Agustin Fernandez Ahmad Darwish…" at bounding box center [784, 391] width 241 height 24
click at [664, 381] on select "- Select Assigned - --Unassigned-- Abdul Muzain Agustin Fernandez Ahmad Darwish…" at bounding box center [784, 391] width 241 height 24
click at [870, 480] on button "Yes" at bounding box center [886, 470] width 80 height 26
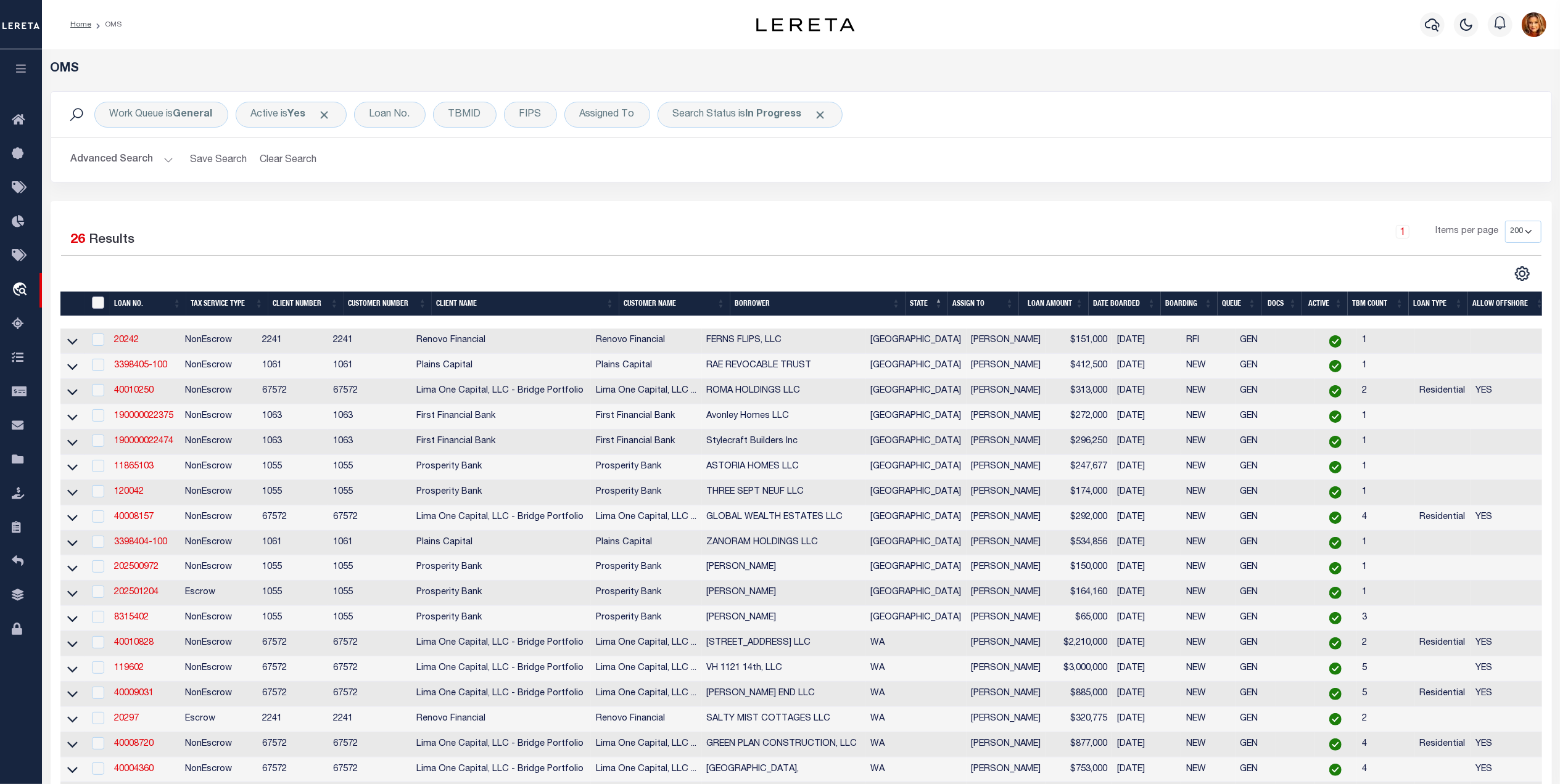
click at [100, 299] on input "" at bounding box center [98, 303] width 12 height 12
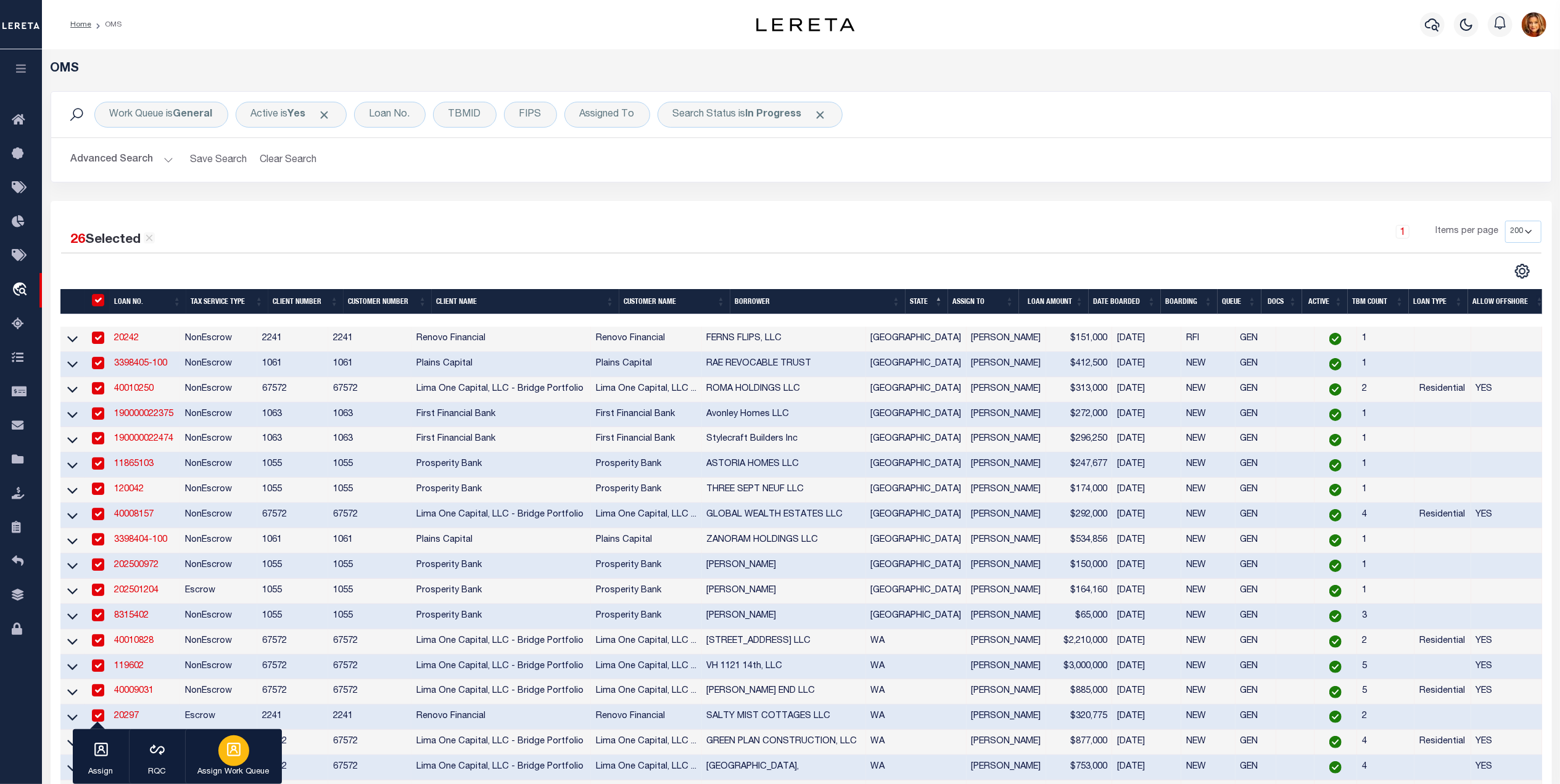
click at [232, 771] on p "Assign Work Queue" at bounding box center [234, 773] width 72 height 12
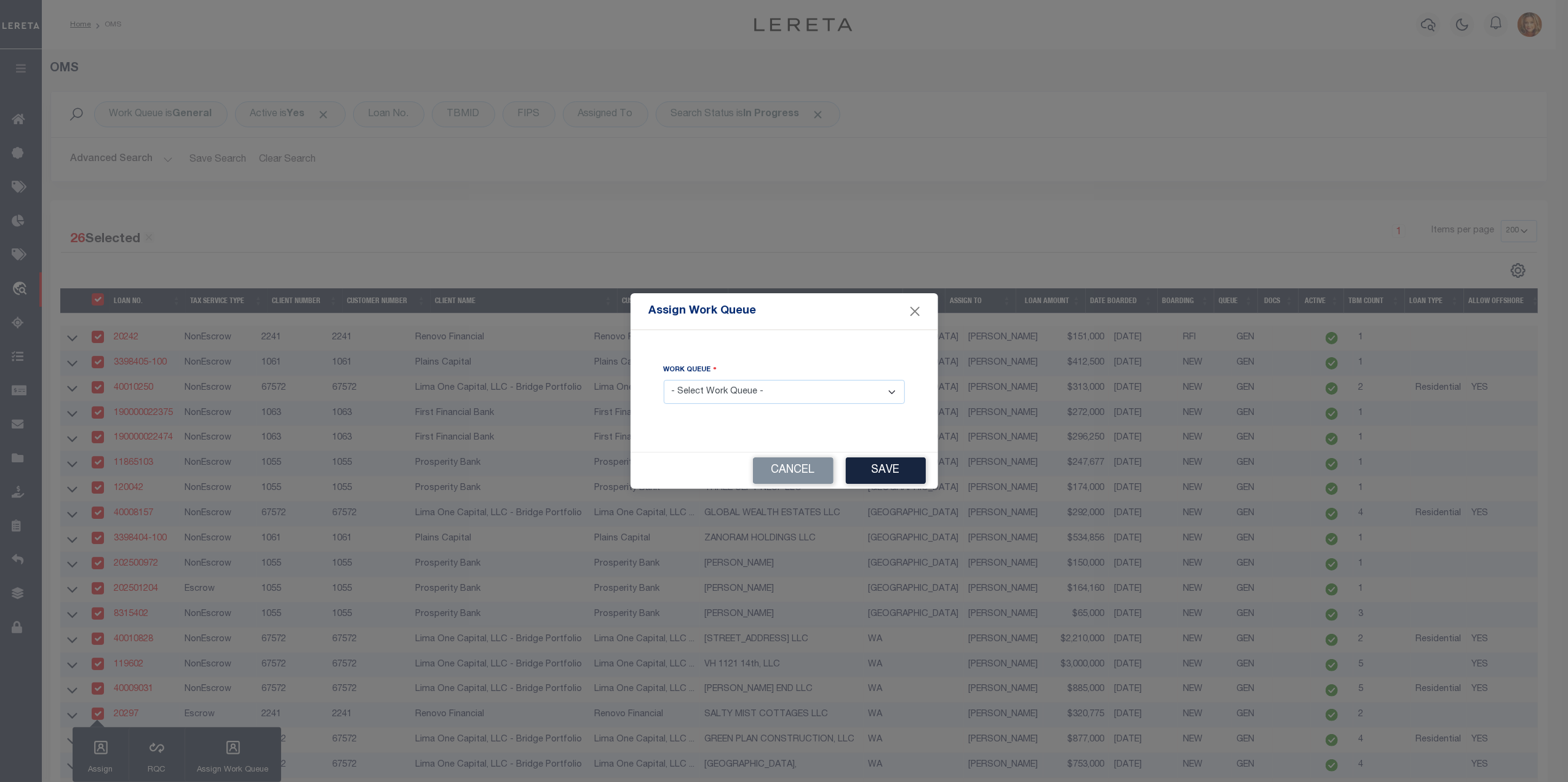
click at [749, 384] on select "- Select Work Queue - factRSystems General ThoughtFocus" at bounding box center [784, 391] width 241 height 24
click at [664, 381] on select "- Select Work Queue - factRSystems General ThoughtFocus" at bounding box center [784, 391] width 241 height 24
click at [899, 473] on button "Save" at bounding box center [886, 470] width 80 height 26
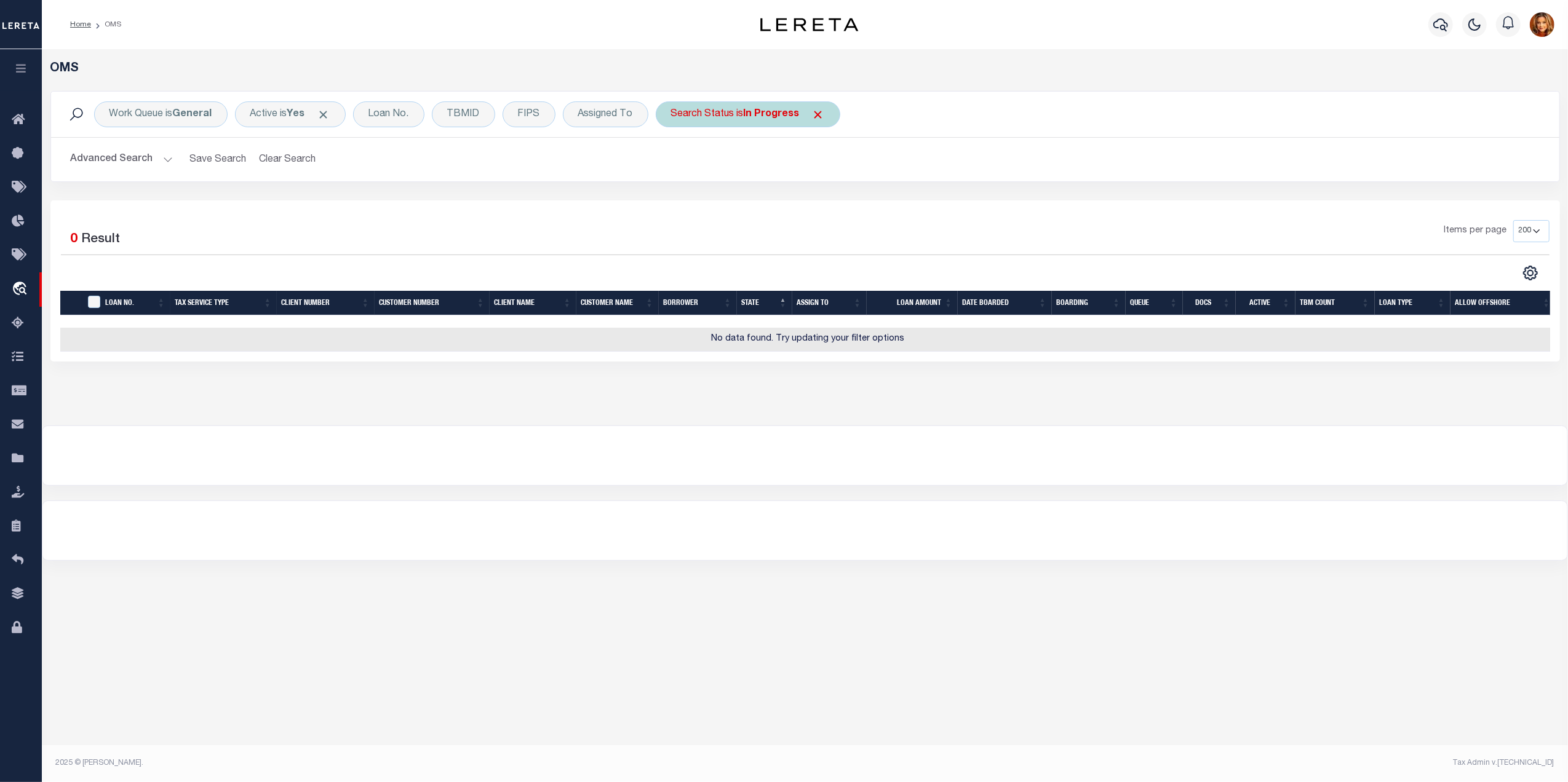
click at [782, 112] on b "In Progress" at bounding box center [772, 113] width 56 height 10
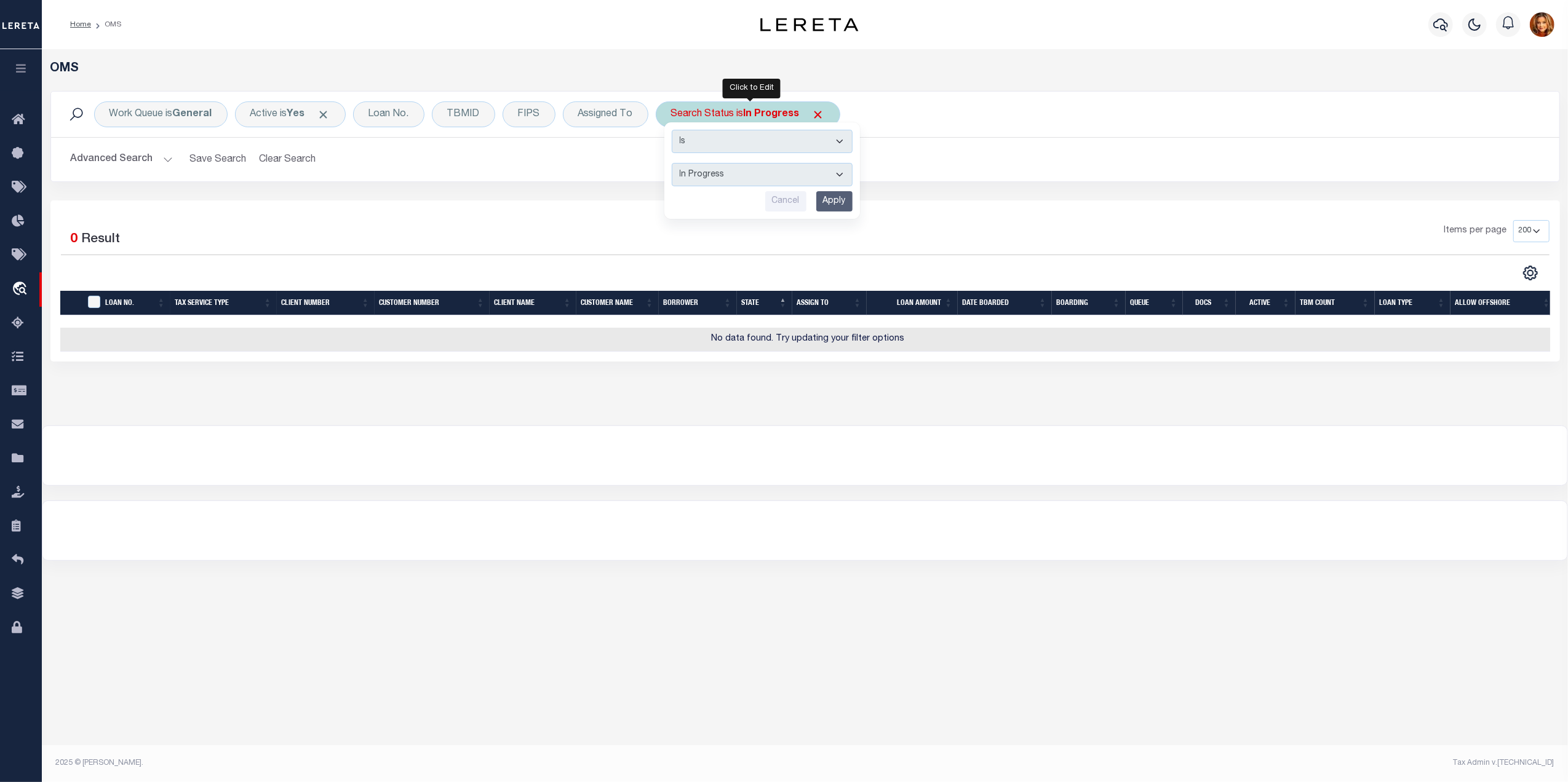
click at [692, 174] on select "Automated Search Bad Parcel Complete Duplicate Parcel High Dollar Reporting In …" at bounding box center [761, 175] width 181 height 24
click at [674, 163] on select "Automated Search Bad Parcel Complete Duplicate Parcel High Dollar Reporting In …" at bounding box center [761, 175] width 181 height 24
click at [839, 204] on input "Apply" at bounding box center [835, 201] width 37 height 20
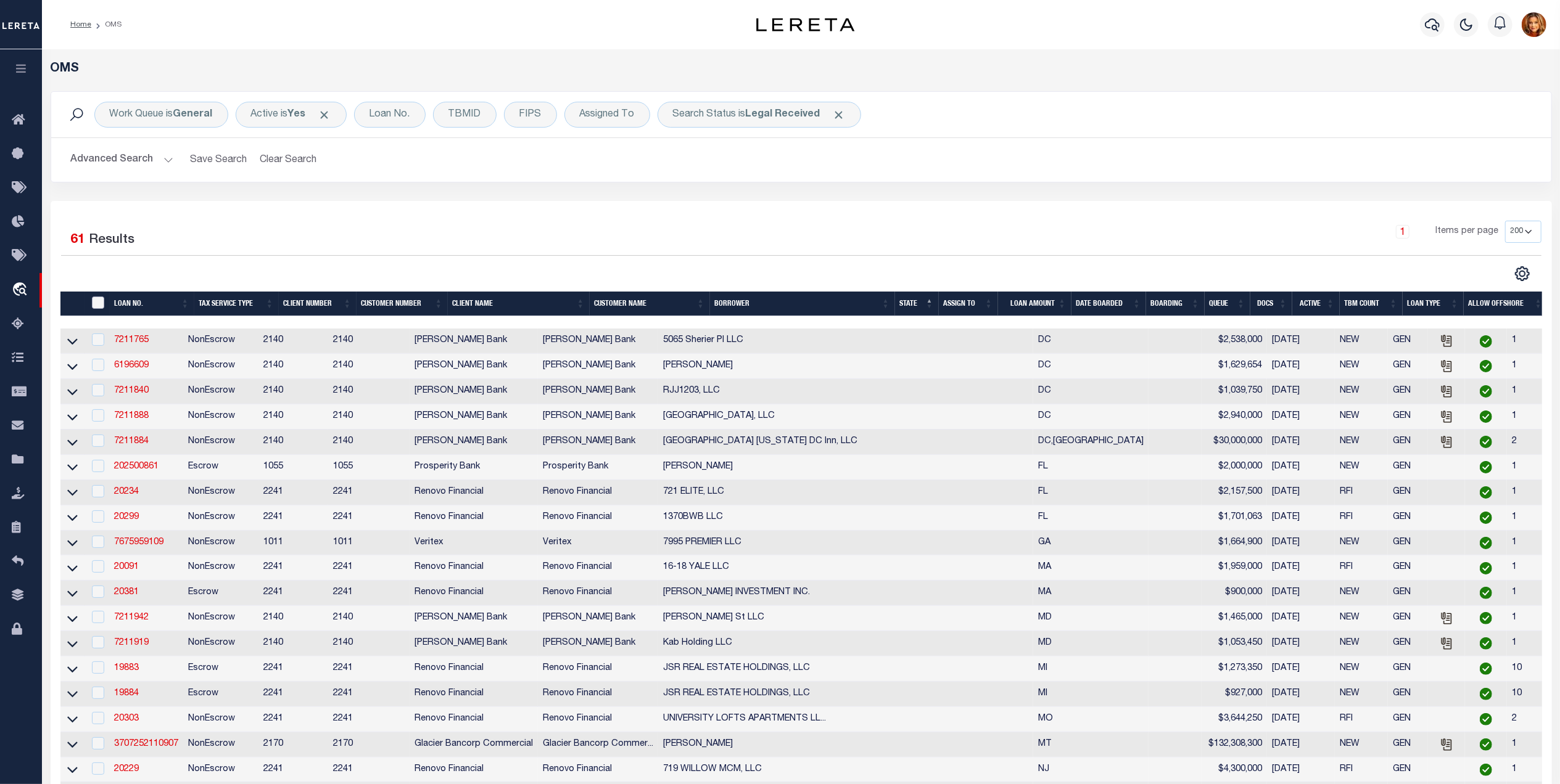
click at [96, 307] on input "" at bounding box center [98, 303] width 12 height 12
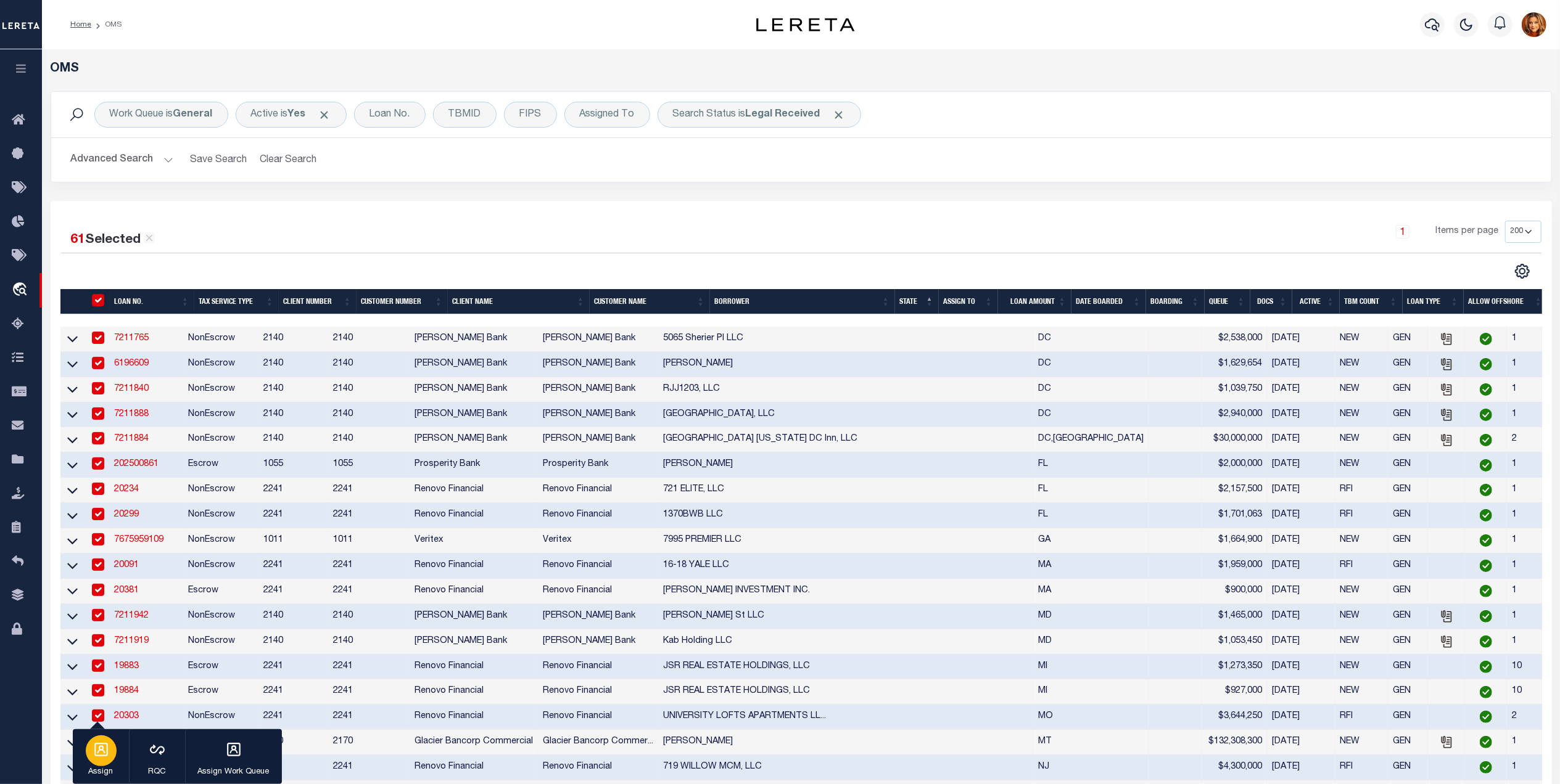
click at [104, 766] on p "Assign" at bounding box center [101, 773] width 31 height 12
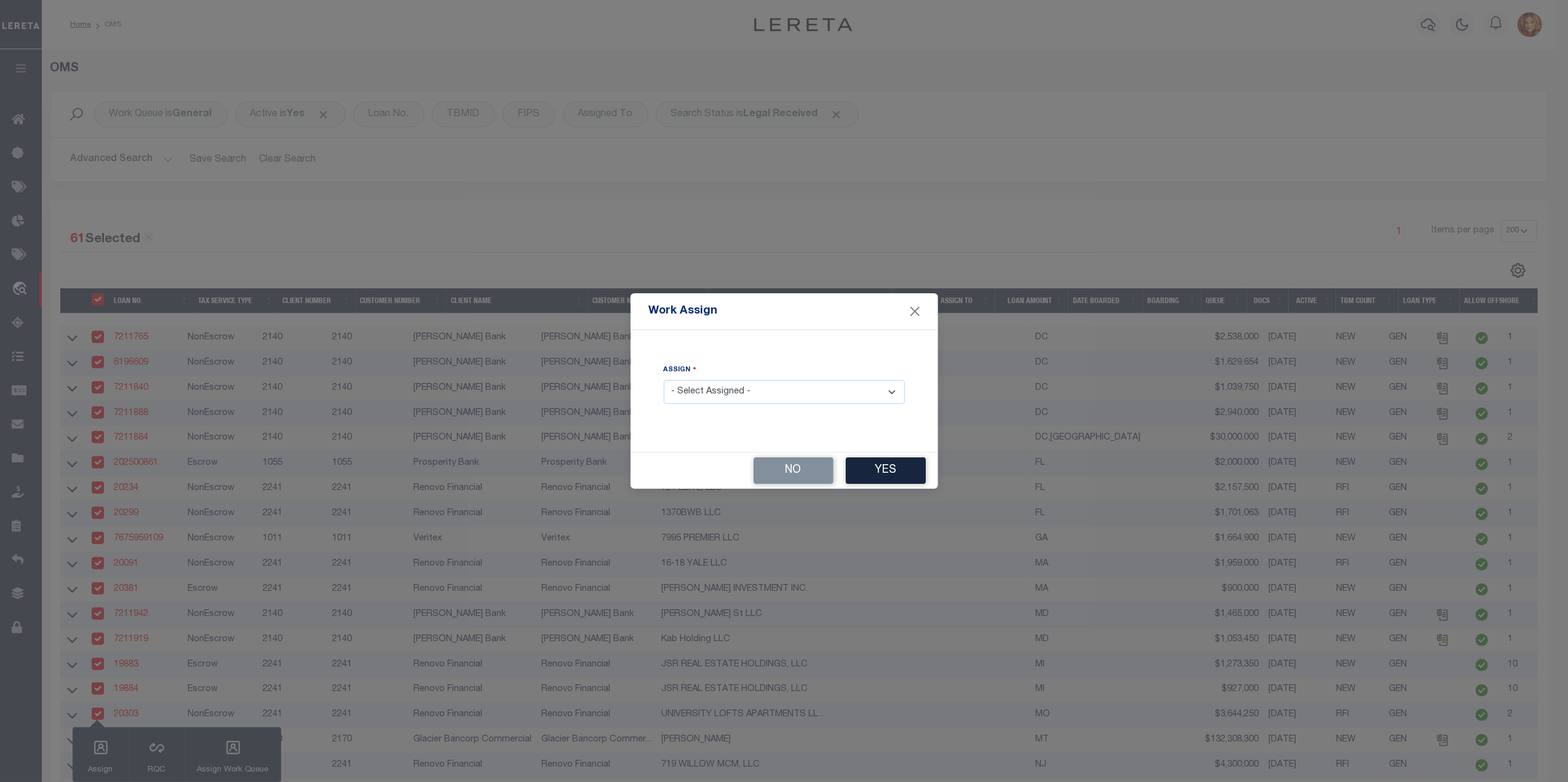
click at [740, 394] on select "- Select Assigned - --Unassigned-- Abdul Muzain Agustin Fernandez Ahmad Darwish…" at bounding box center [784, 391] width 241 height 24
click at [664, 381] on select "- Select Assigned - --Unassigned-- Abdul Muzain Agustin Fernandez Ahmad Darwish…" at bounding box center [784, 391] width 241 height 24
click at [888, 472] on button "Yes" at bounding box center [886, 470] width 80 height 26
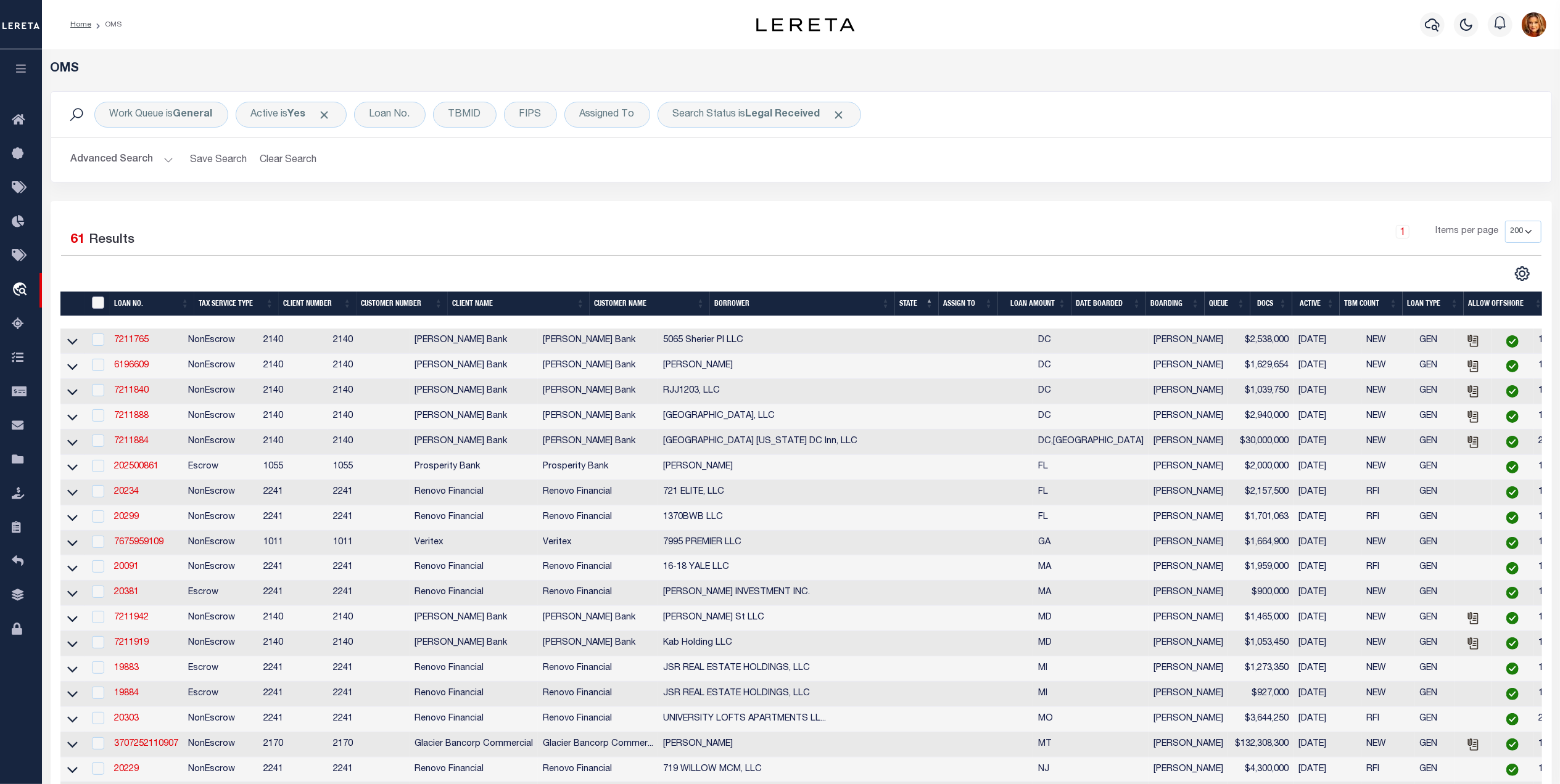
click at [99, 304] on input "" at bounding box center [98, 303] width 12 height 12
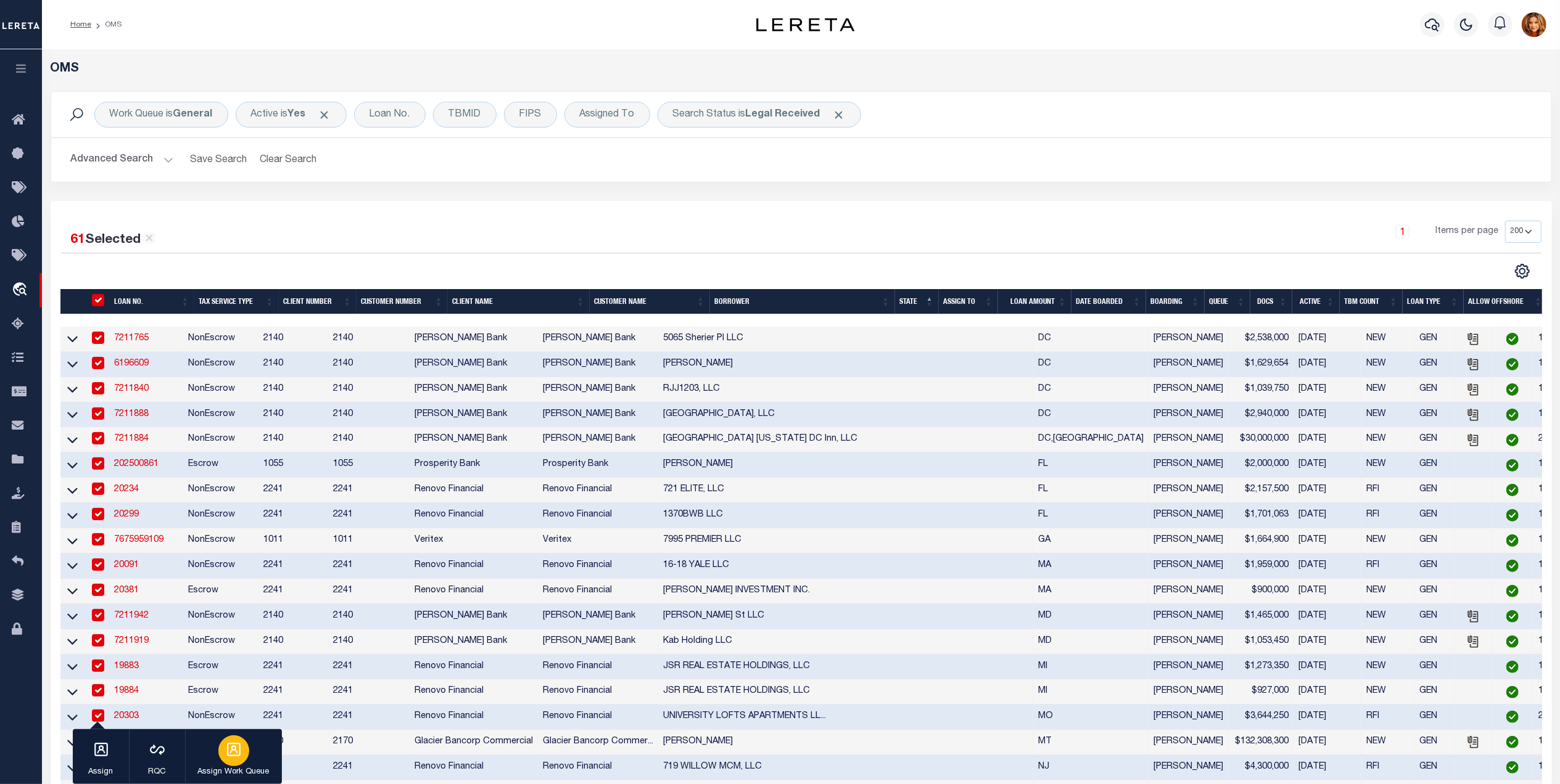
drag, startPoint x: 221, startPoint y: 761, endPoint x: 228, endPoint y: 751, distance: 12.2
click at [222, 756] on button "Assign Work Queue" at bounding box center [233, 757] width 97 height 55
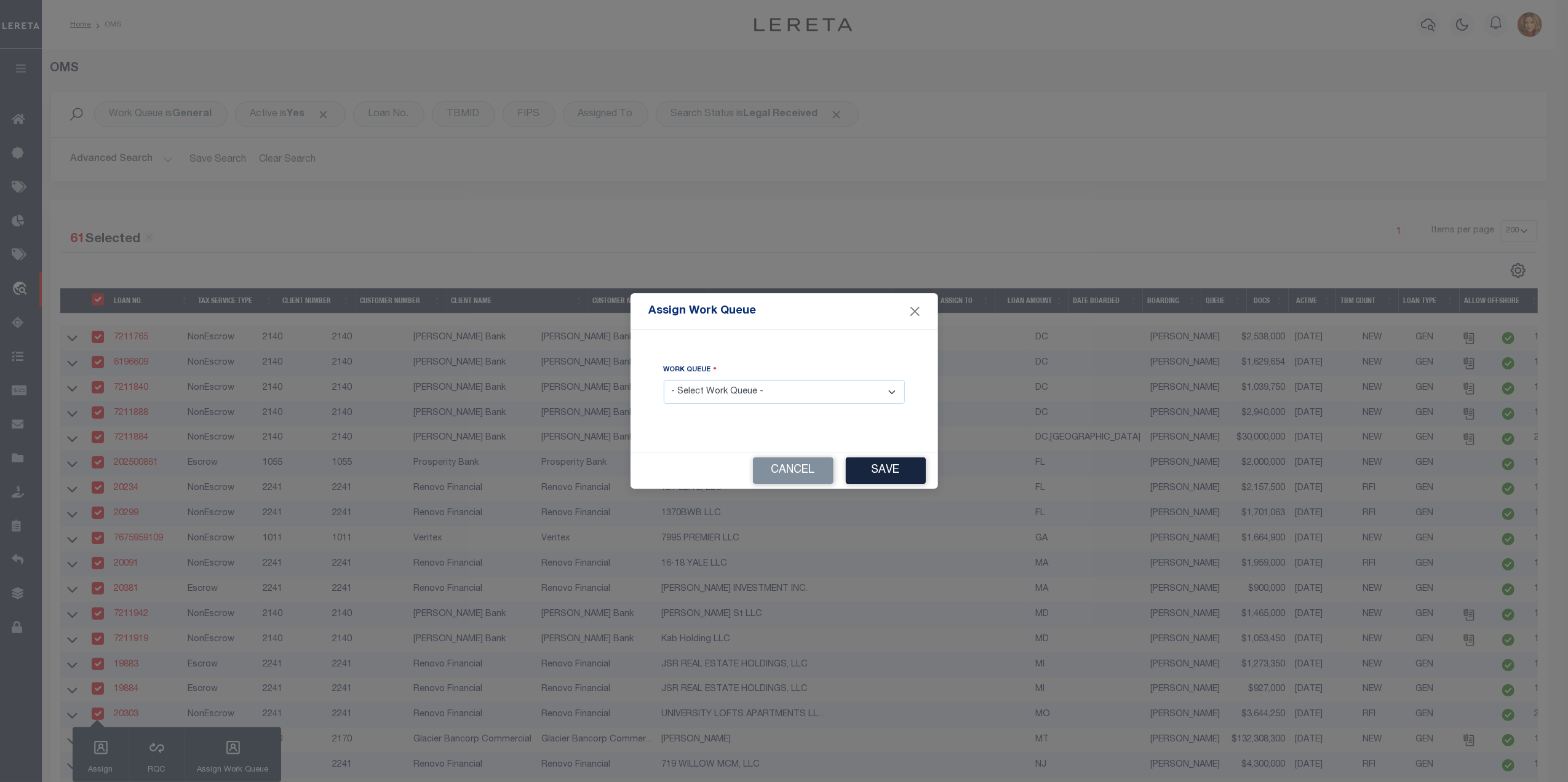
click at [753, 392] on select "- Select Work Queue - factRSystems General ThoughtFocus" at bounding box center [784, 391] width 241 height 24
click at [664, 381] on select "- Select Work Queue - factRSystems General ThoughtFocus" at bounding box center [784, 391] width 241 height 24
click at [898, 461] on button "Save" at bounding box center [886, 470] width 80 height 26
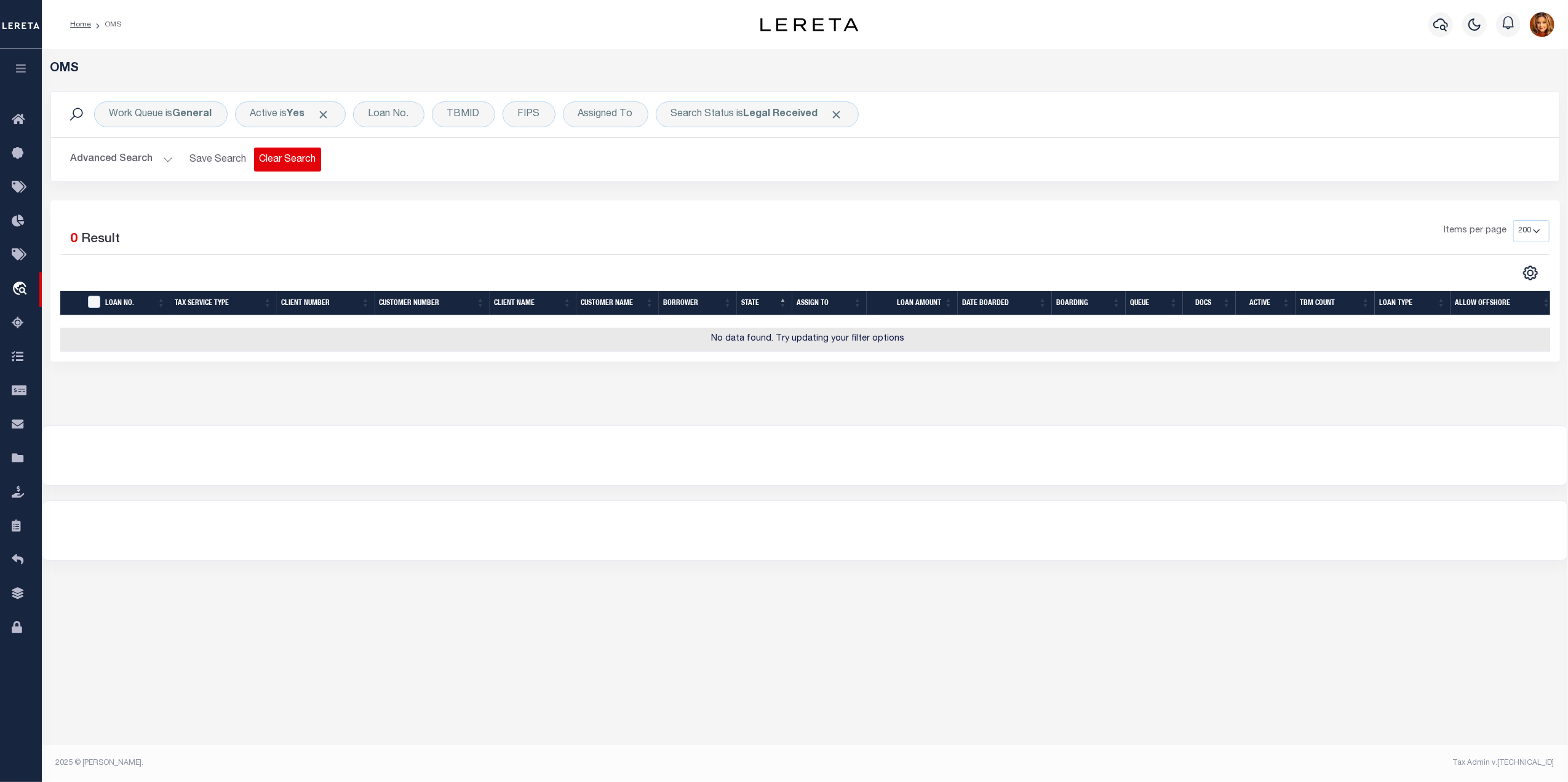
click at [291, 156] on button "Clear Search" at bounding box center [287, 159] width 67 height 24
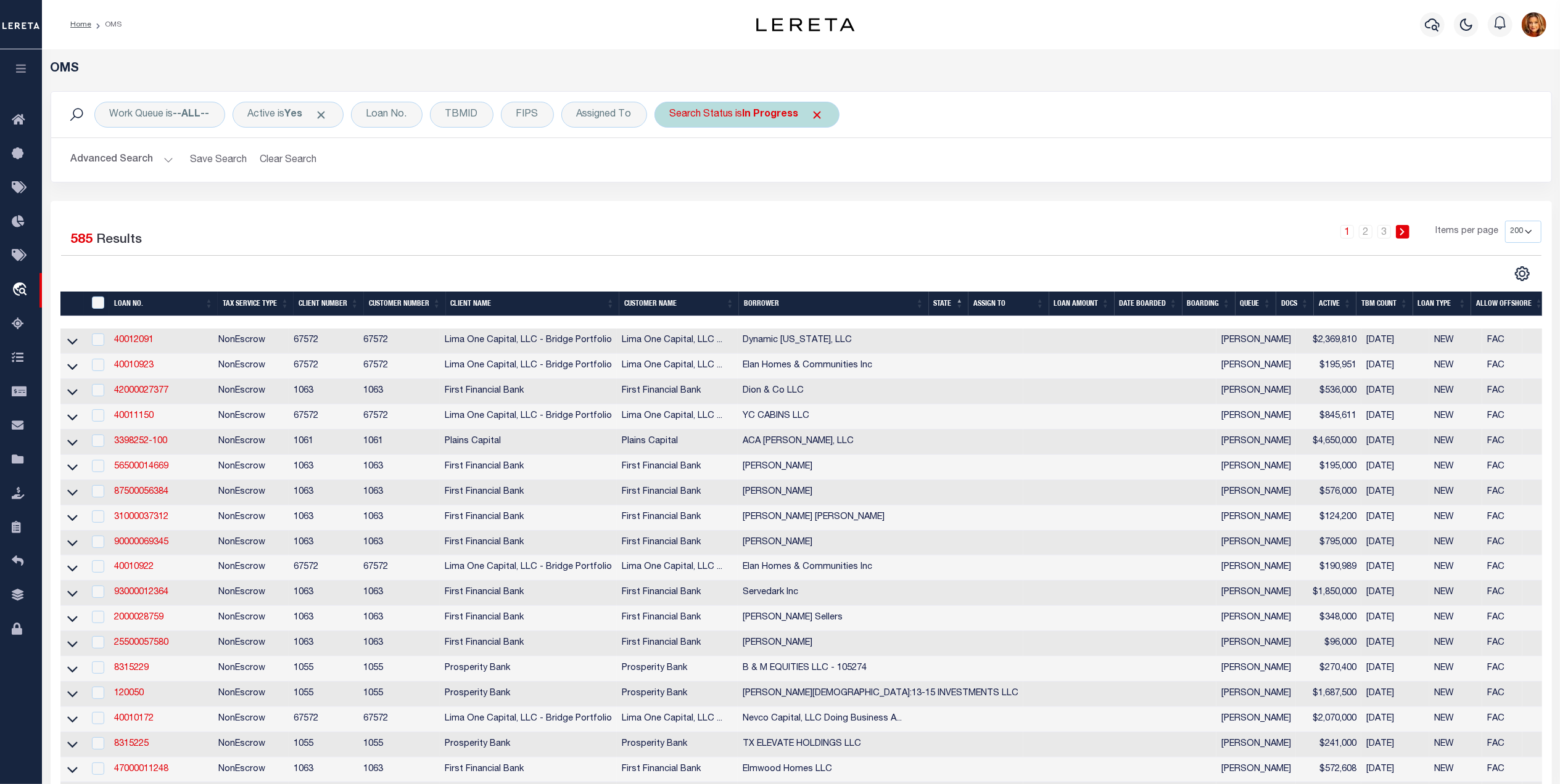
click at [781, 116] on b "In Progress" at bounding box center [770, 114] width 56 height 10
click at [721, 173] on select "Automated Search Bad Parcel Complete Duplicate Parcel High Dollar Reporting In …" at bounding box center [761, 175] width 181 height 24
click at [674, 164] on select "Automated Search Bad Parcel Complete Duplicate Parcel High Dollar Reporting In …" at bounding box center [761, 175] width 181 height 24
click at [837, 197] on input "Apply" at bounding box center [834, 201] width 37 height 20
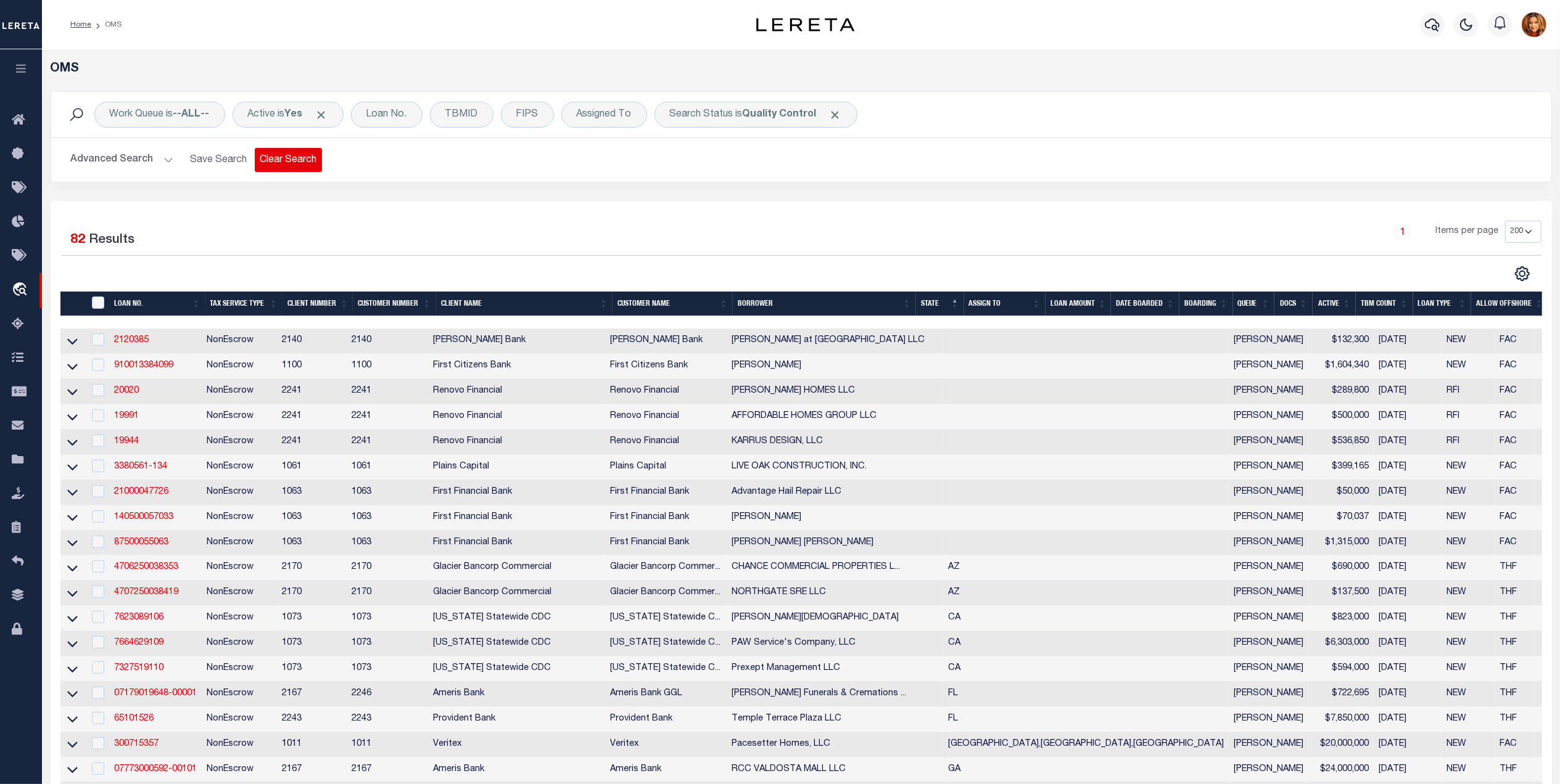
click at [282, 164] on button "Clear Search" at bounding box center [288, 159] width 67 height 24
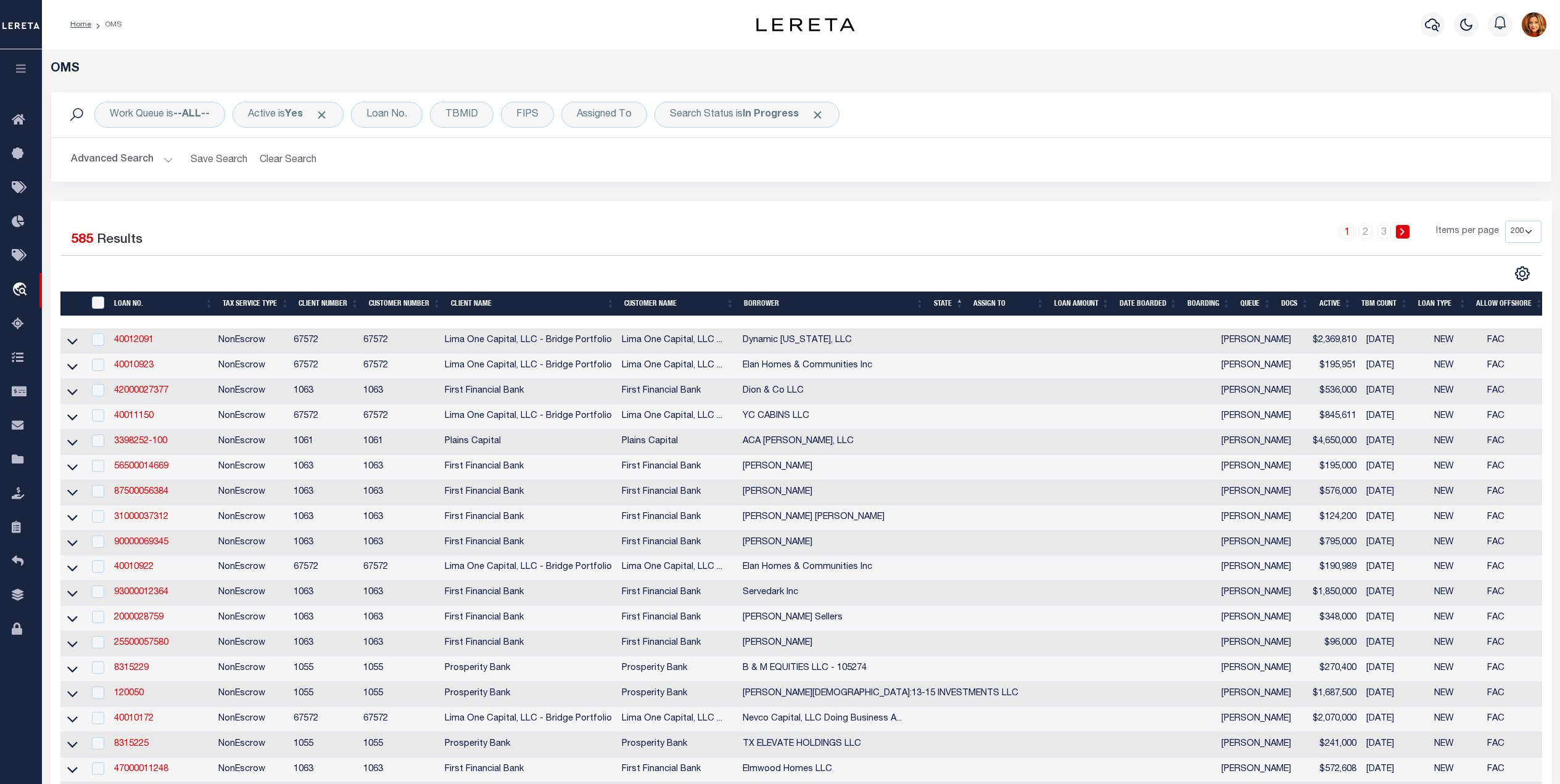
select select "200"
